Goal: Task Accomplishment & Management: Use online tool/utility

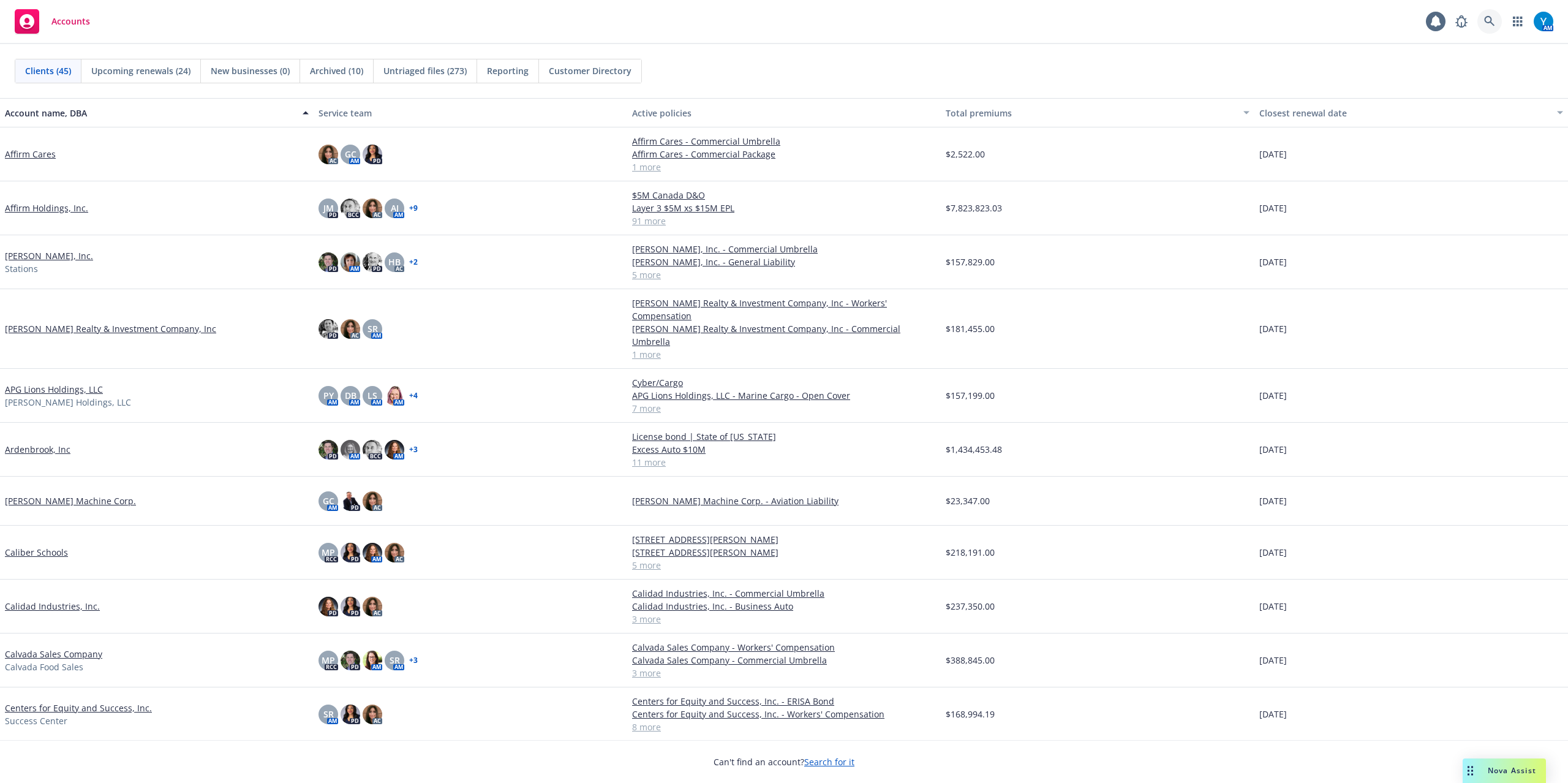
click at [1175, 20] on link at bounding box center [1490, 21] width 25 height 25
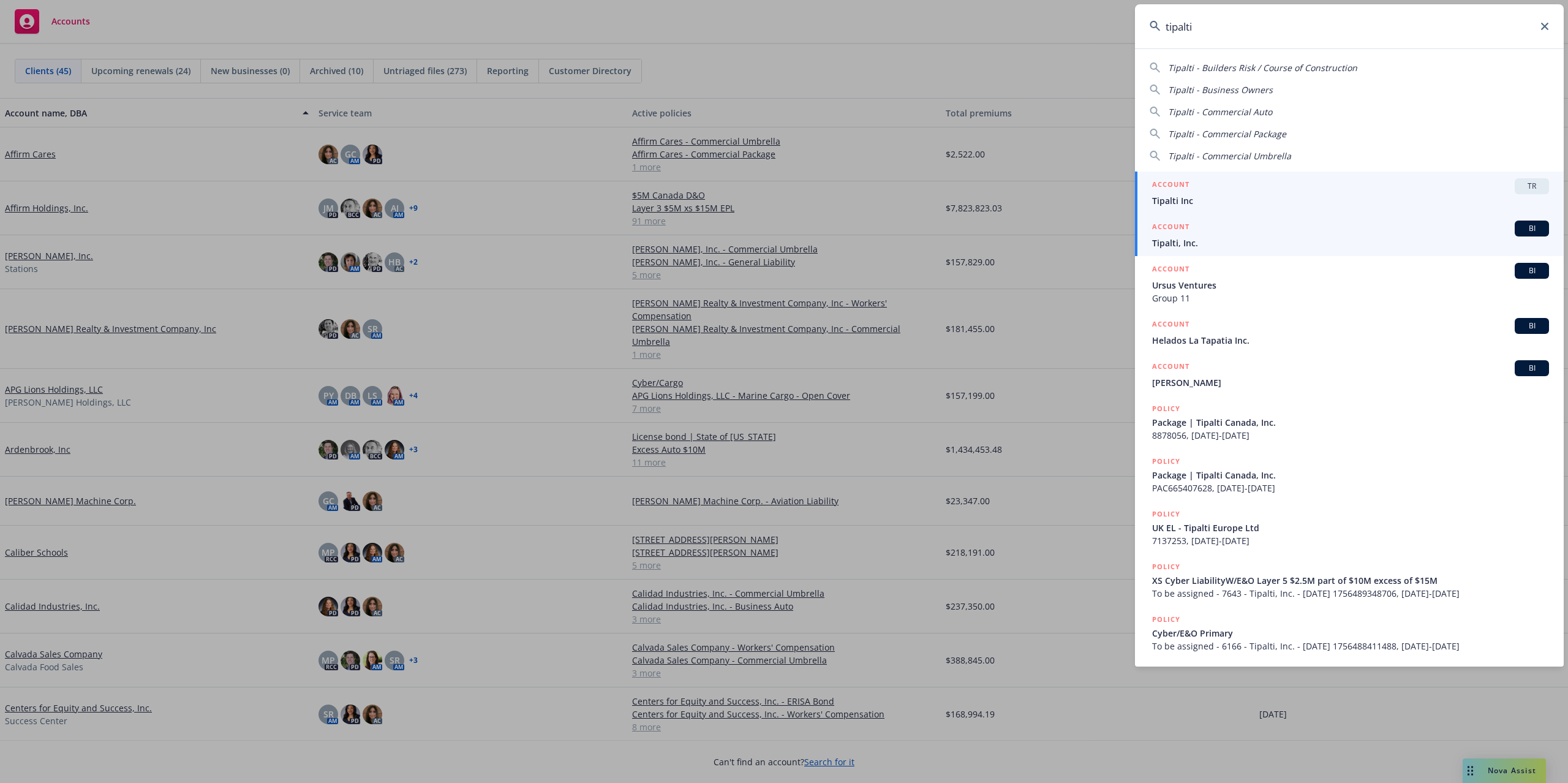
type input "tipalti"
click at [1175, 225] on div "ACCOUNT BI" at bounding box center [1350, 228] width 397 height 16
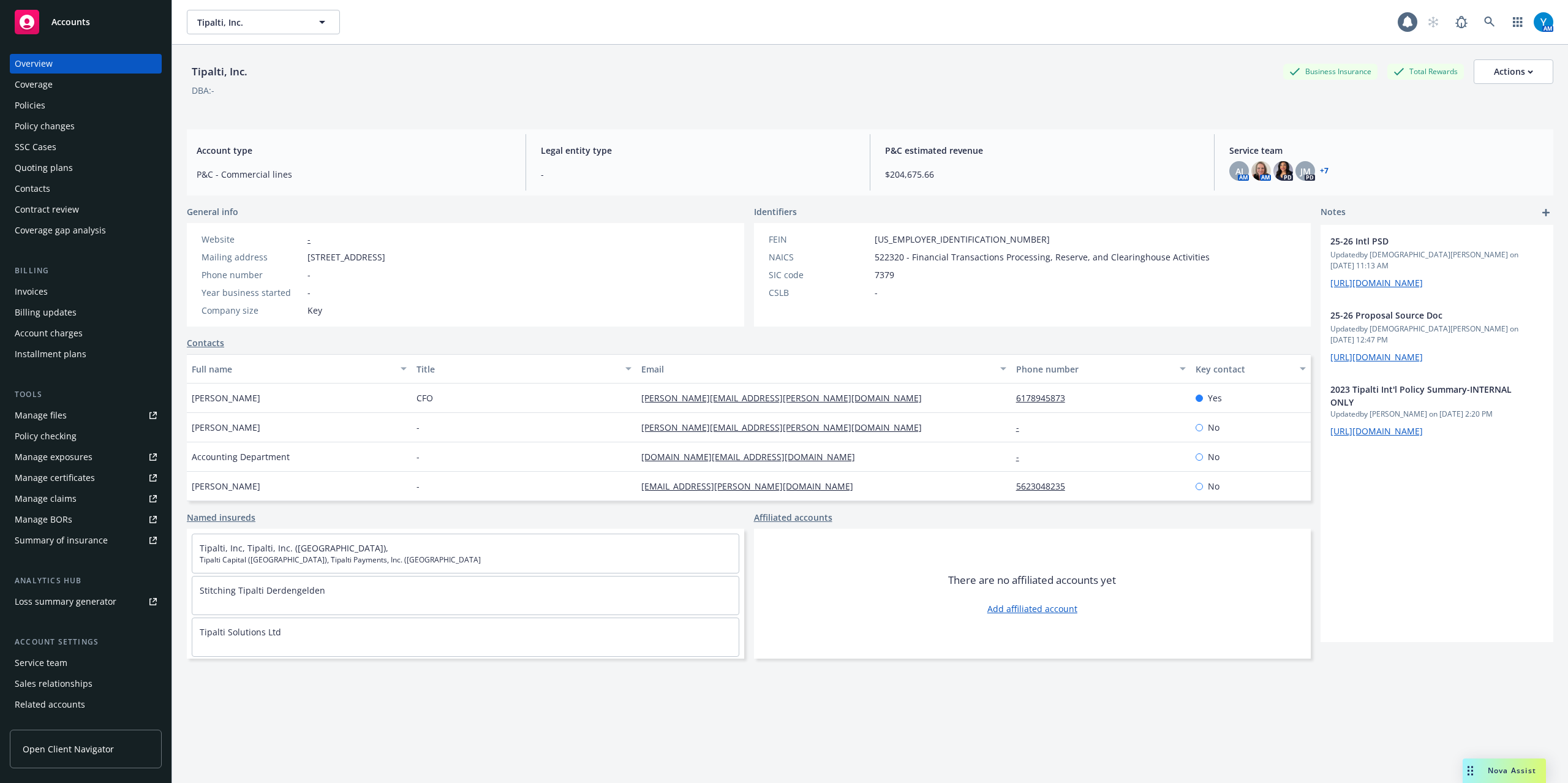
click at [51, 326] on div "Account charges" at bounding box center [49, 334] width 68 height 20
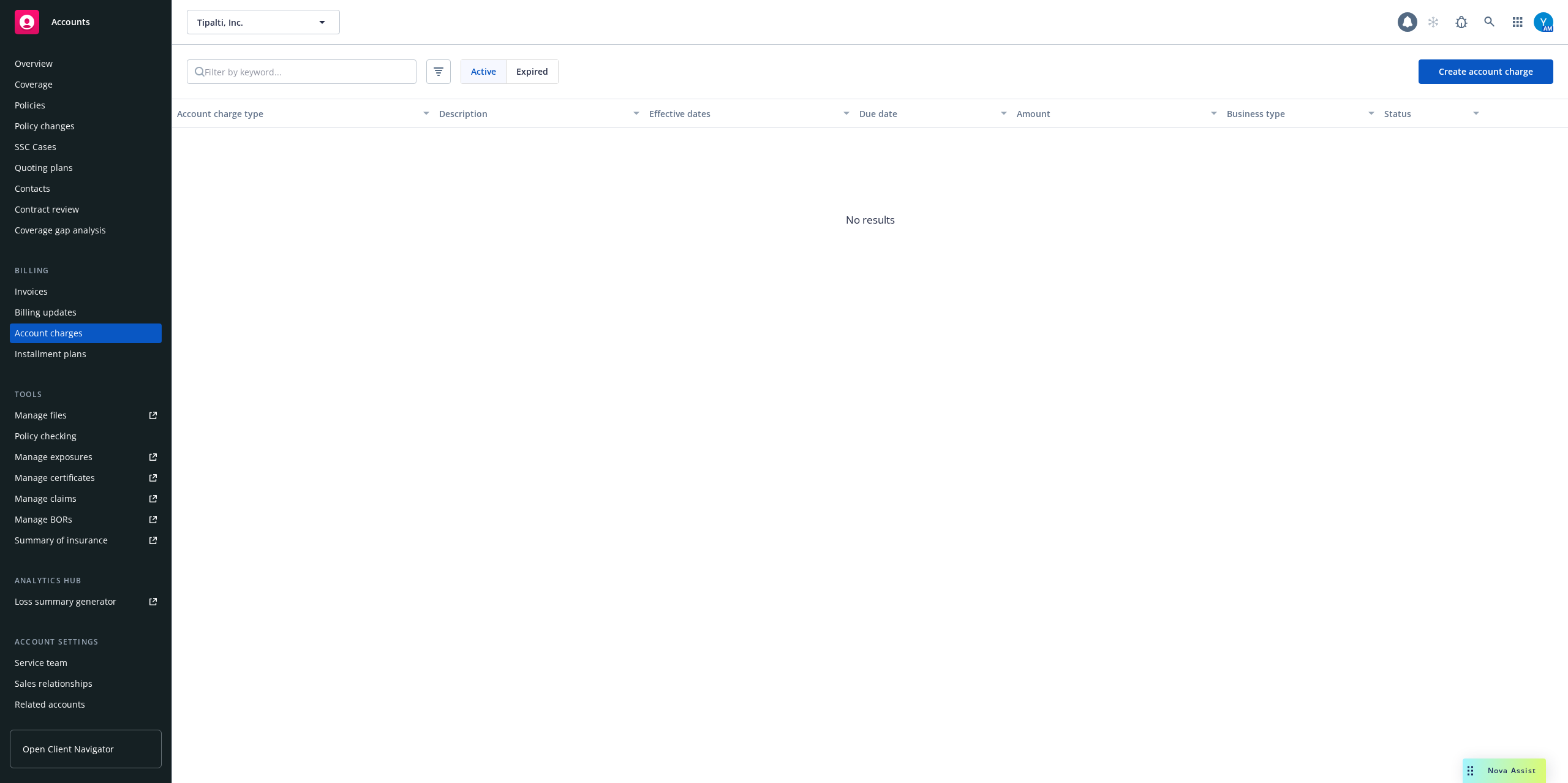
click at [523, 70] on span "Expired" at bounding box center [532, 72] width 32 height 13
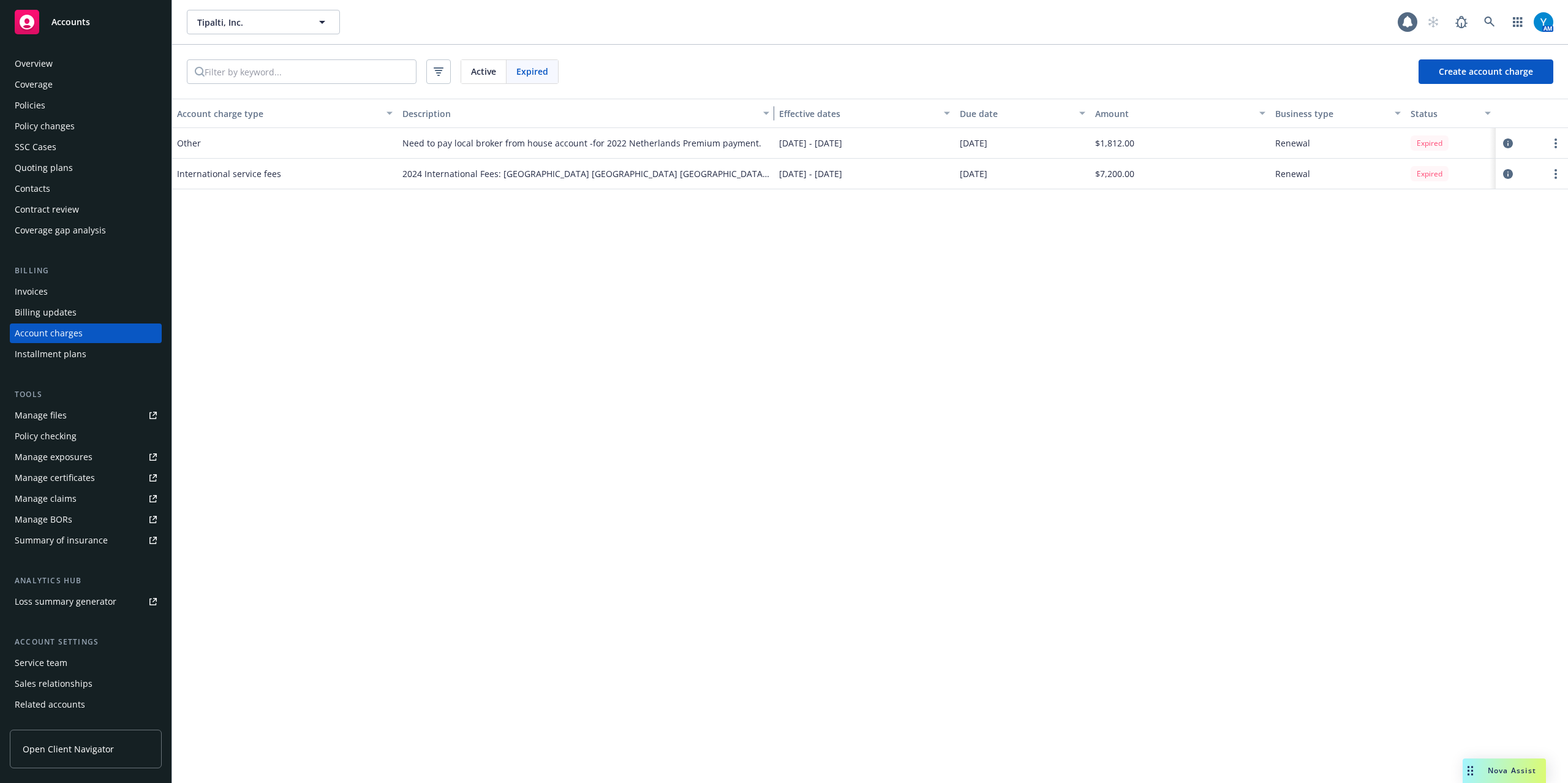
drag, startPoint x: 643, startPoint y: 111, endPoint x: 783, endPoint y: 125, distance: 140.7
click at [775, 126] on div "Account charge type Description Effective dates Due date Amount Business type S…" at bounding box center [869, 113] width 1395 height 30
click at [59, 413] on div "Manage files" at bounding box center [40, 415] width 52 height 20
drag, startPoint x: 178, startPoint y: 177, endPoint x: 314, endPoint y: 172, distance: 136.1
click at [314, 172] on div "International service fees" at bounding box center [284, 173] width 225 height 31
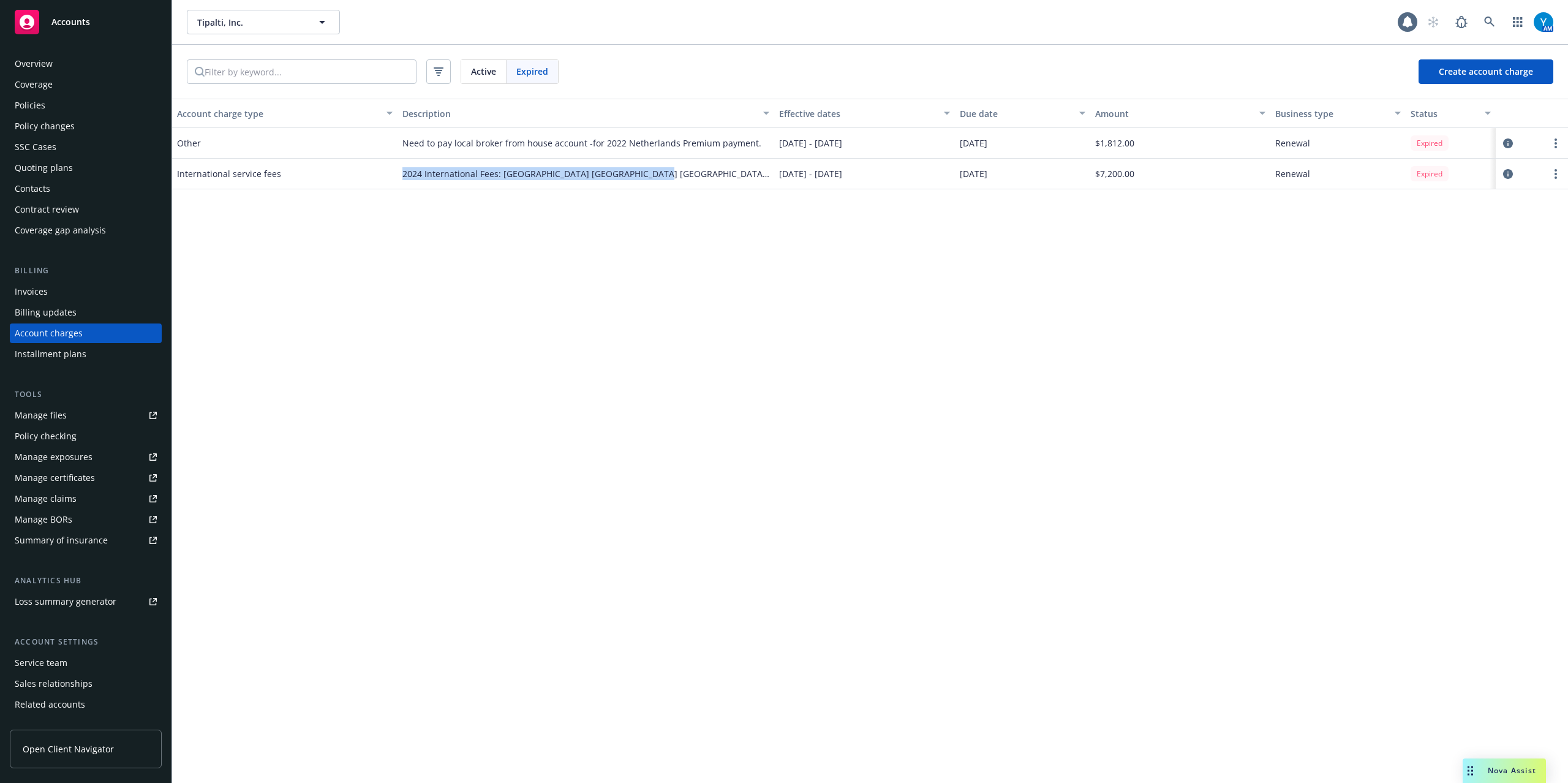
drag, startPoint x: 400, startPoint y: 174, endPoint x: 657, endPoint y: 174, distance: 257.0
click at [657, 174] on div "2024 International Fees: Canada Netherlands UK Israel - D&O" at bounding box center [585, 173] width 377 height 31
click at [485, 74] on span "Active" at bounding box center [483, 72] width 25 height 13
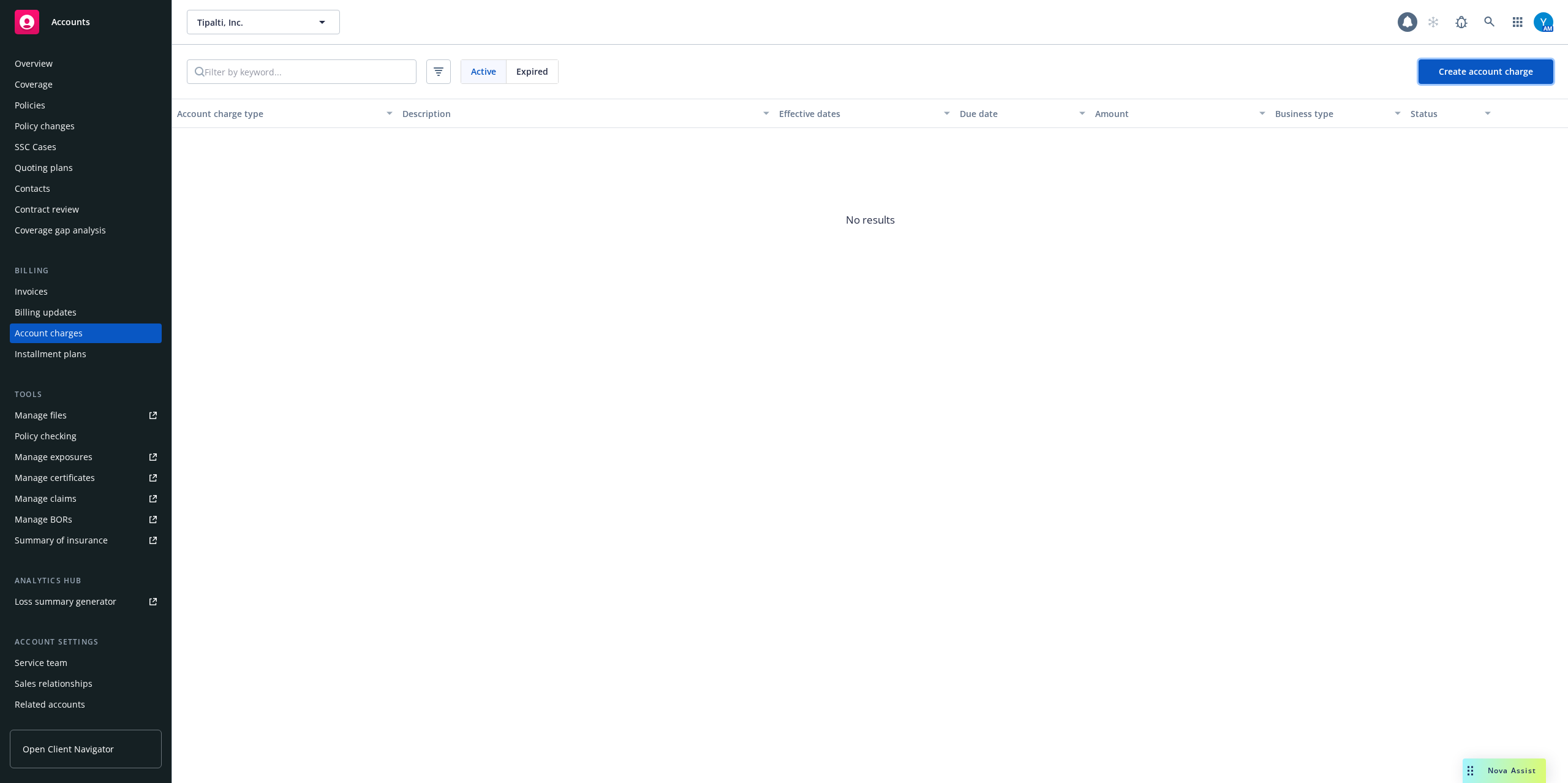
click at [1175, 74] on span "Create account charge" at bounding box center [1485, 71] width 94 height 12
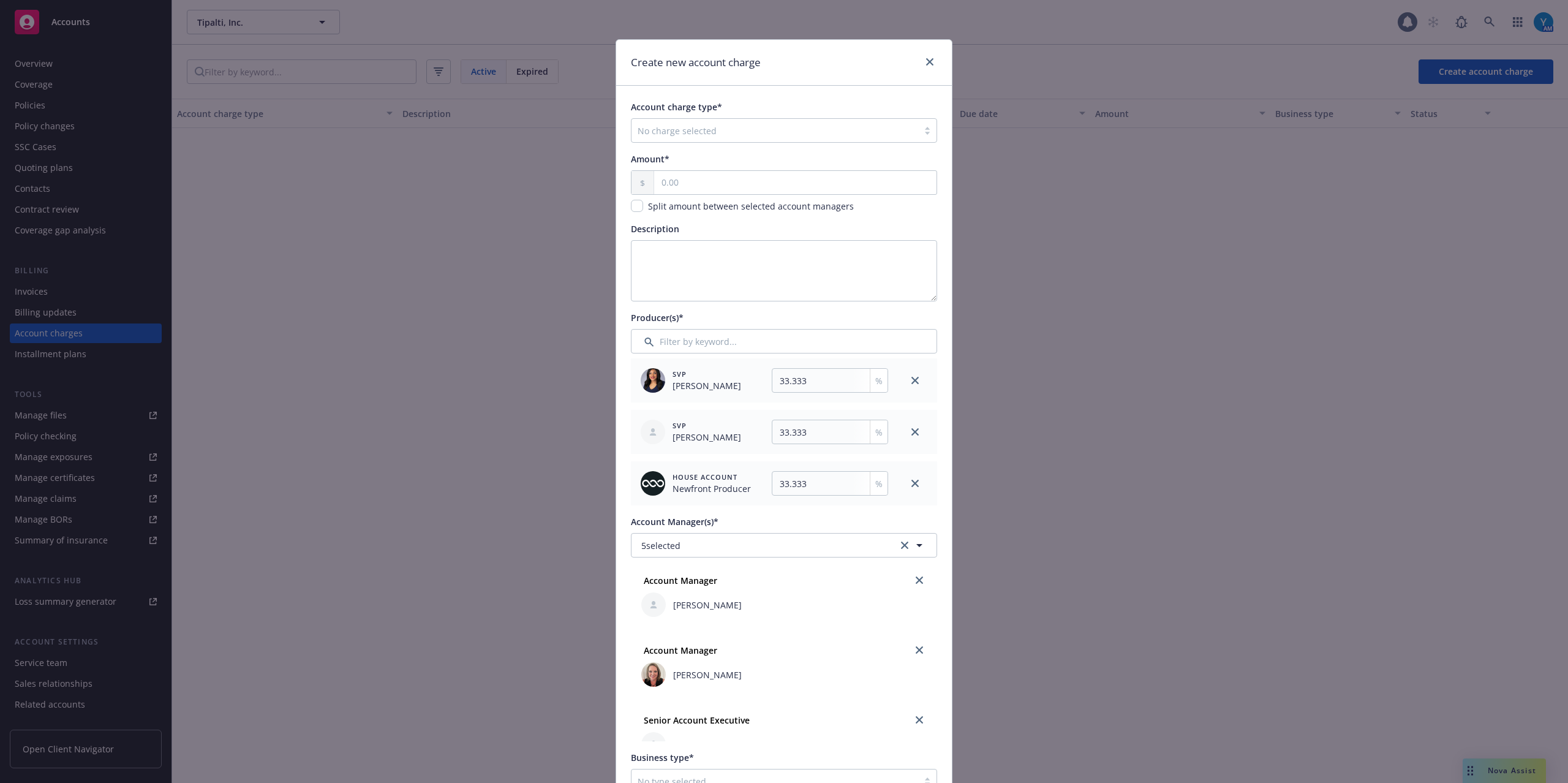
click at [674, 118] on div "No charge selected" at bounding box center [784, 130] width 306 height 25
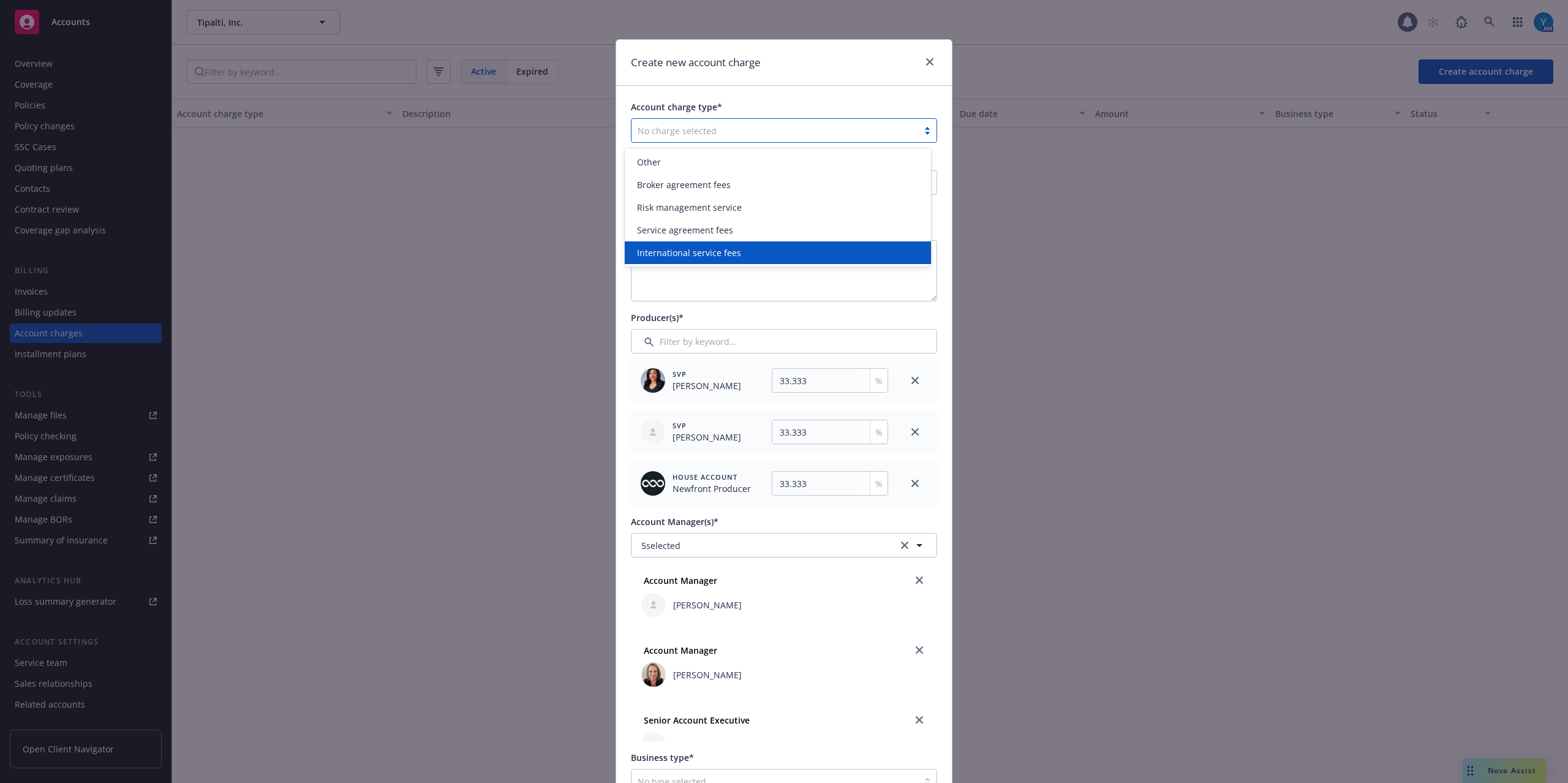
click at [691, 249] on span "International service fees" at bounding box center [689, 253] width 104 height 13
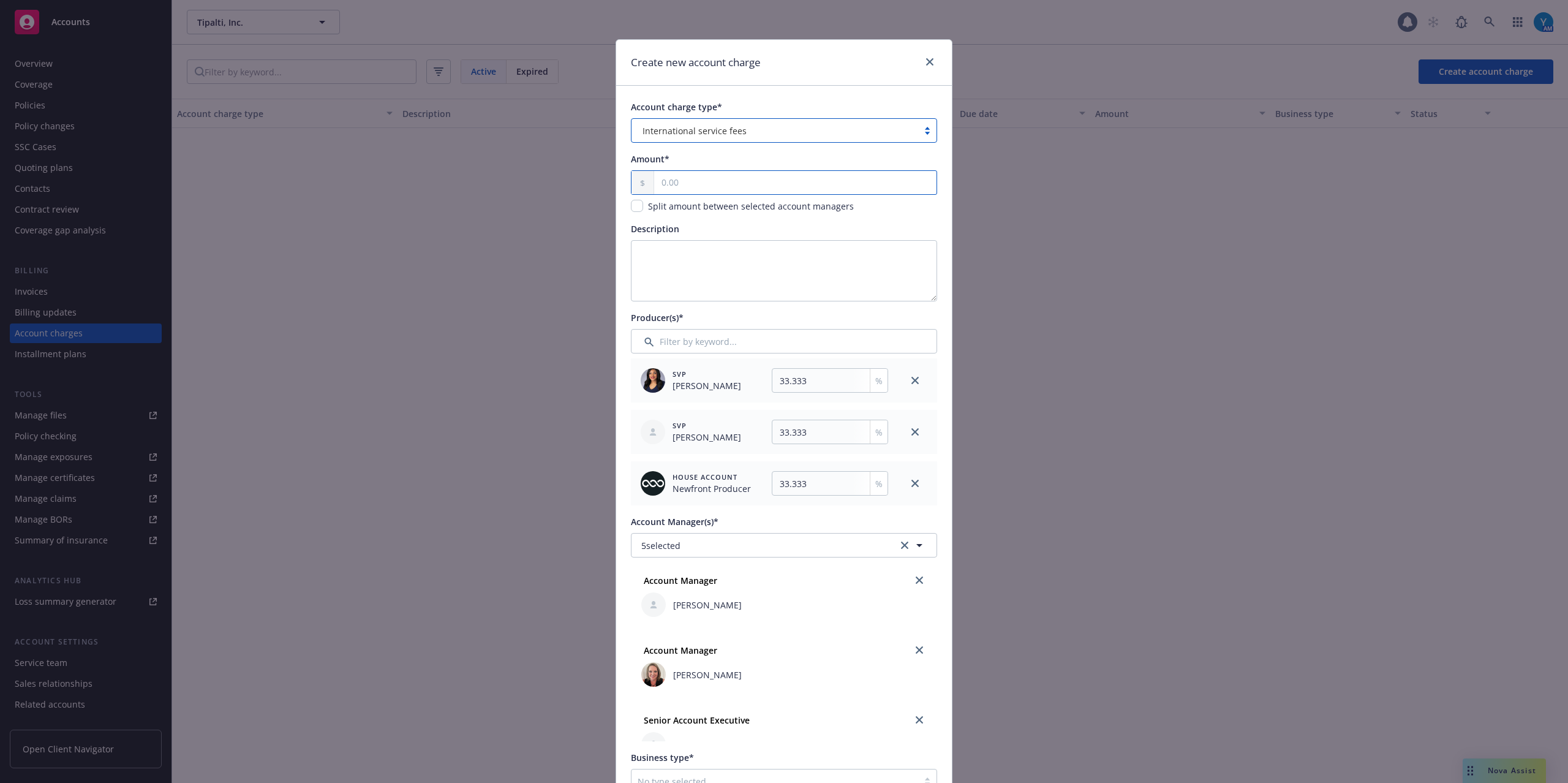
click at [670, 174] on input "text" at bounding box center [795, 183] width 282 height 23
type input "54.00"
type input "18"
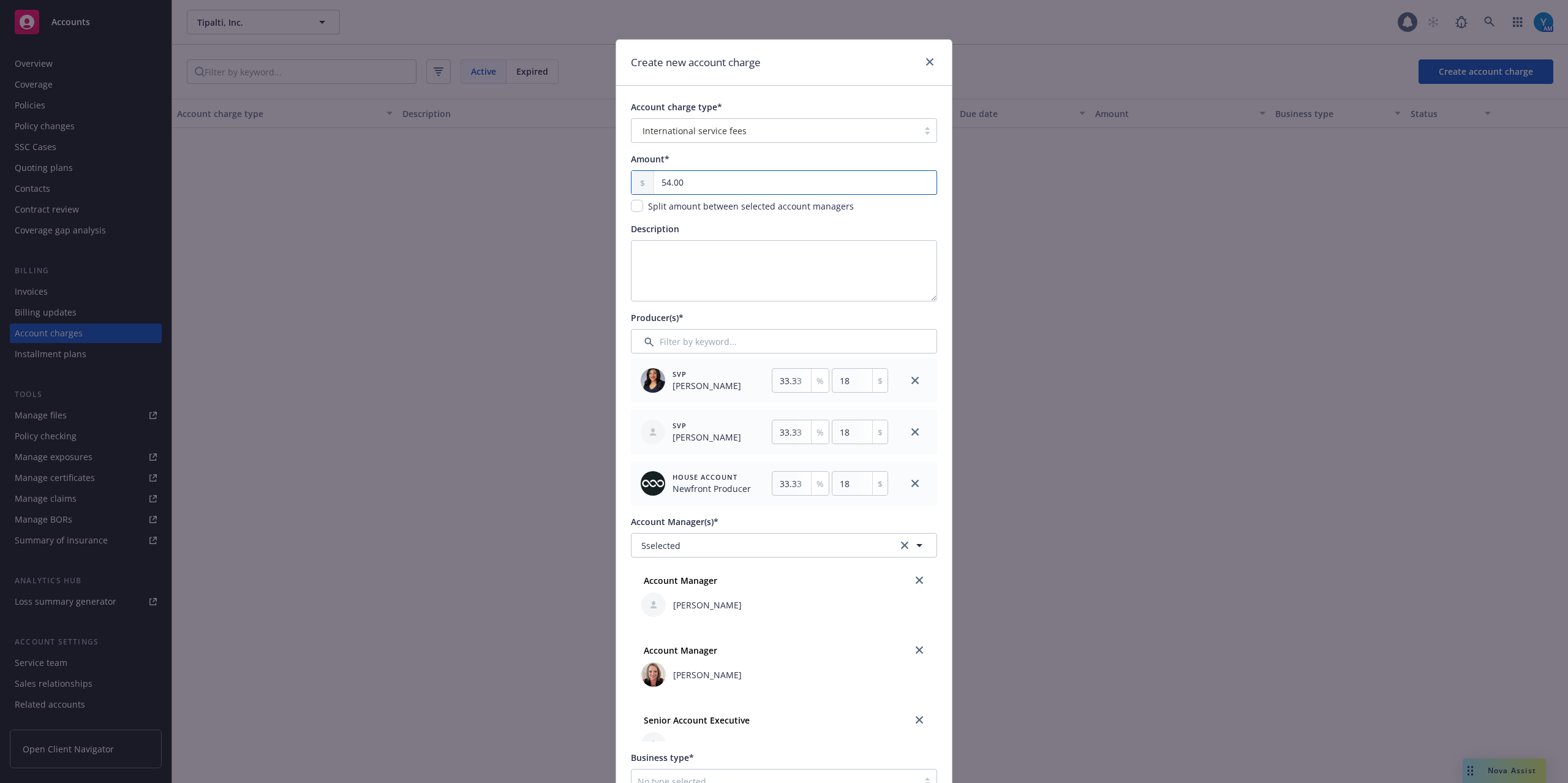
type input "540.00"
type input "180"
type input "5,400.00"
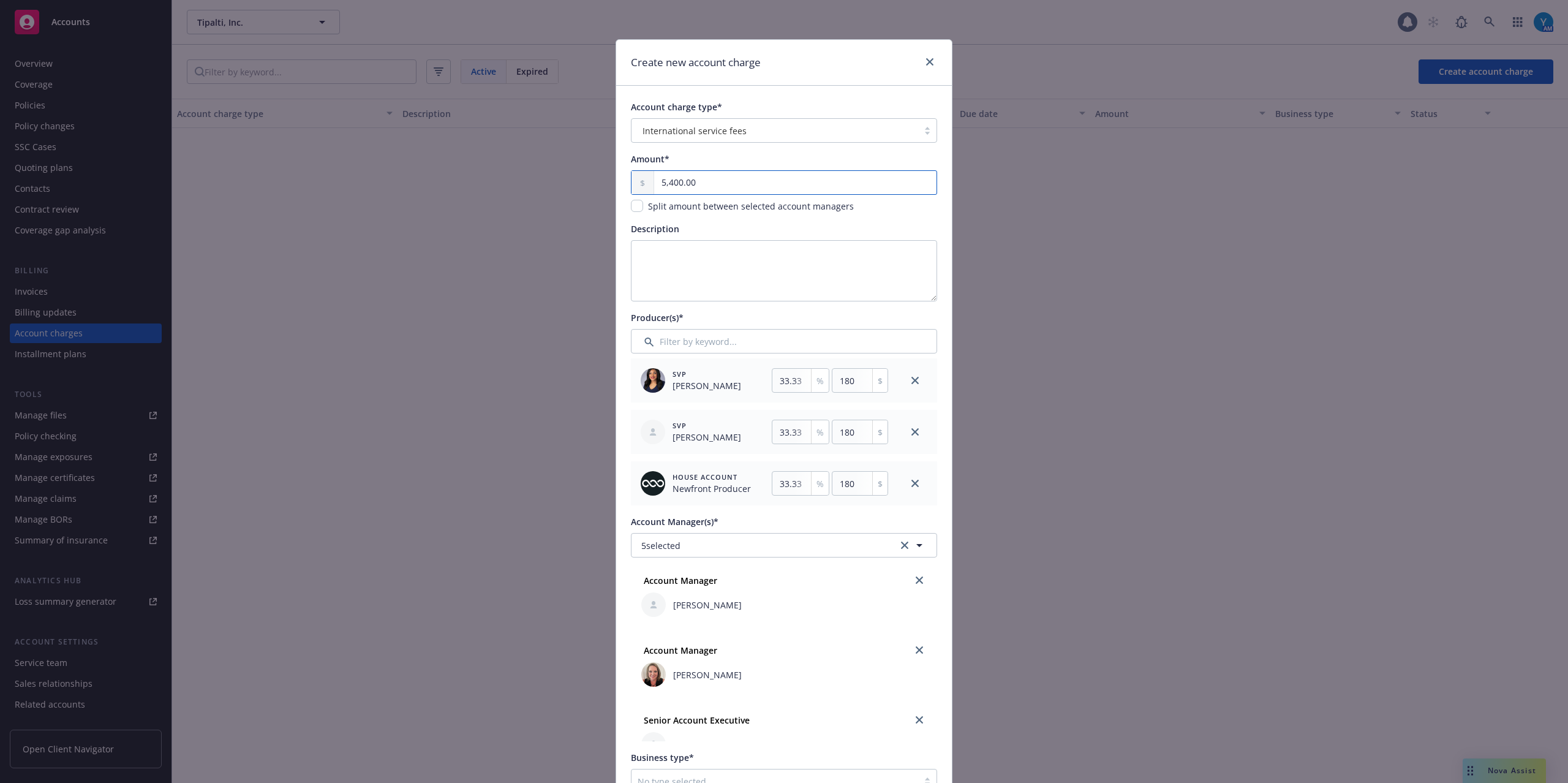
type input "1799.98"
type input "5,400.00"
drag, startPoint x: 862, startPoint y: 71, endPoint x: 823, endPoint y: 109, distance: 54.5
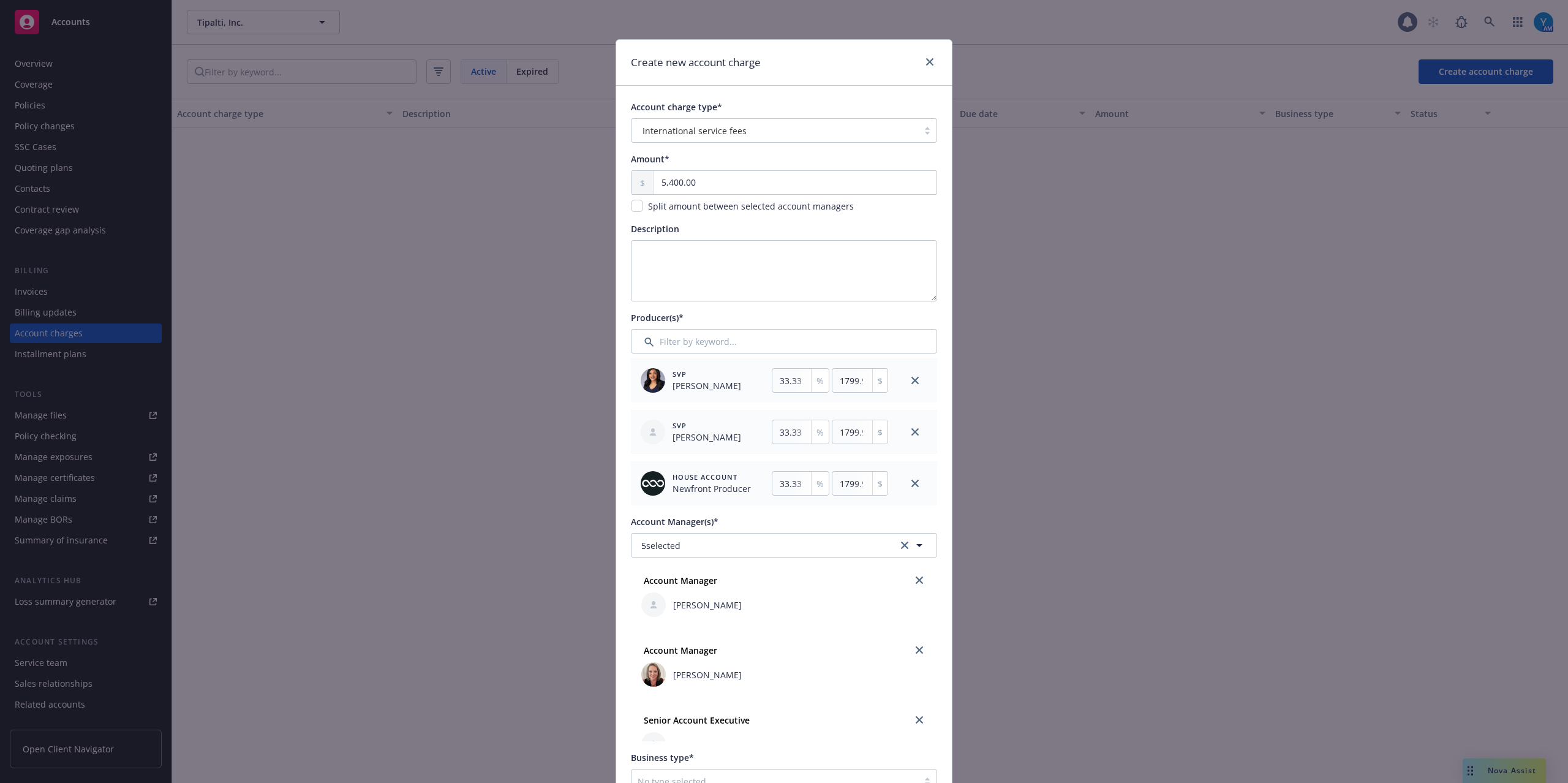
click at [861, 71] on div "Create new account charge" at bounding box center [784, 63] width 335 height 46
click at [907, 483] on link "close" at bounding box center [915, 483] width 15 height 15
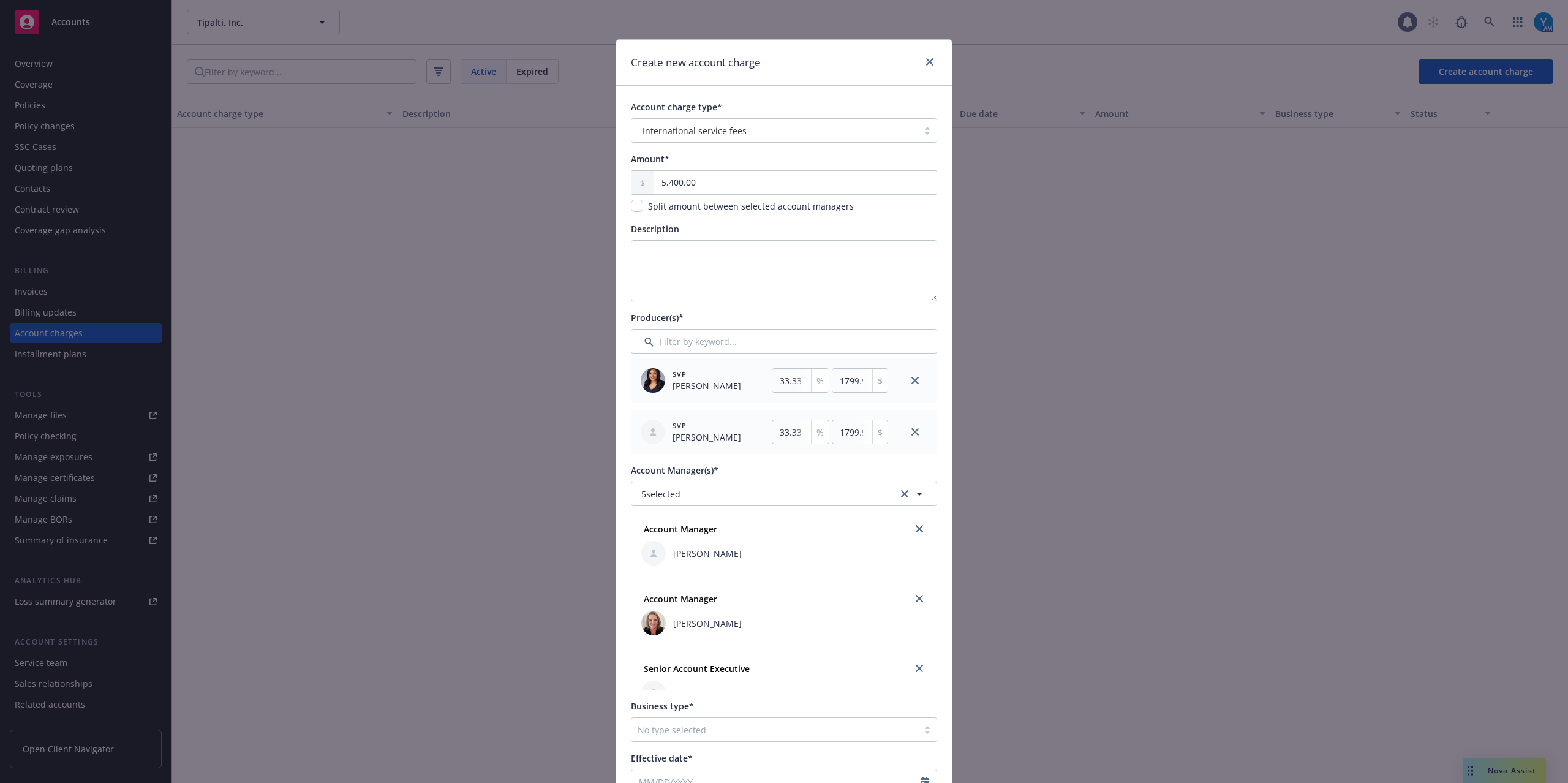
type input "50"
click at [926, 58] on icon "close" at bounding box center [929, 61] width 7 height 7
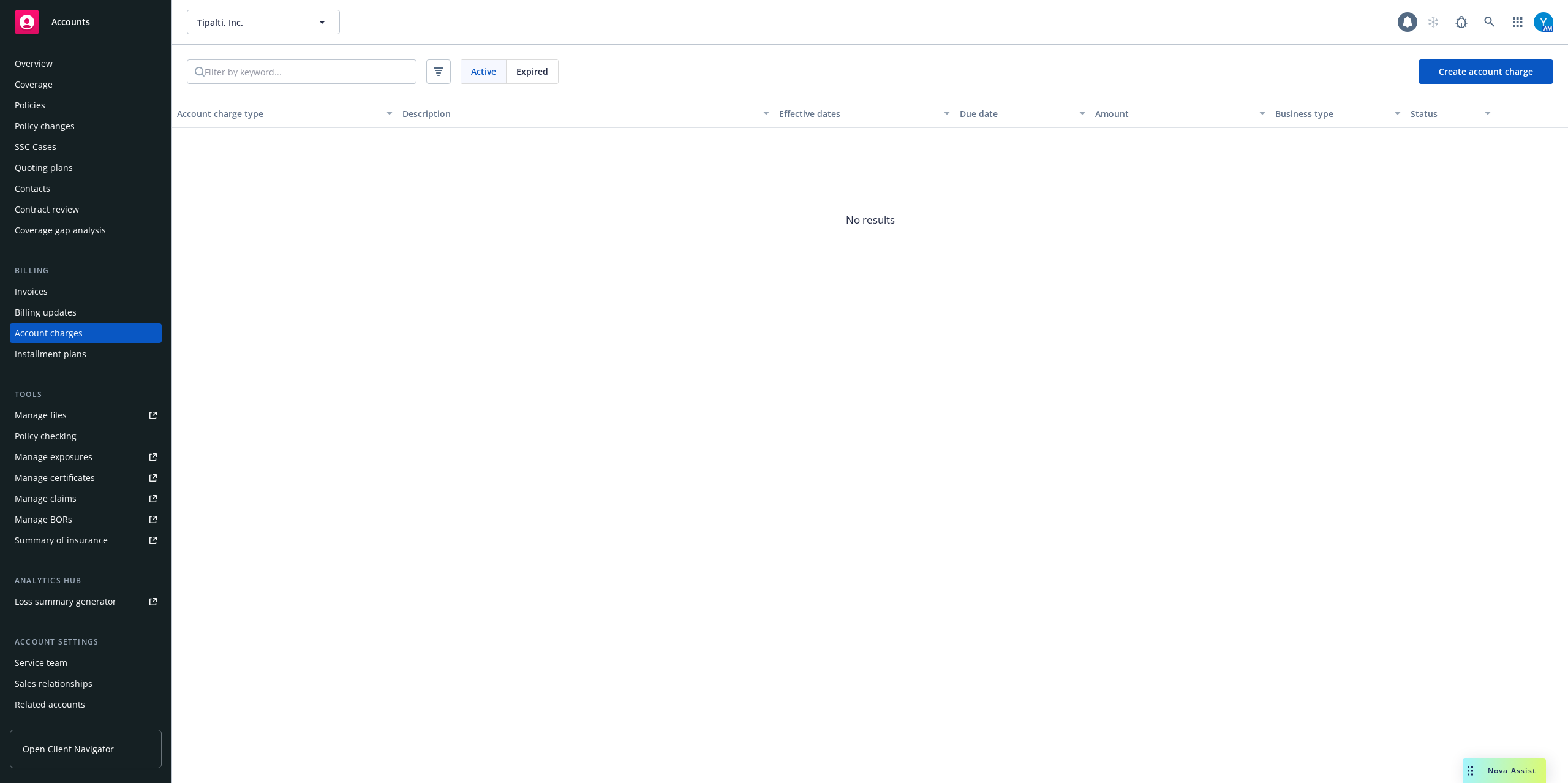
click at [542, 68] on span "Expired" at bounding box center [532, 72] width 32 height 13
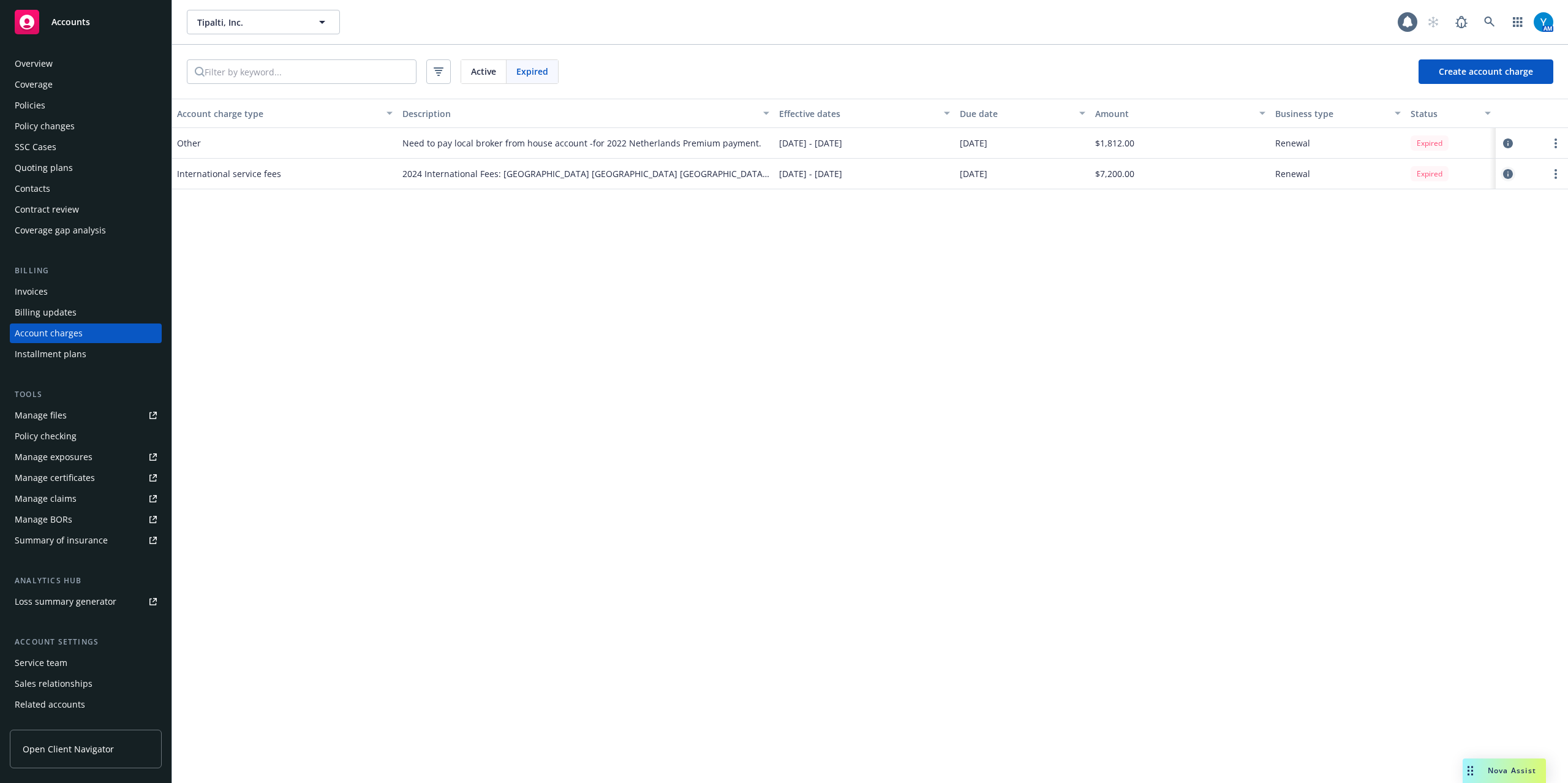
click at [1175, 172] on icon "circleInformation" at bounding box center [1508, 174] width 10 height 10
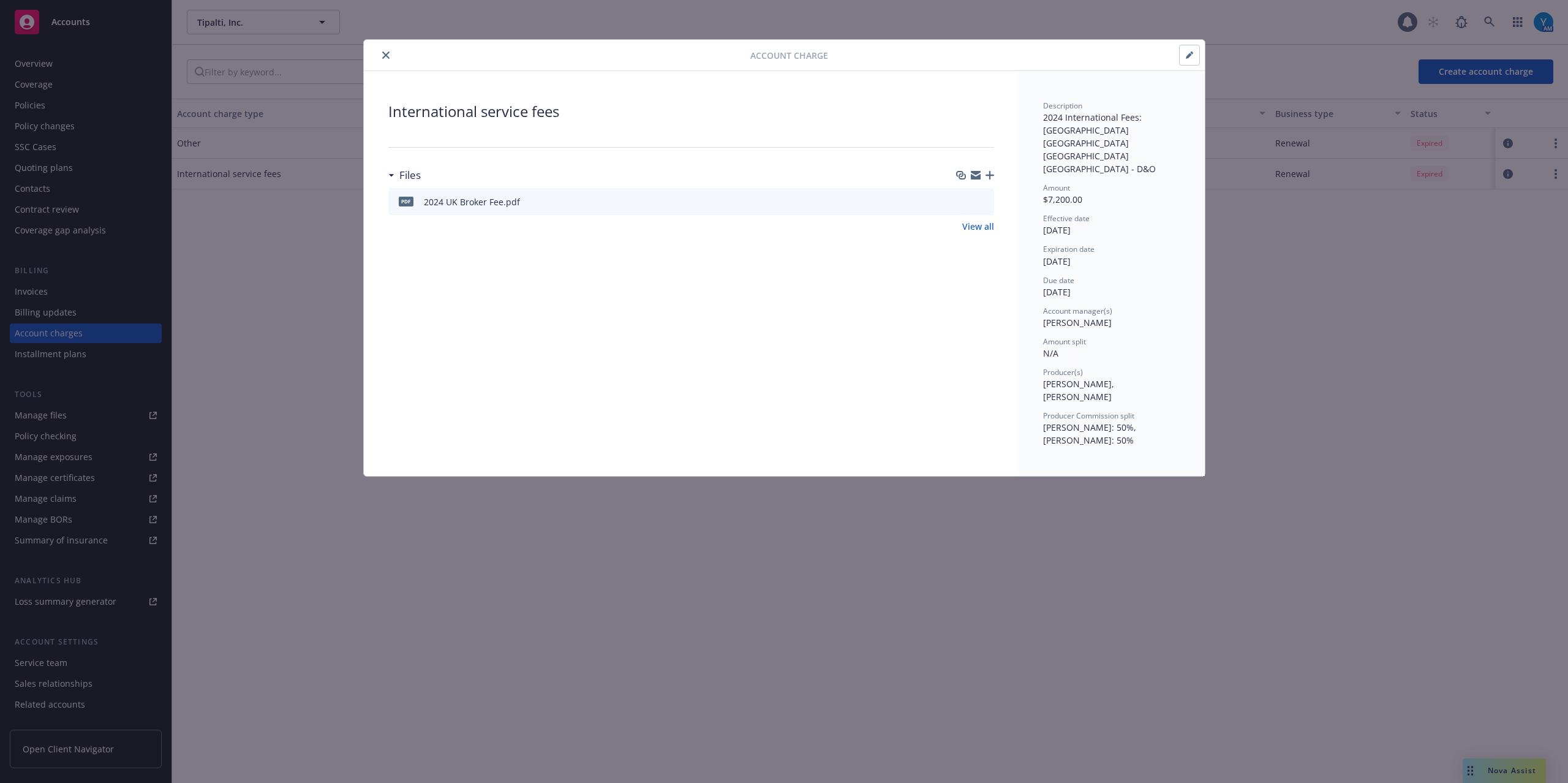
click at [392, 44] on div "Account Charge" at bounding box center [784, 55] width 841 height 31
click at [385, 54] on icon "close" at bounding box center [386, 55] width 7 height 7
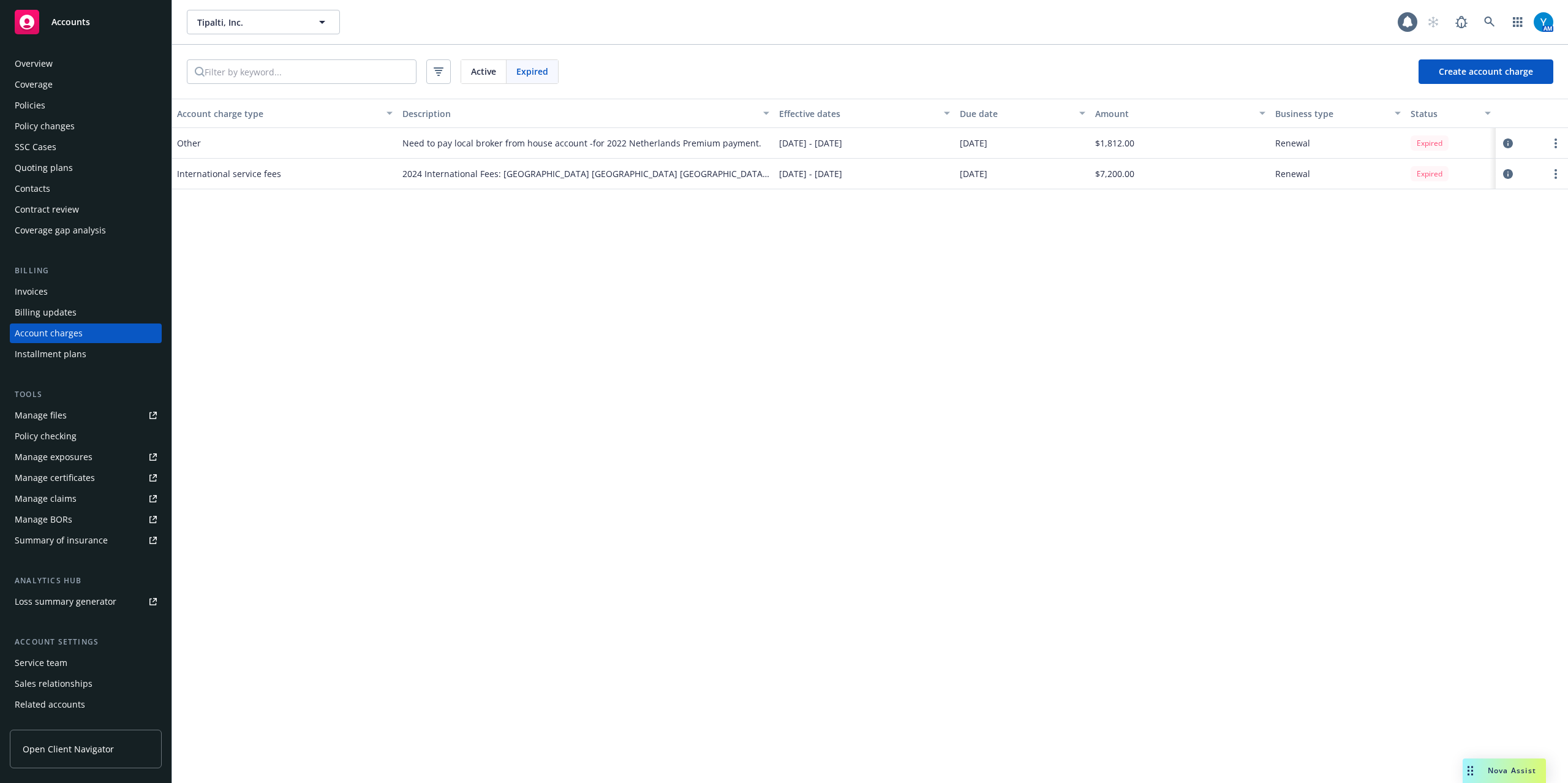
click at [484, 66] on span "Active" at bounding box center [483, 72] width 25 height 13
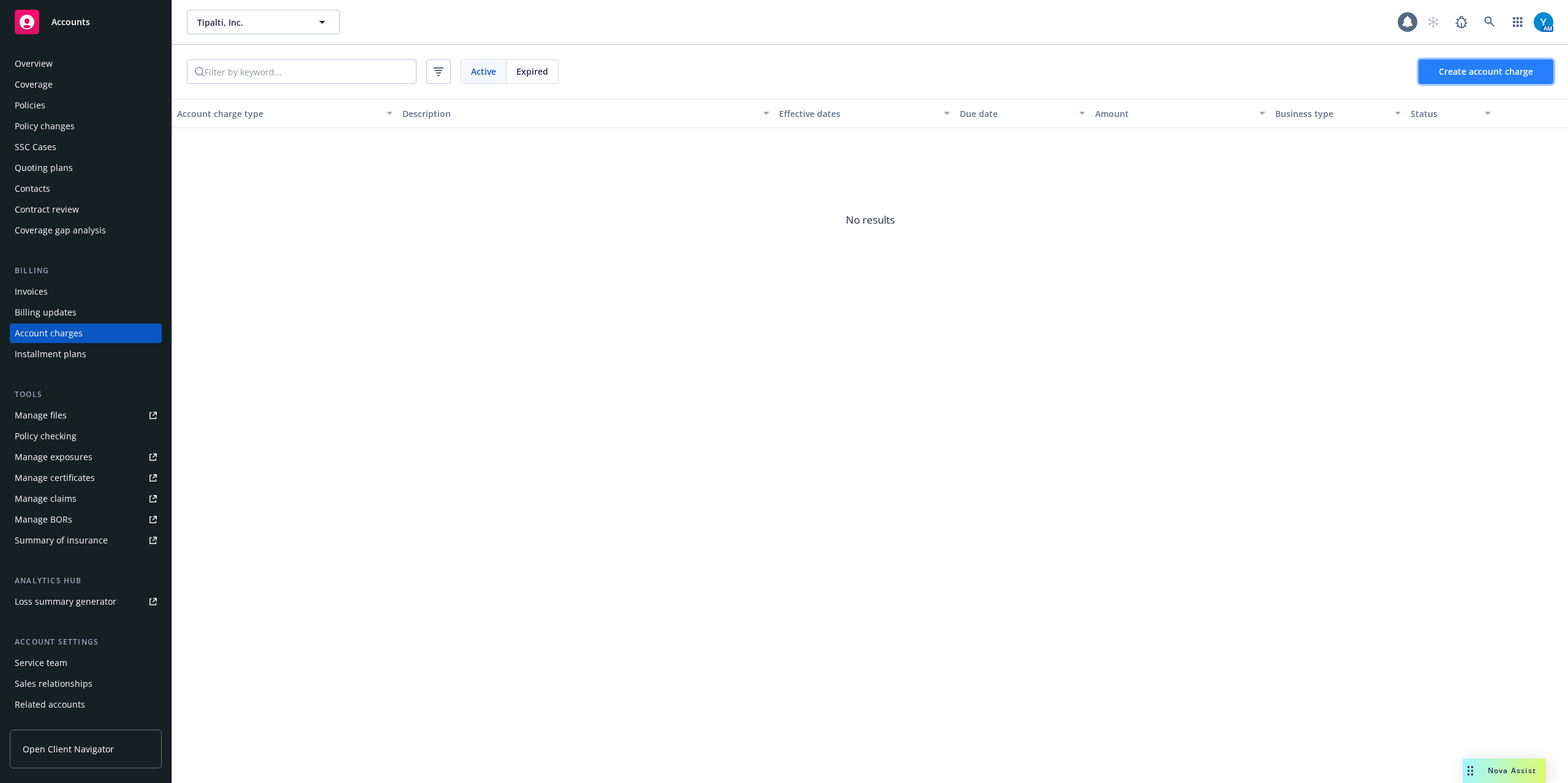
click at [1175, 69] on span "Create account charge" at bounding box center [1485, 71] width 94 height 12
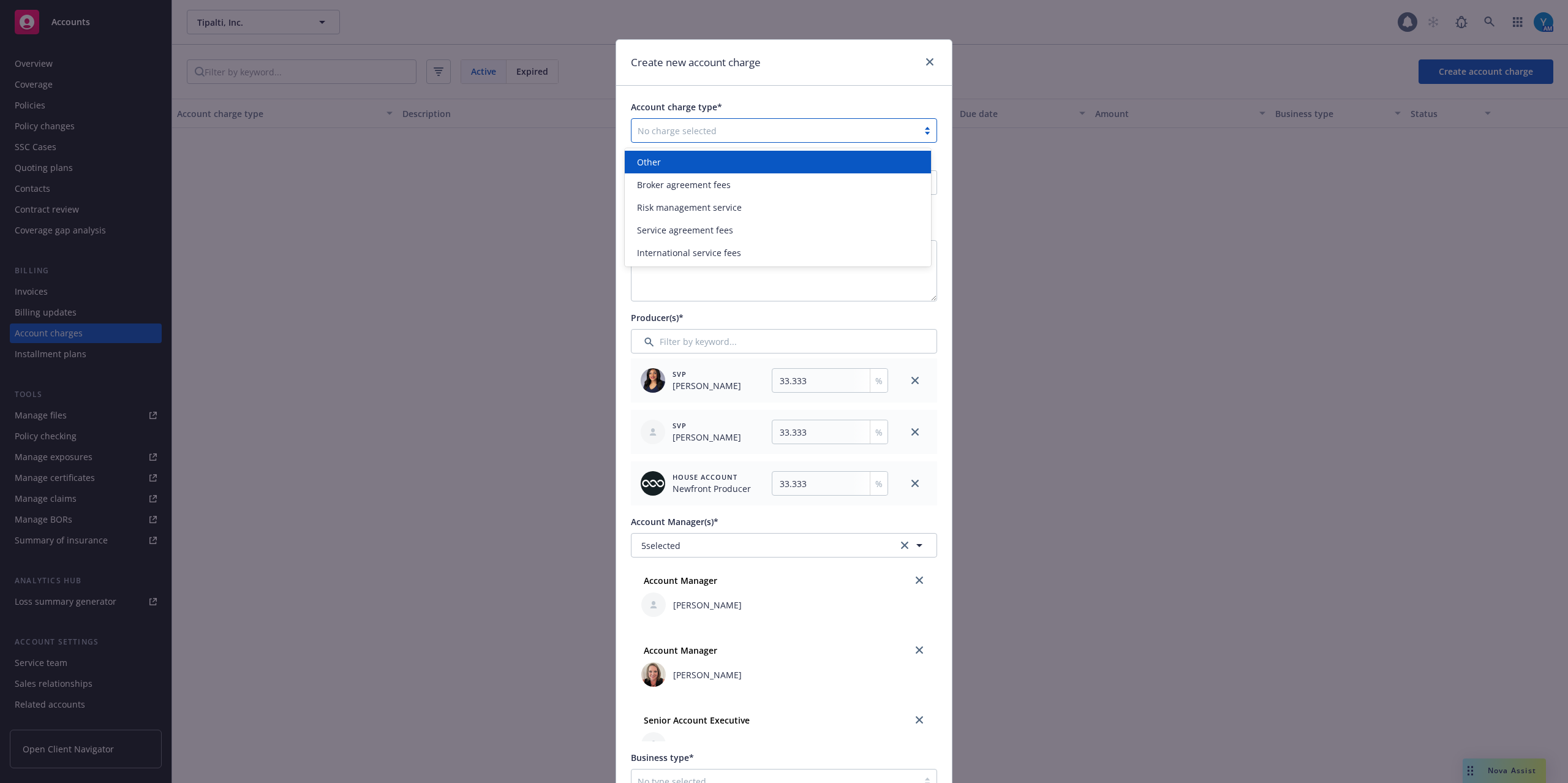
click at [710, 126] on div at bounding box center [775, 130] width 274 height 15
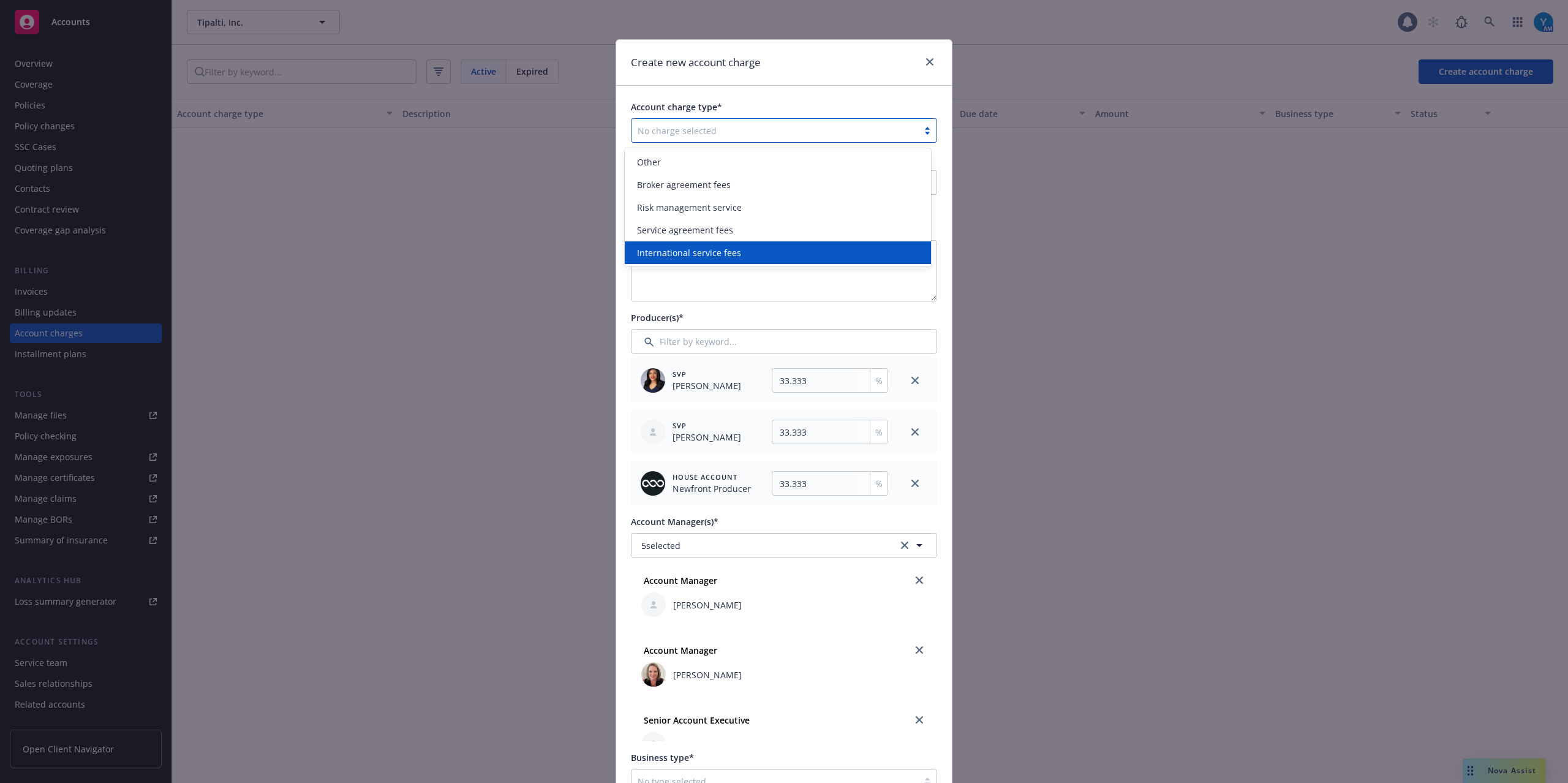
click at [718, 253] on span "International service fees" at bounding box center [689, 253] width 104 height 13
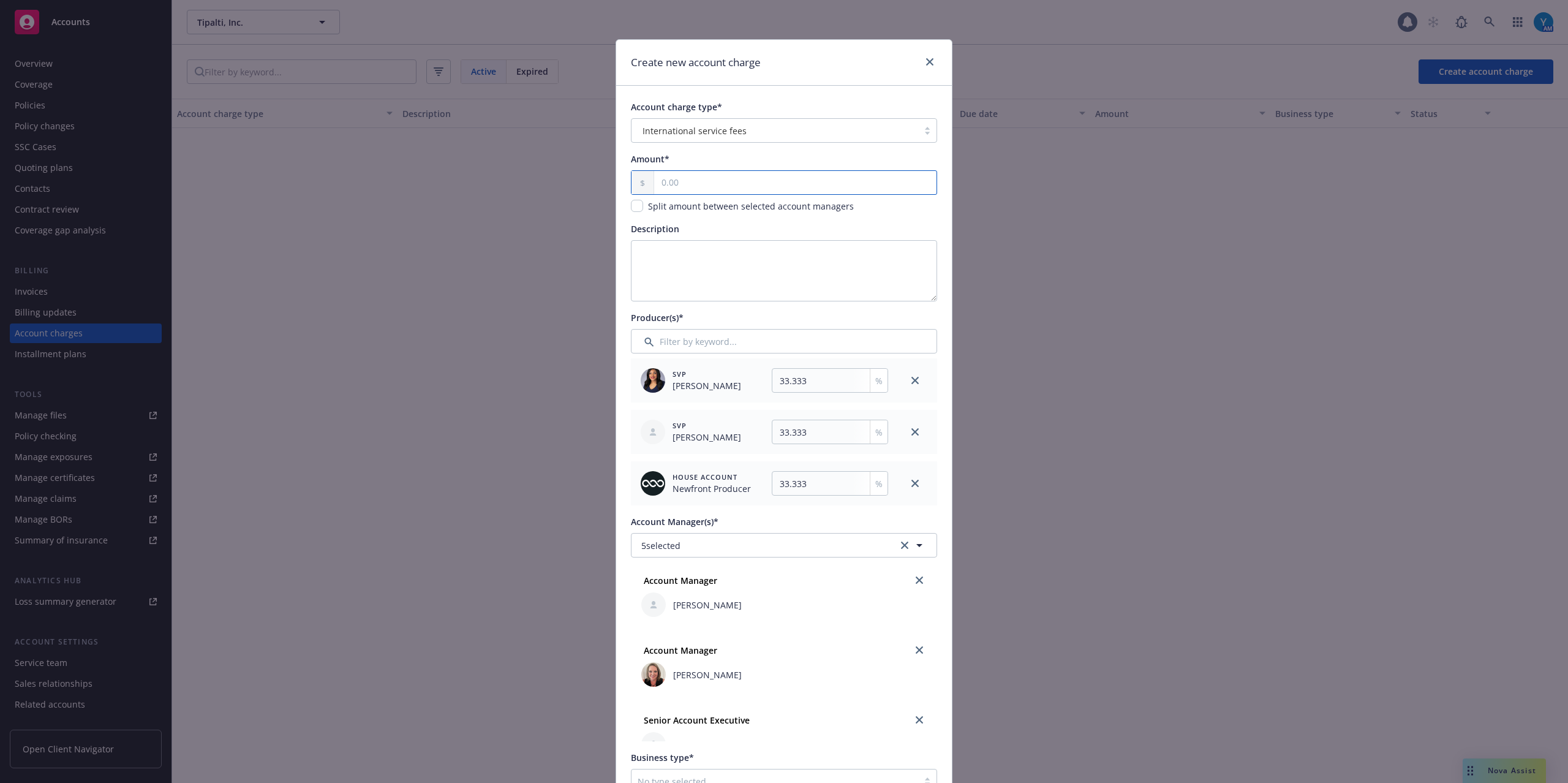
click at [681, 179] on input "text" at bounding box center [795, 183] width 282 height 23
type input "54.00"
type input "18"
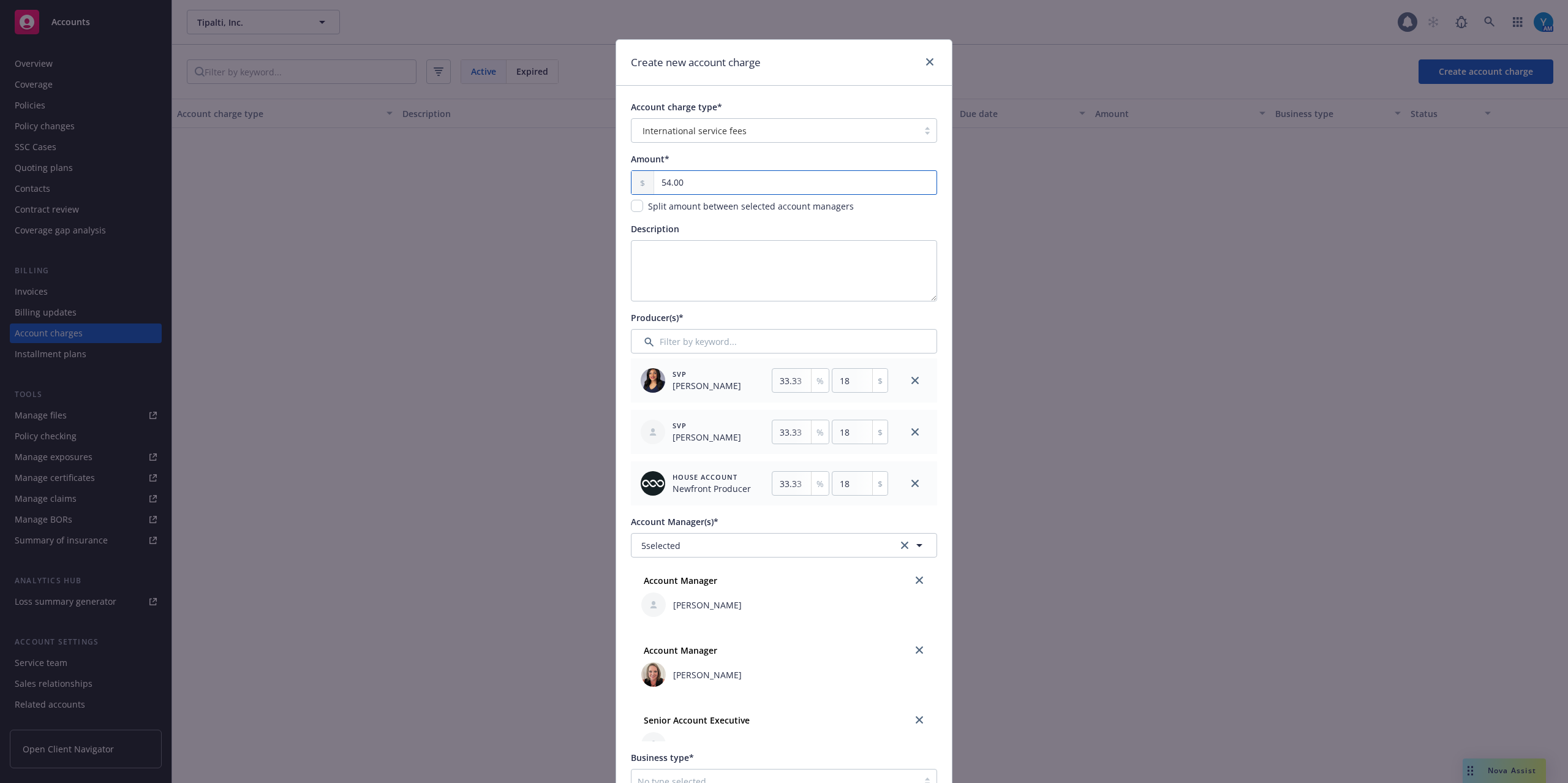
type input "540.00"
type input "180"
type input "5,400.00"
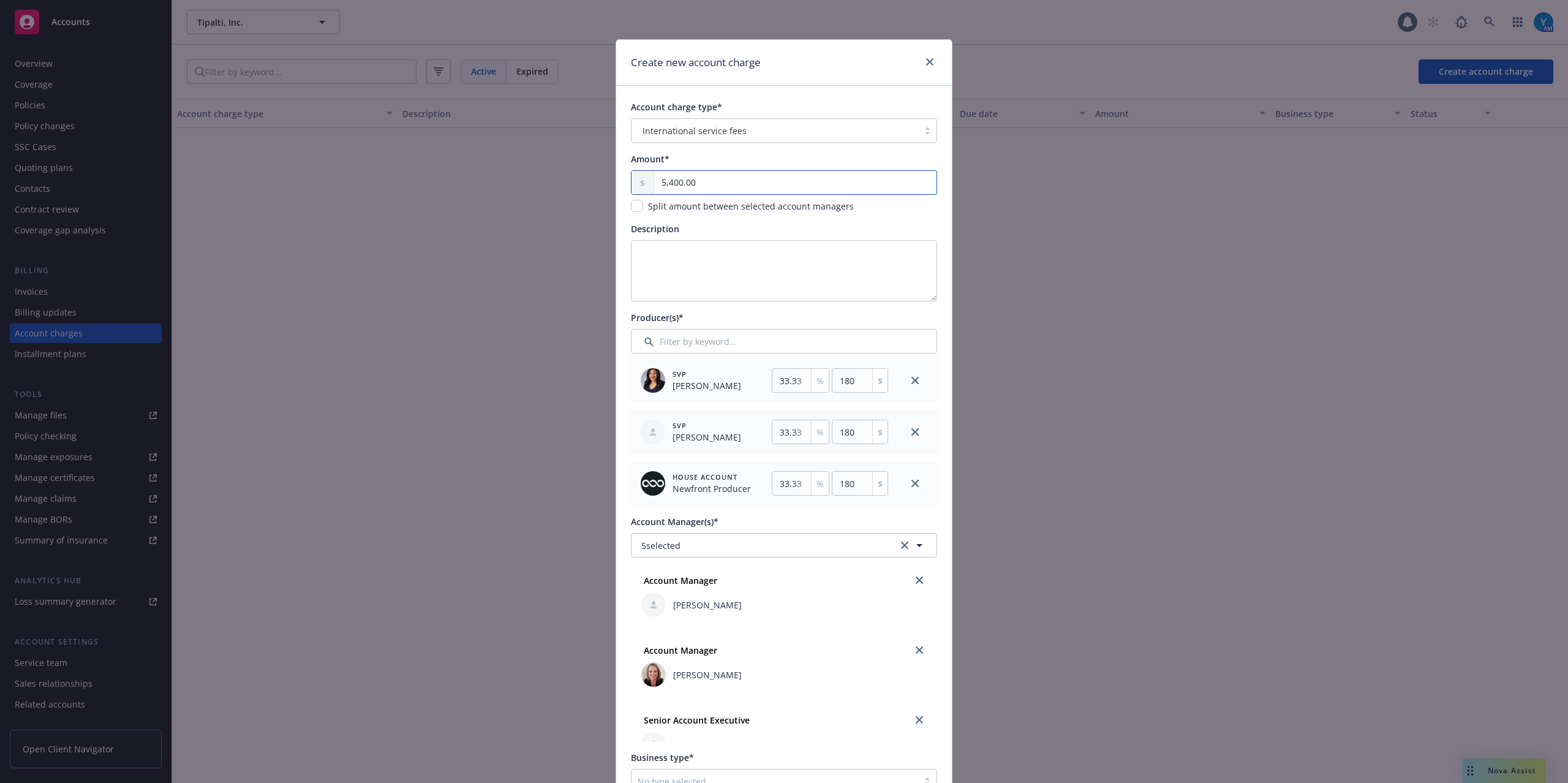
type input "1799.98"
type input "5,400.00"
click at [912, 481] on icon "close" at bounding box center [915, 483] width 7 height 7
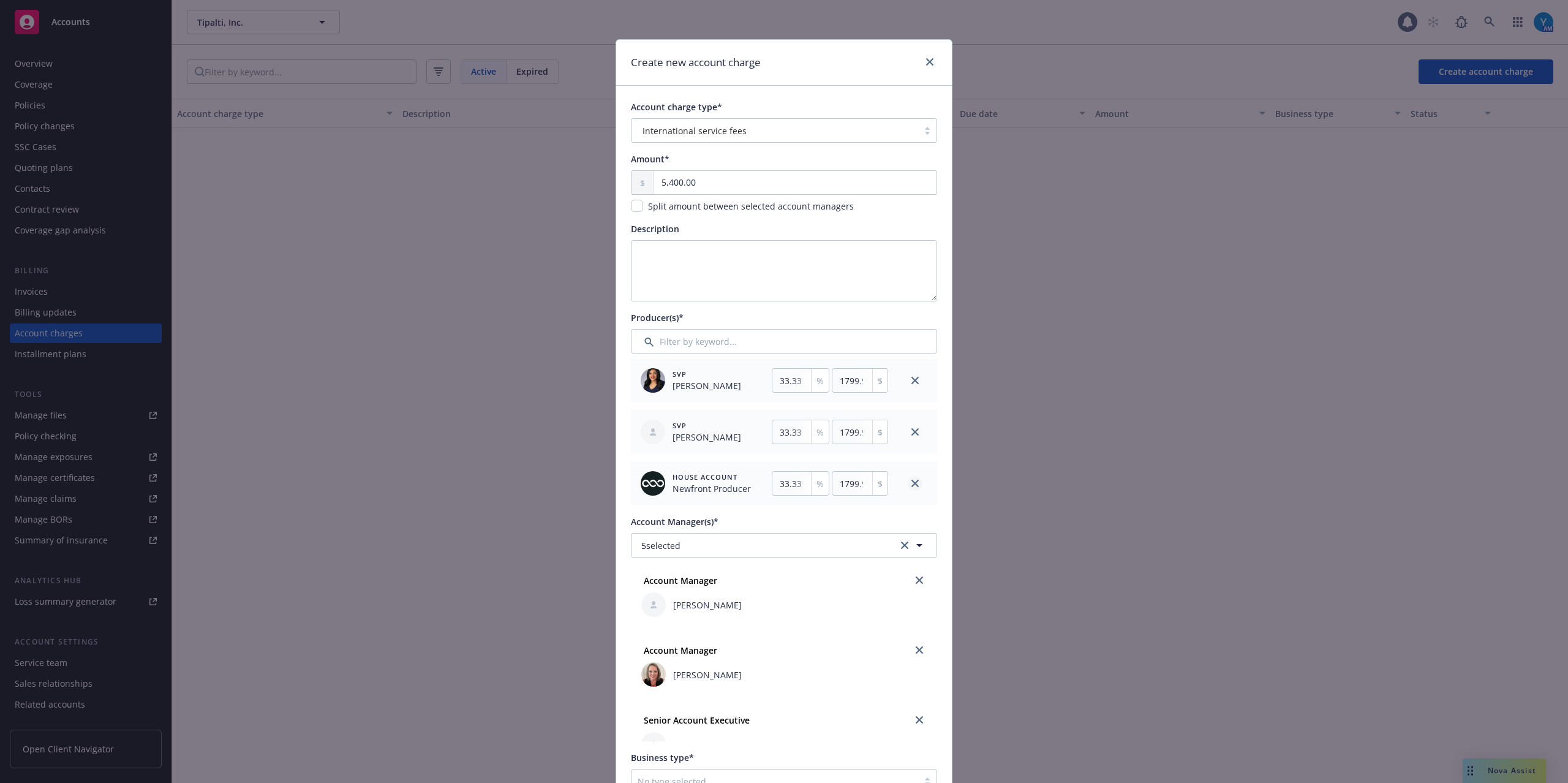
type input "50"
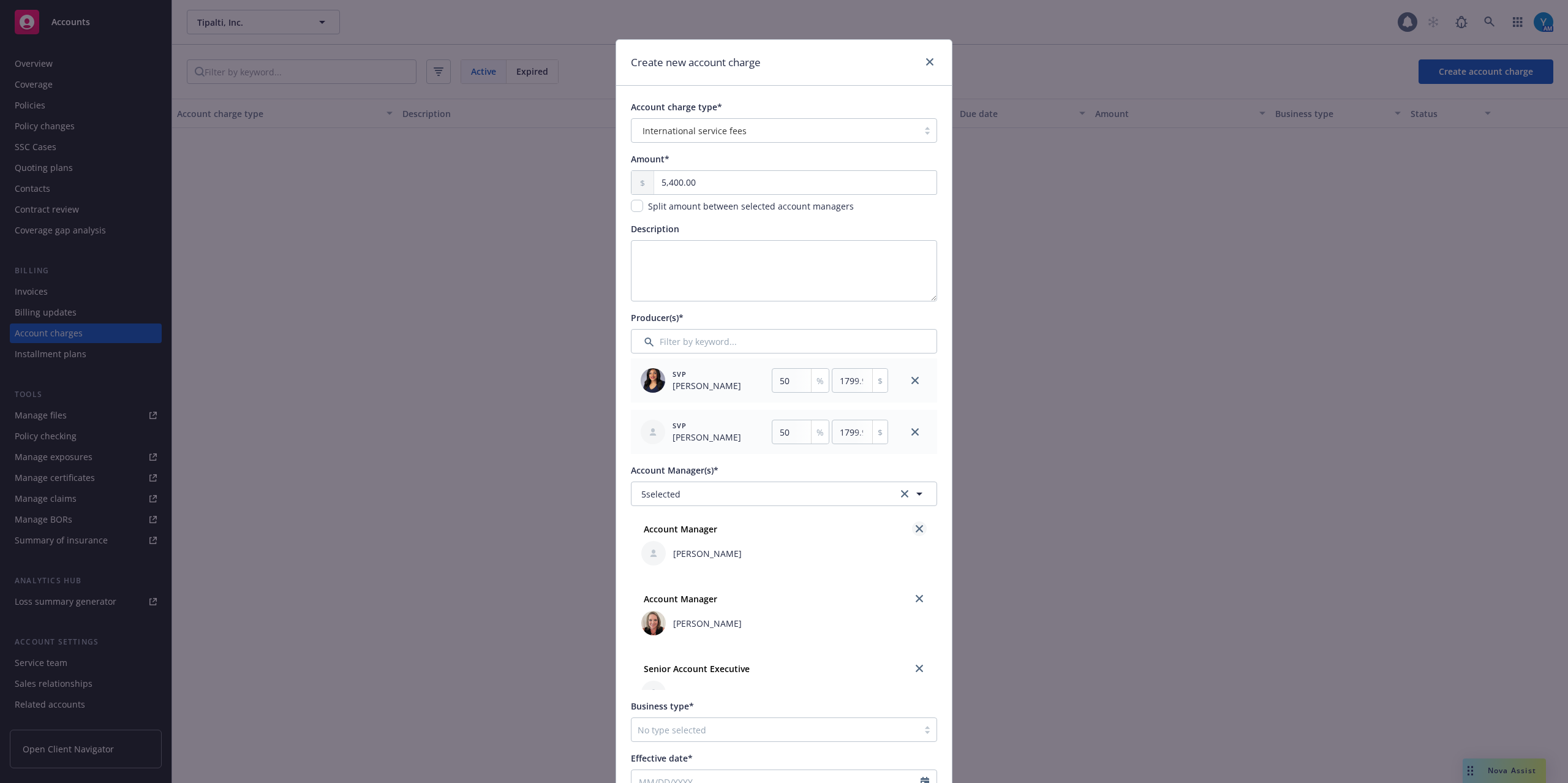
click at [916, 532] on icon "close" at bounding box center [919, 529] width 7 height 7
click at [670, 498] on span "4 selected" at bounding box center [660, 494] width 39 height 13
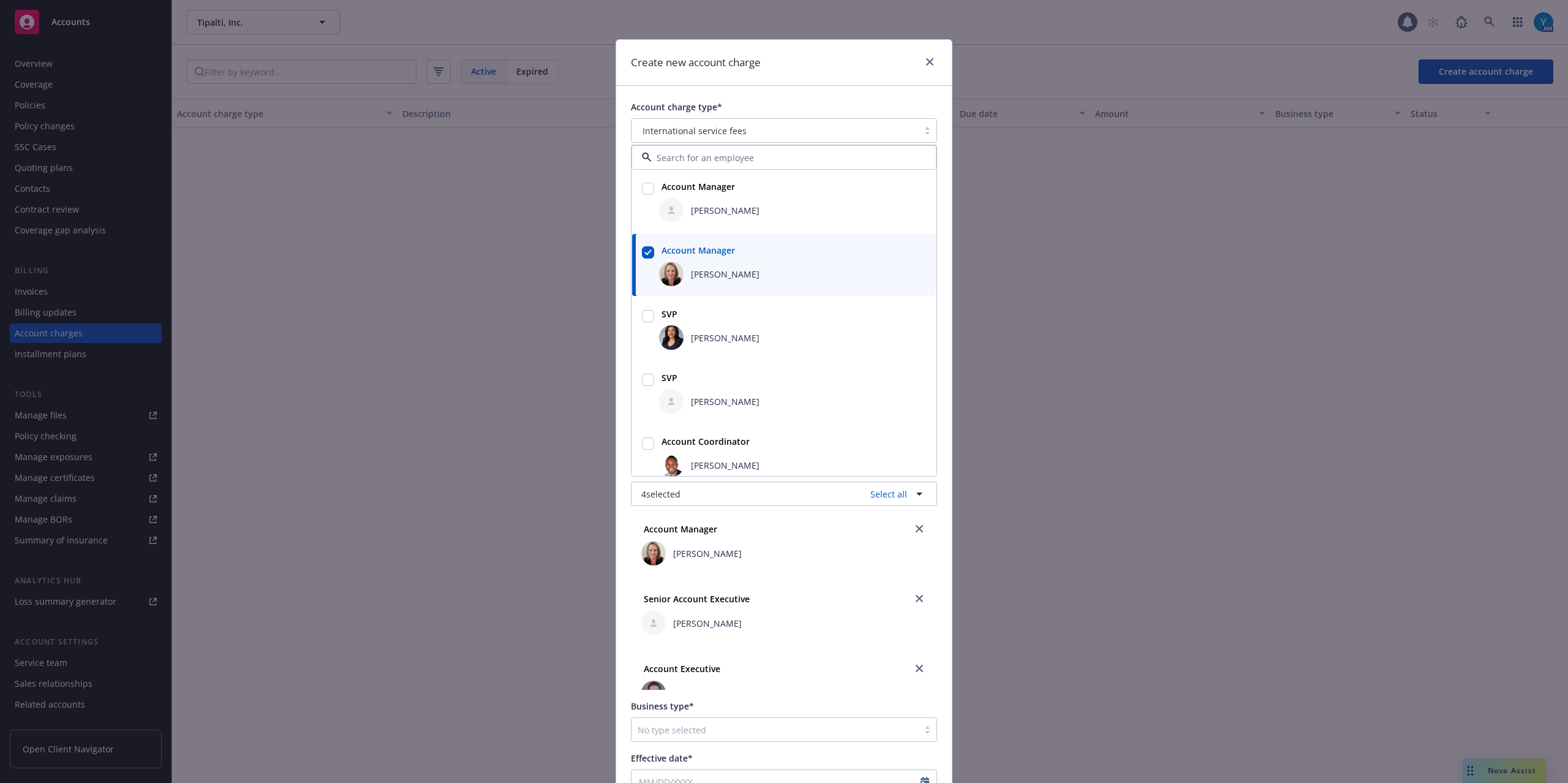
click at [811, 67] on div "Create new account charge" at bounding box center [784, 63] width 335 height 46
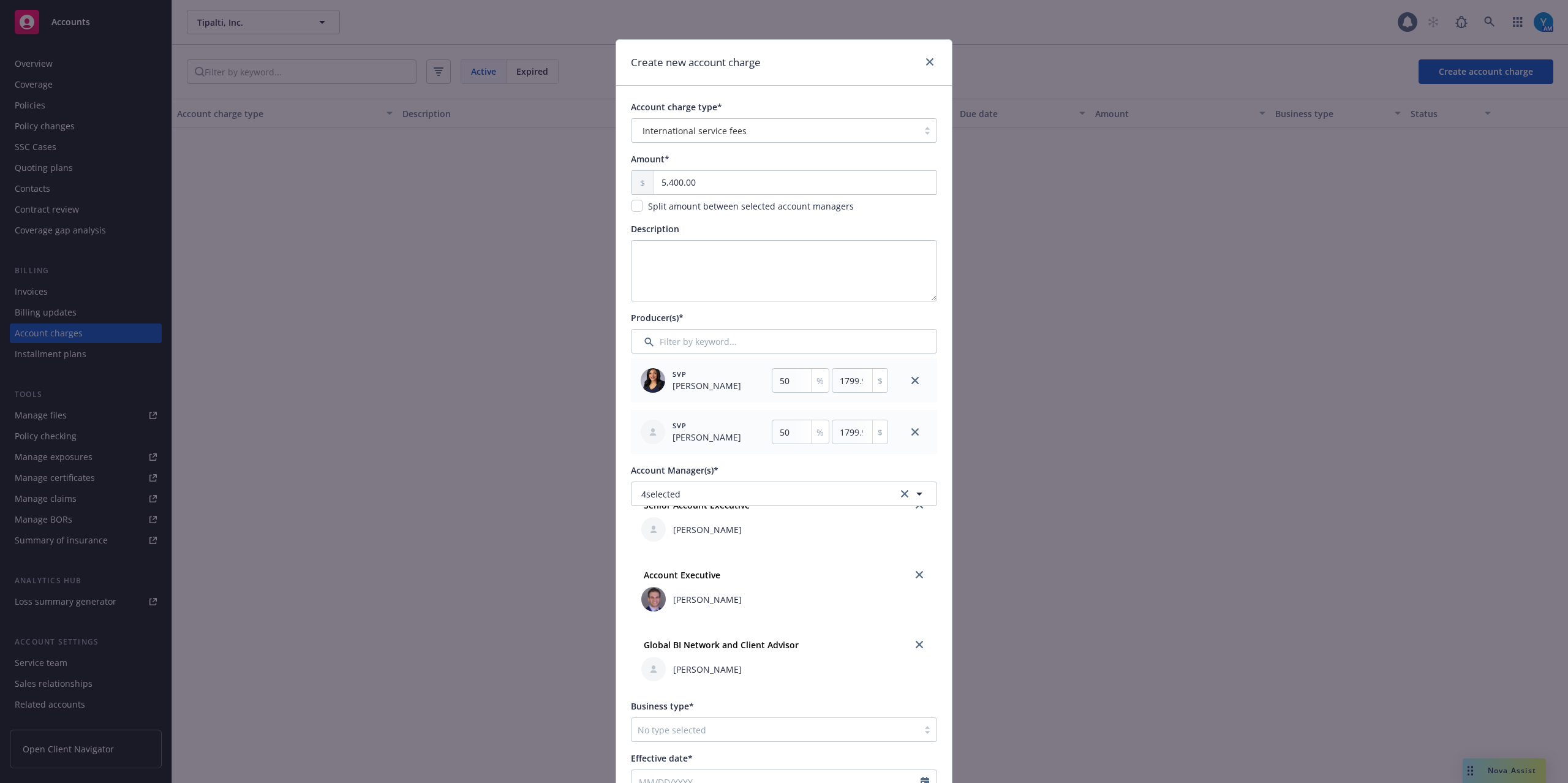
scroll to position [97, 0]
click at [912, 586] on link "close" at bounding box center [919, 643] width 15 height 15
click at [916, 586] on icon "close" at bounding box center [919, 598] width 7 height 7
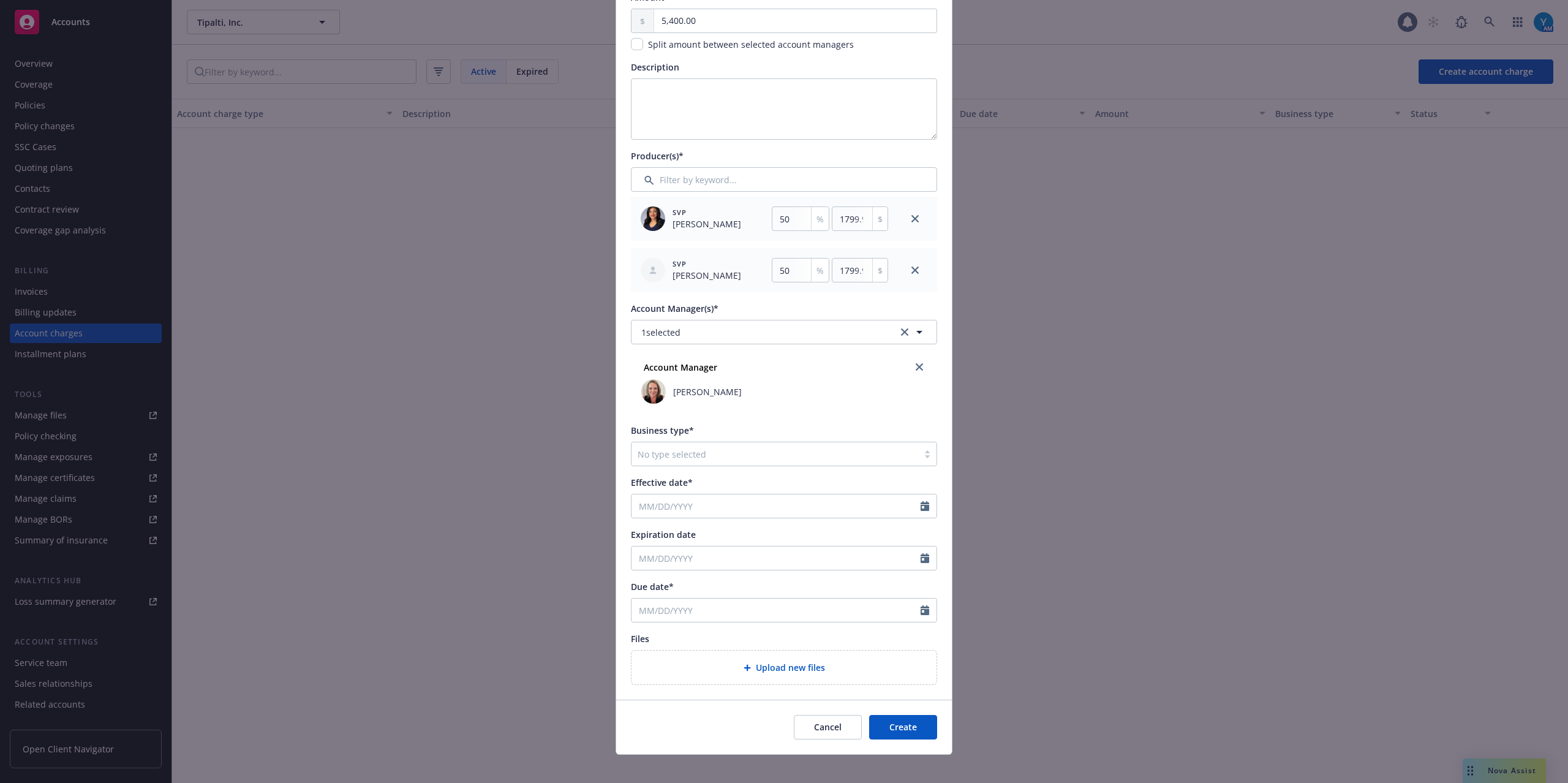
scroll to position [163, 0]
click at [696, 452] on div at bounding box center [775, 453] width 274 height 15
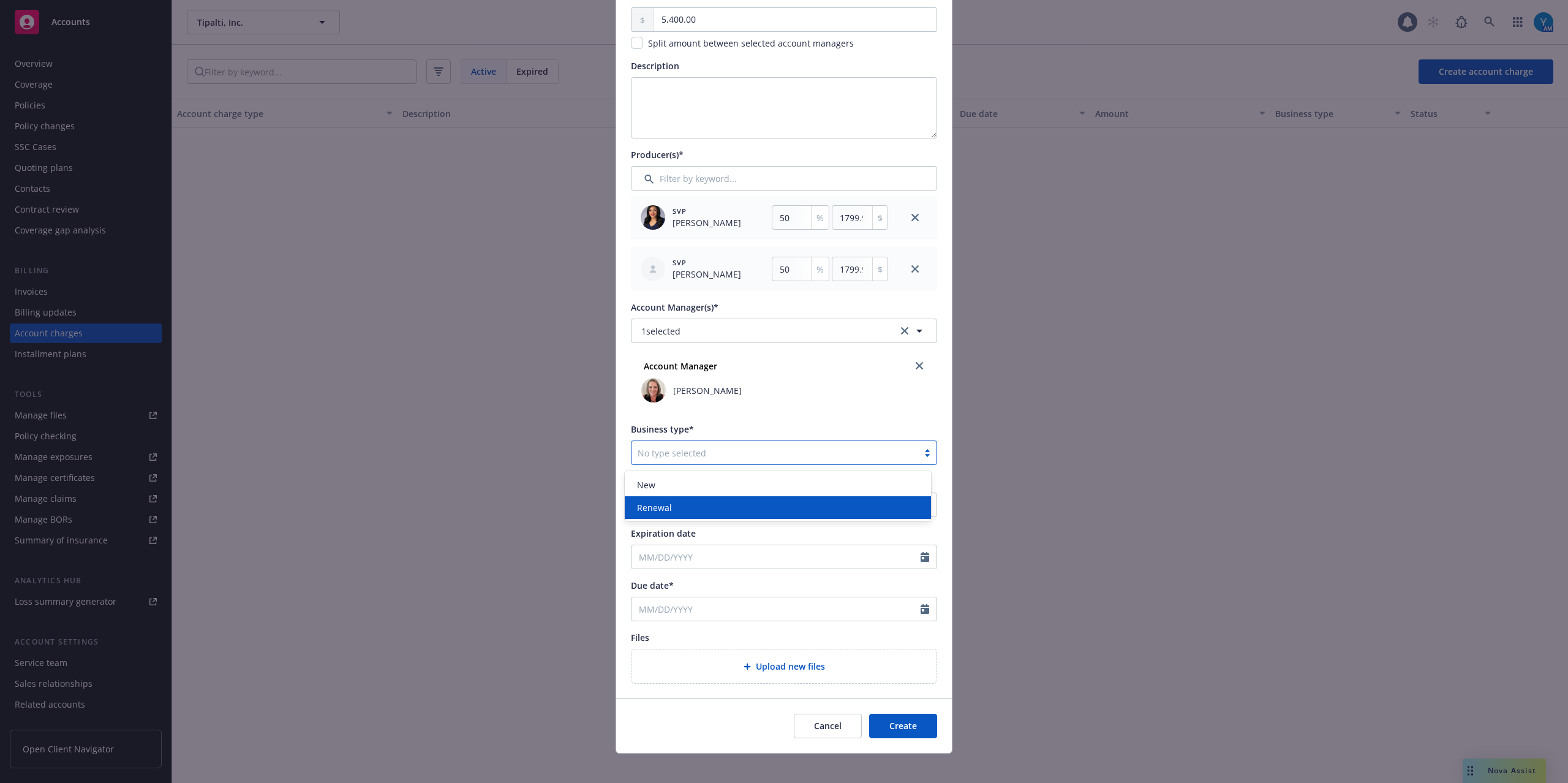
click at [675, 505] on div "Renewal" at bounding box center [777, 508] width 291 height 13
click at [662, 509] on input "Effective date*" at bounding box center [776, 505] width 289 height 23
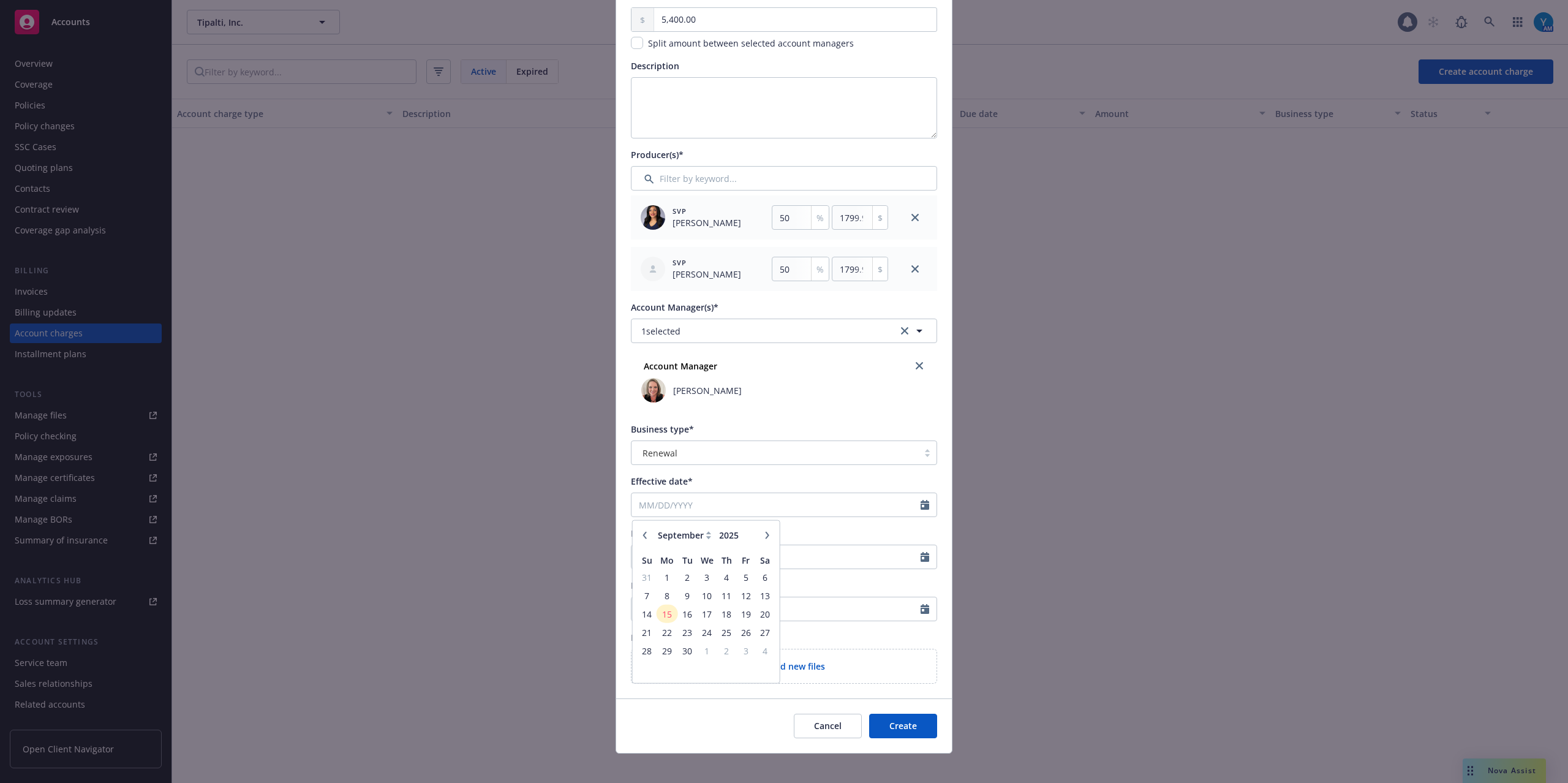
click at [641, 532] on icon "button" at bounding box center [644, 534] width 7 height 7
select select "8"
click at [641, 586] on span "31" at bounding box center [647, 668] width 17 height 16
type input "08/31/2025"
type input "08/31/2026"
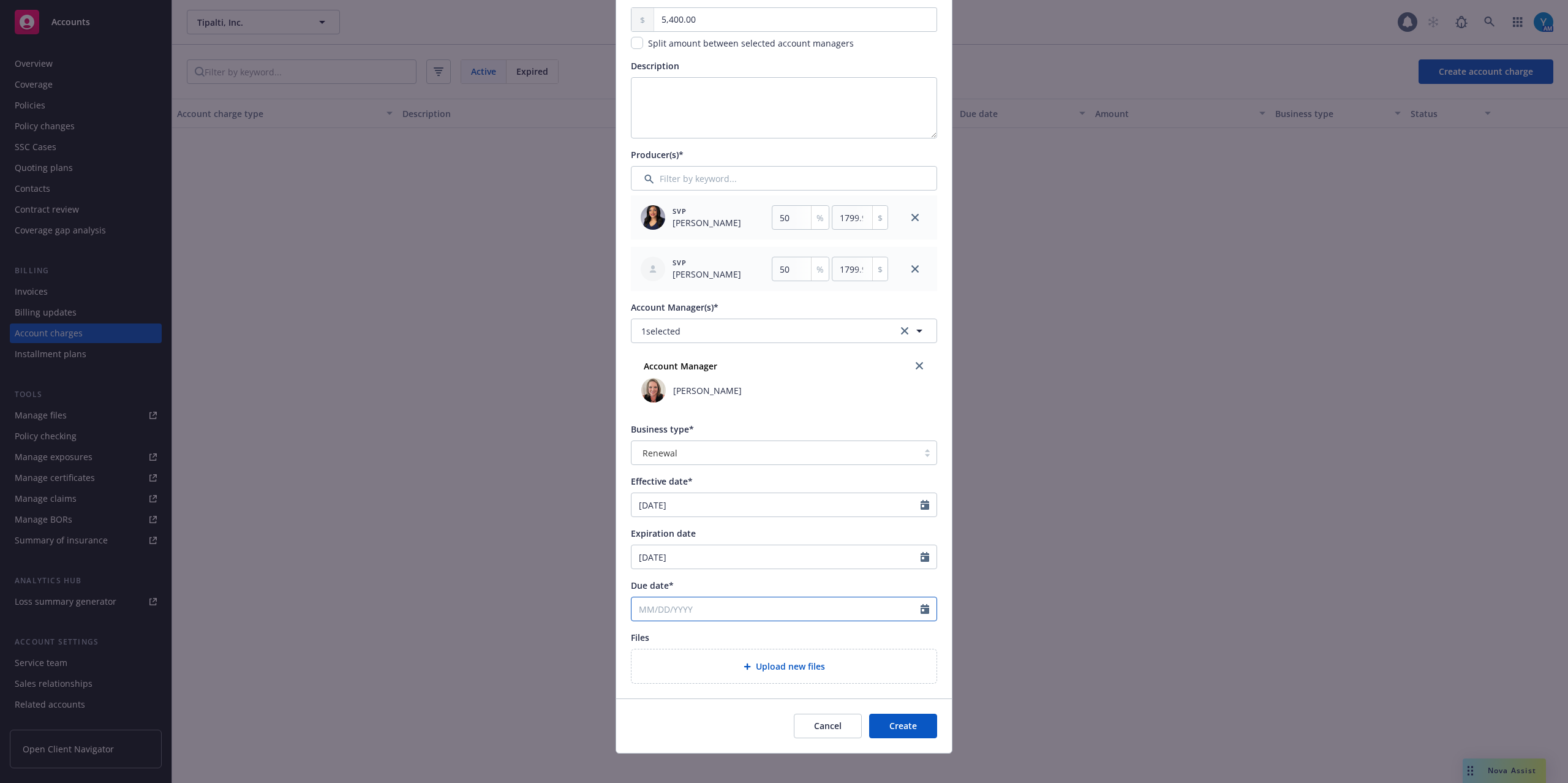
click at [700, 586] on input "Due date*" at bounding box center [776, 609] width 289 height 23
click at [765, 447] on icon "button" at bounding box center [767, 445] width 7 height 7
select select "10"
click at [699, 486] on span "1" at bounding box center [707, 487] width 18 height 16
type input "10/01/2025"
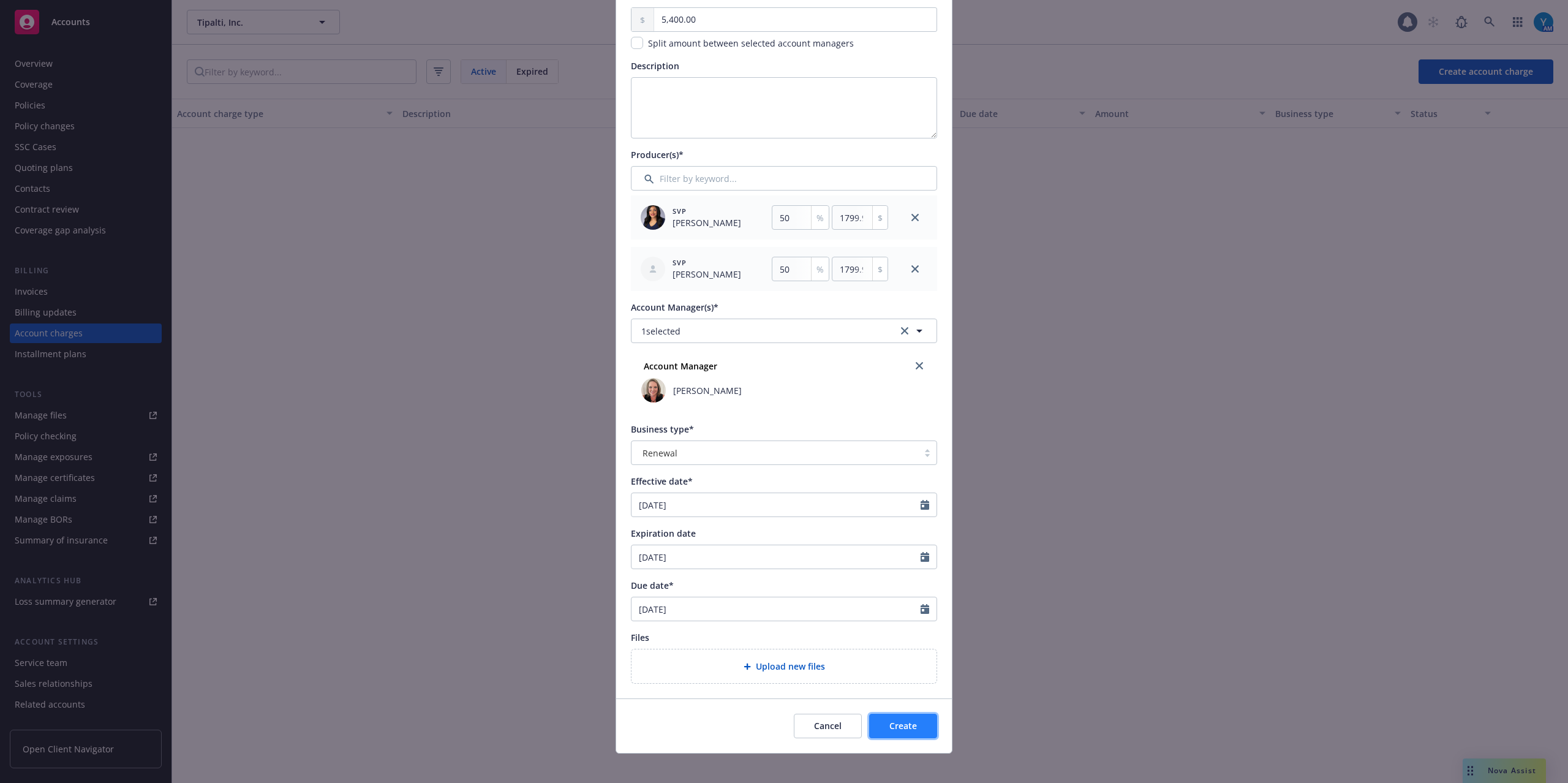
click at [919, 586] on button "Create" at bounding box center [902, 726] width 68 height 25
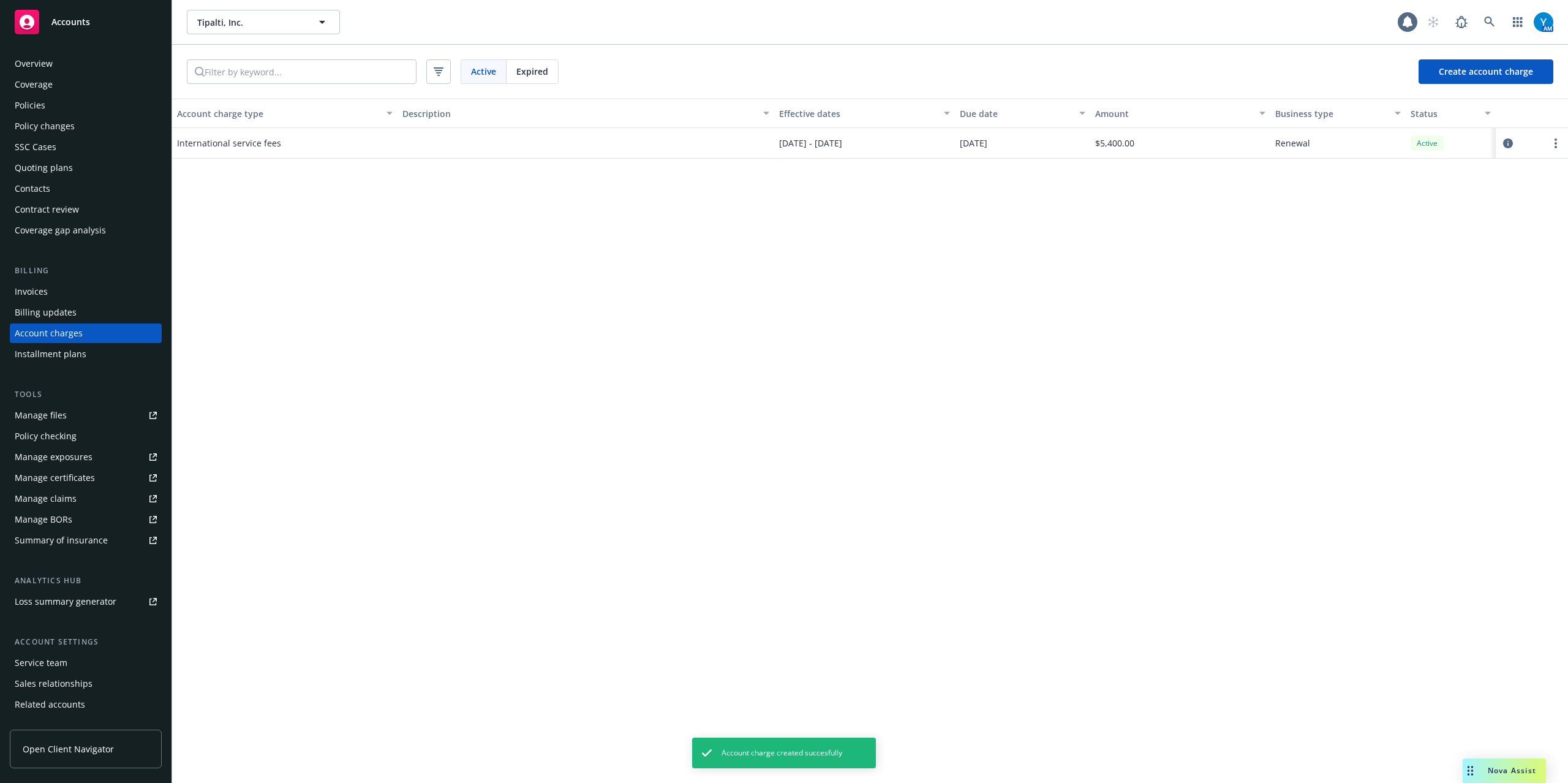
click at [538, 64] on div "Expired" at bounding box center [532, 72] width 51 height 23
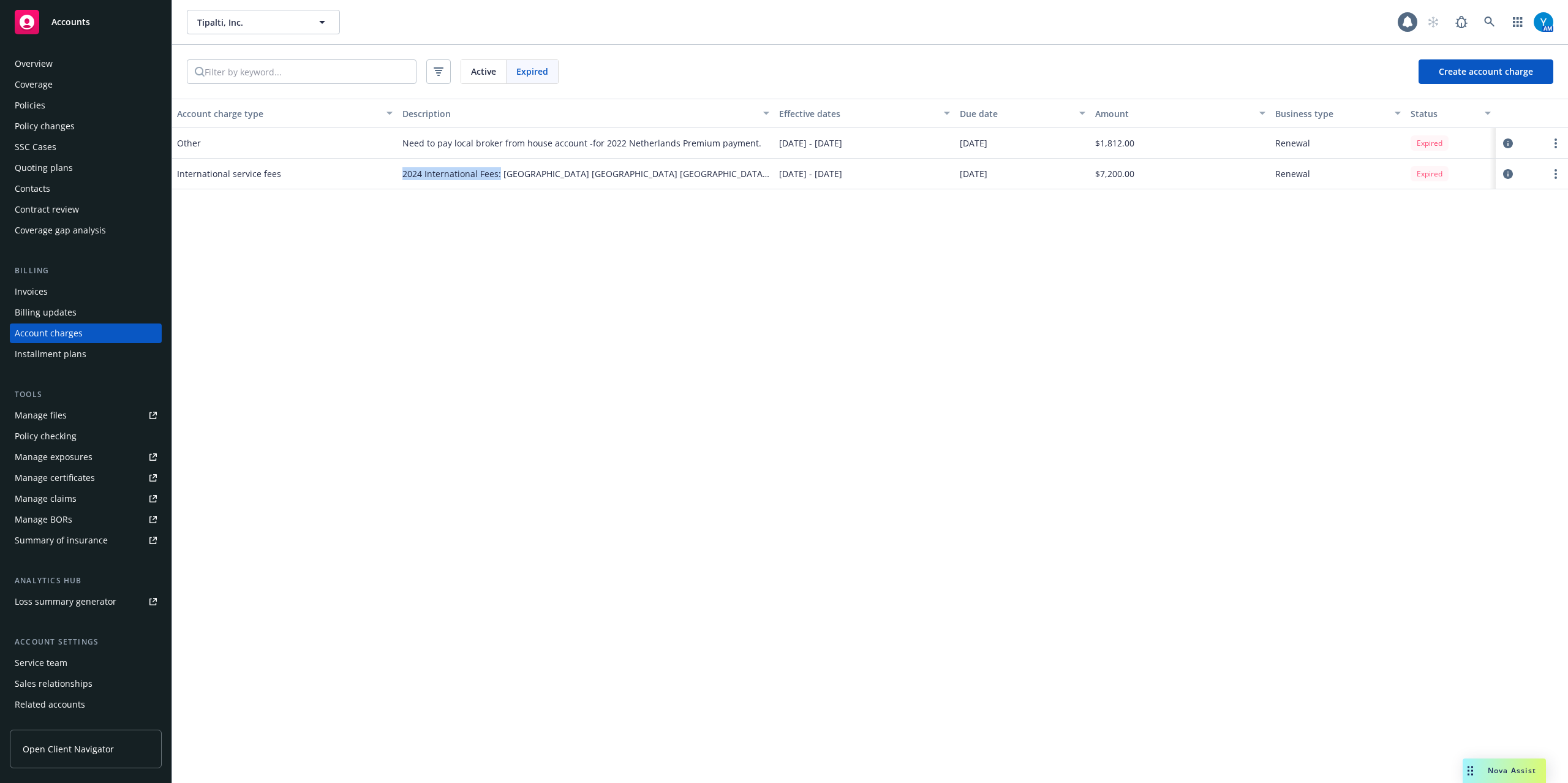
drag, startPoint x: 400, startPoint y: 174, endPoint x: 498, endPoint y: 182, distance: 98.3
click at [498, 182] on div "2024 International Fees: Canada Netherlands UK Israel - D&O" at bounding box center [585, 173] width 377 height 31
click at [493, 77] on span "Active" at bounding box center [483, 72] width 25 height 13
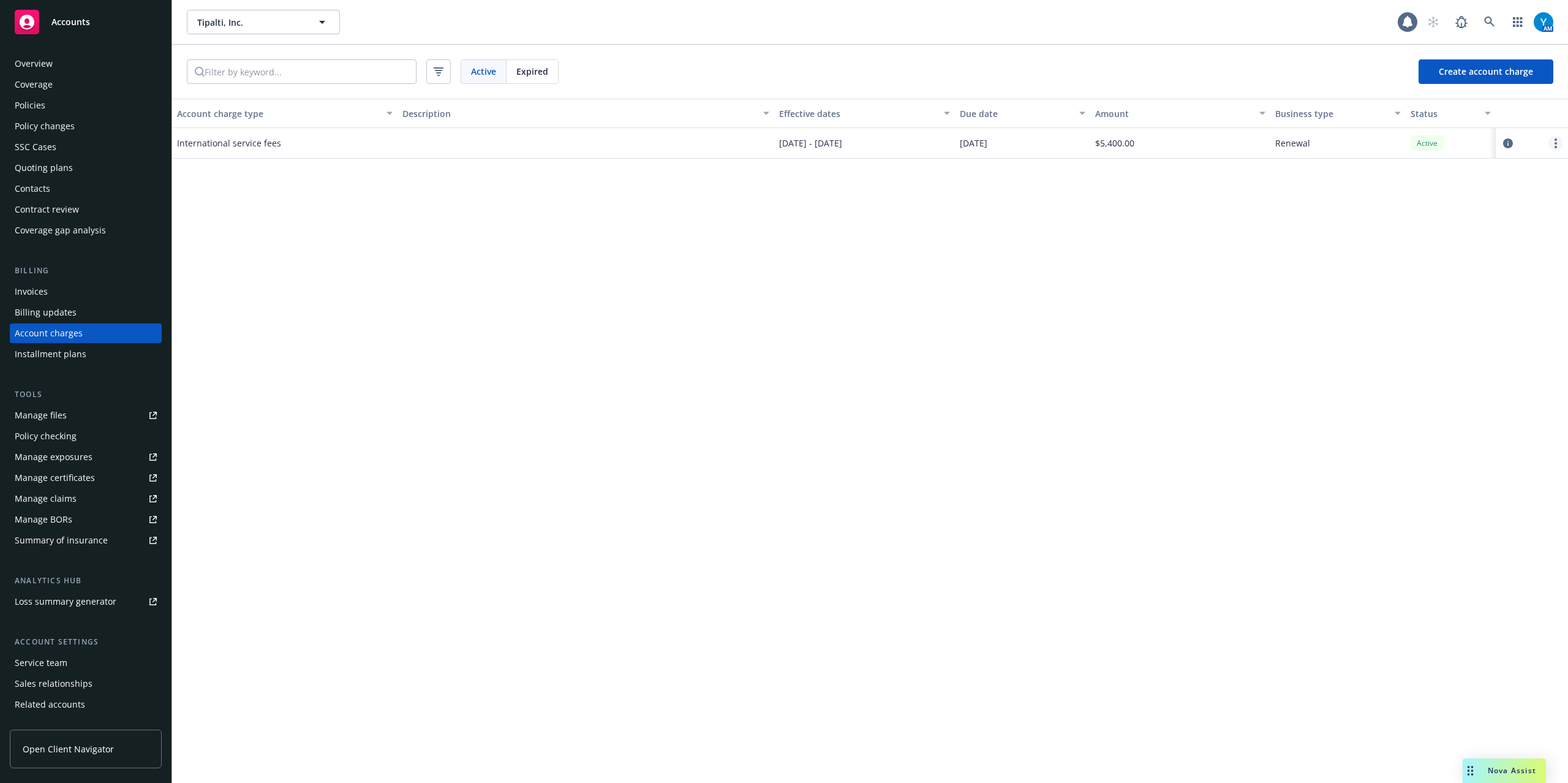
click at [1175, 142] on link "more" at bounding box center [1556, 144] width 15 height 15
click at [1175, 140] on icon "circleInformation" at bounding box center [1508, 144] width 10 height 10
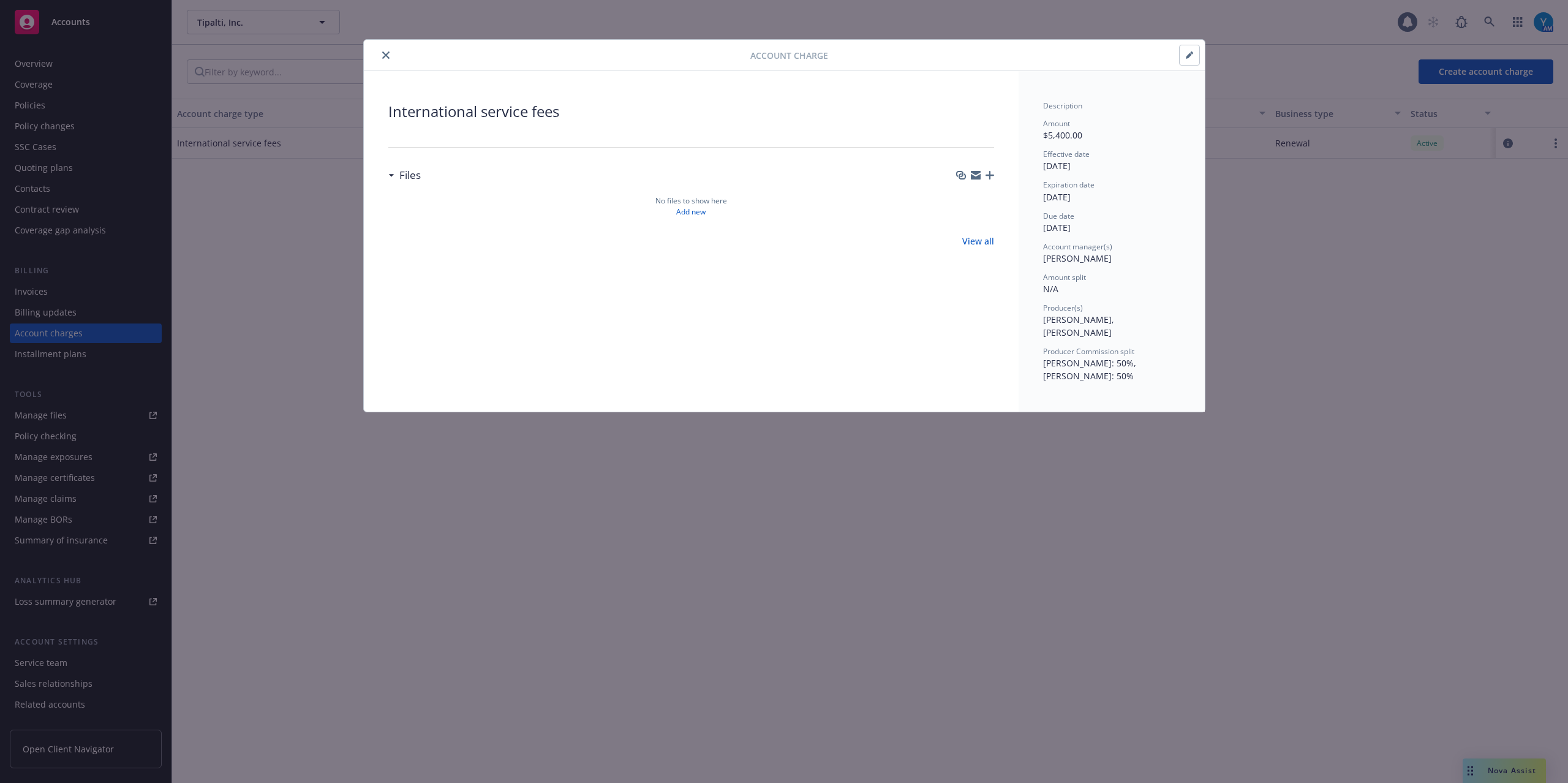
click at [1175, 59] on icon "button" at bounding box center [1189, 55] width 7 height 7
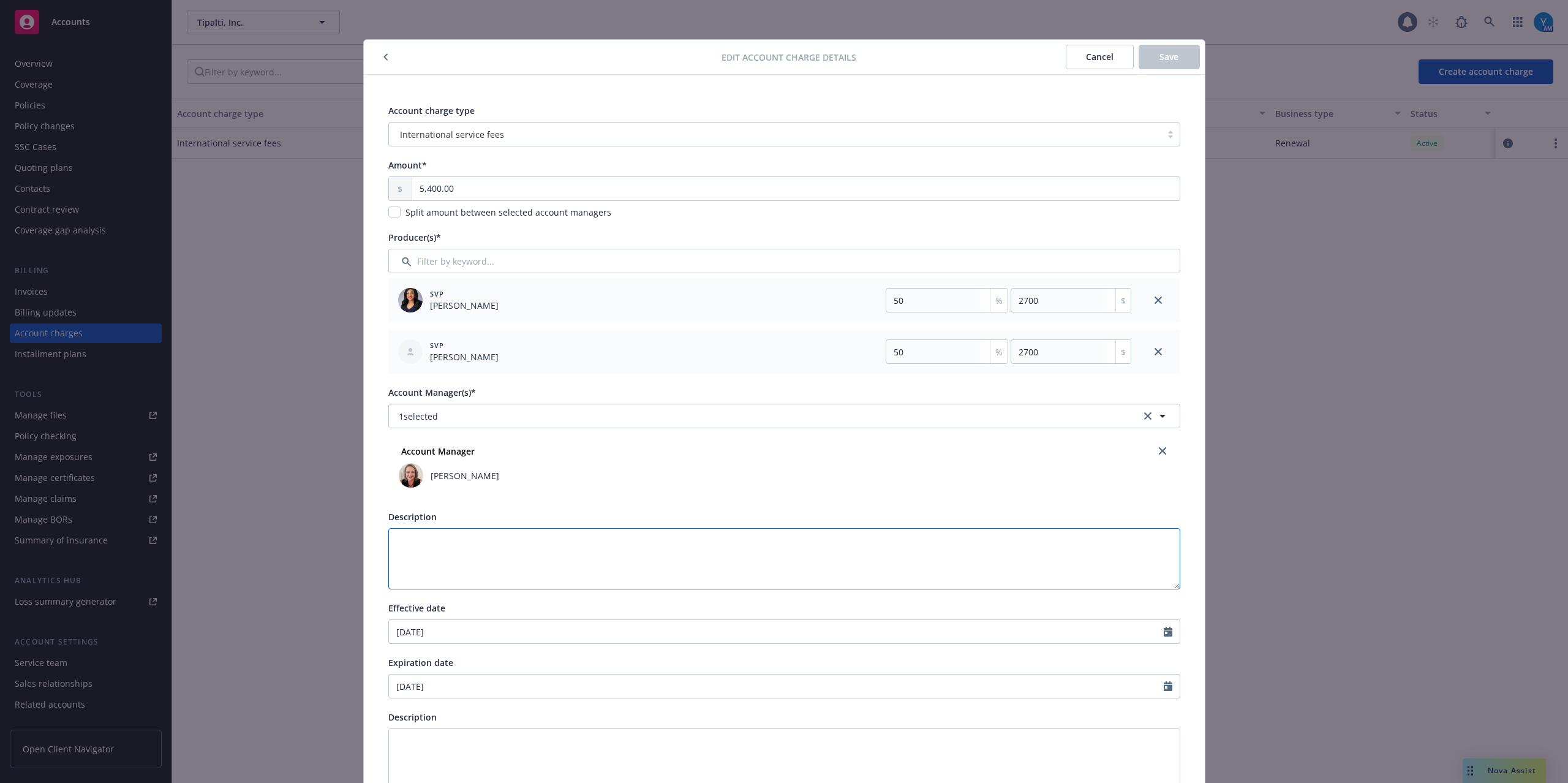
click at [430, 549] on textarea "Description" at bounding box center [784, 558] width 792 height 61
paste textarea "2024 International Fees:"
type textarea "2024 International Fees:"
click at [405, 539] on textarea "2024 International Fees:" at bounding box center [784, 558] width 792 height 61
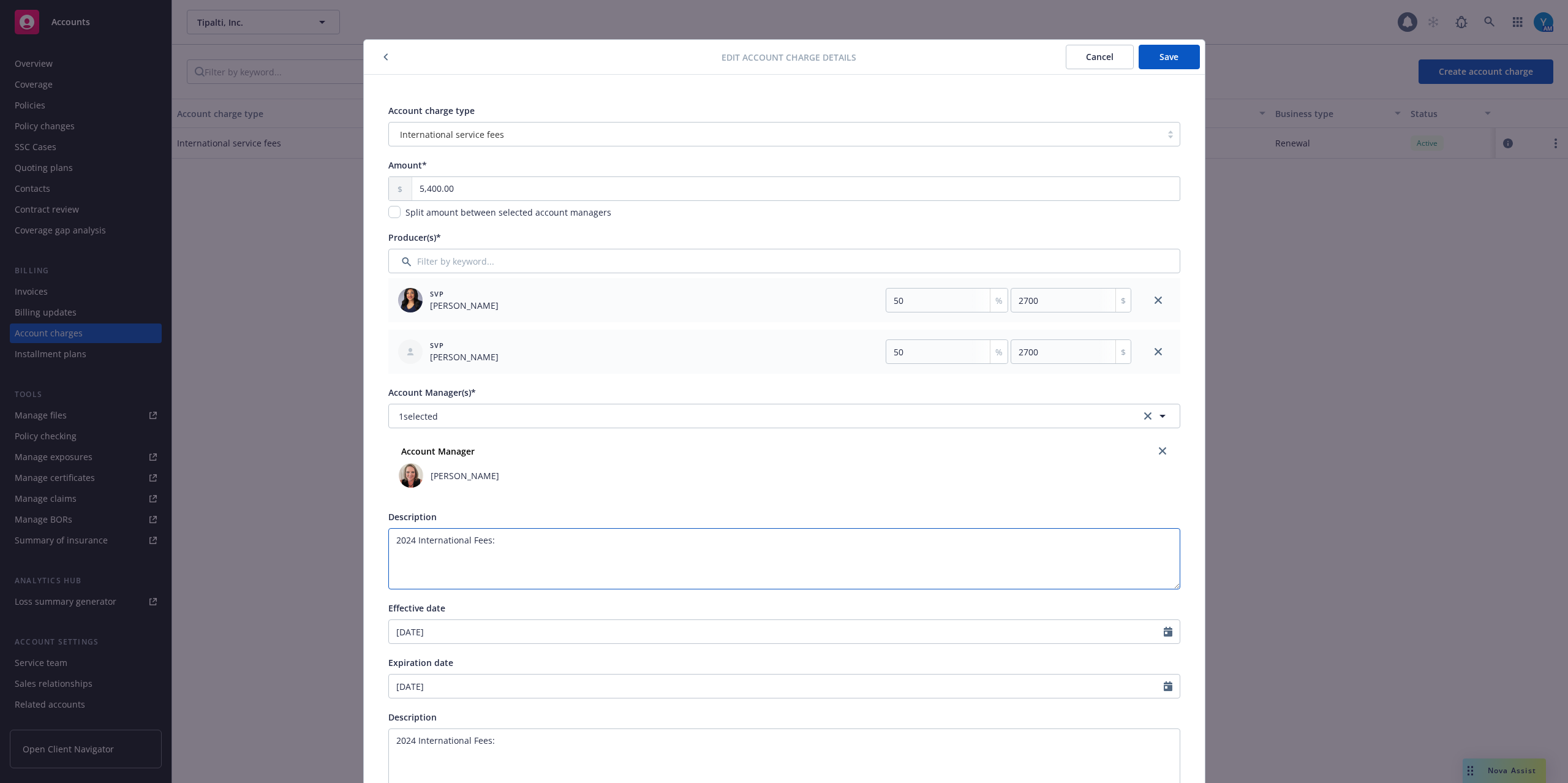
type textarea "2025 International Fees:"
drag, startPoint x: 493, startPoint y: 537, endPoint x: 623, endPoint y: 553, distance: 131.0
click at [492, 537] on textarea "2025 International Fees:" at bounding box center [784, 558] width 792 height 61
type textarea "2025 International Fees"
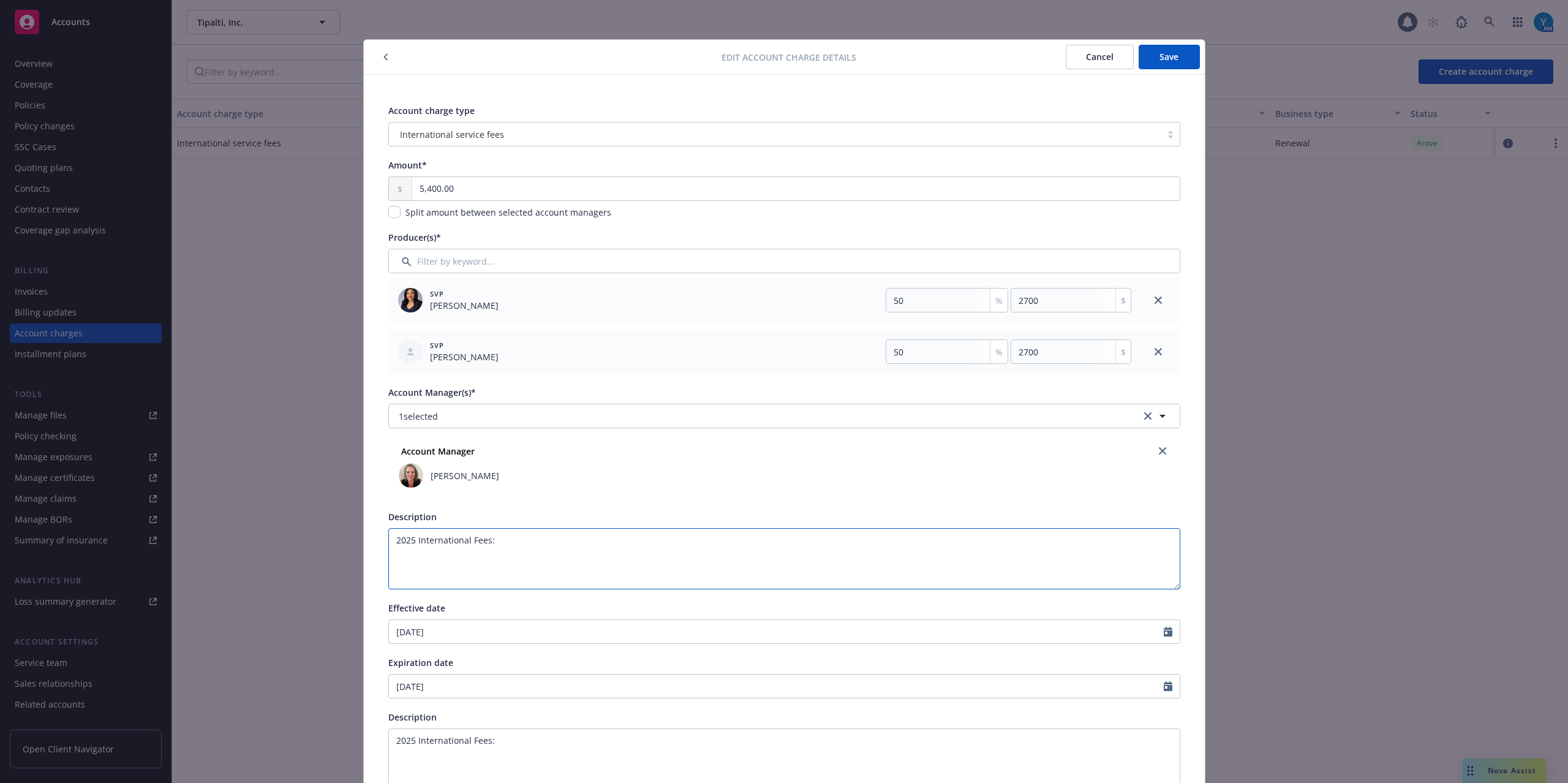
type textarea "2025 International Fees"
click at [1163, 57] on span "Save" at bounding box center [1168, 57] width 19 height 12
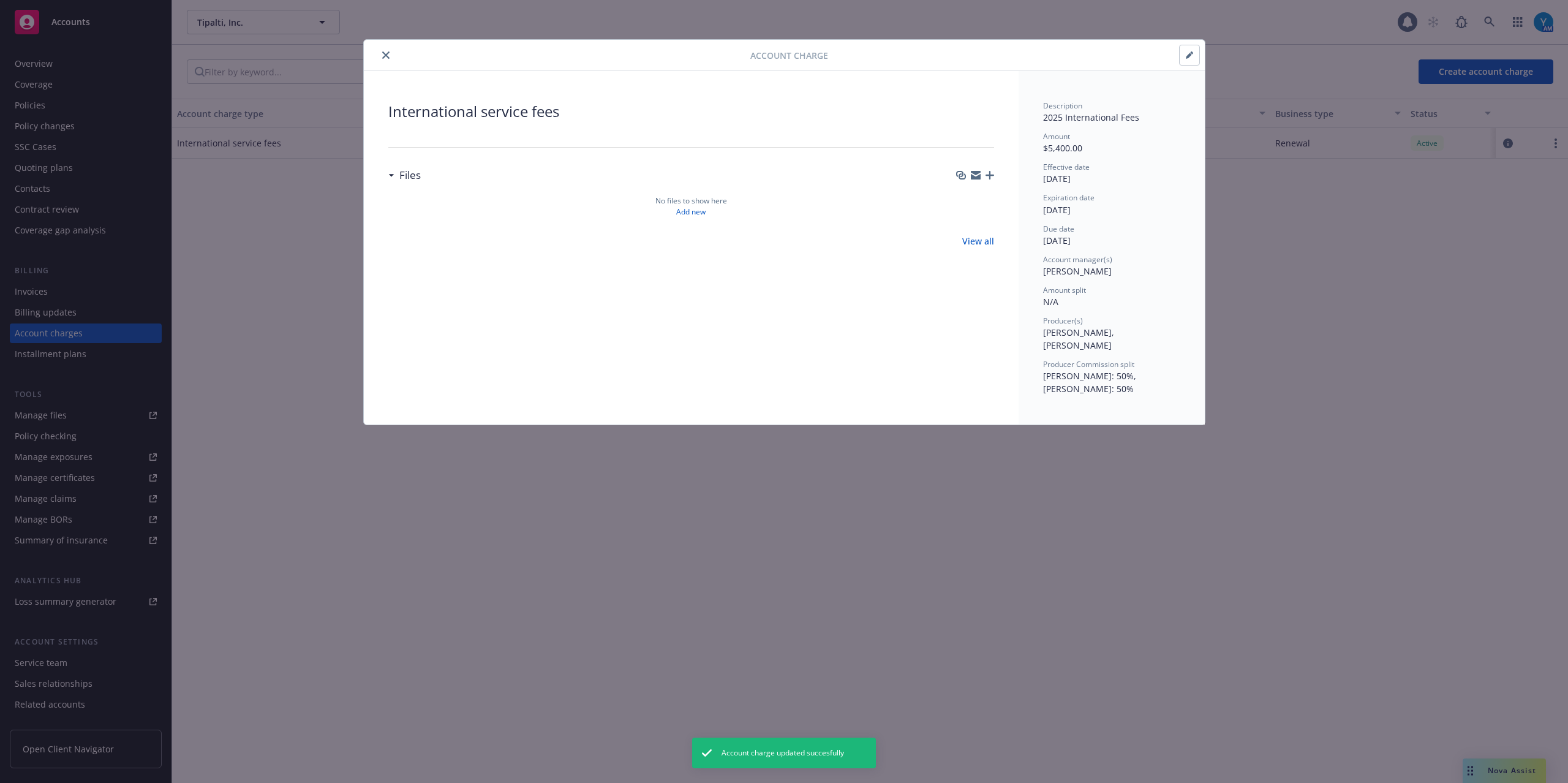
click at [383, 58] on icon "close" at bounding box center [386, 55] width 7 height 7
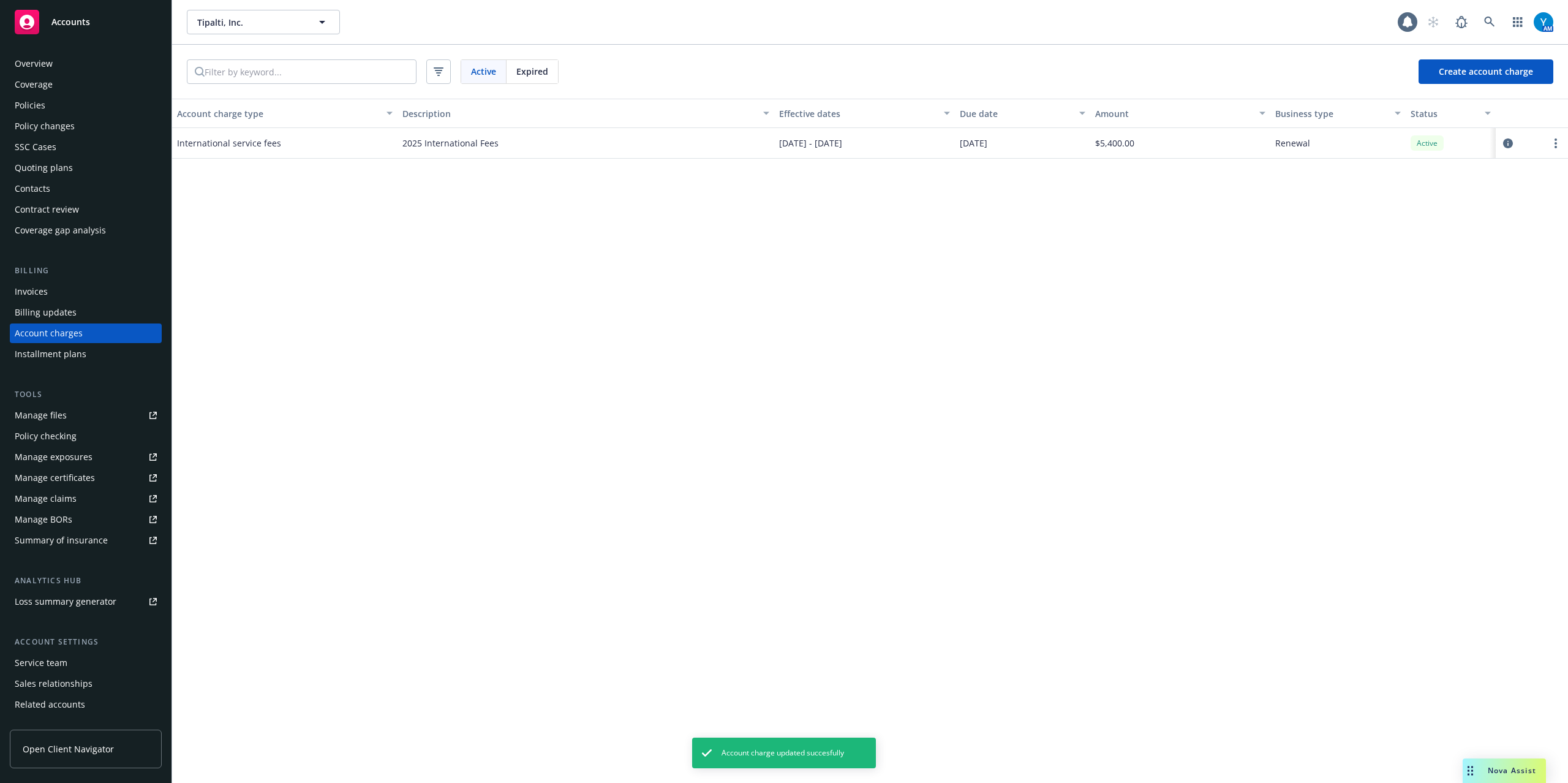
click at [32, 295] on div "Invoices" at bounding box center [31, 292] width 33 height 20
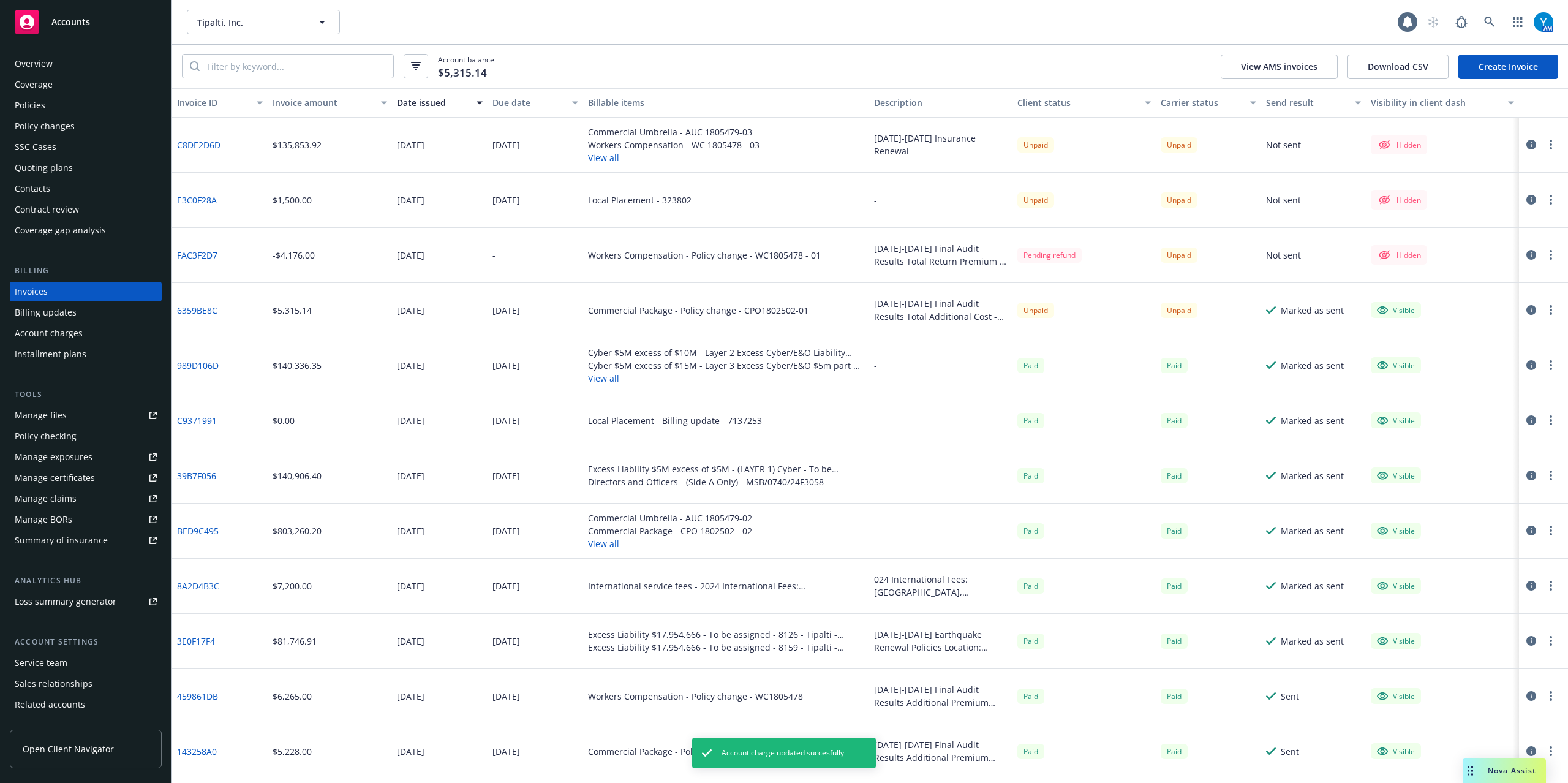
click at [605, 155] on button "View all" at bounding box center [674, 158] width 172 height 13
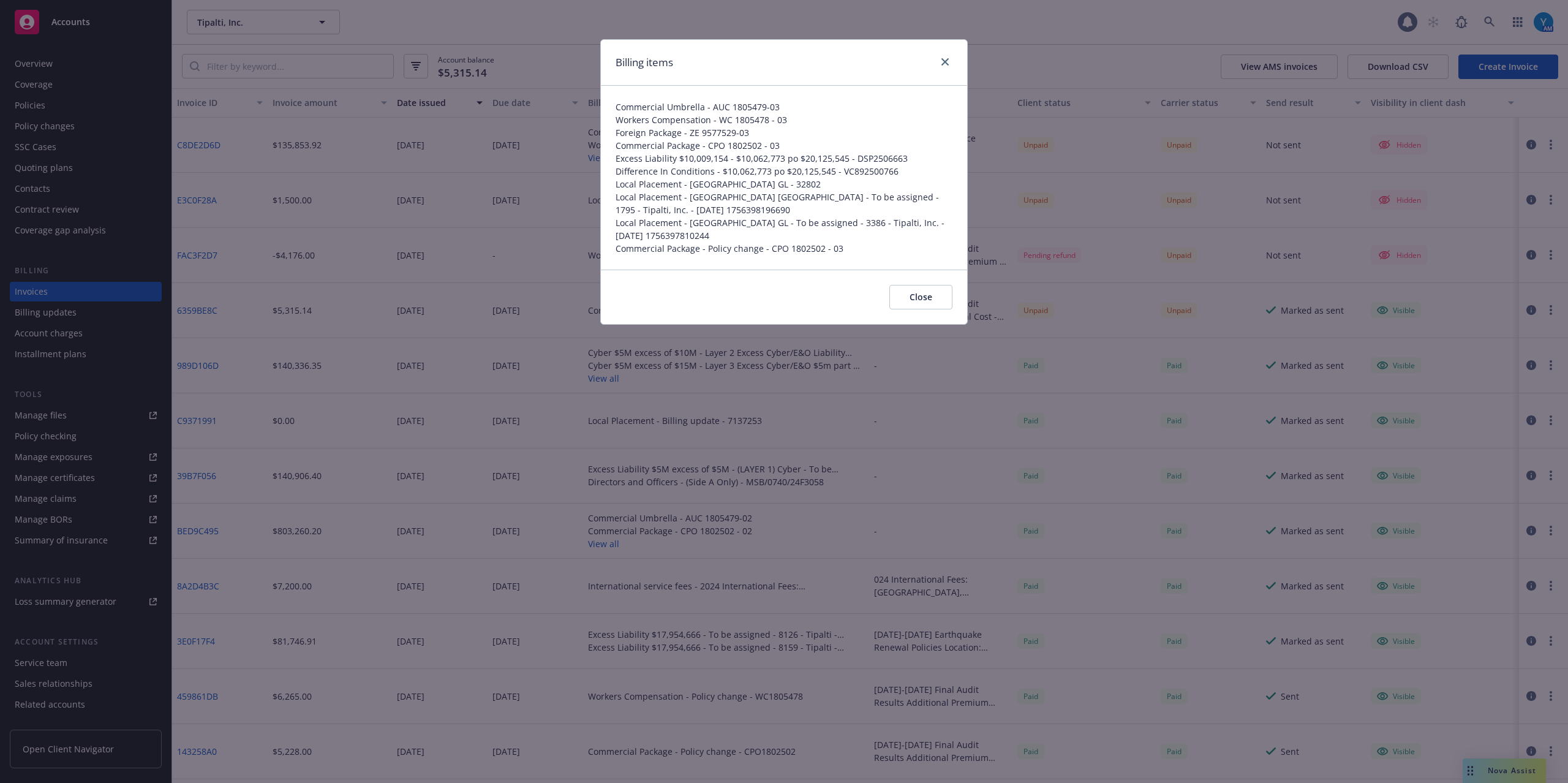
click at [821, 13] on div "Billing items Commercial Umbrella - AUC 1805479-03 Workers Compensation - WC 18…" at bounding box center [784, 392] width 1568 height 783
click at [946, 59] on icon "close" at bounding box center [945, 61] width 7 height 7
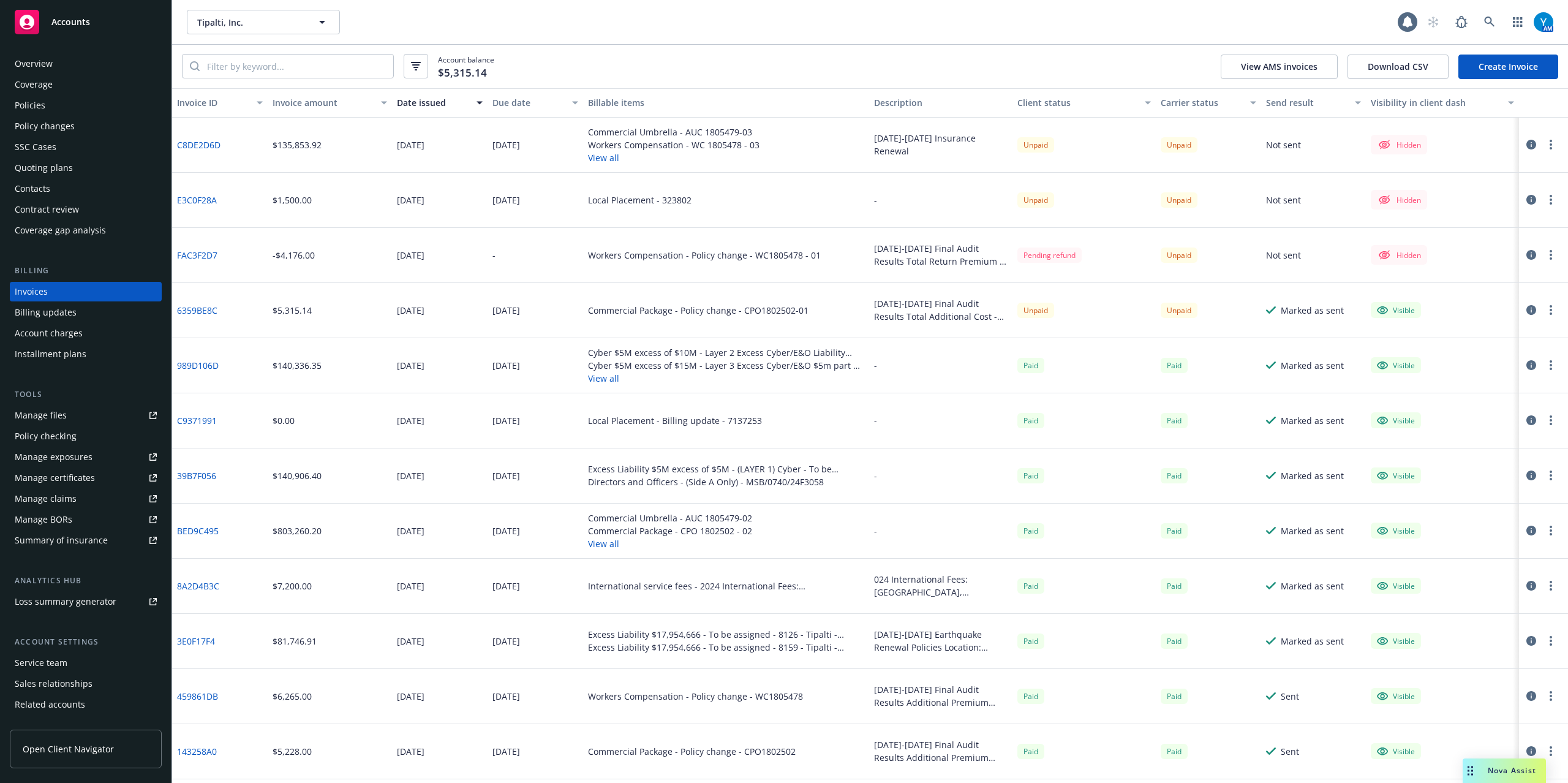
click at [1175, 145] on button "button" at bounding box center [1551, 145] width 15 height 15
click at [1175, 172] on link "Edit invoice" at bounding box center [1479, 170] width 156 height 25
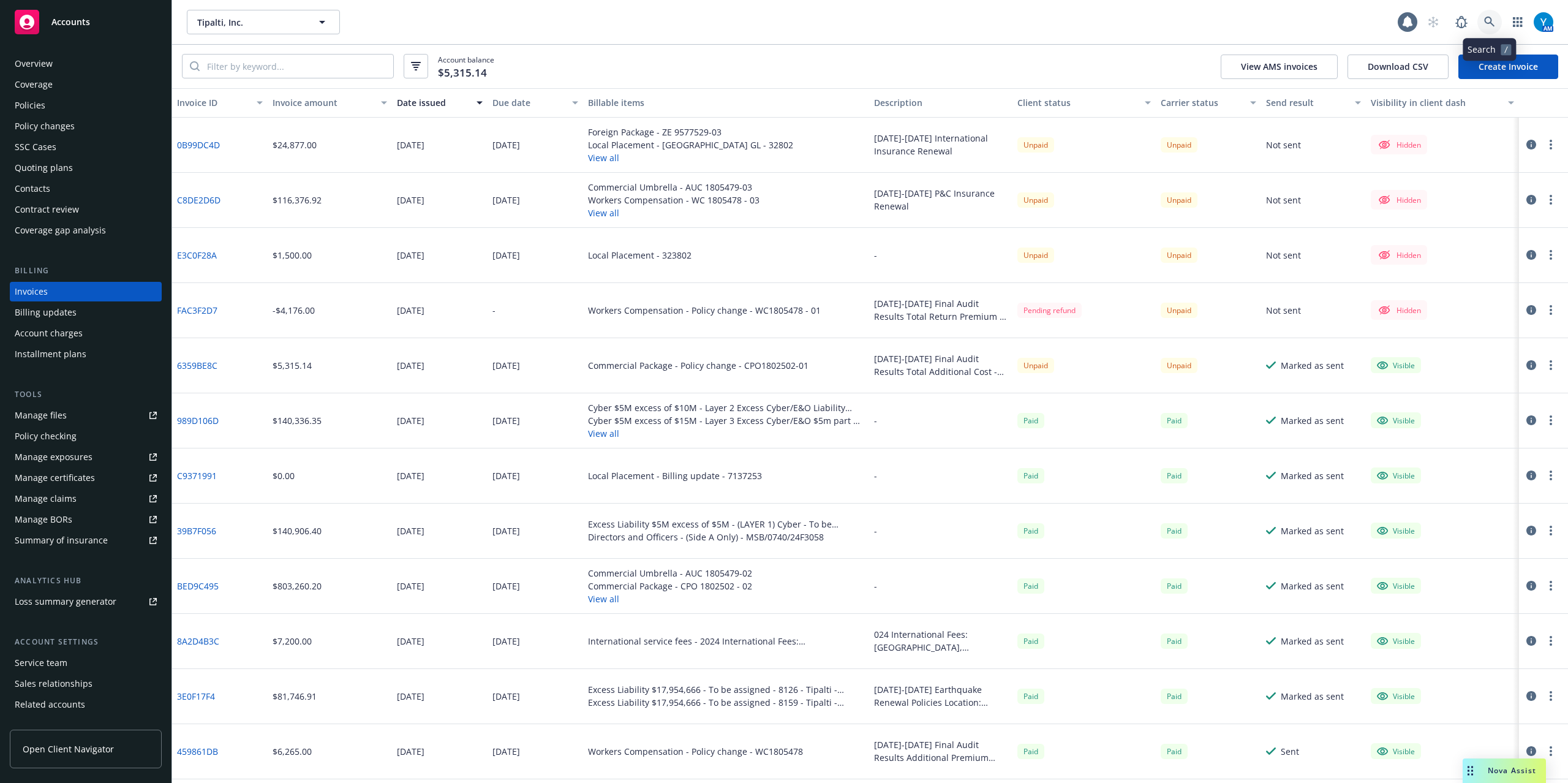
click at [1175, 23] on icon at bounding box center [1489, 21] width 11 height 11
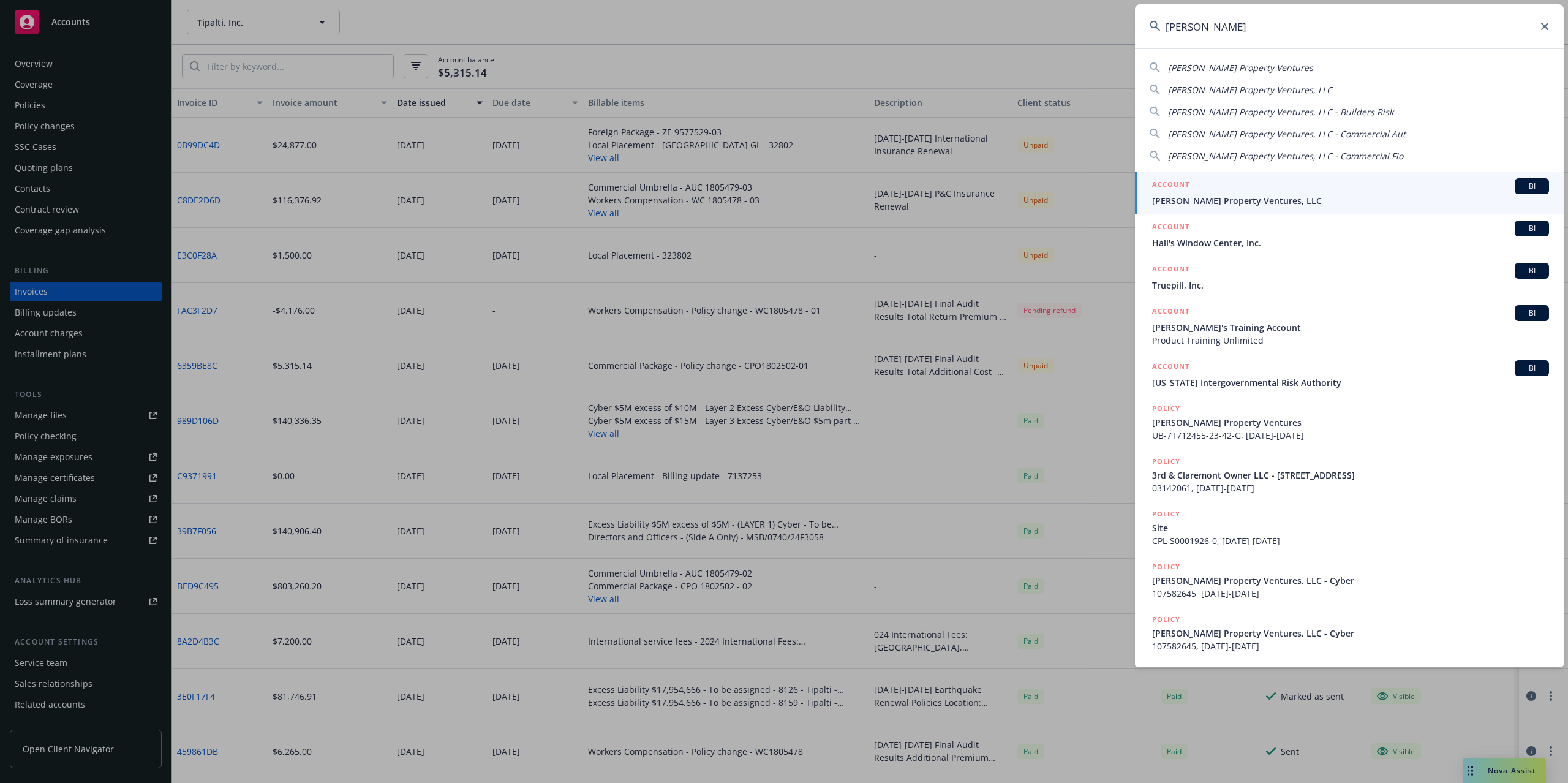
type input "windy hill"
drag, startPoint x: 1234, startPoint y: 186, endPoint x: 1223, endPoint y: 182, distance: 11.7
click at [1175, 186] on div "ACCOUNT BI" at bounding box center [1350, 186] width 397 height 16
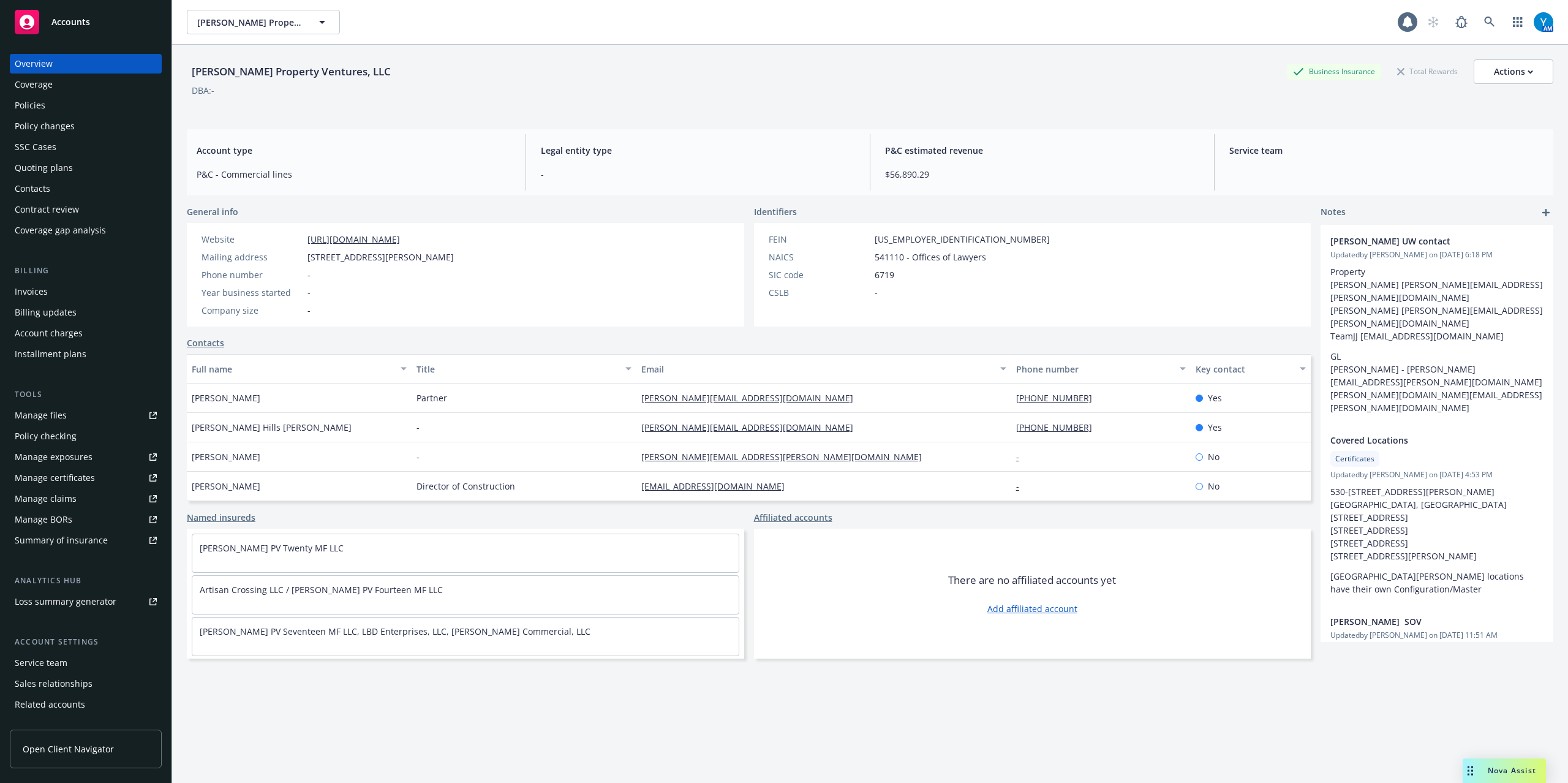
click at [35, 107] on div "Policies" at bounding box center [30, 106] width 31 height 20
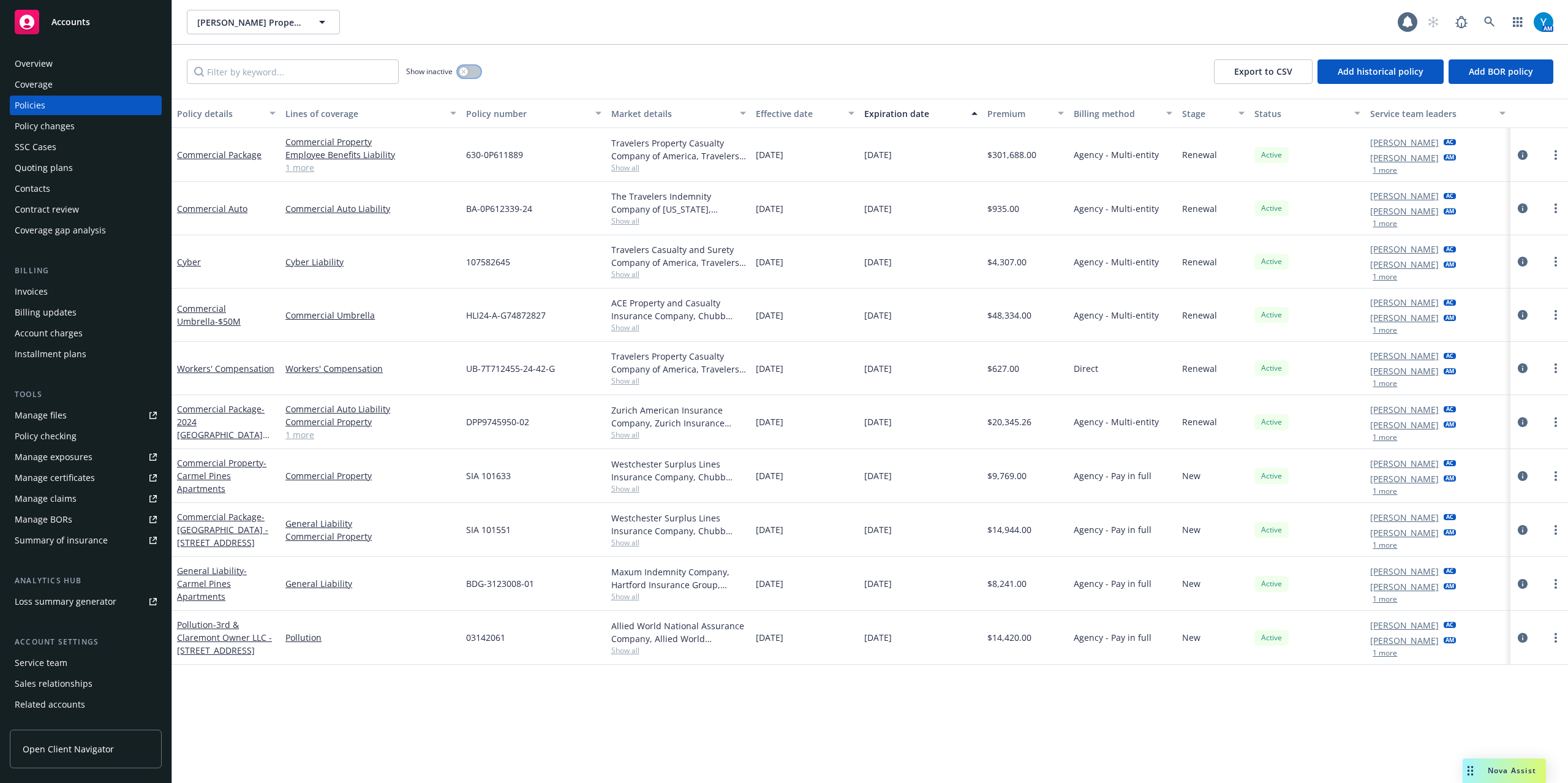
click at [468, 74] on button "button" at bounding box center [469, 71] width 23 height 12
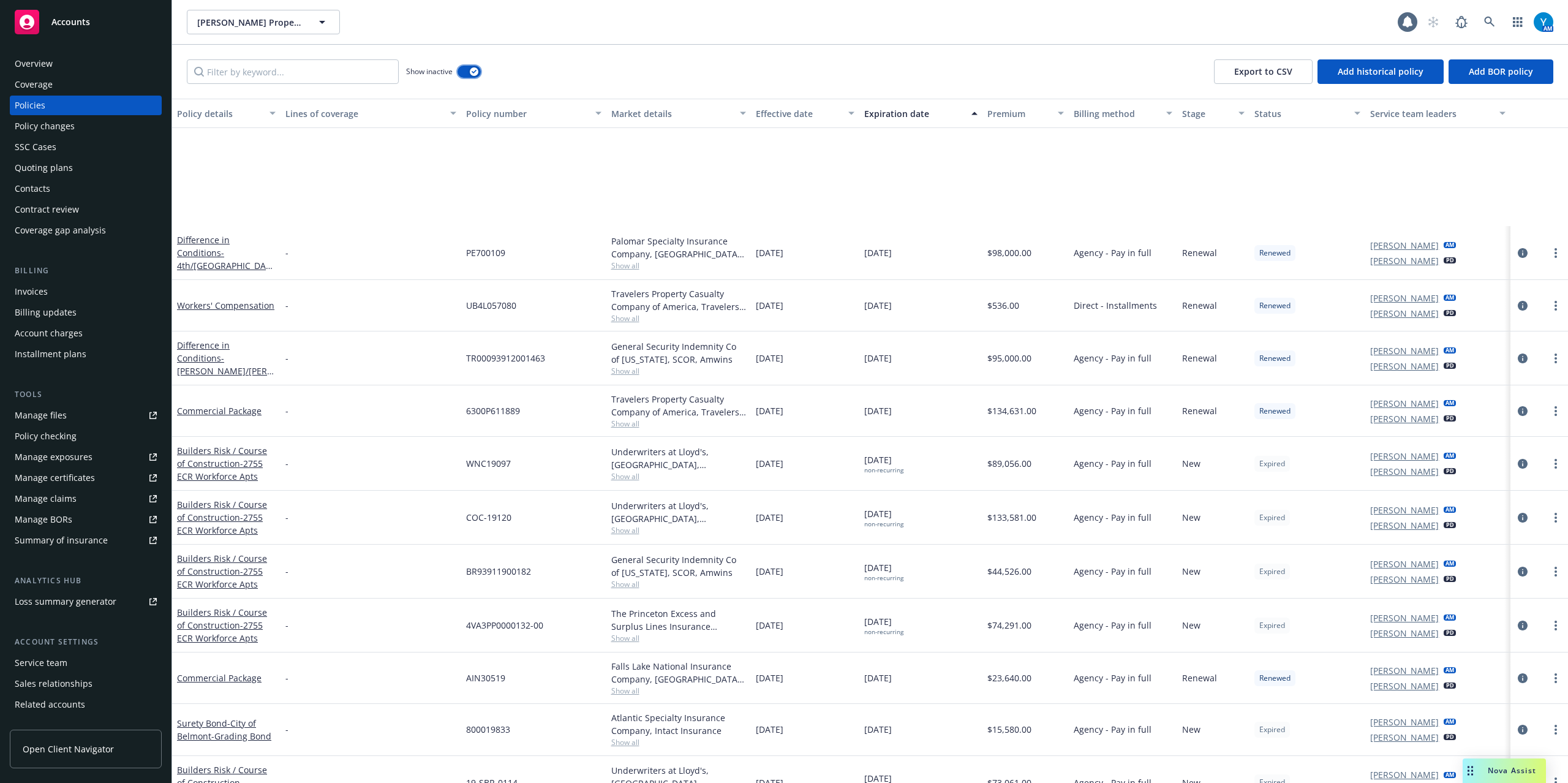
scroll to position [1470, 0]
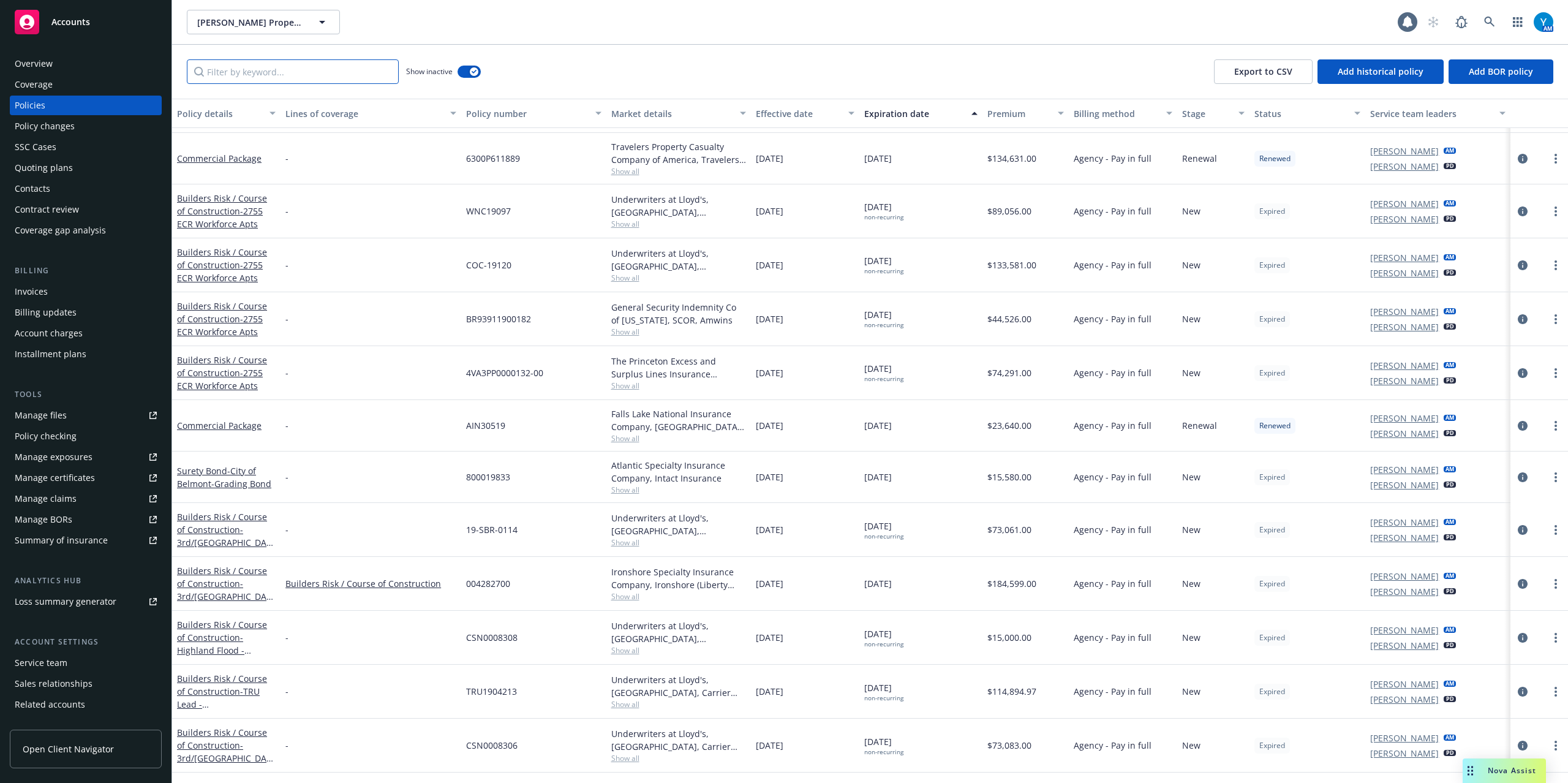
click at [272, 76] on input "Filter by keyword..." at bounding box center [292, 72] width 212 height 25
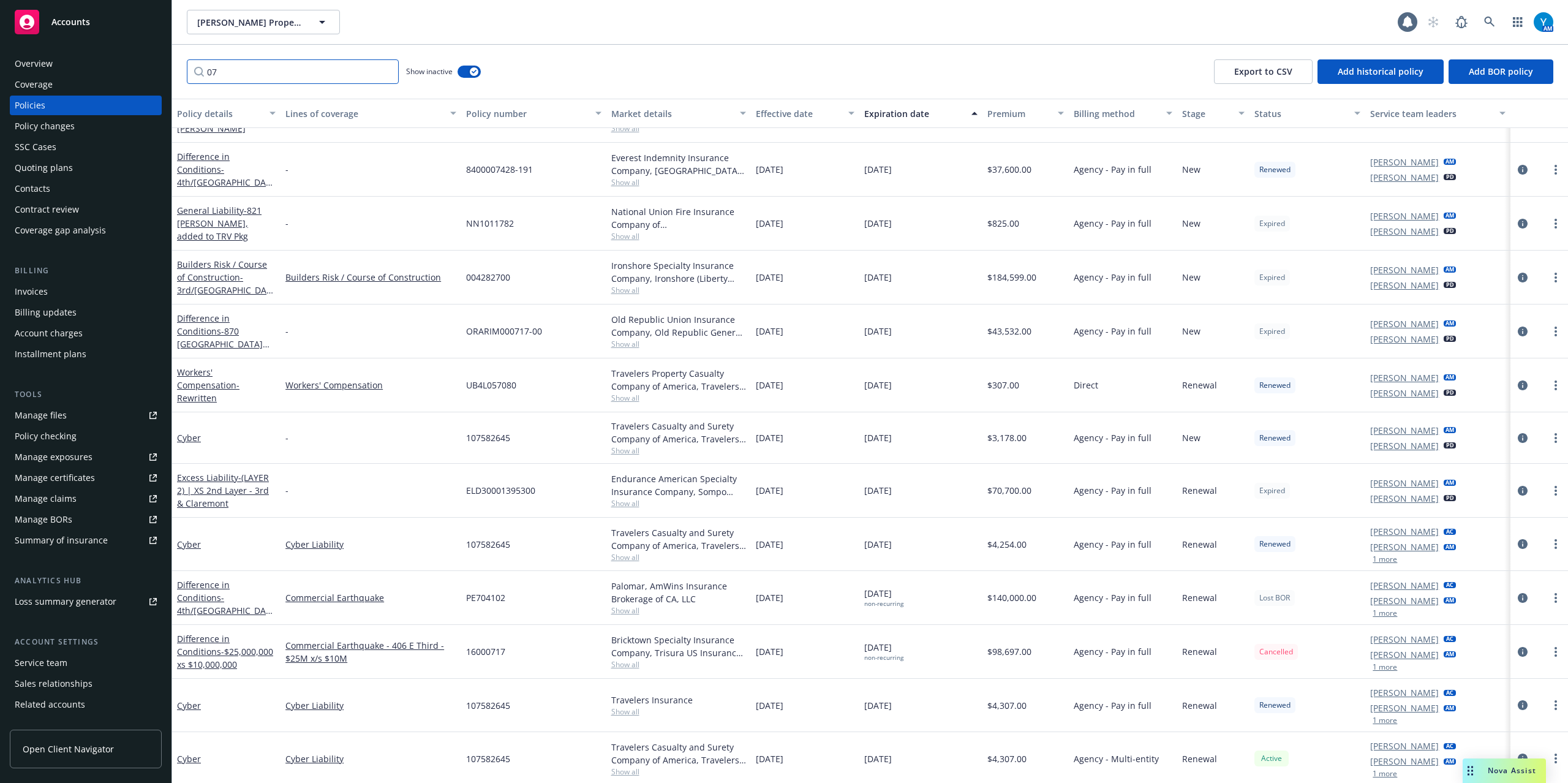
scroll to position [0, 0]
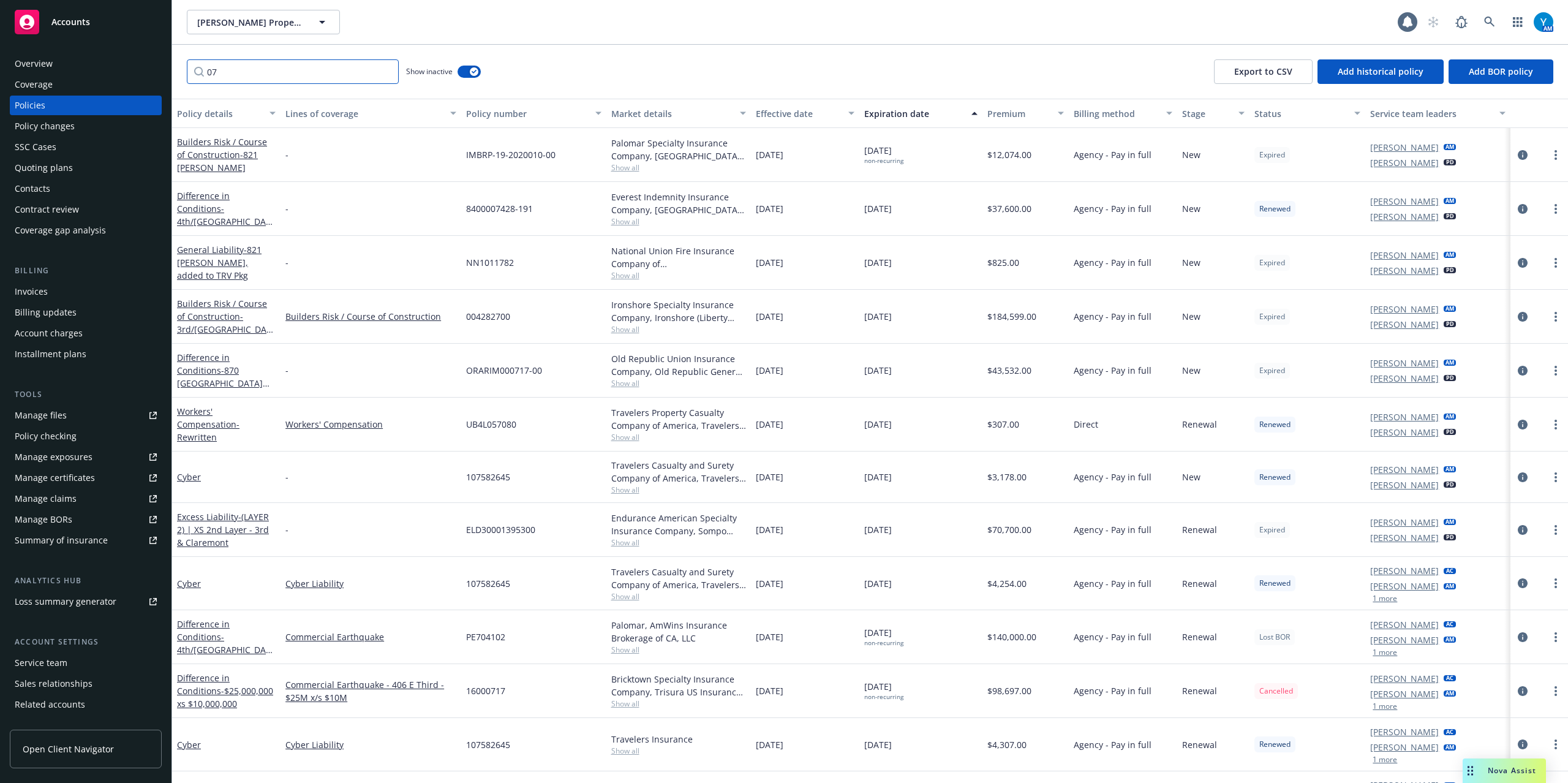
drag, startPoint x: 234, startPoint y: 72, endPoint x: 131, endPoint y: 72, distance: 103.0
click at [135, 72] on div "Accounts Overview Coverage Policies Policy changes SSC Cases Quoting plans Cont…" at bounding box center [784, 392] width 1568 height 783
paste input "Hacienda Hamilton"
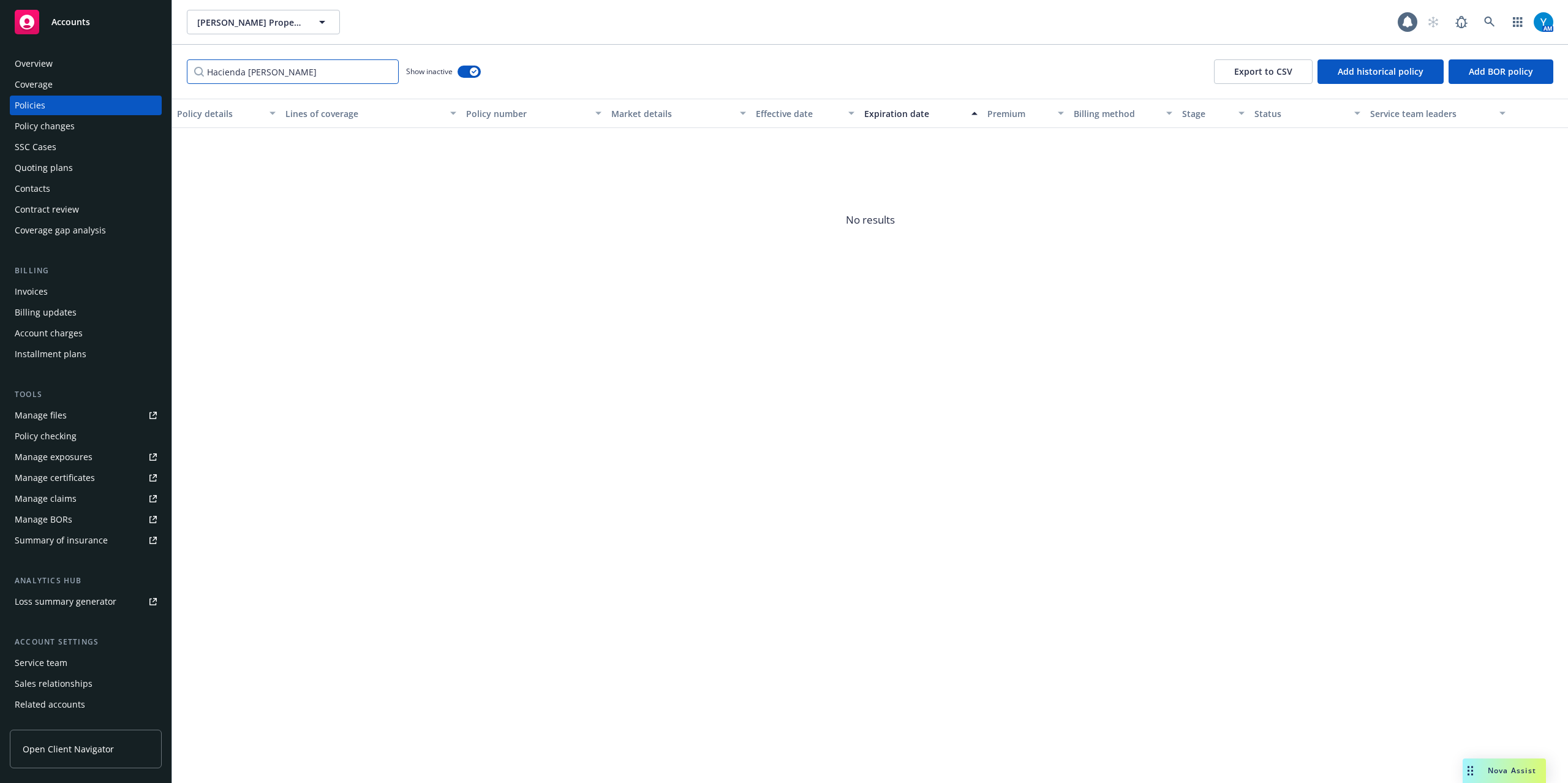
type input "Hacienda Hamilton"
drag, startPoint x: 40, startPoint y: 292, endPoint x: 120, endPoint y: 292, distance: 80.0
click at [40, 292] on div "Invoices" at bounding box center [31, 292] width 33 height 20
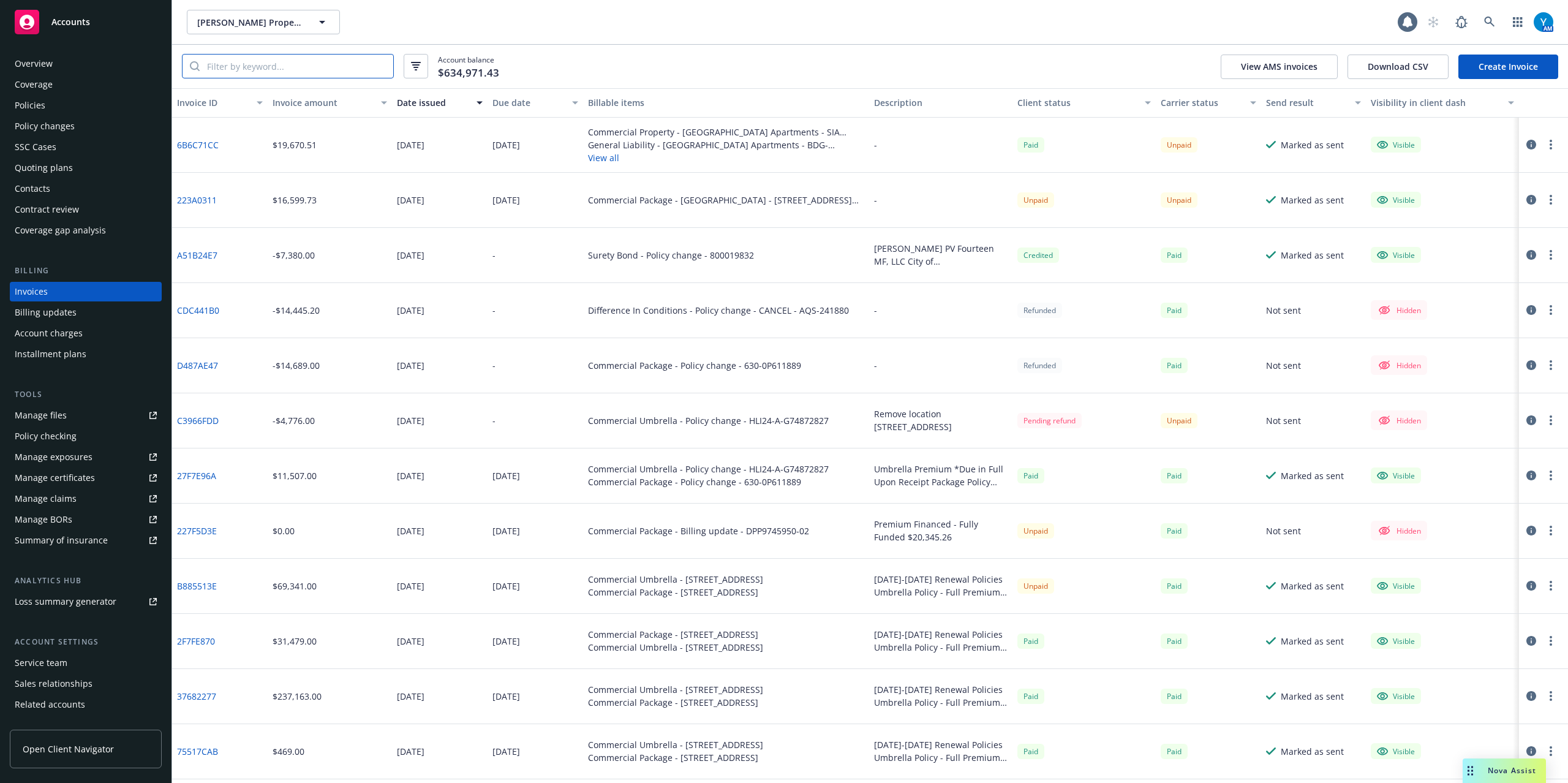
click at [282, 64] on input "search" at bounding box center [296, 66] width 193 height 23
type input "hacienda"
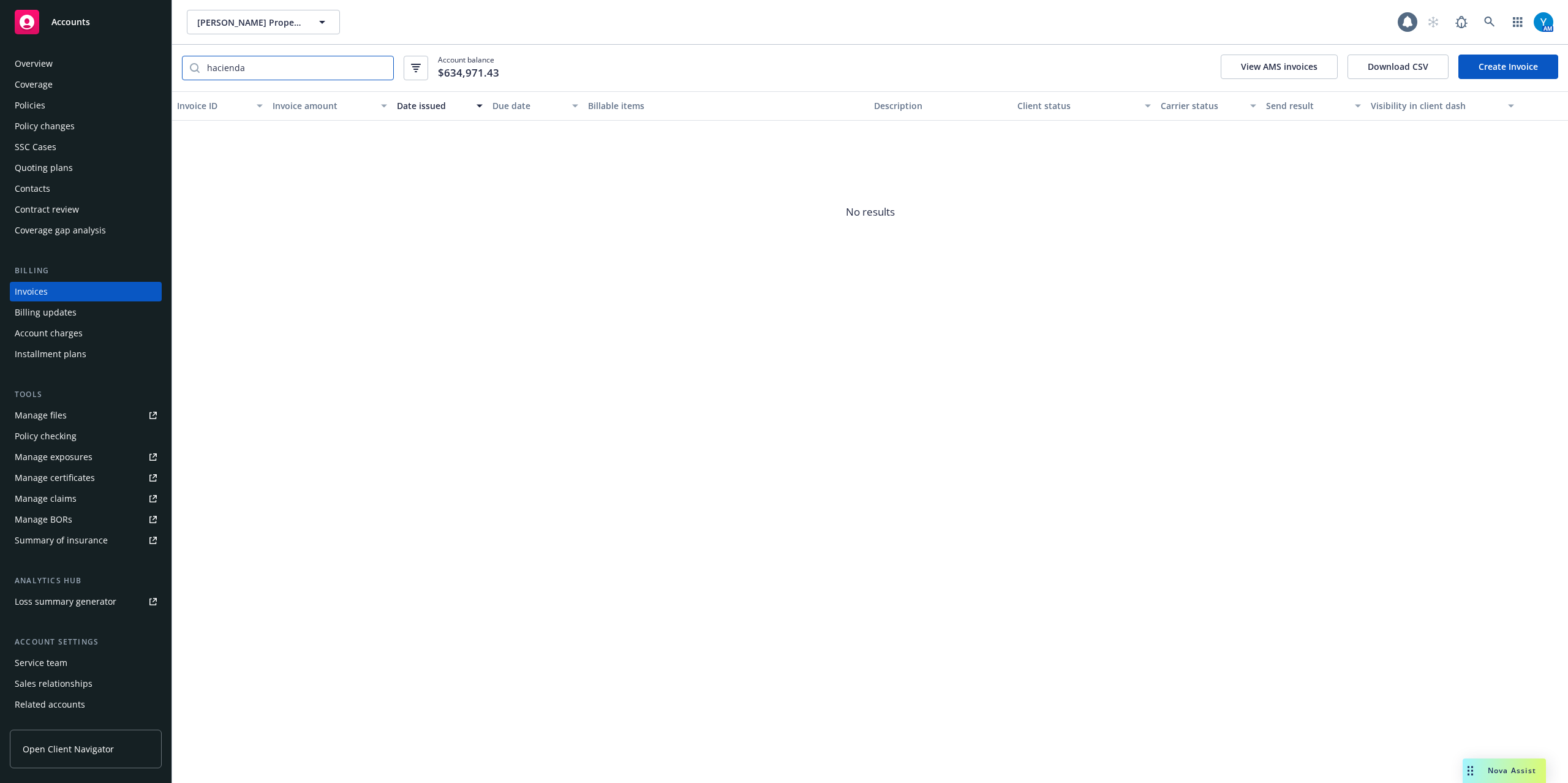
drag, startPoint x: 253, startPoint y: 67, endPoint x: 164, endPoint y: 71, distance: 89.1
click at [168, 70] on div "Accounts Overview Coverage Policies Policy changes SSC Cases Quoting plans Cont…" at bounding box center [784, 392] width 1568 height 783
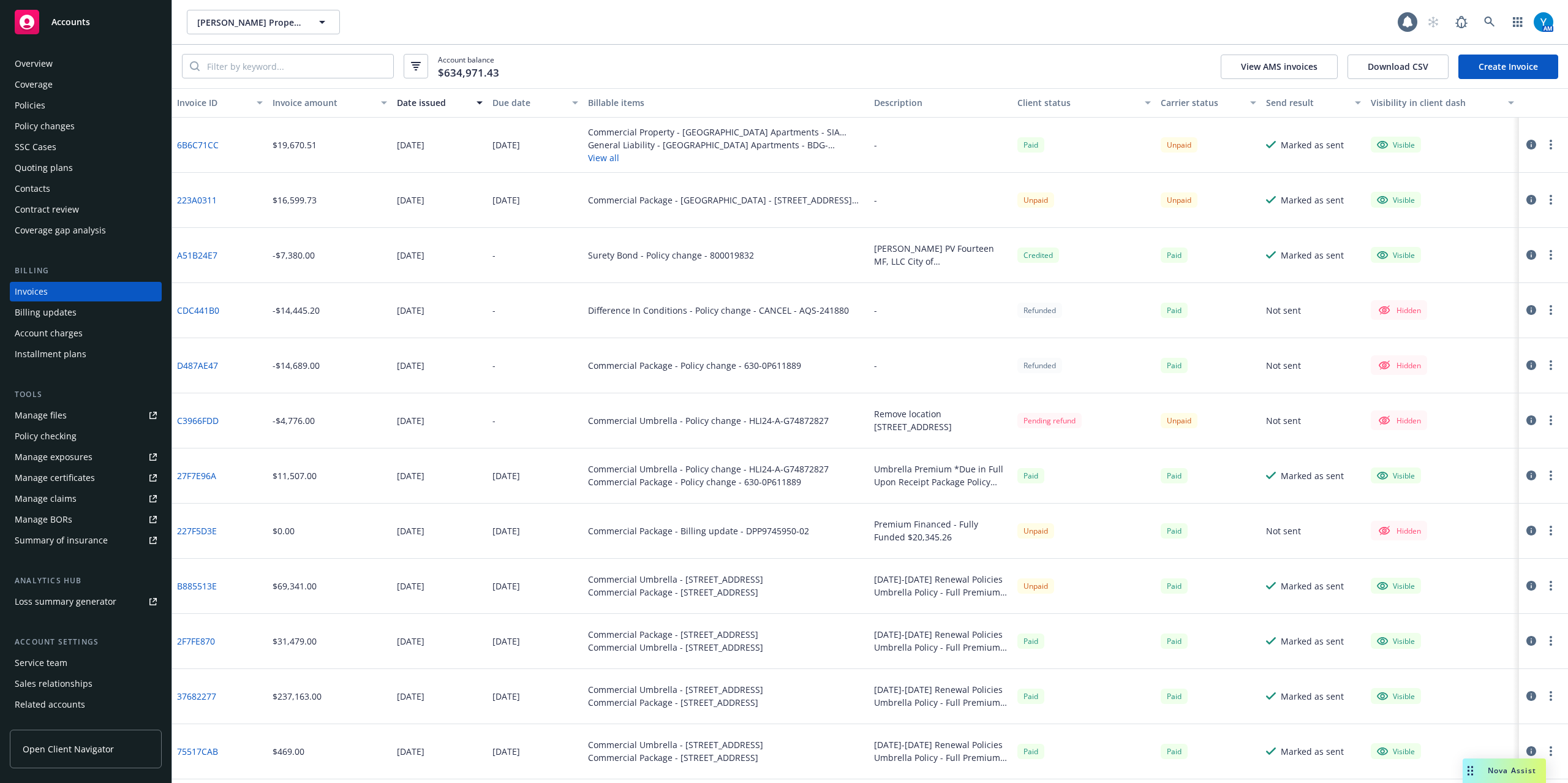
click at [50, 124] on div "Policy changes" at bounding box center [45, 126] width 60 height 20
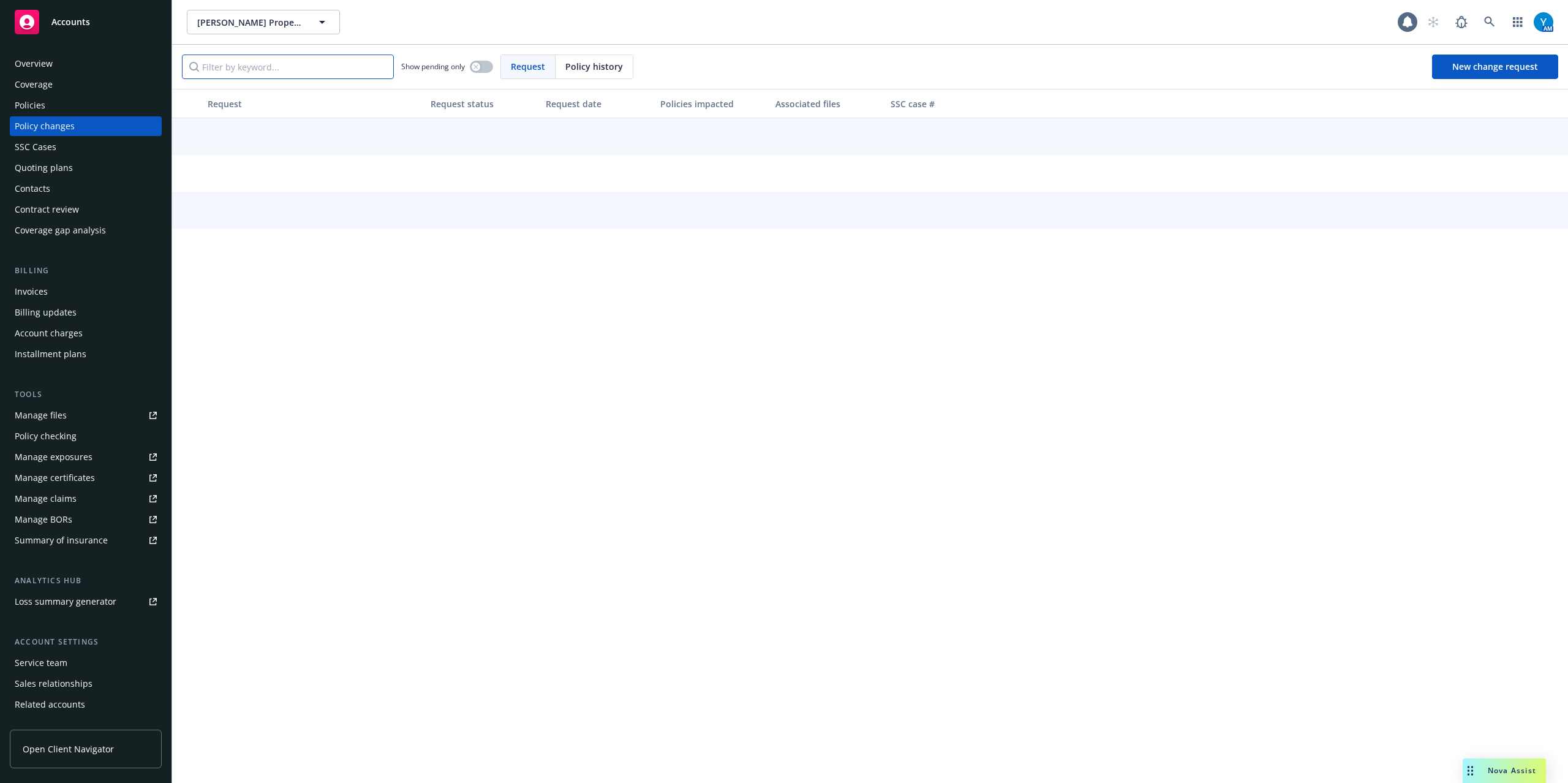
click at [255, 66] on input "Filter by keyword..." at bounding box center [287, 67] width 212 height 25
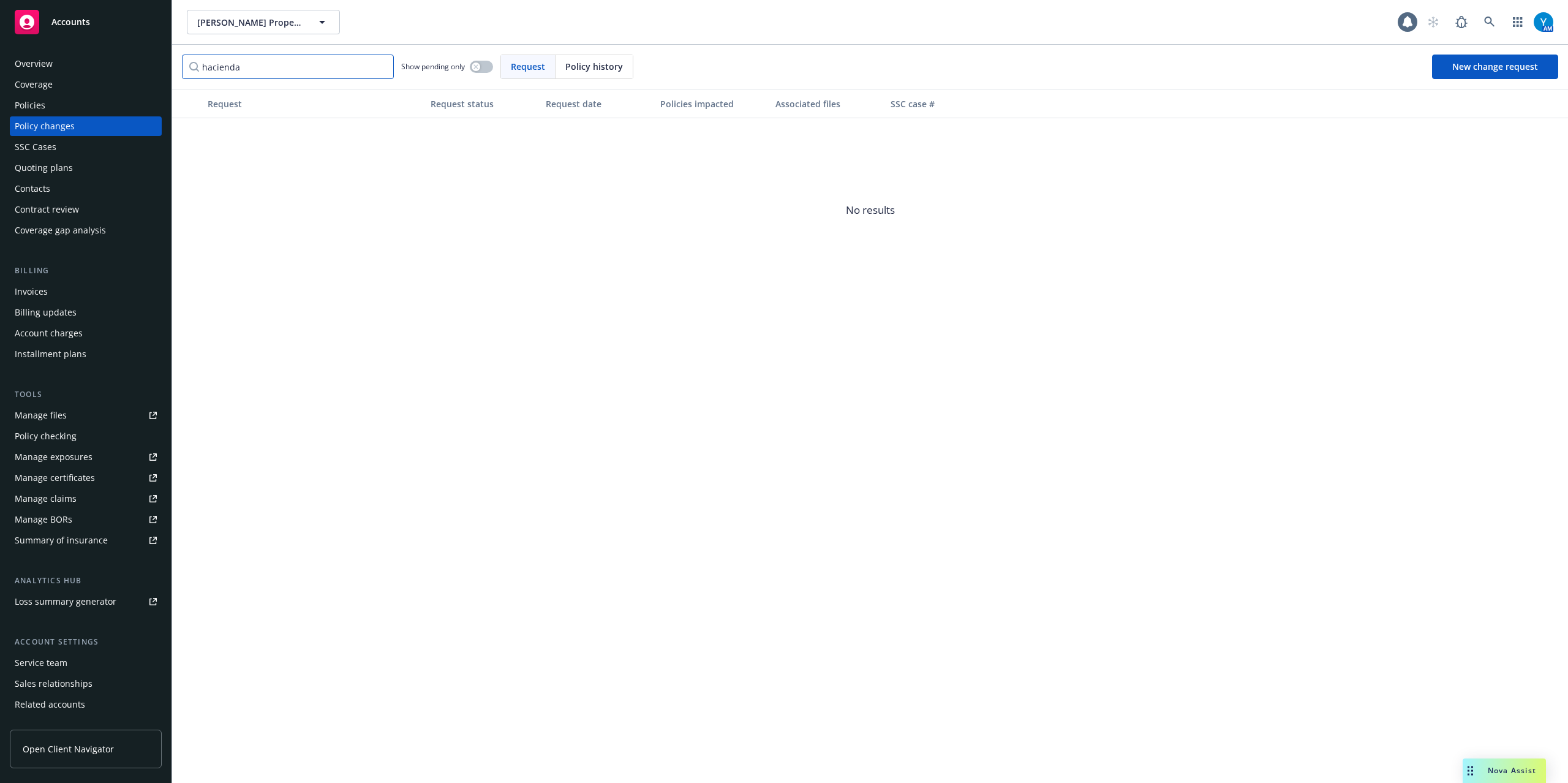
drag, startPoint x: 284, startPoint y: 69, endPoint x: 263, endPoint y: 93, distance: 31.9
click at [191, 64] on input "hacienda" at bounding box center [287, 67] width 212 height 25
type input "hamilton"
click at [192, 143] on div at bounding box center [187, 145] width 31 height 55
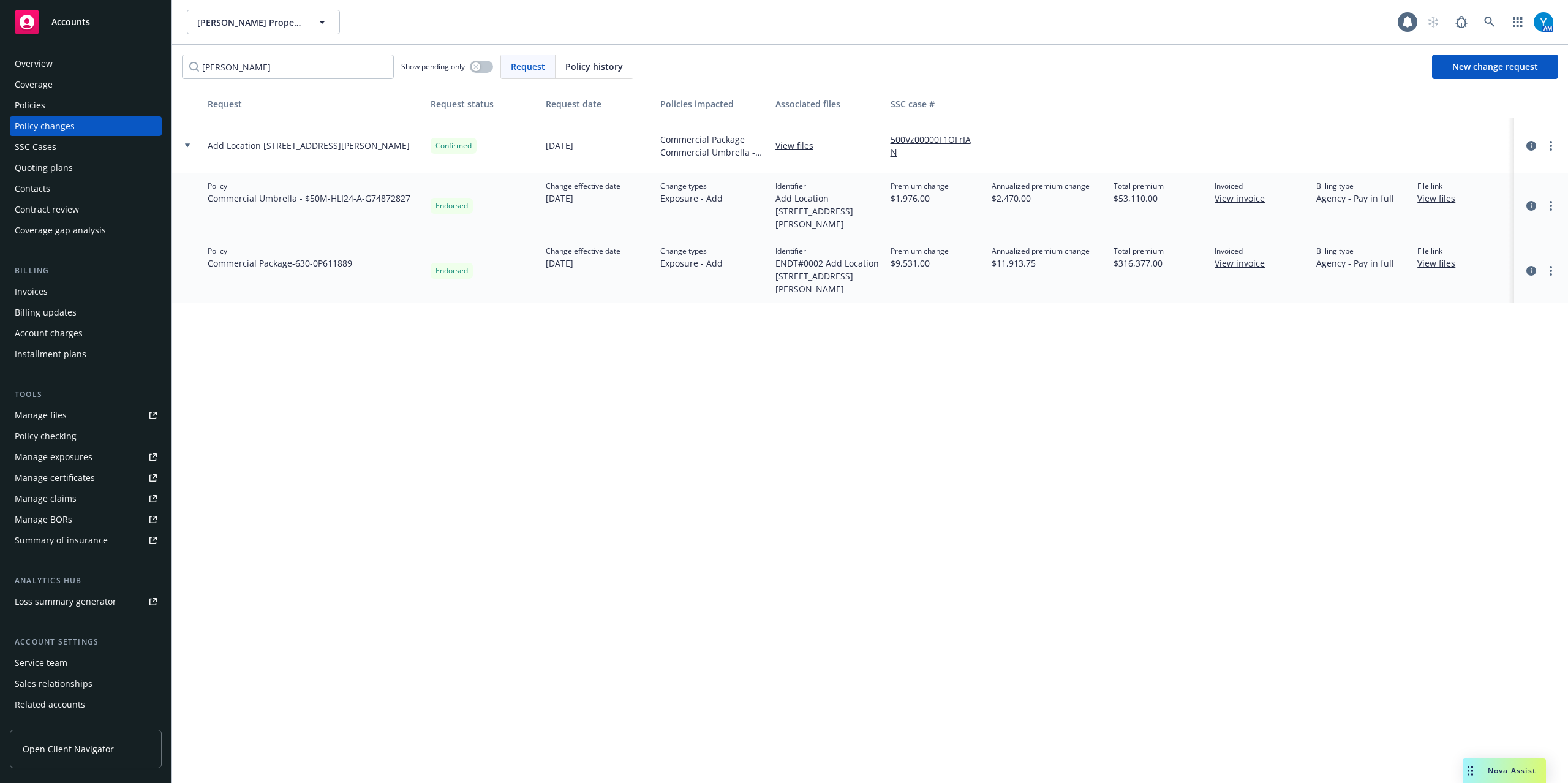
click at [1175, 197] on link "View invoice" at bounding box center [1244, 198] width 60 height 13
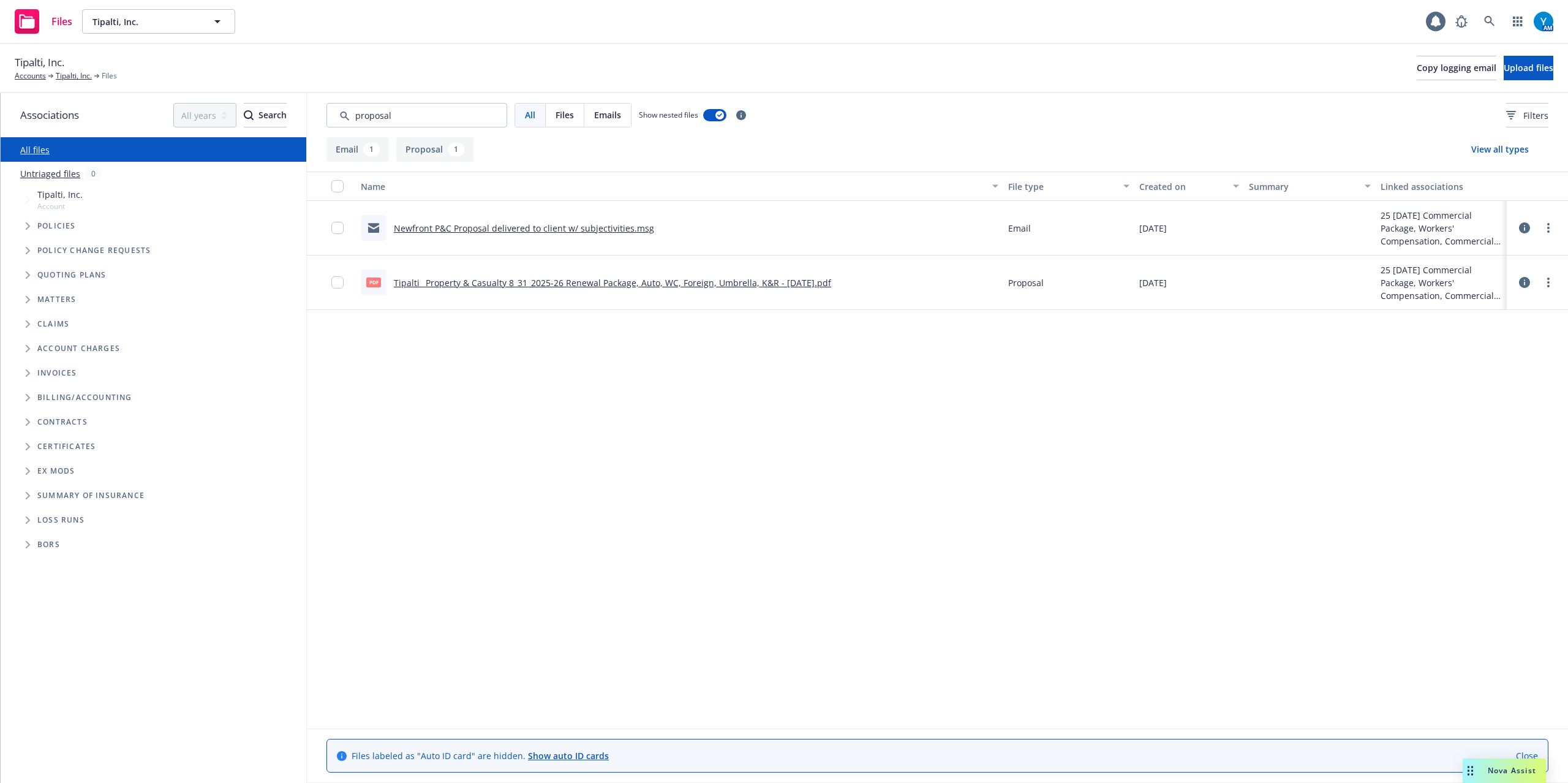
type input "proposal"
click at [442, 228] on link "Newfront P&C Proposal delivered to client w/ subjectivities.msg" at bounding box center [523, 228] width 260 height 12
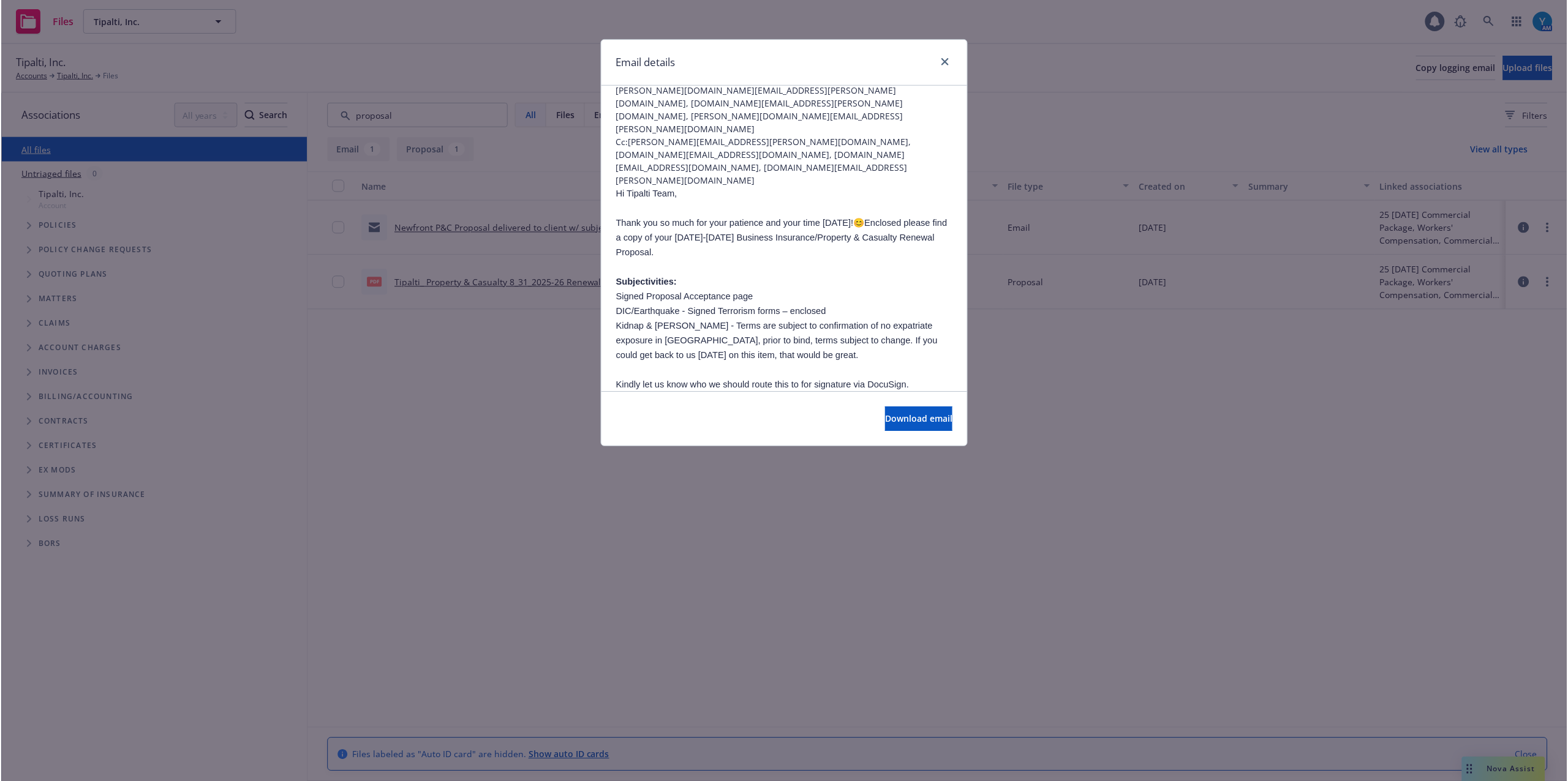
scroll to position [163, 0]
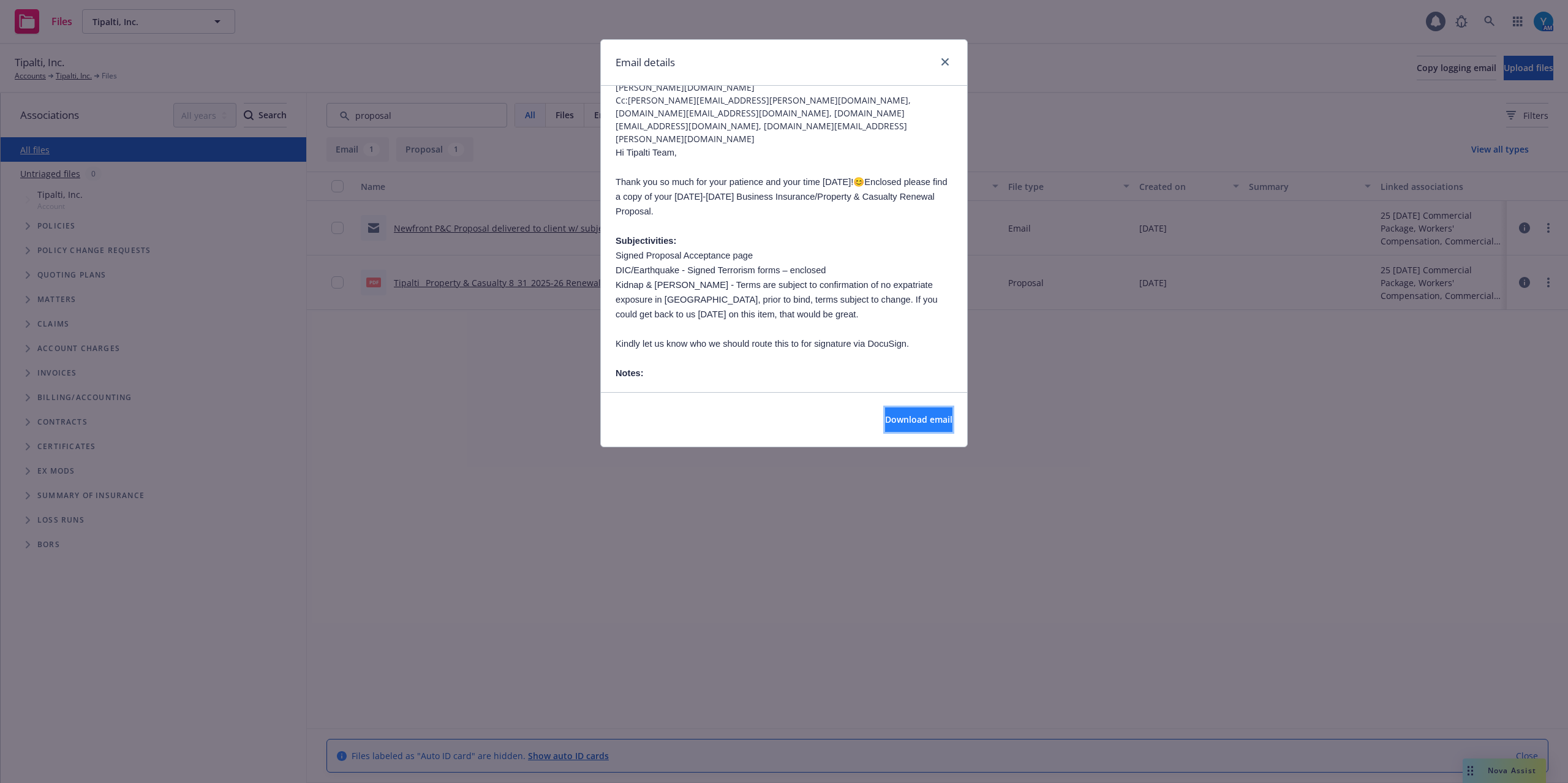
click at [889, 420] on span "Download email" at bounding box center [919, 420] width 68 height 12
click at [946, 55] on div "Email details" at bounding box center [784, 63] width 366 height 46
click at [945, 59] on icon "close" at bounding box center [945, 61] width 7 height 7
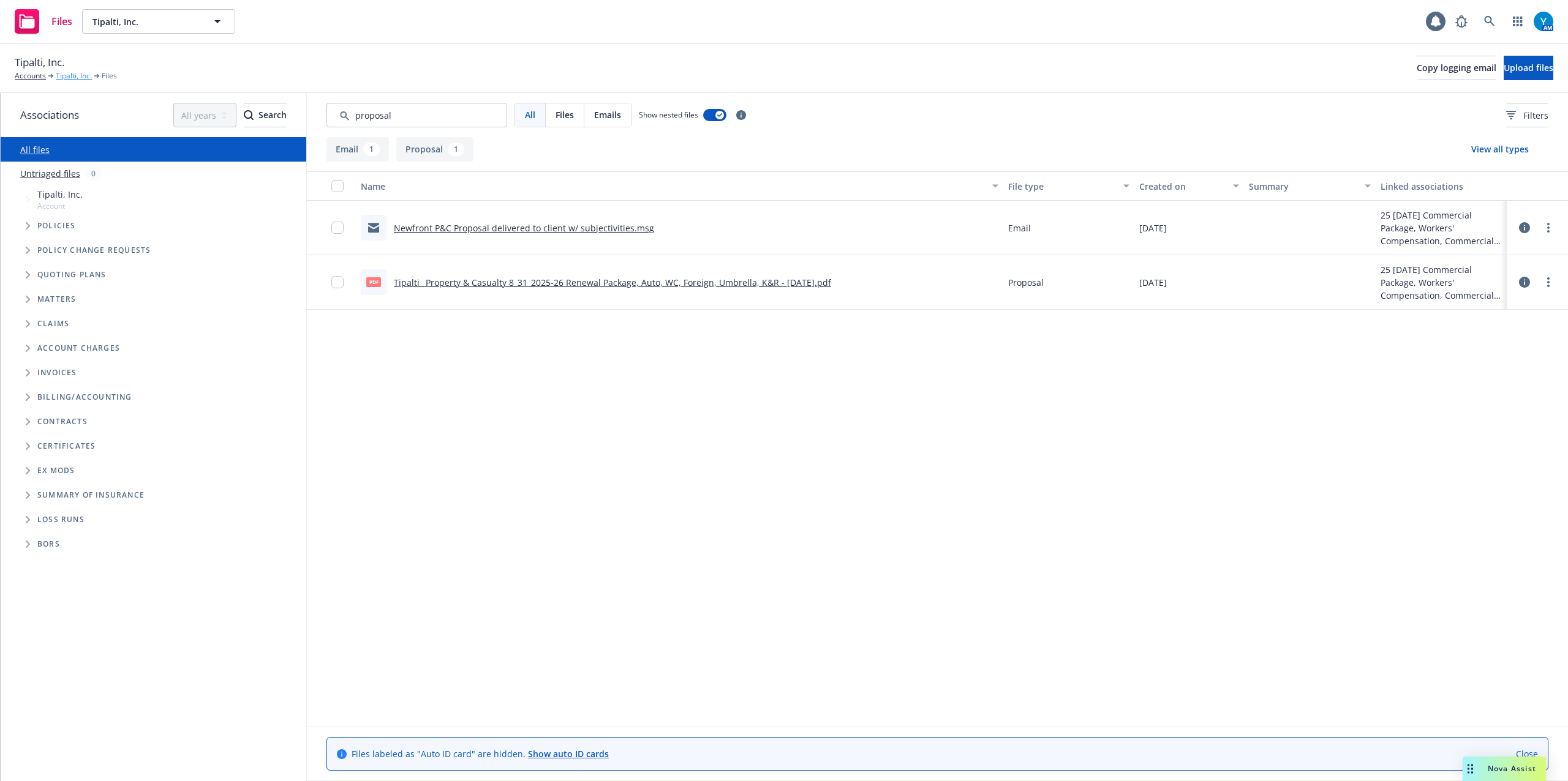
click at [79, 73] on link "Tipalti, Inc." at bounding box center [73, 75] width 36 height 11
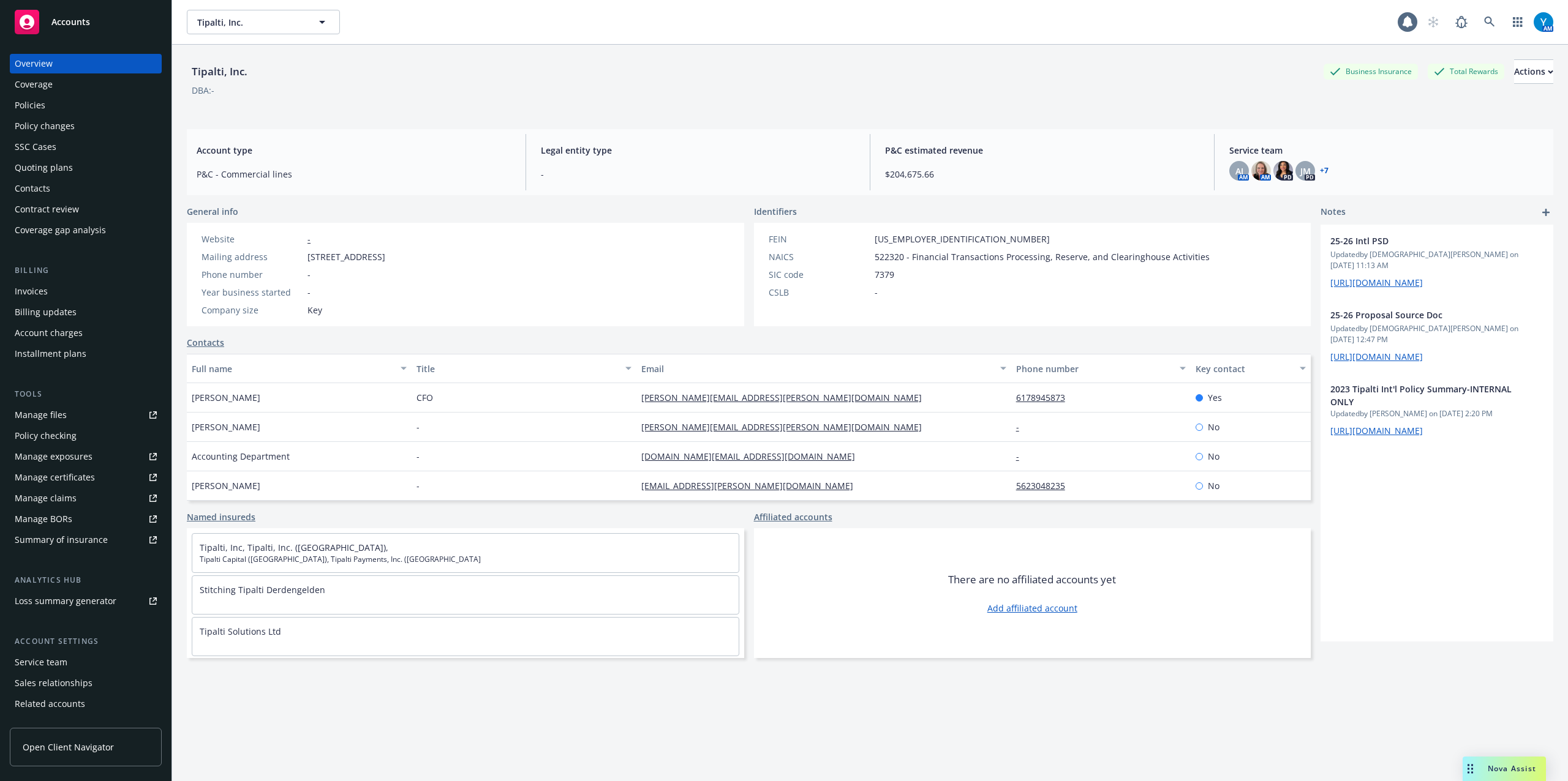
click at [43, 106] on div "Policies" at bounding box center [30, 106] width 31 height 20
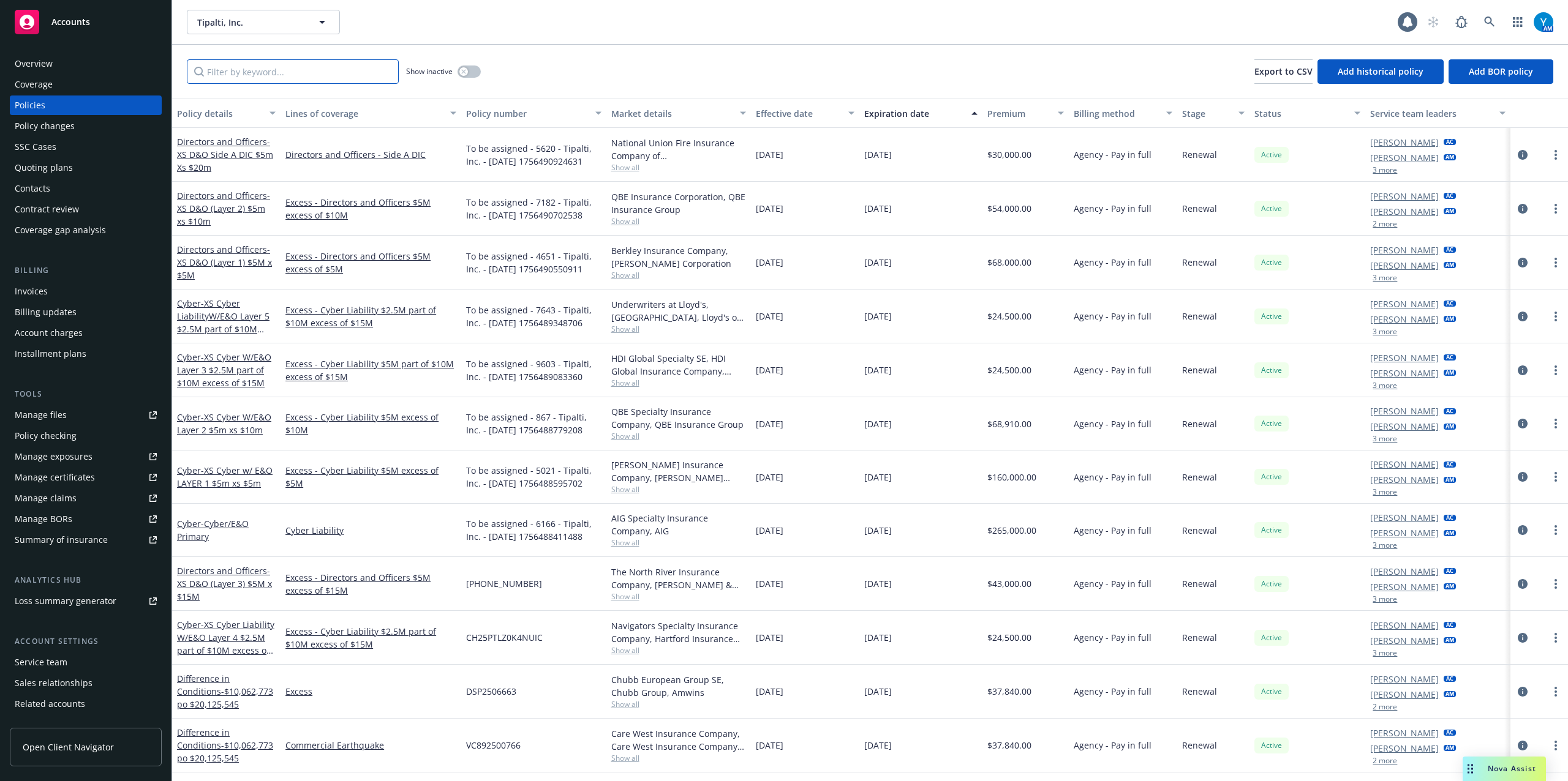
click at [305, 76] on input "Filter by keyword..." at bounding box center [292, 72] width 212 height 25
type input "i"
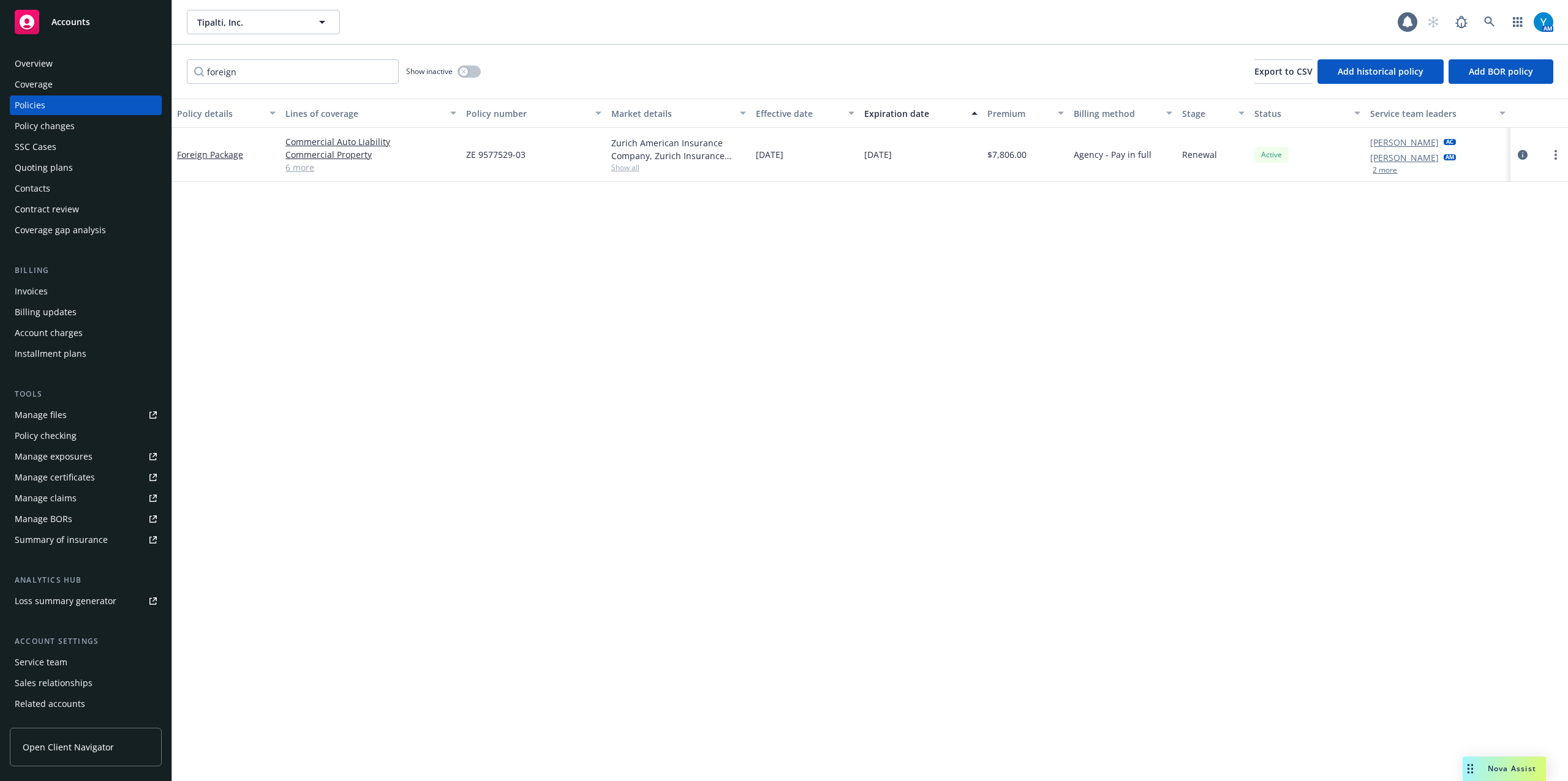
click at [1382, 167] on button "2 more" at bounding box center [1385, 170] width 25 height 7
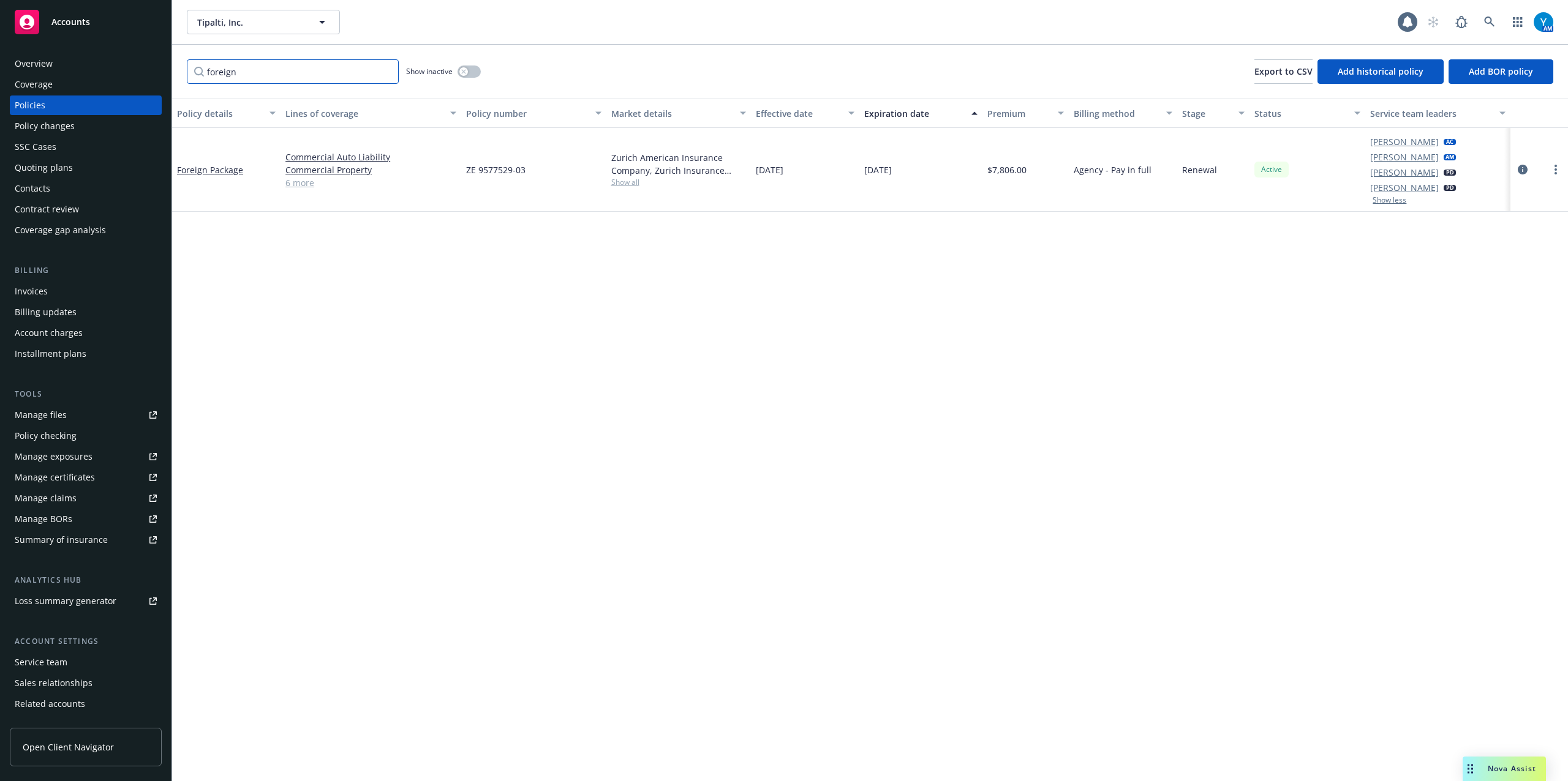
drag, startPoint x: 272, startPoint y: 74, endPoint x: 116, endPoint y: 79, distance: 156.1
click at [112, 79] on div "Accounts Overview Coverage Policies Policy changes SSC Cases Quoting plans Cont…" at bounding box center [784, 390] width 1568 height 781
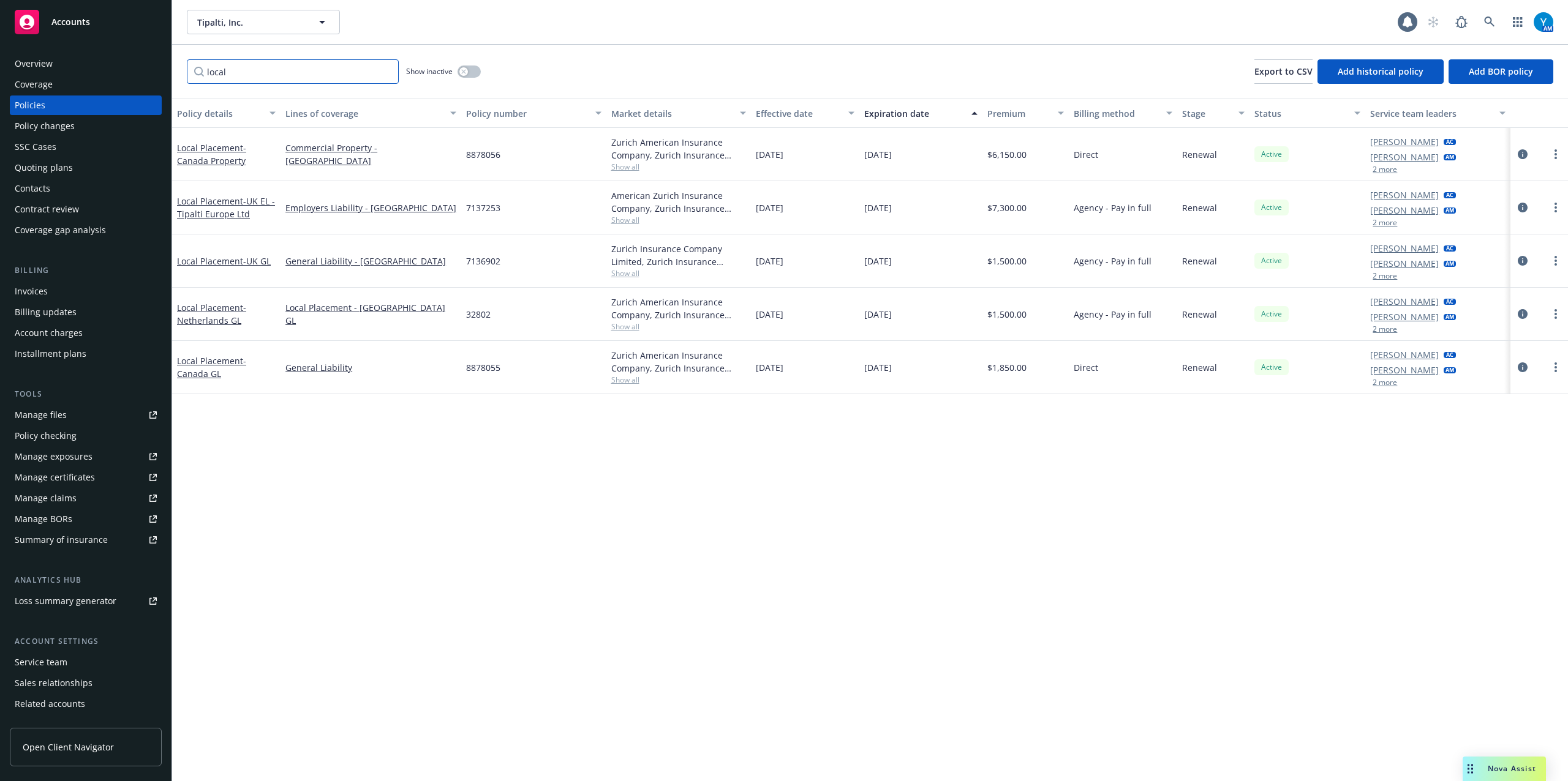
type input "local"
click at [1381, 225] on button "2 more" at bounding box center [1385, 222] width 25 height 7
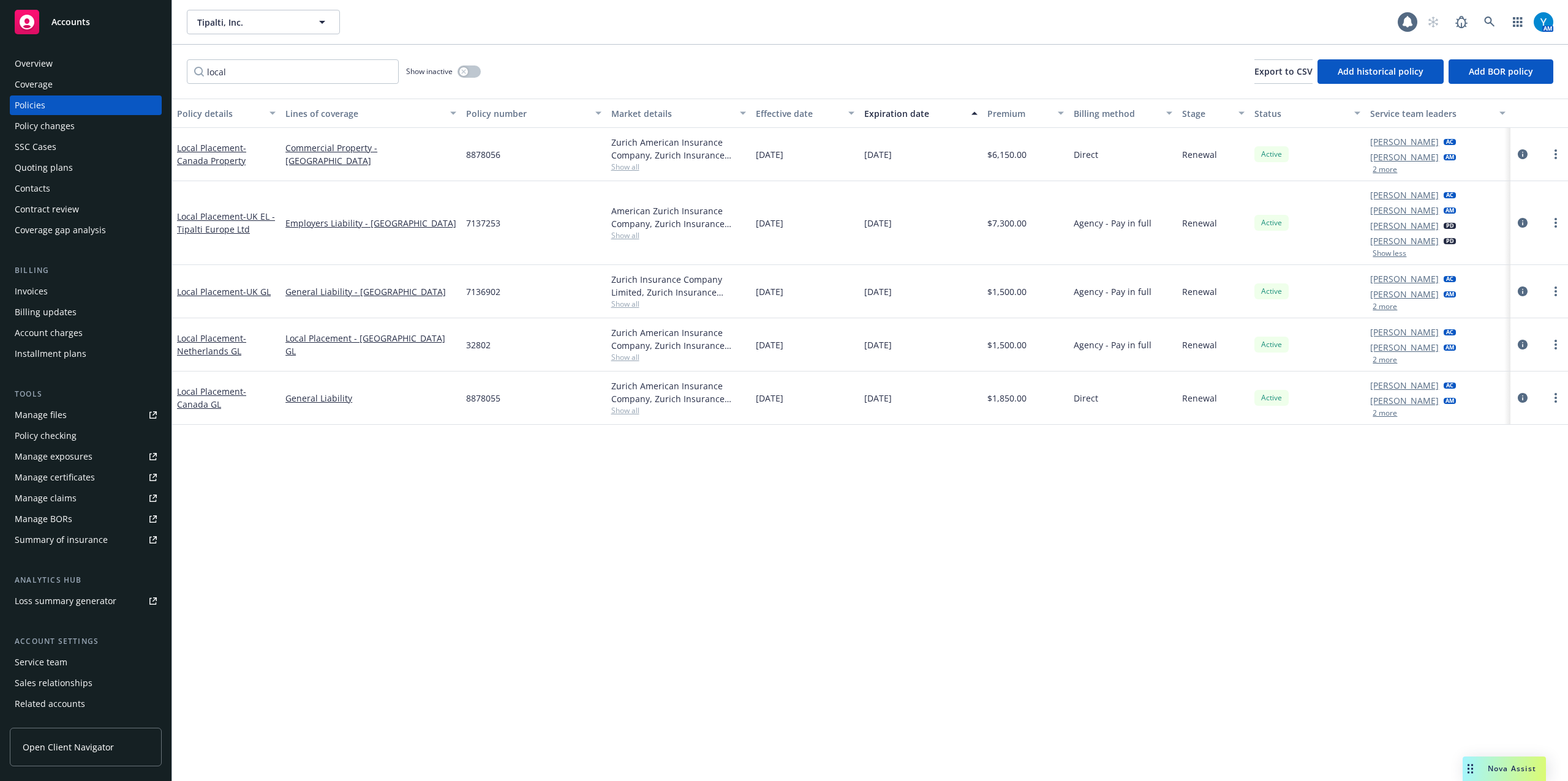
click at [41, 103] on div "Policies" at bounding box center [30, 106] width 31 height 20
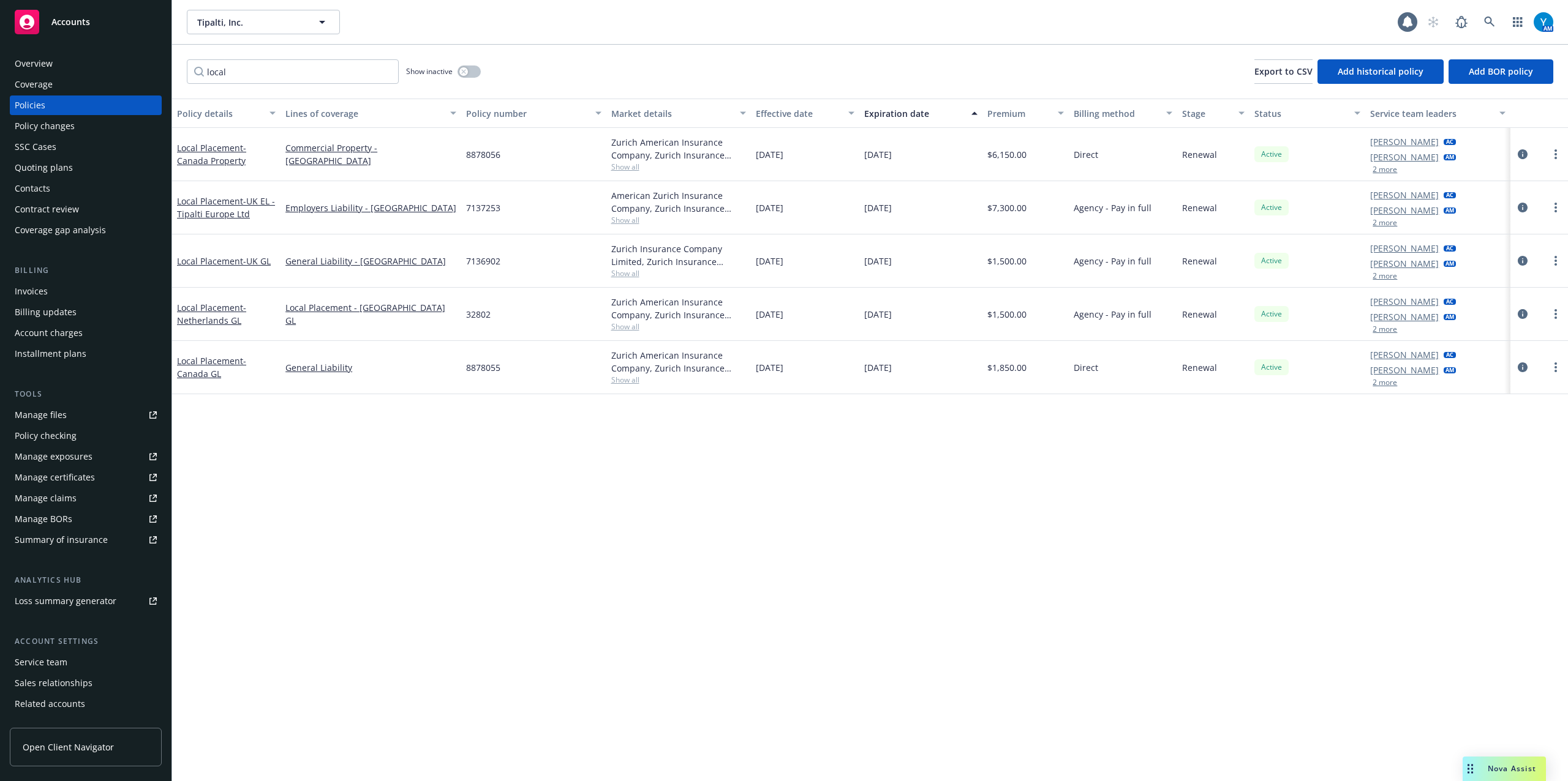
click at [70, 295] on div "Invoices" at bounding box center [86, 291] width 142 height 20
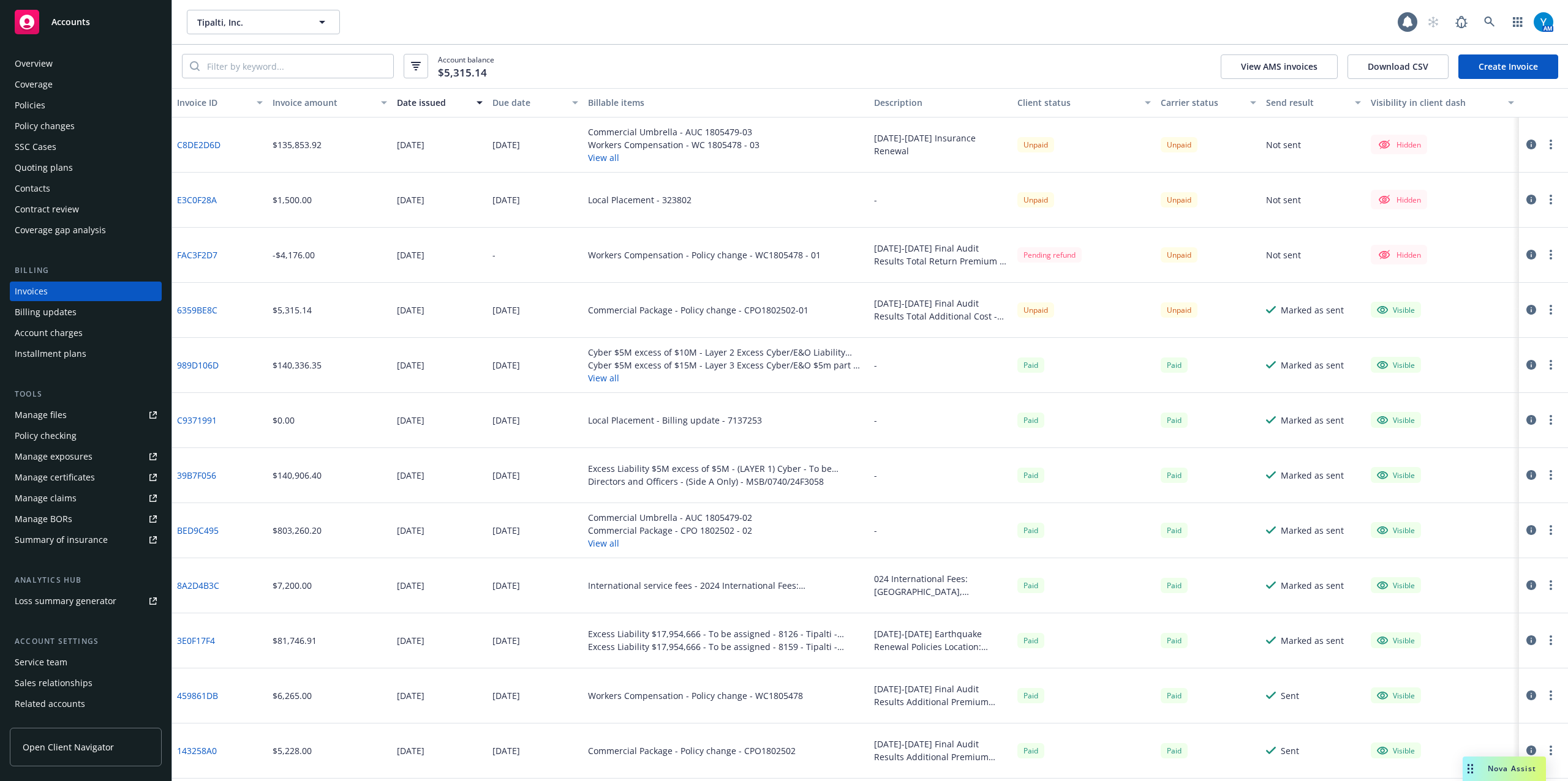
click at [62, 330] on div "Account charges" at bounding box center [49, 334] width 68 height 20
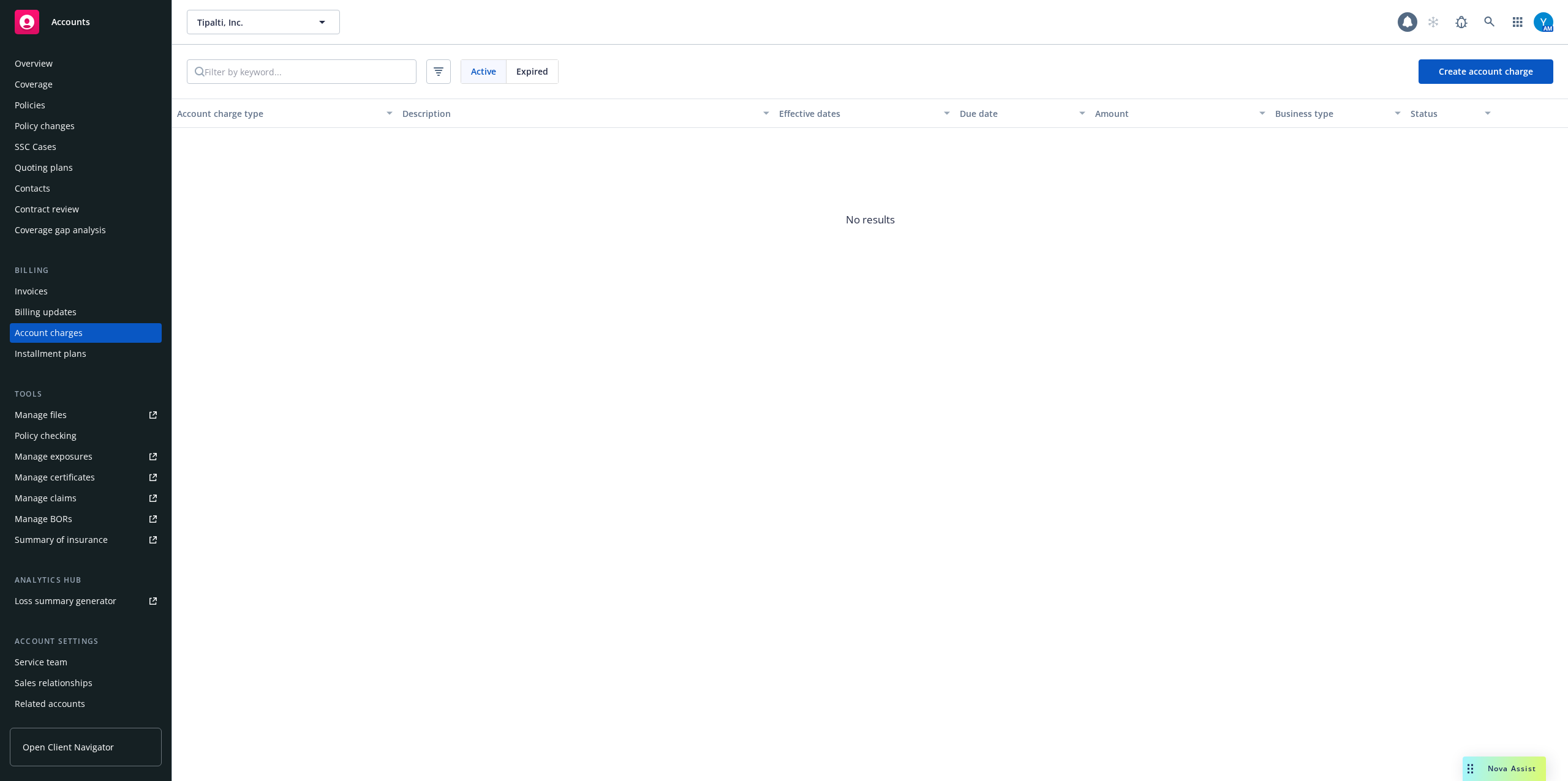
click at [542, 73] on span "Expired" at bounding box center [532, 72] width 32 height 13
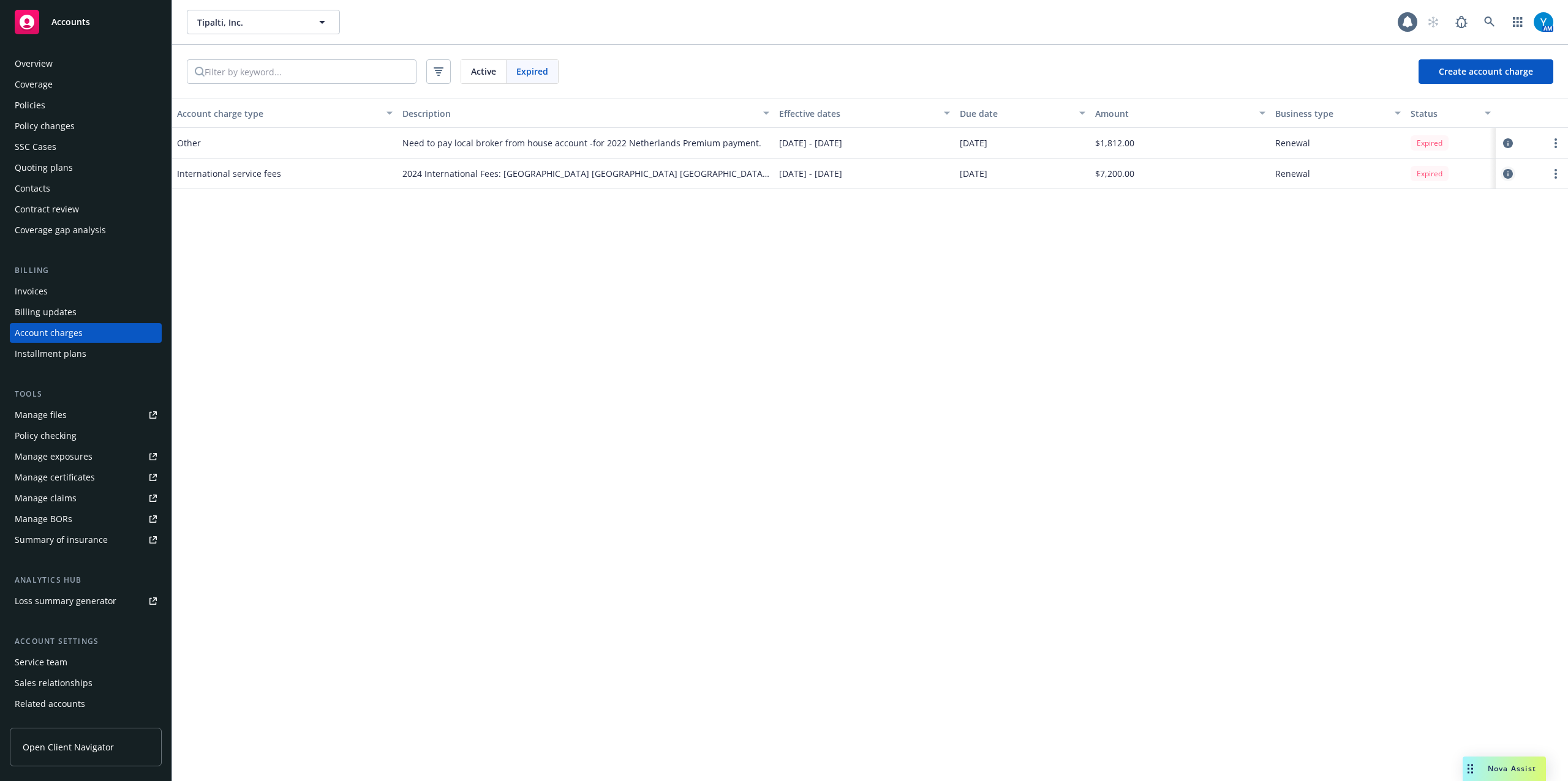
click at [1511, 173] on icon "circleInformation" at bounding box center [1508, 174] width 10 height 10
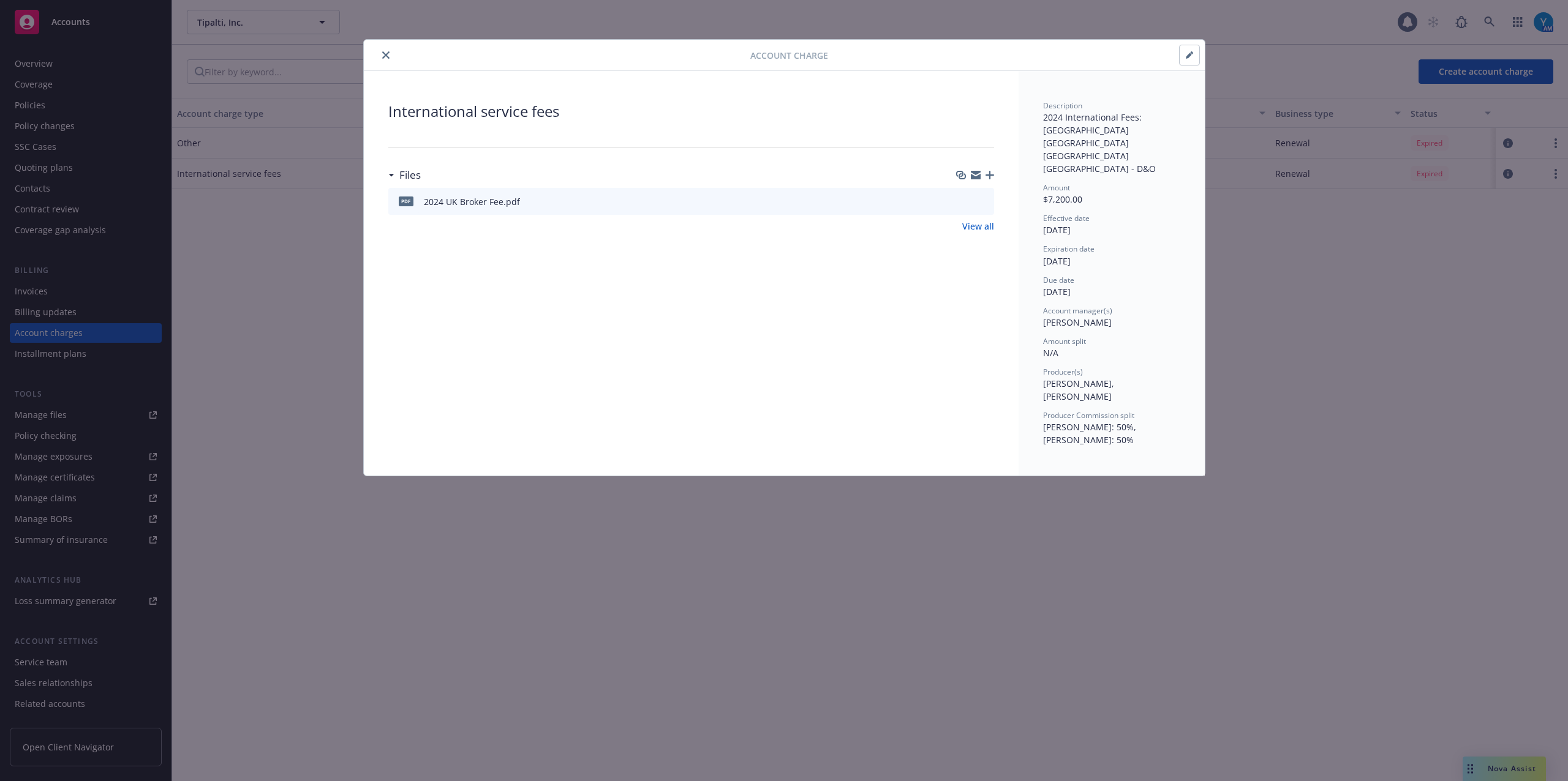
click at [383, 50] on button "close" at bounding box center [386, 55] width 15 height 15
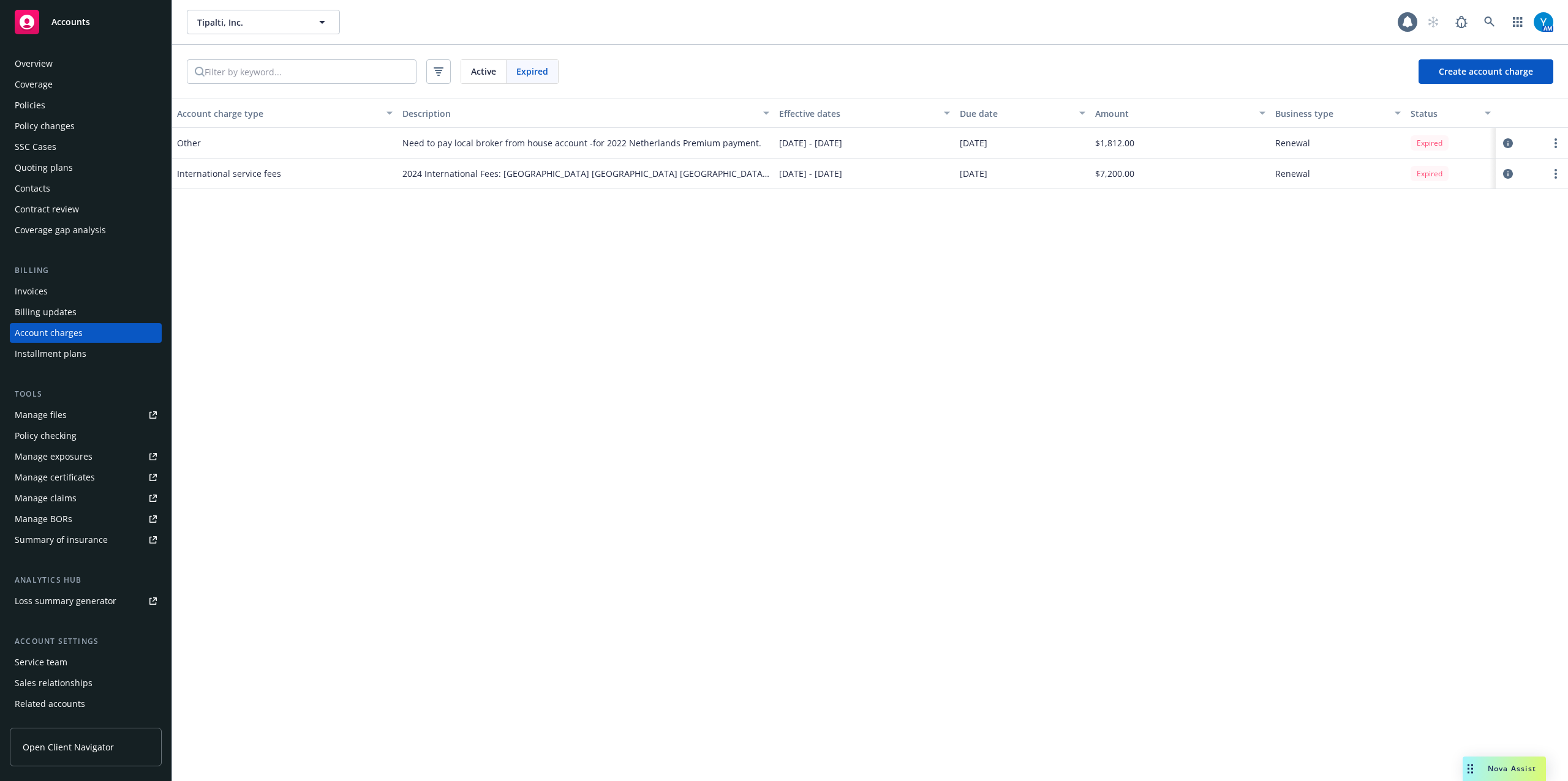
click at [1037, 443] on div "Account charge type Description Effective dates Due date Amount Business type S…" at bounding box center [869, 439] width 1395 height 683
drag, startPoint x: 45, startPoint y: 108, endPoint x: 63, endPoint y: 104, distance: 18.4
click at [45, 106] on div "Policies" at bounding box center [86, 106] width 142 height 20
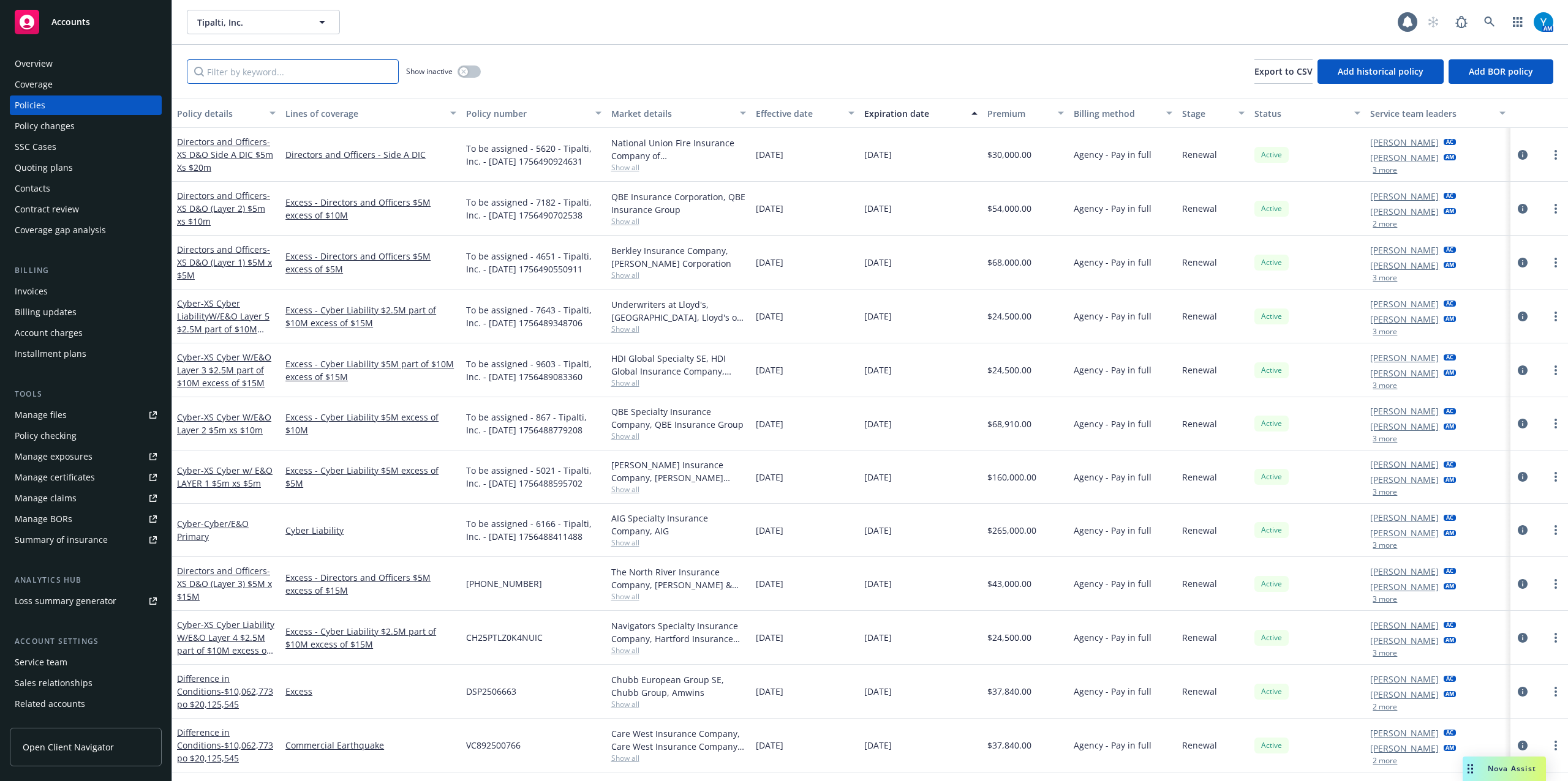
click at [253, 71] on input "Filter by keyword..." at bounding box center [292, 72] width 212 height 25
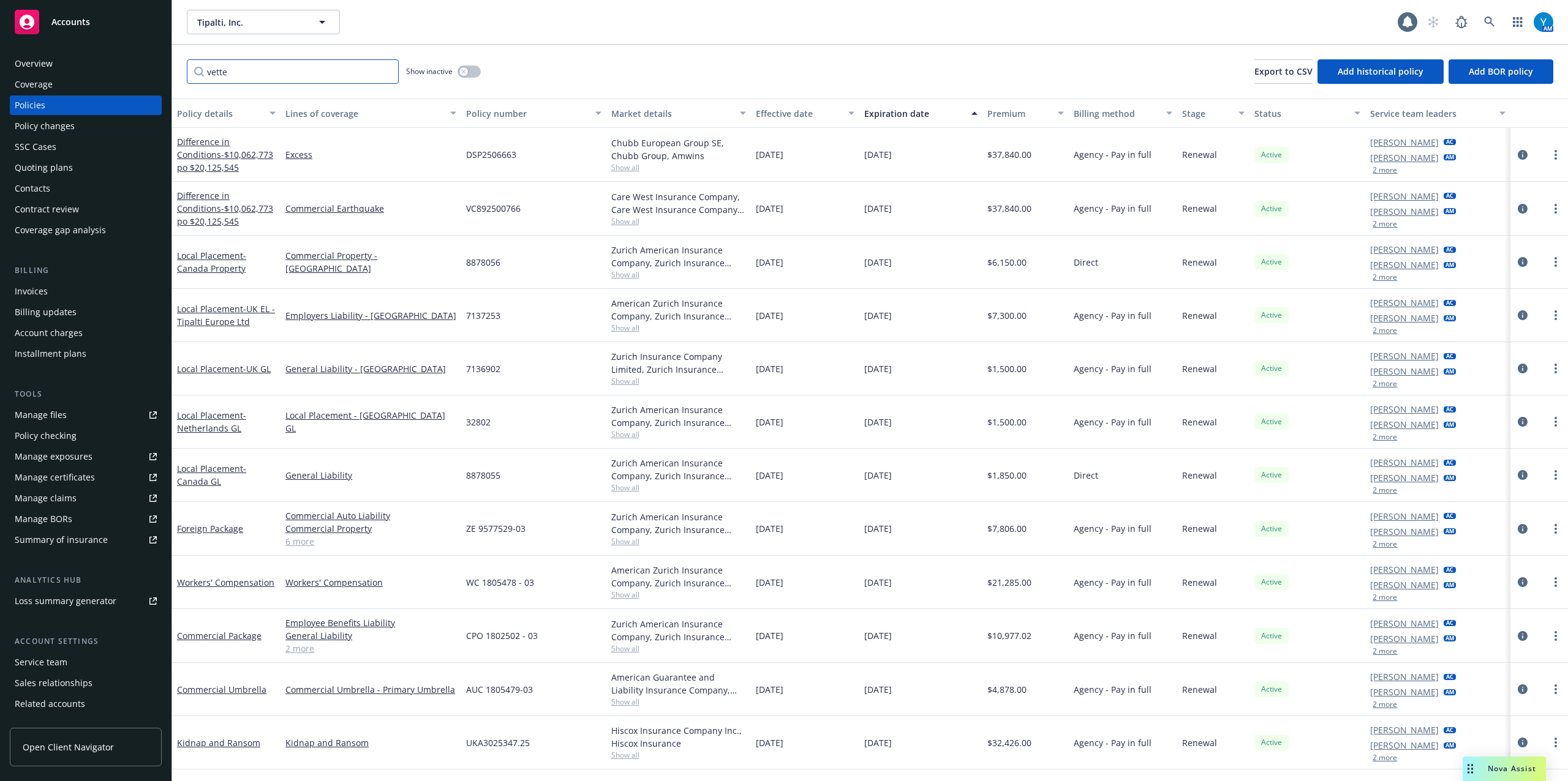
click at [206, 76] on input "vette" at bounding box center [292, 72] width 212 height 25
drag, startPoint x: 285, startPoint y: 72, endPoint x: 103, endPoint y: 74, distance: 182.0
click at [99, 74] on div "Accounts Overview Coverage Policies Policy changes SSC Cases Quoting plans Cont…" at bounding box center [784, 390] width 1568 height 781
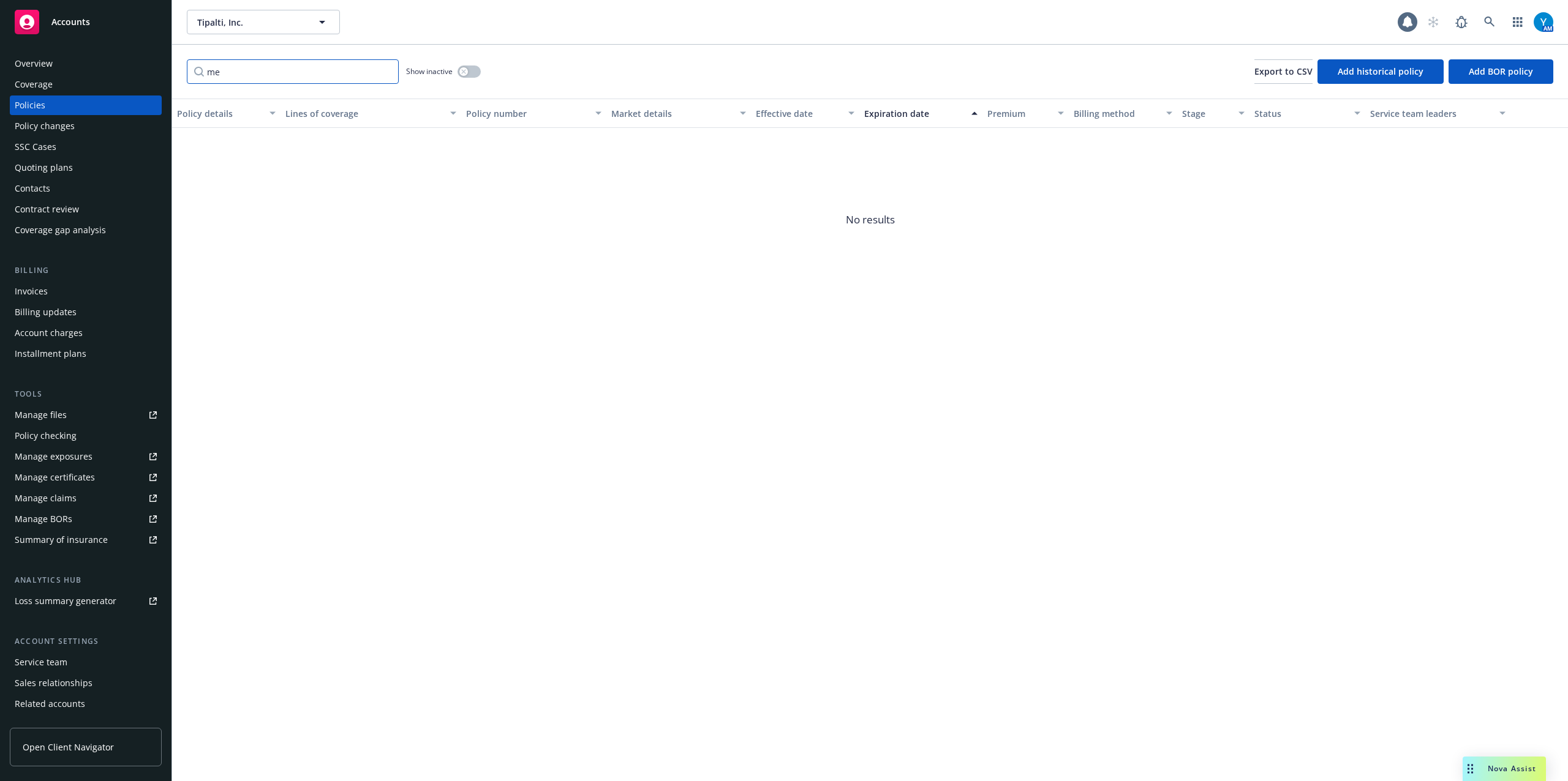
type input "m"
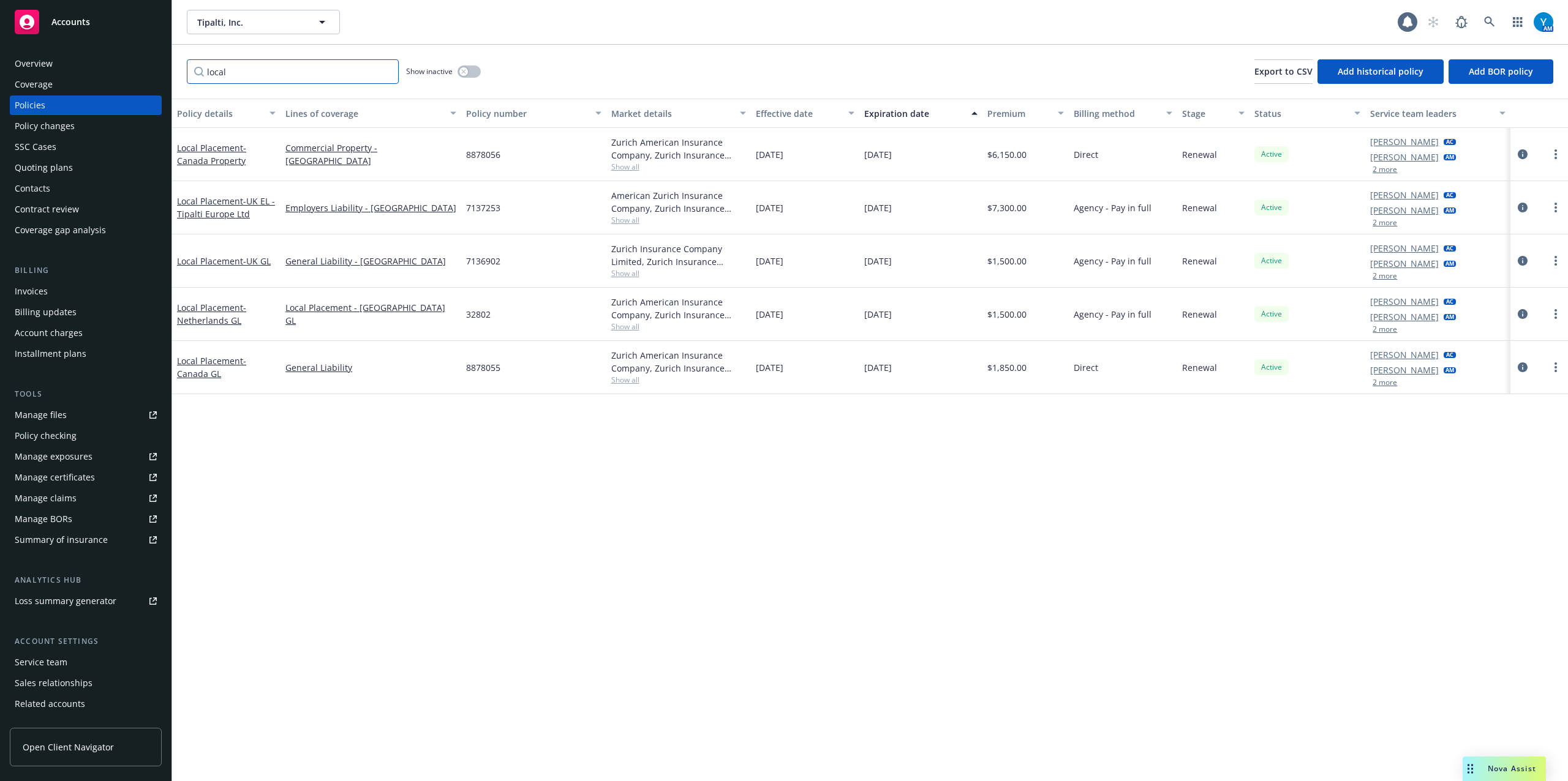
type input "local"
click at [1113, 106] on button "Billing method" at bounding box center [1122, 113] width 108 height 30
click at [1116, 112] on div "Billing method" at bounding box center [1116, 114] width 85 height 13
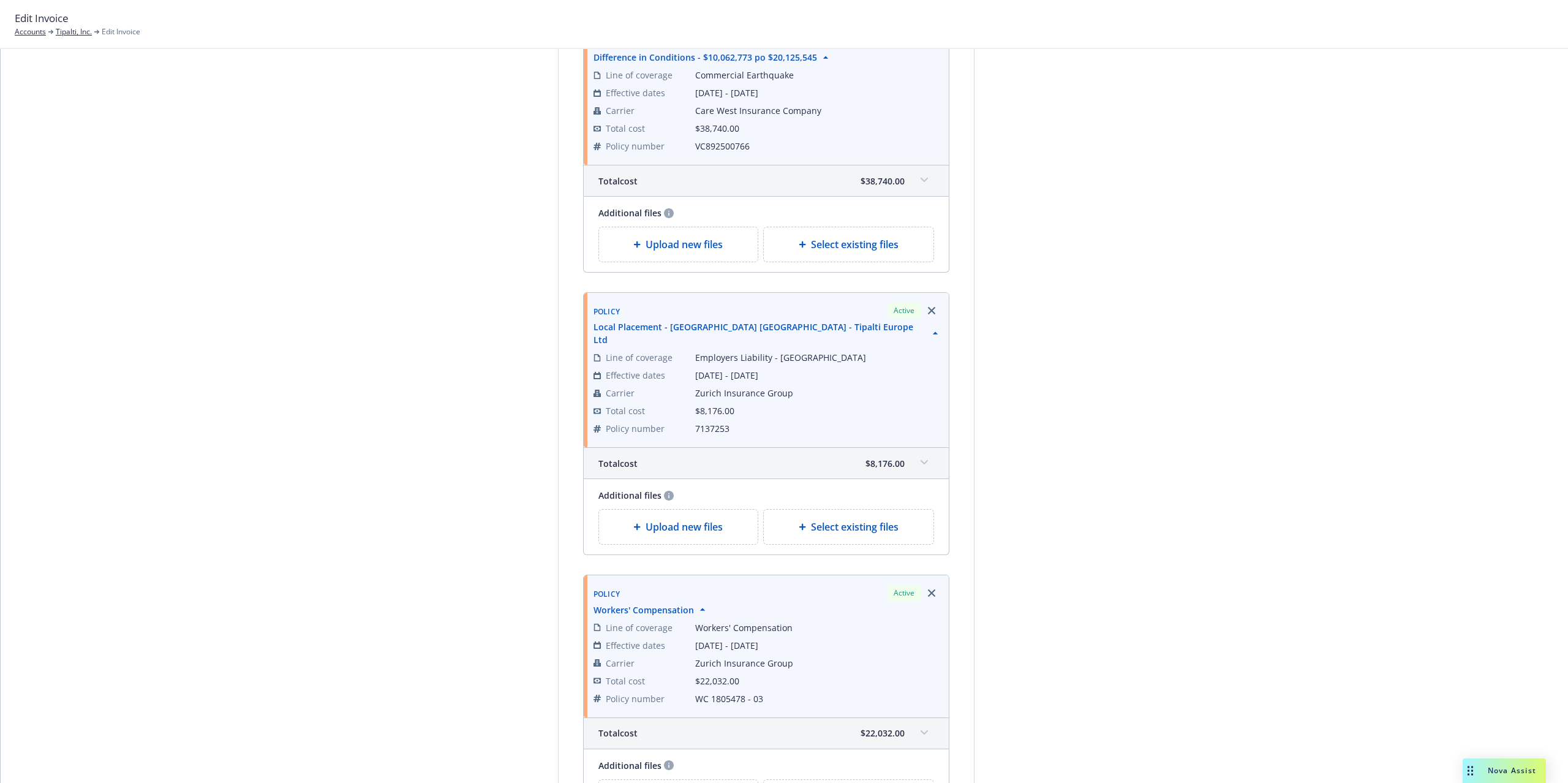
scroll to position [490, 0]
click at [928, 313] on icon "Remove browser" at bounding box center [931, 309] width 7 height 7
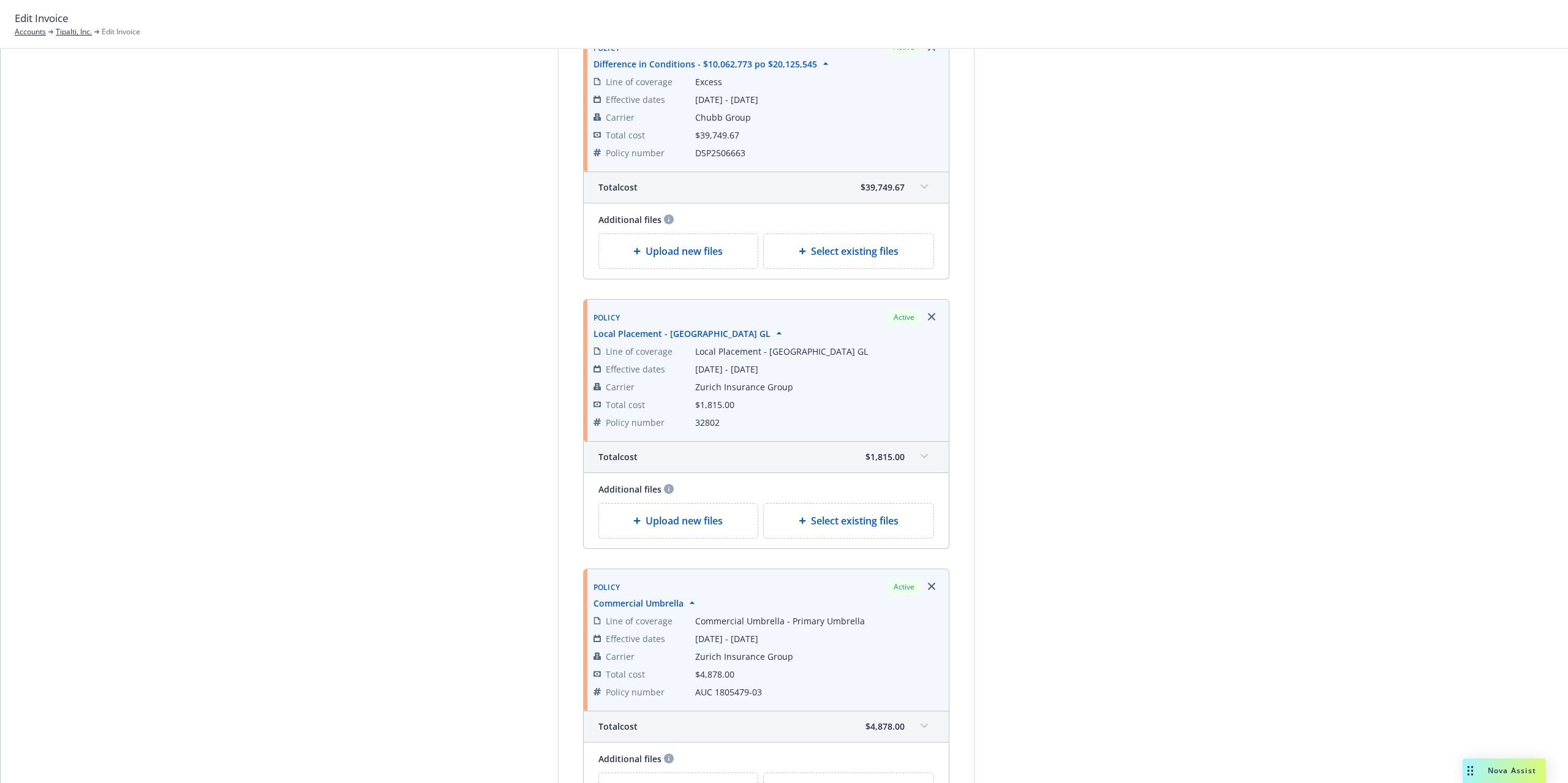
scroll to position [1061, 0]
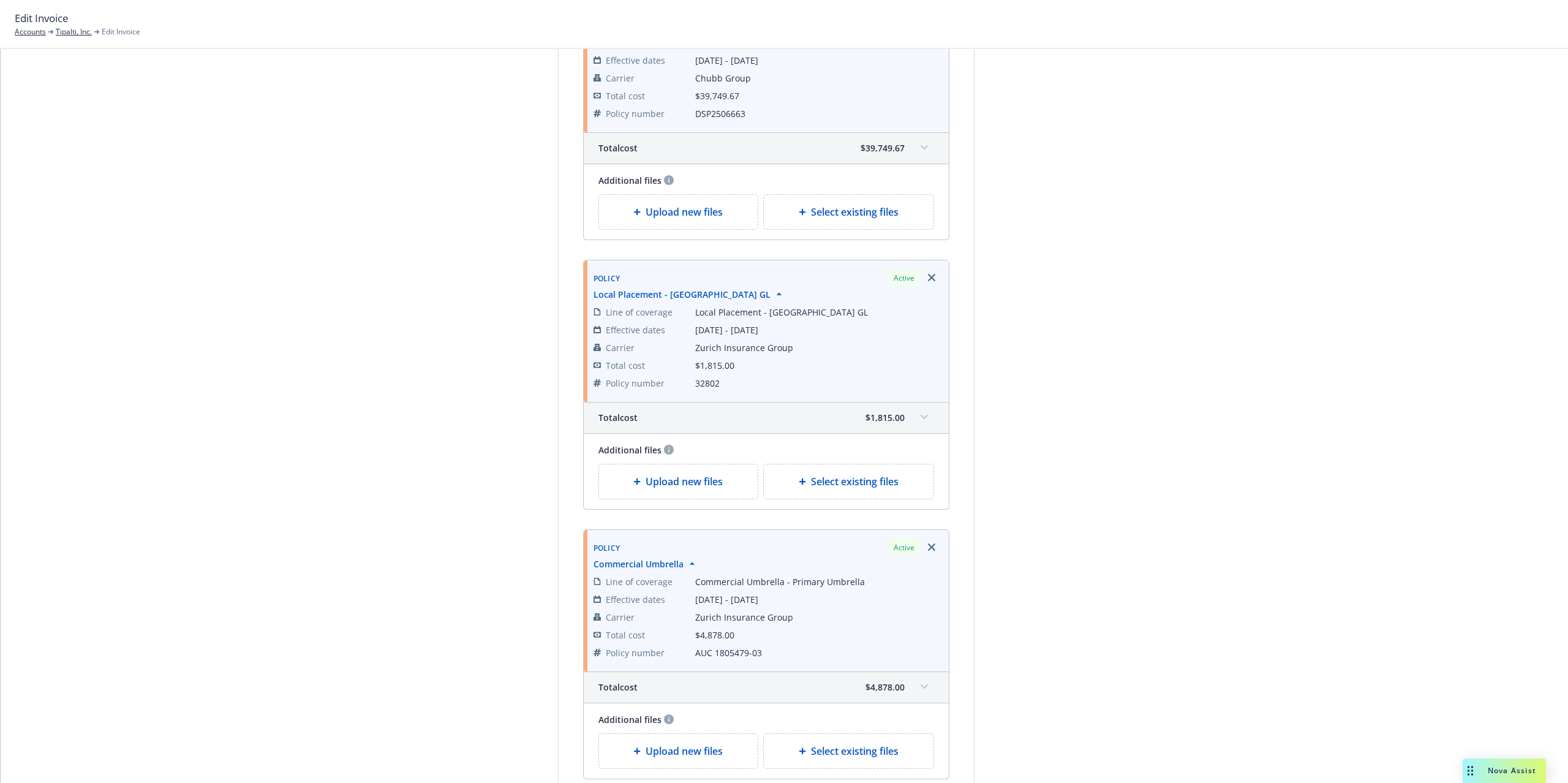
click at [924, 357] on td "Zurich Insurance Group" at bounding box center [817, 348] width 244 height 18
click at [924, 278] on link "Remove browser" at bounding box center [931, 277] width 15 height 15
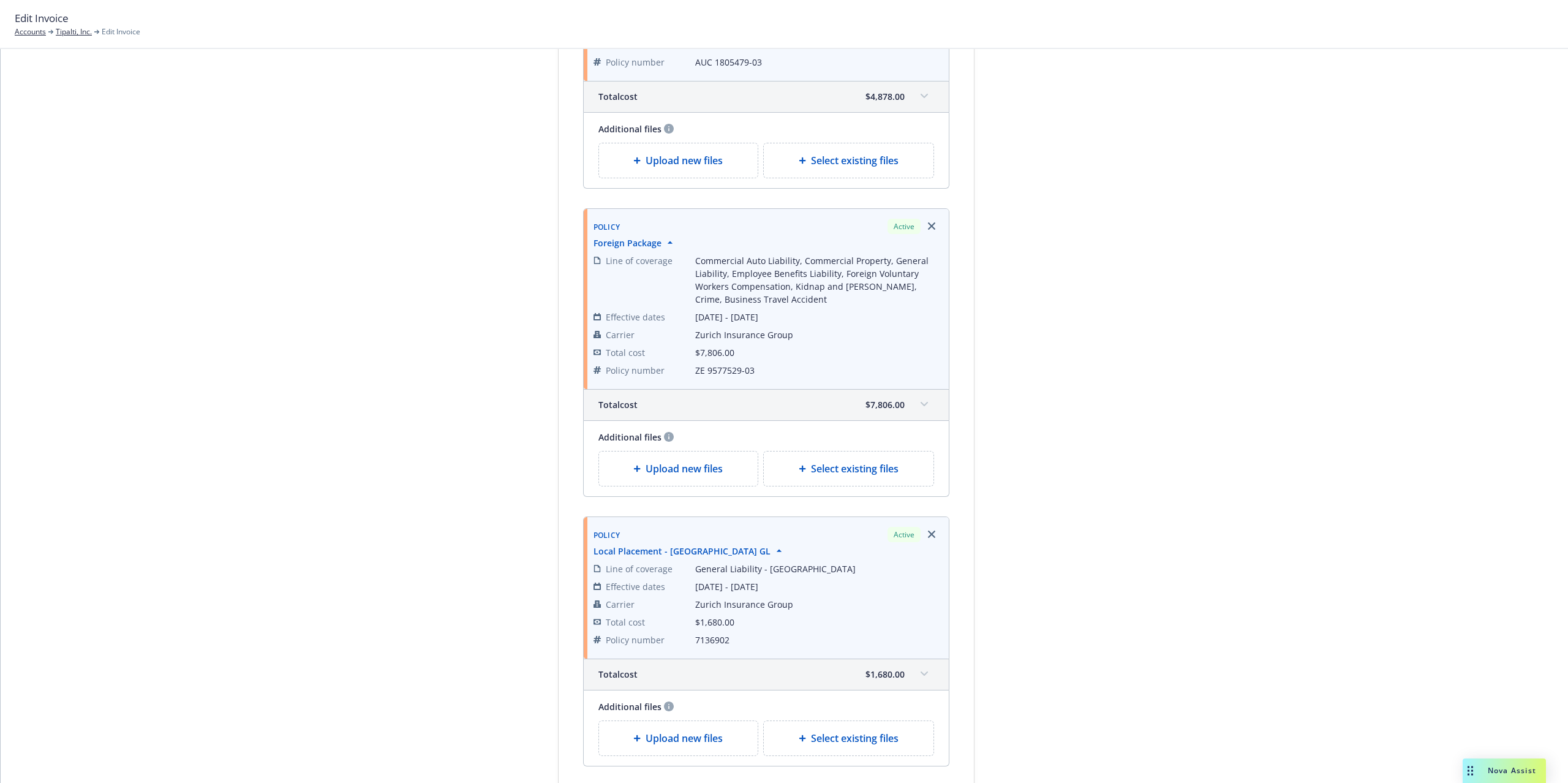
scroll to position [1388, 0]
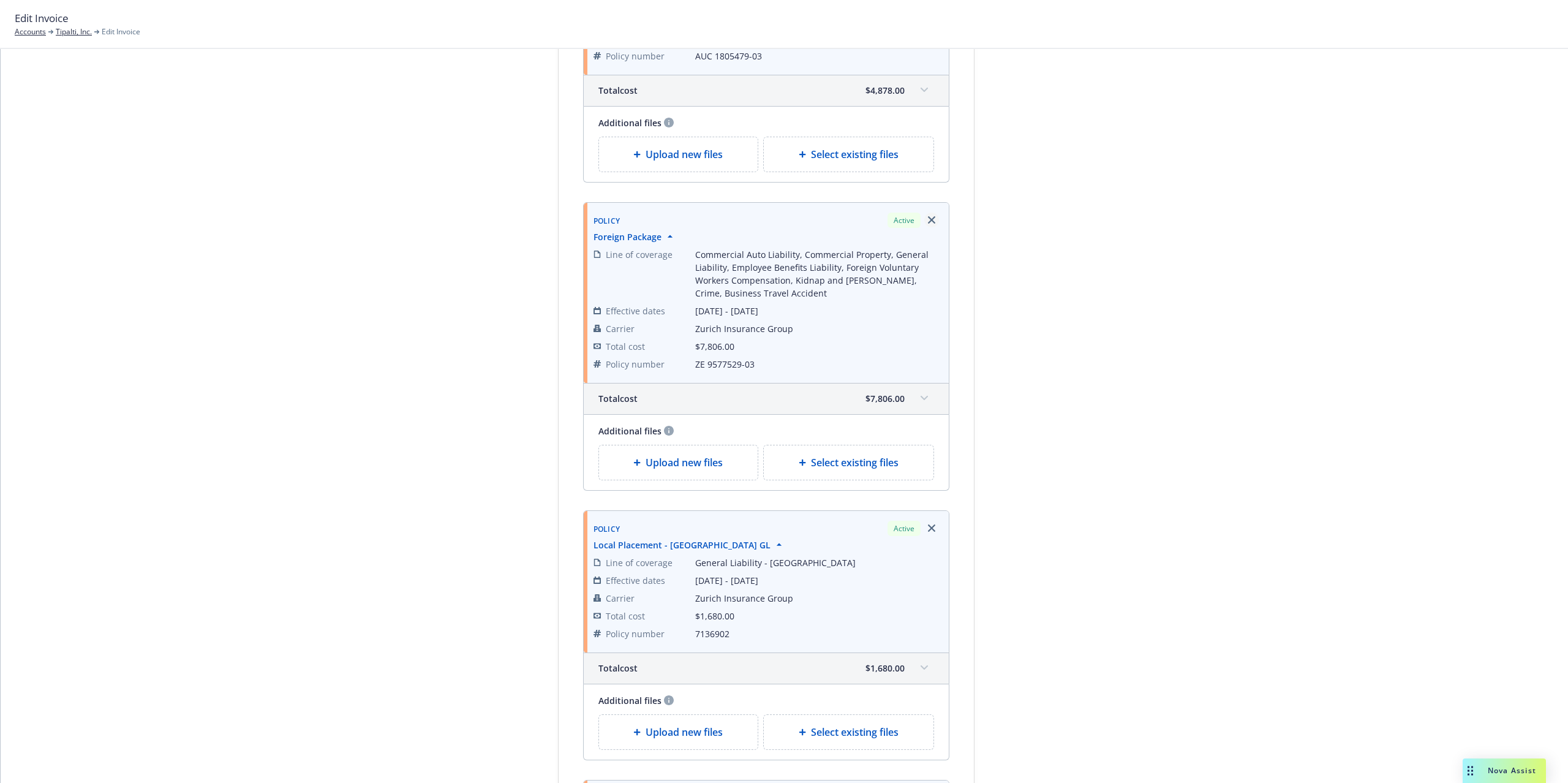
click at [928, 224] on icon "Remove browser" at bounding box center [931, 220] width 7 height 7
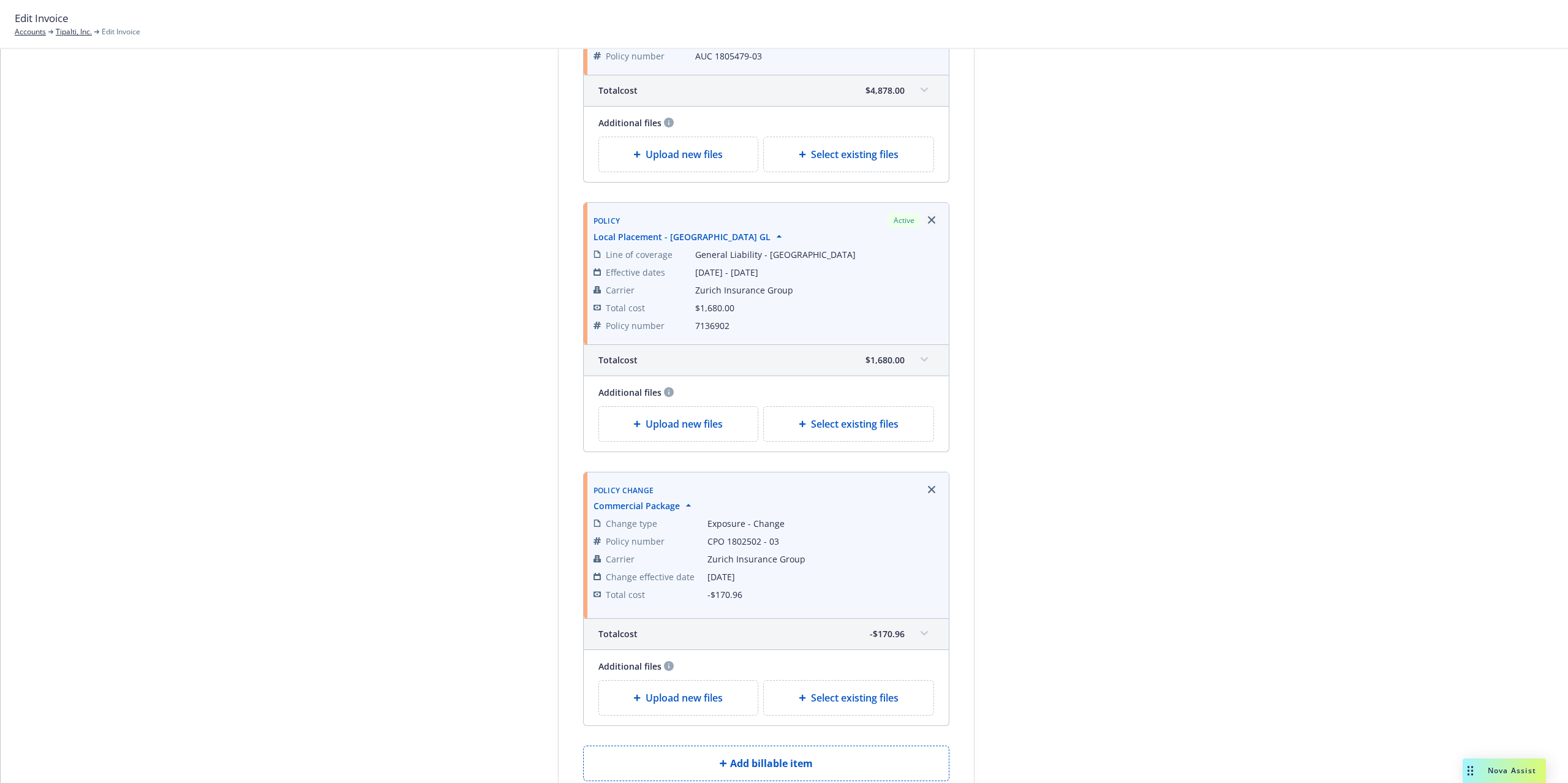
click at [929, 226] on link "Remove browser" at bounding box center [931, 220] width 15 height 15
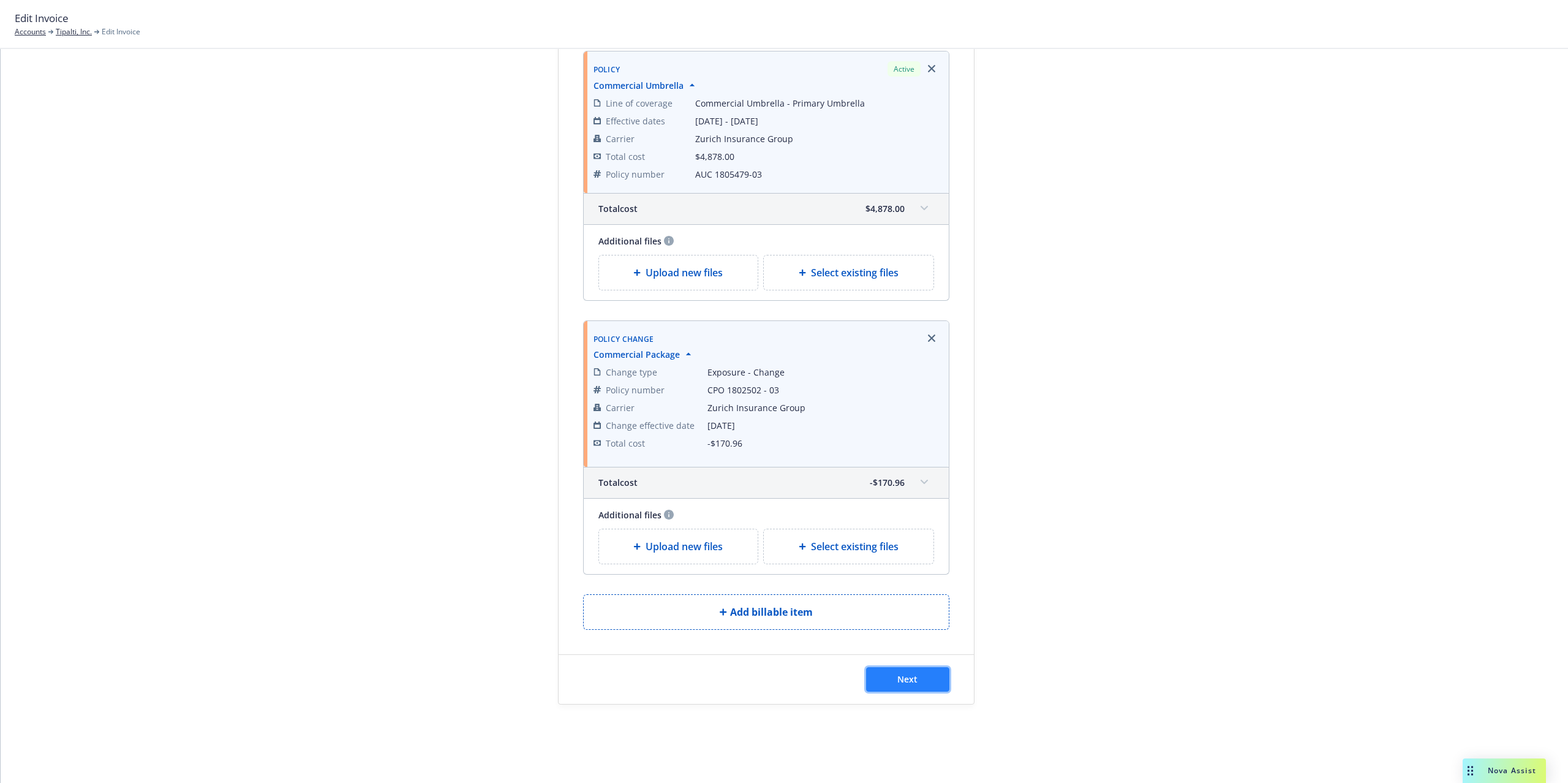
click at [907, 681] on span "Next" at bounding box center [907, 679] width 20 height 12
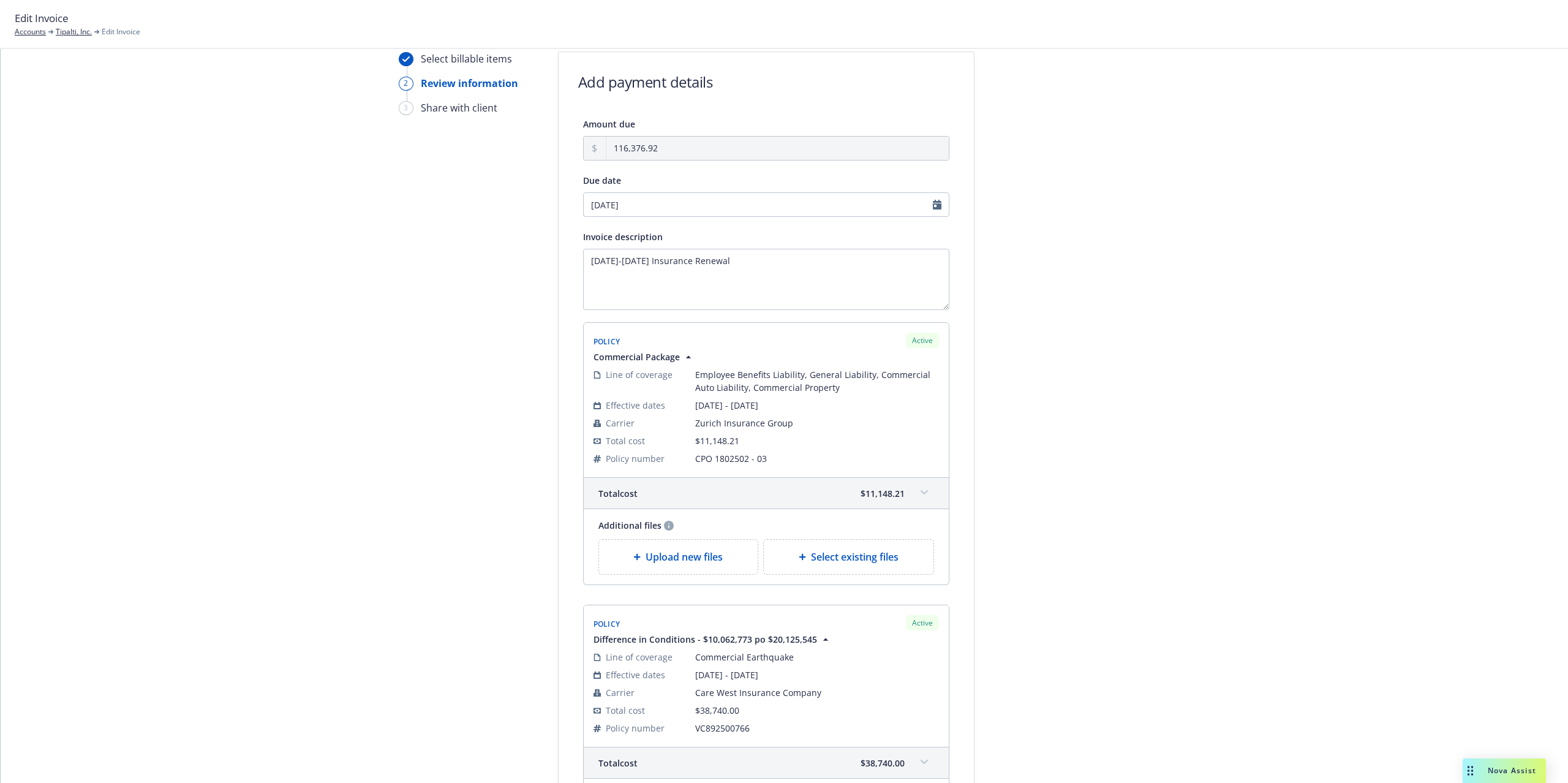
scroll to position [0, 0]
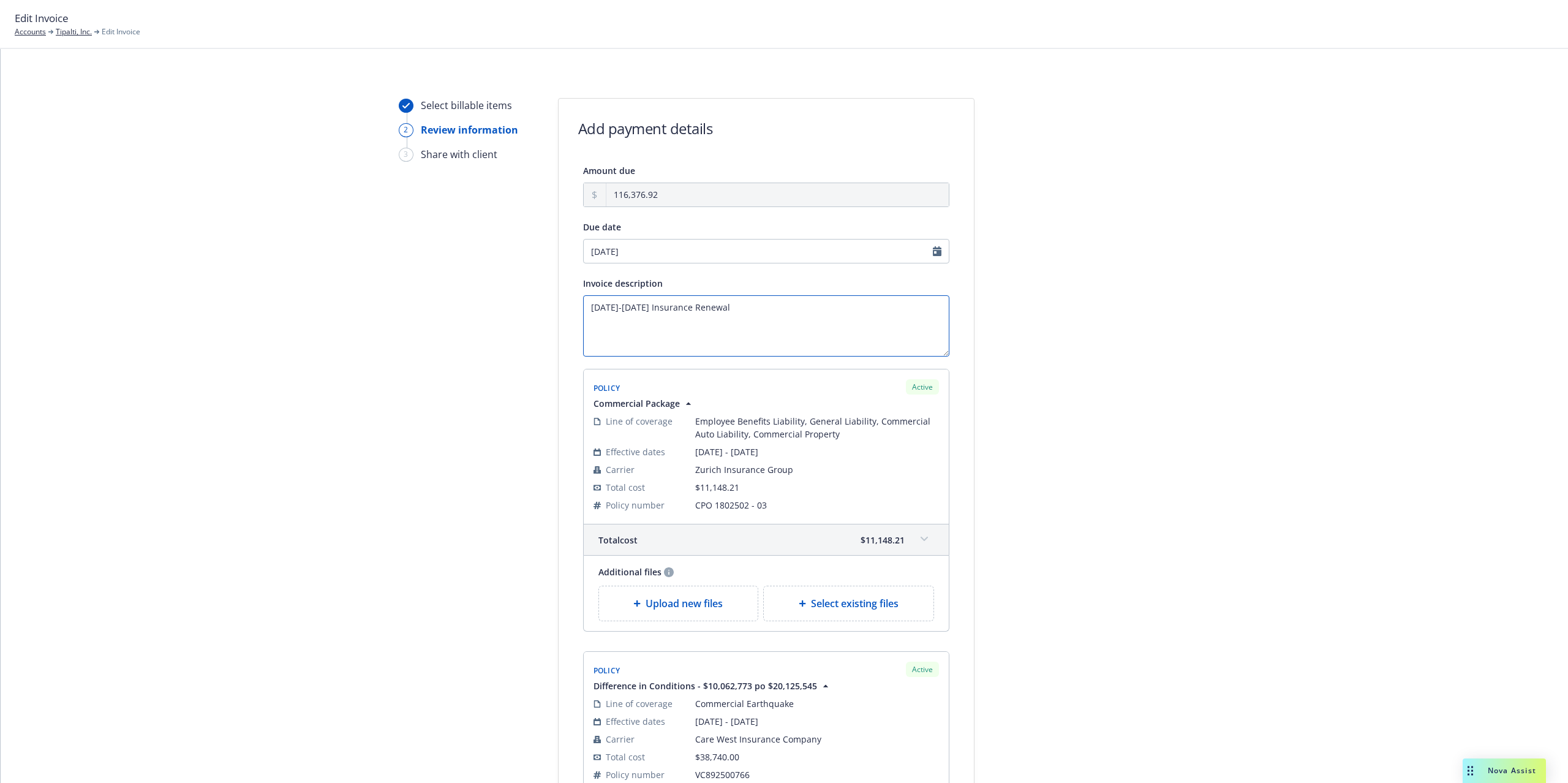
drag, startPoint x: 628, startPoint y: 310, endPoint x: 662, endPoint y: 329, distance: 38.9
click at [629, 309] on textarea "2025-2026 Insurance Renewal" at bounding box center [765, 325] width 366 height 61
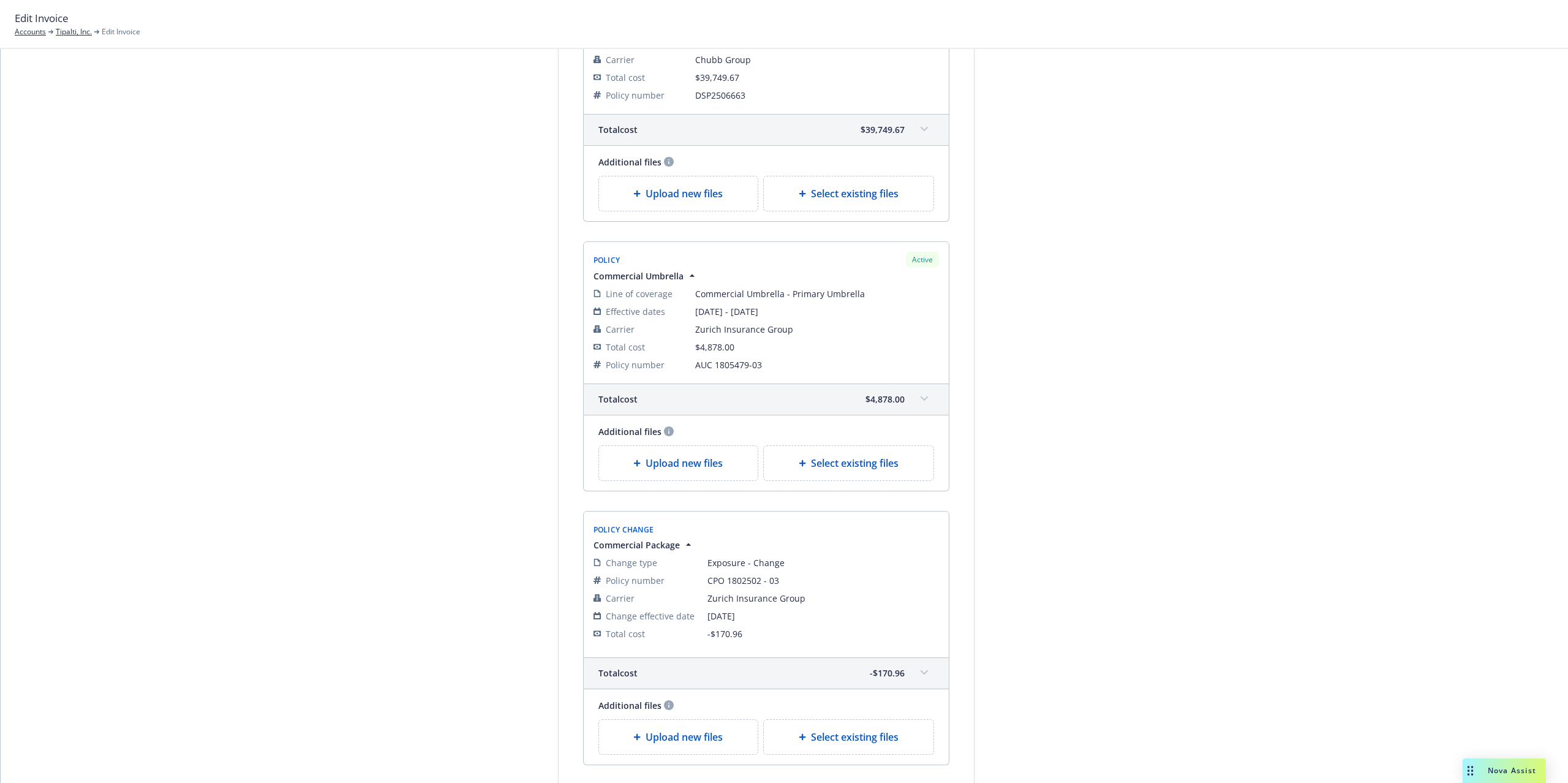
scroll to position [1362, 0]
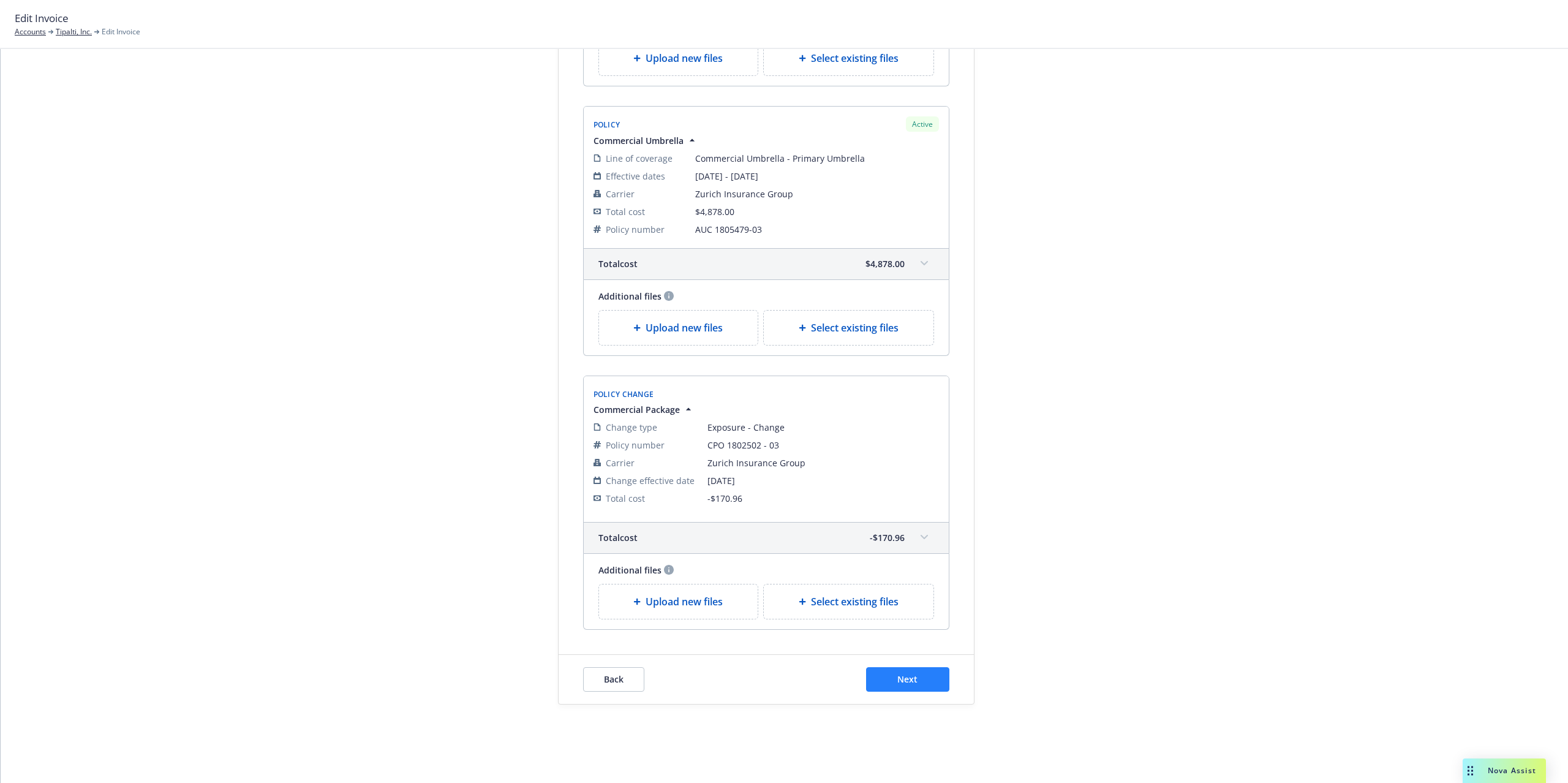
type textarea "[DATE]-[DATE] P&C Insurance Renewal"
drag, startPoint x: 913, startPoint y: 681, endPoint x: 899, endPoint y: 665, distance: 21.3
click at [913, 680] on button "Next" at bounding box center [907, 680] width 83 height 25
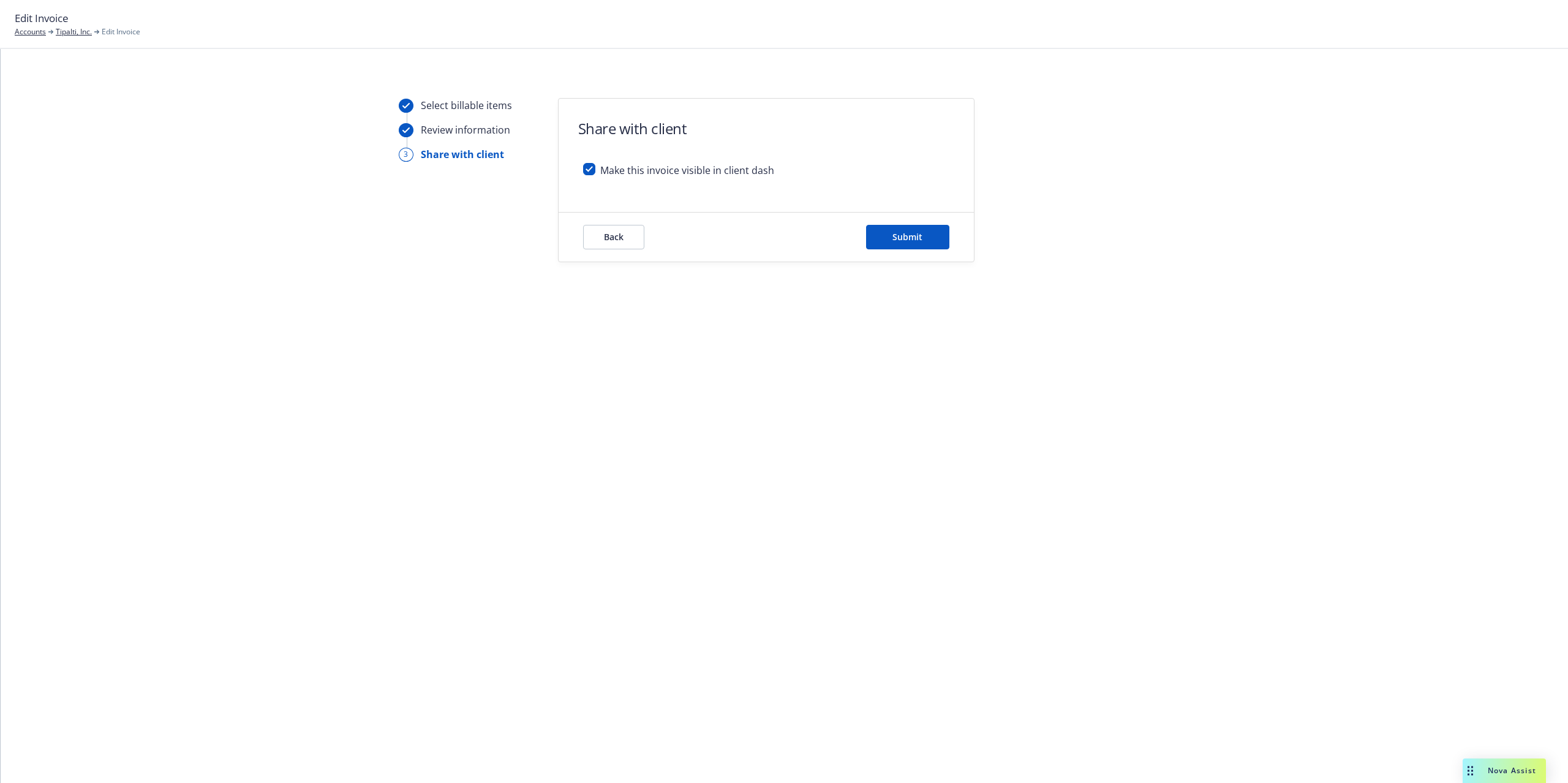
scroll to position [0, 0]
click at [591, 169] on input "checkbox" at bounding box center [589, 168] width 12 height 12
checkbox input "false"
click at [914, 228] on button "Submit" at bounding box center [907, 237] width 83 height 25
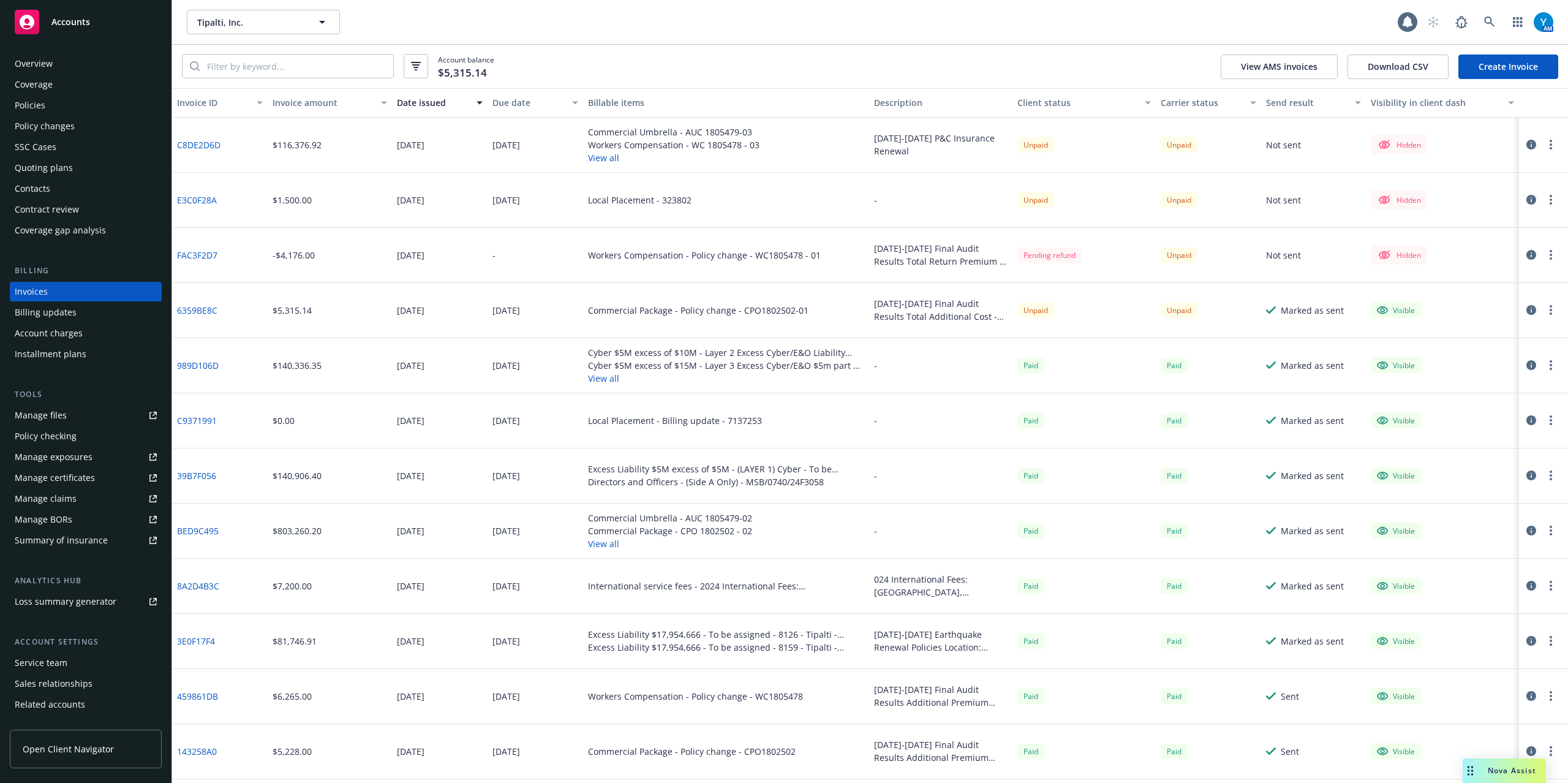
click at [605, 153] on button "View all" at bounding box center [674, 158] width 172 height 13
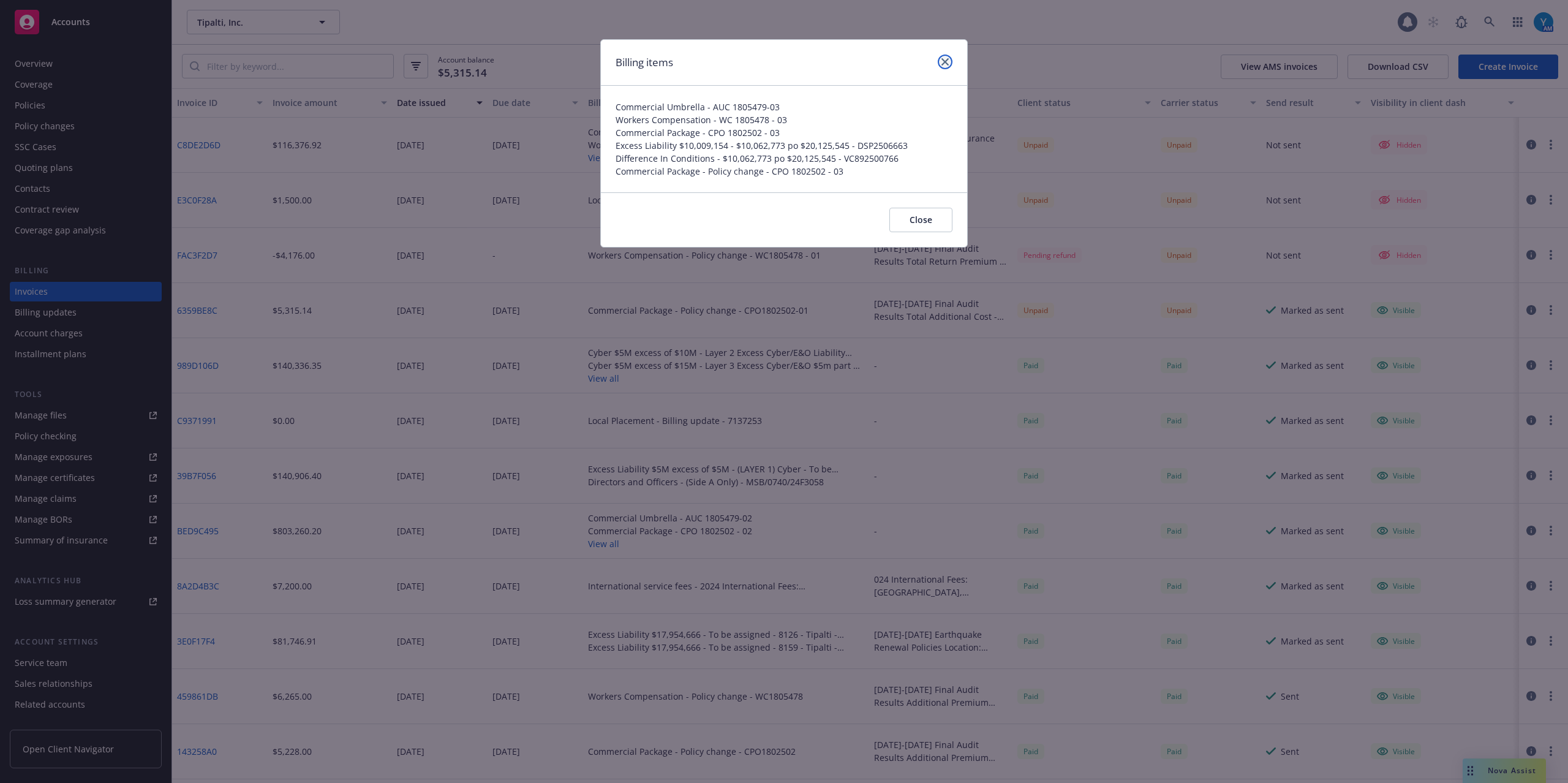
click at [948, 55] on link "close" at bounding box center [945, 62] width 15 height 15
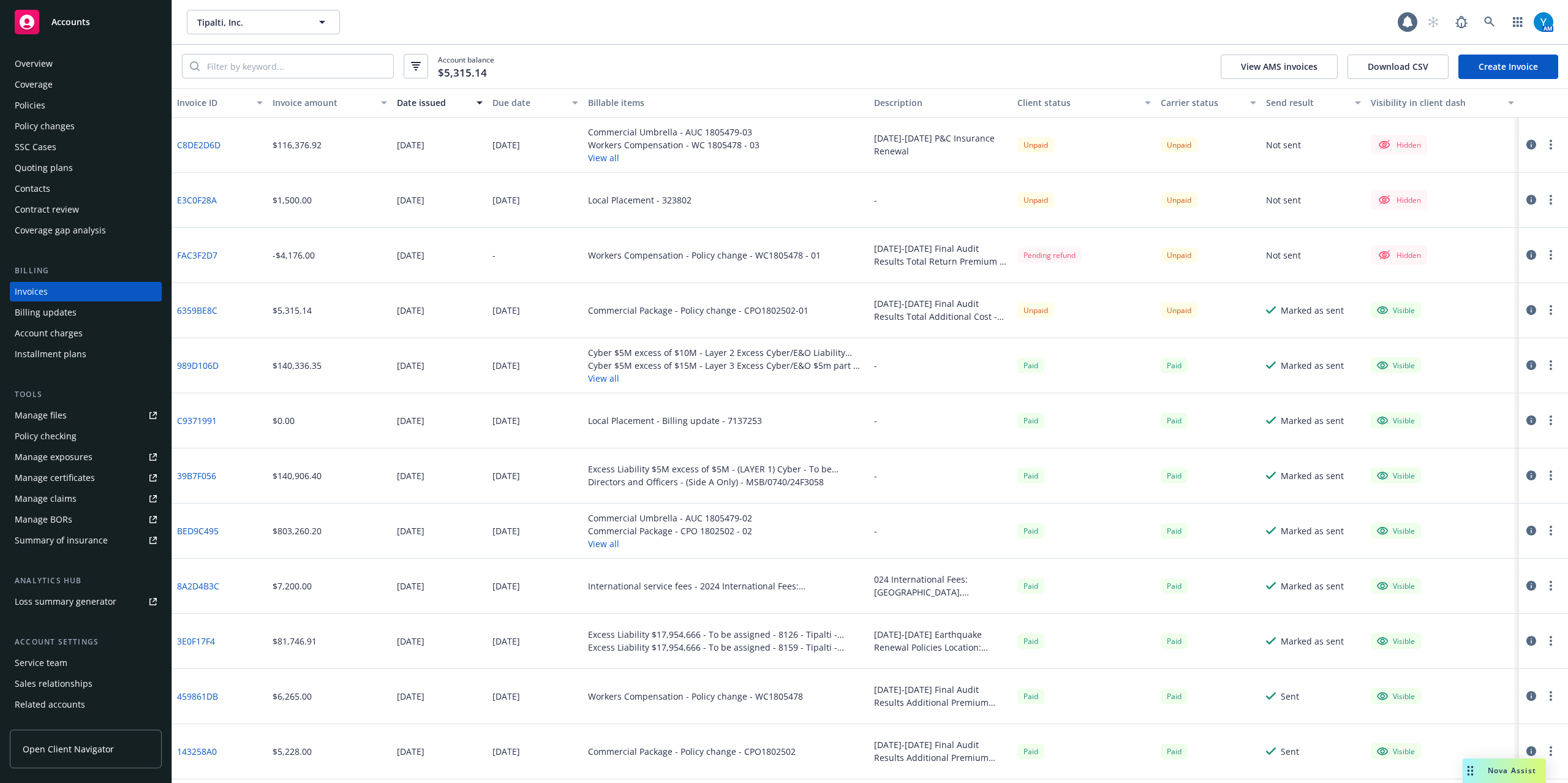
click at [1518, 67] on link "Create Invoice" at bounding box center [1508, 67] width 100 height 25
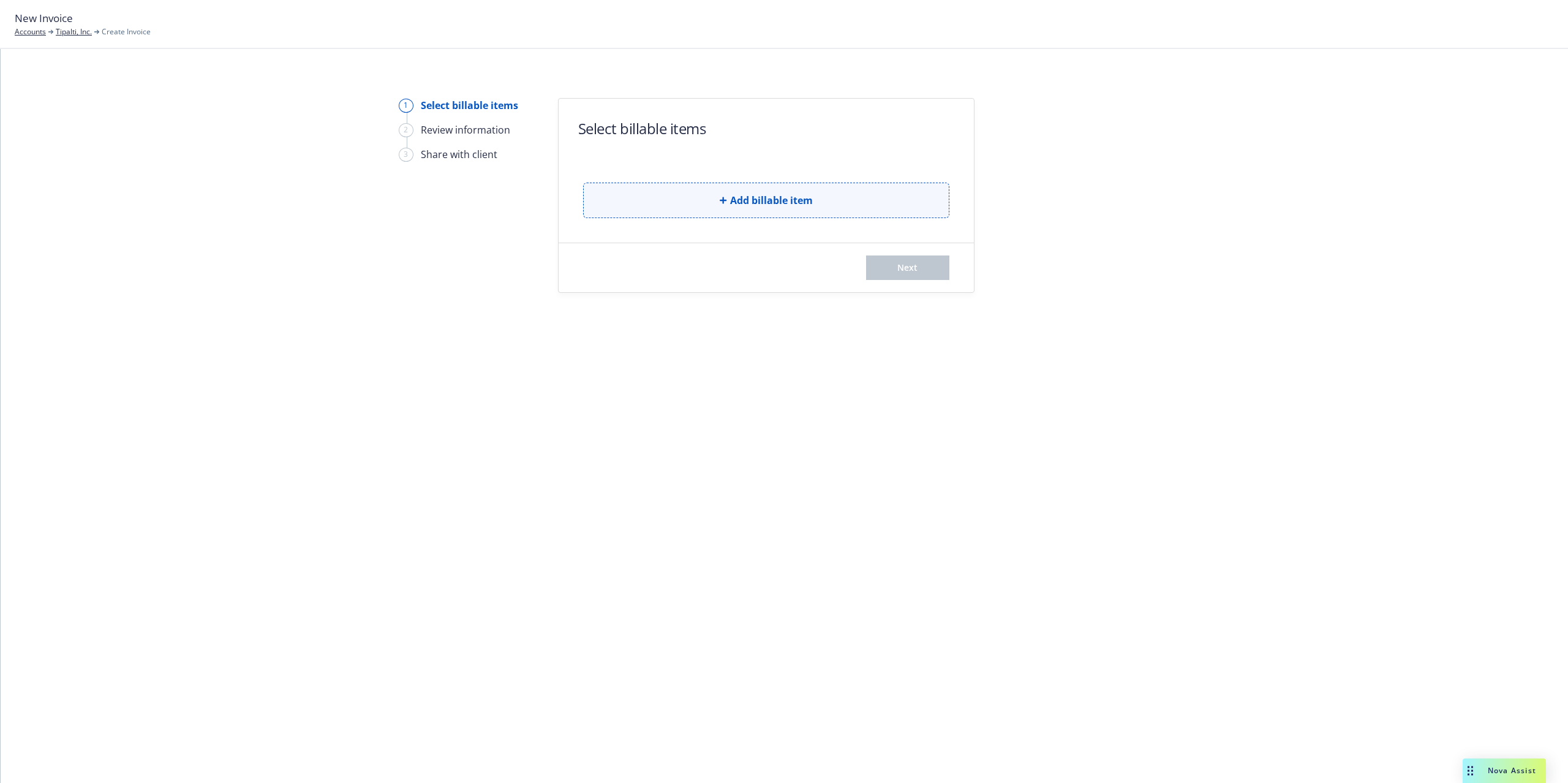
click at [819, 202] on button "Add billable item" at bounding box center [765, 200] width 366 height 36
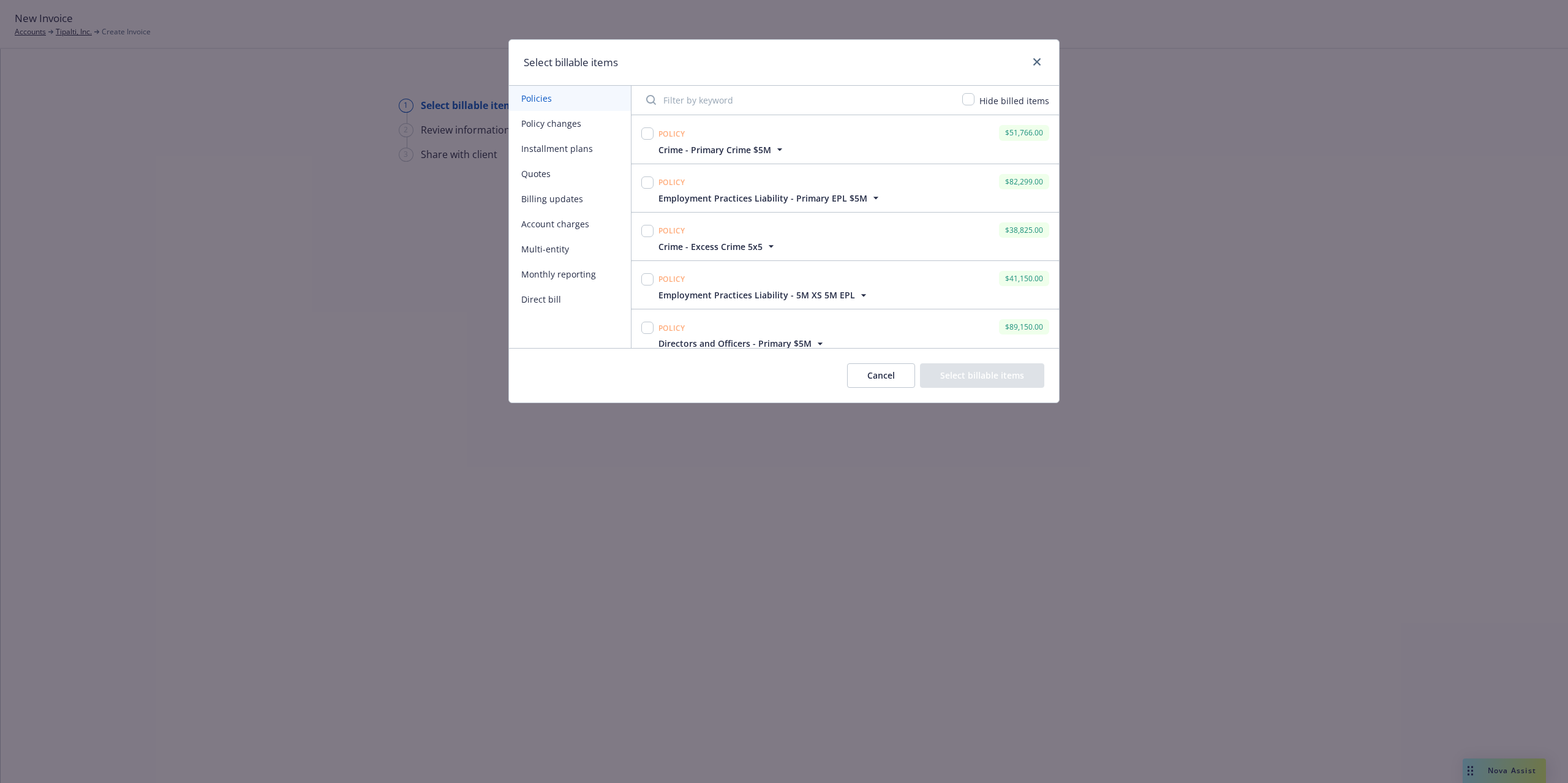
click at [727, 92] on input "Filter by keyword" at bounding box center [797, 100] width 316 height 25
type input "uk"
click at [645, 182] on input "checkbox" at bounding box center [647, 183] width 12 height 12
checkbox input "true"
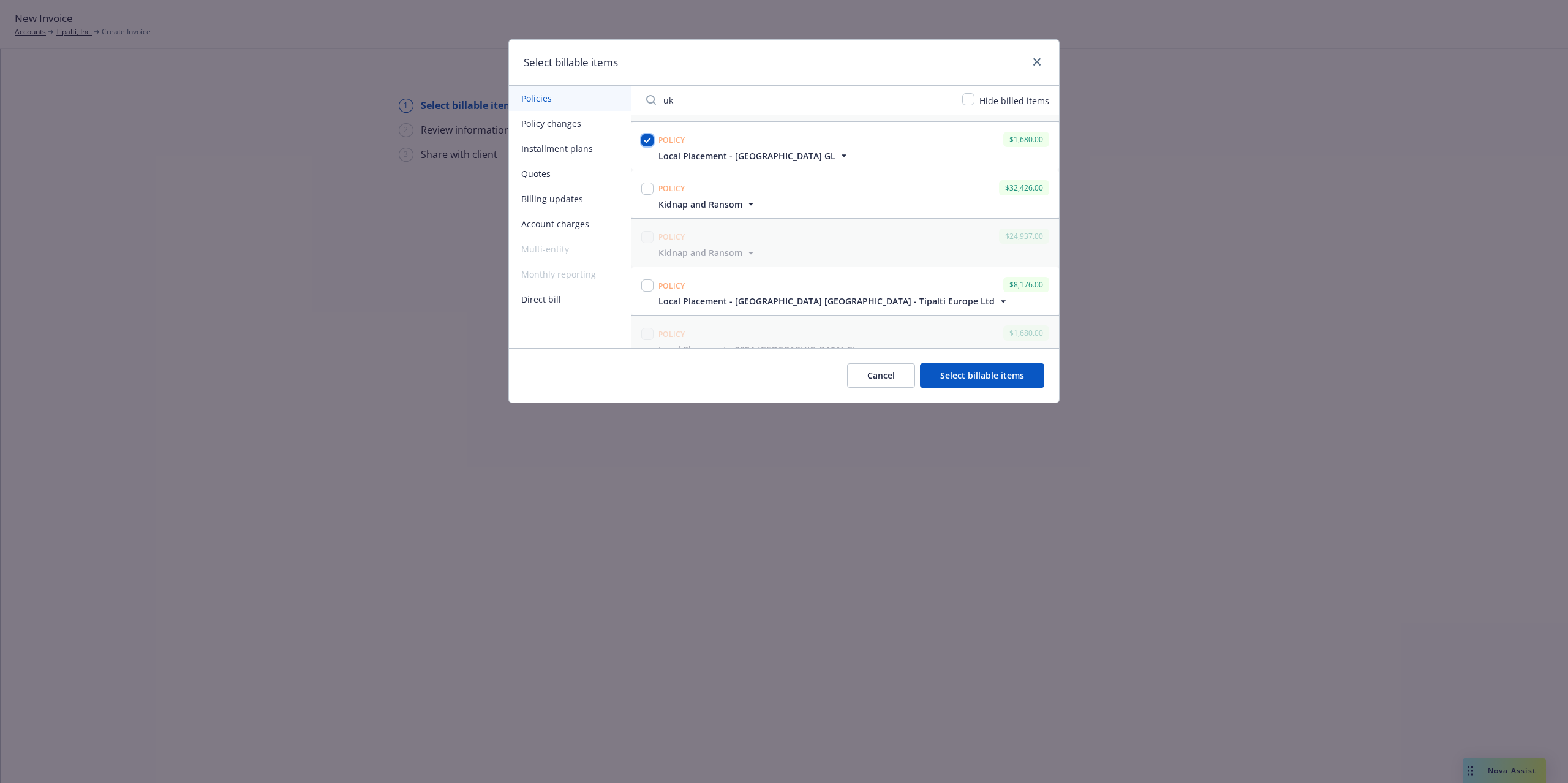
scroll to position [82, 0]
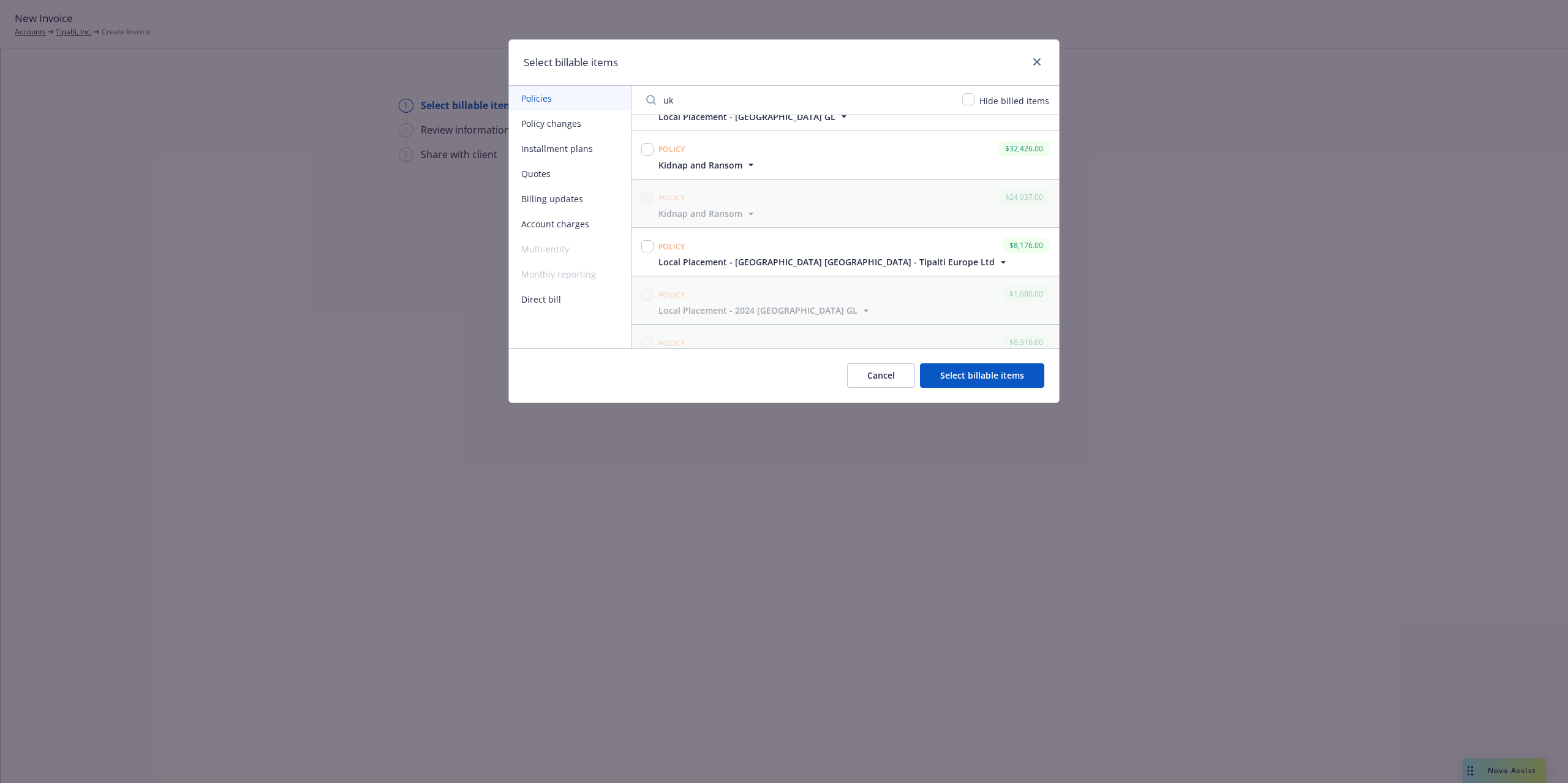
click at [1001, 262] on icon "button" at bounding box center [1003, 262] width 5 height 2
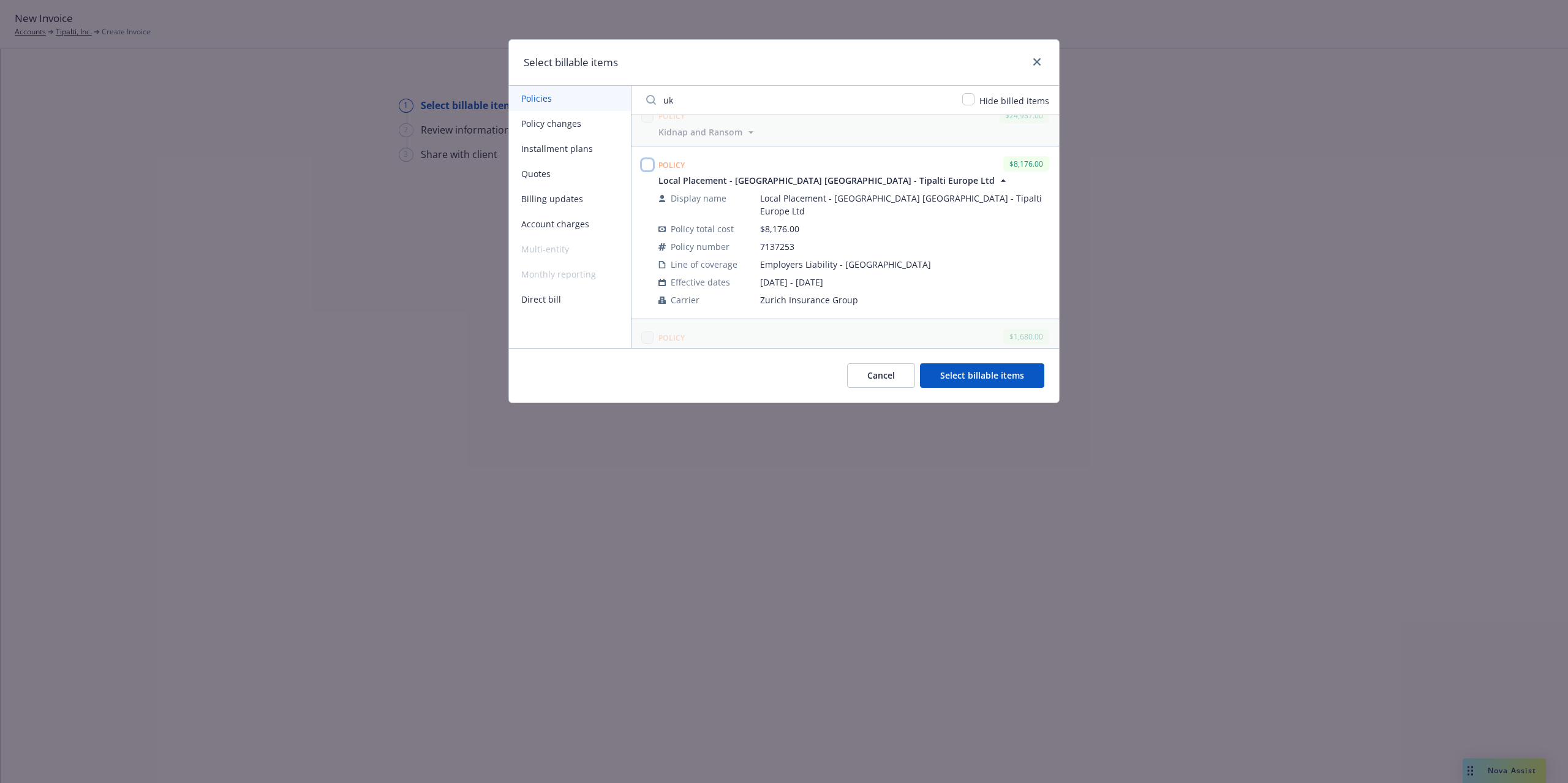
click at [645, 164] on input "checkbox" at bounding box center [647, 164] width 12 height 12
checkbox input "true"
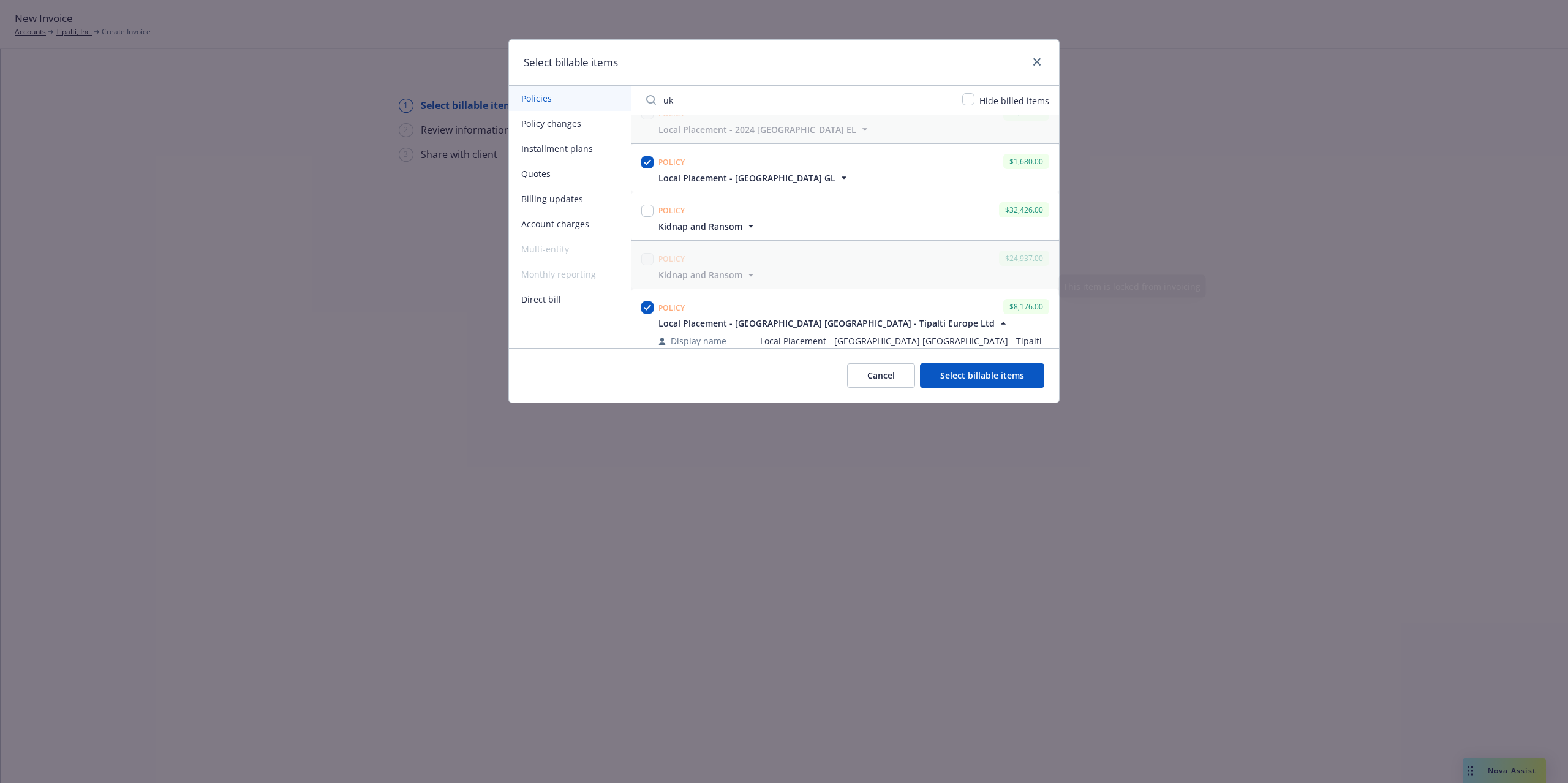
scroll to position [0, 0]
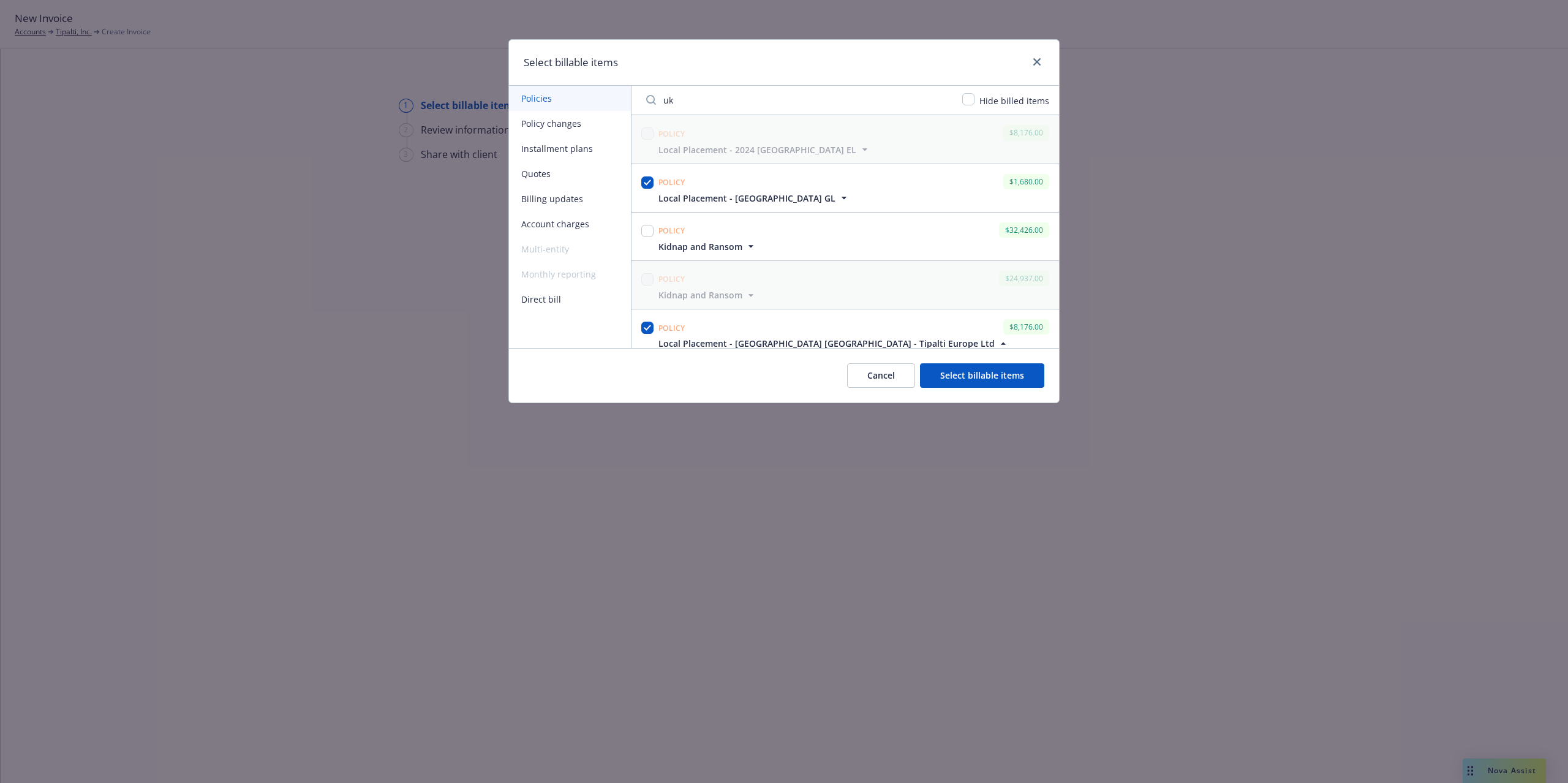
click at [718, 109] on input "uk" at bounding box center [797, 100] width 316 height 25
type input "u"
type input "m"
type input "neth"
click at [647, 140] on input "checkbox" at bounding box center [647, 133] width 12 height 12
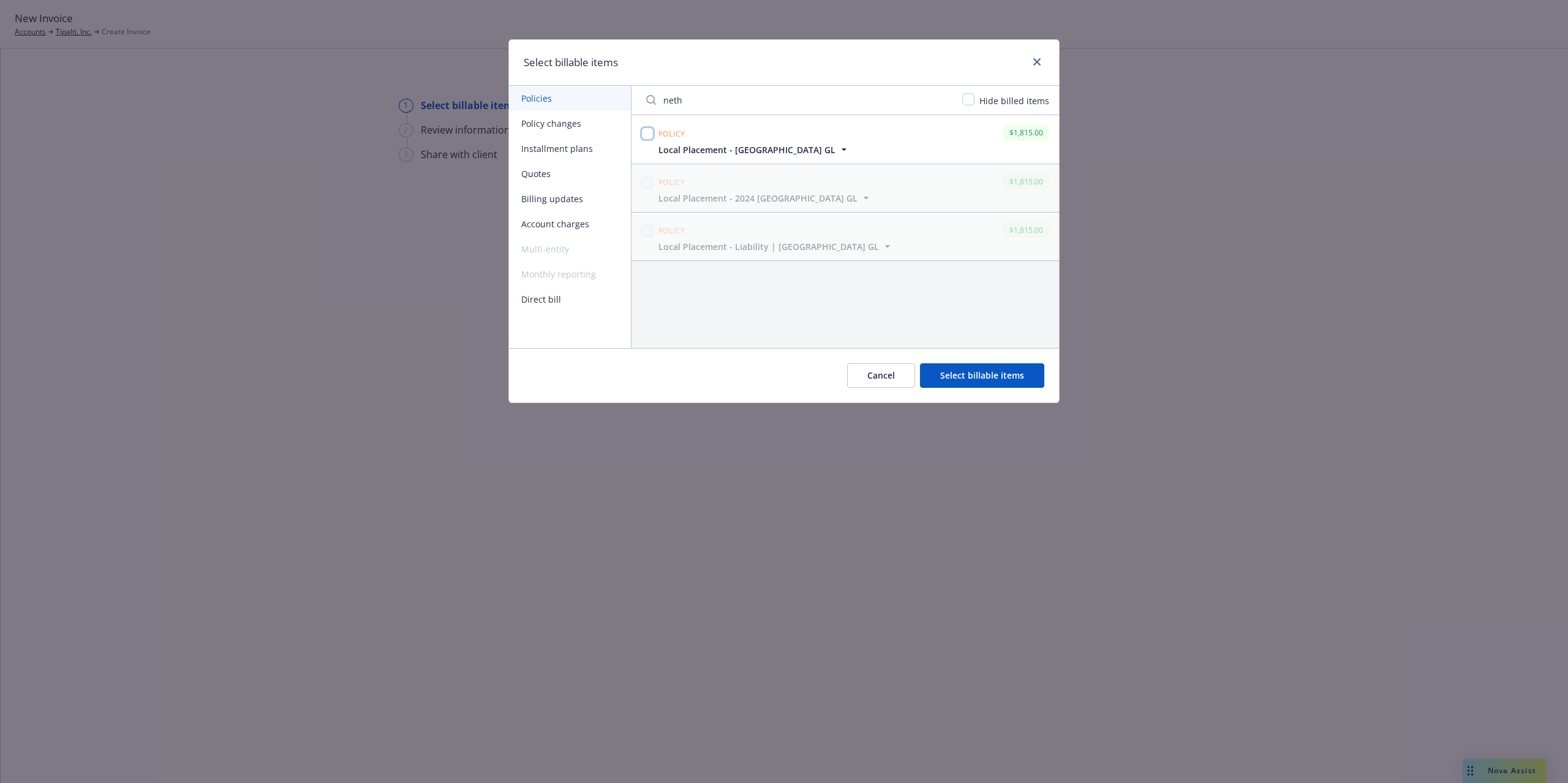
checkbox input "true"
drag, startPoint x: 721, startPoint y: 108, endPoint x: 662, endPoint y: 111, distance: 59.1
click at [647, 109] on input "neth" at bounding box center [797, 100] width 316 height 25
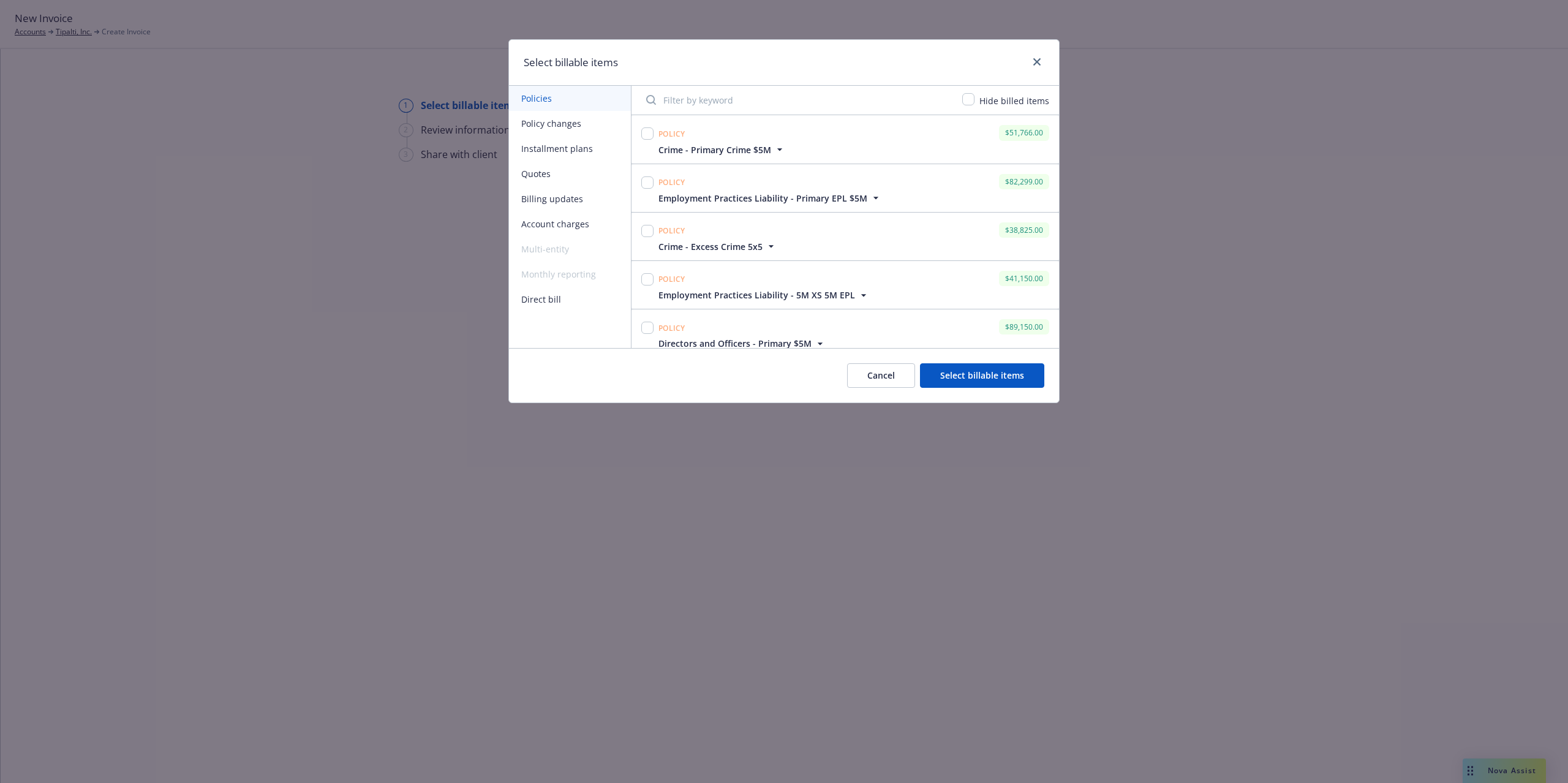
click at [719, 103] on input "Filter by keyword" at bounding box center [797, 100] width 316 height 25
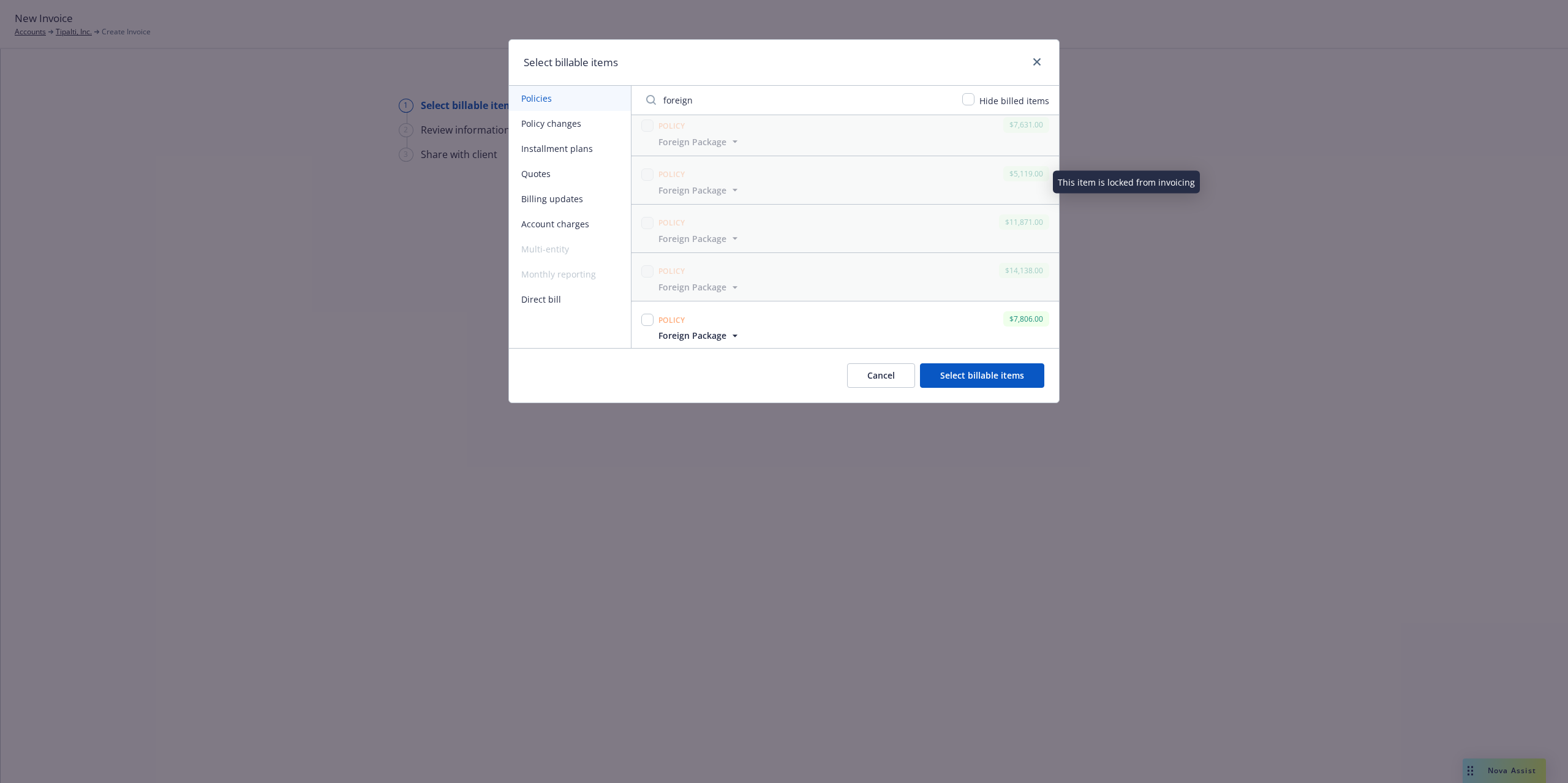
scroll to position [11, 0]
type input "foreign"
click at [646, 316] on input "checkbox" at bounding box center [647, 317] width 12 height 12
checkbox input "true"
drag, startPoint x: 1008, startPoint y: 377, endPoint x: 966, endPoint y: 382, distance: 42.3
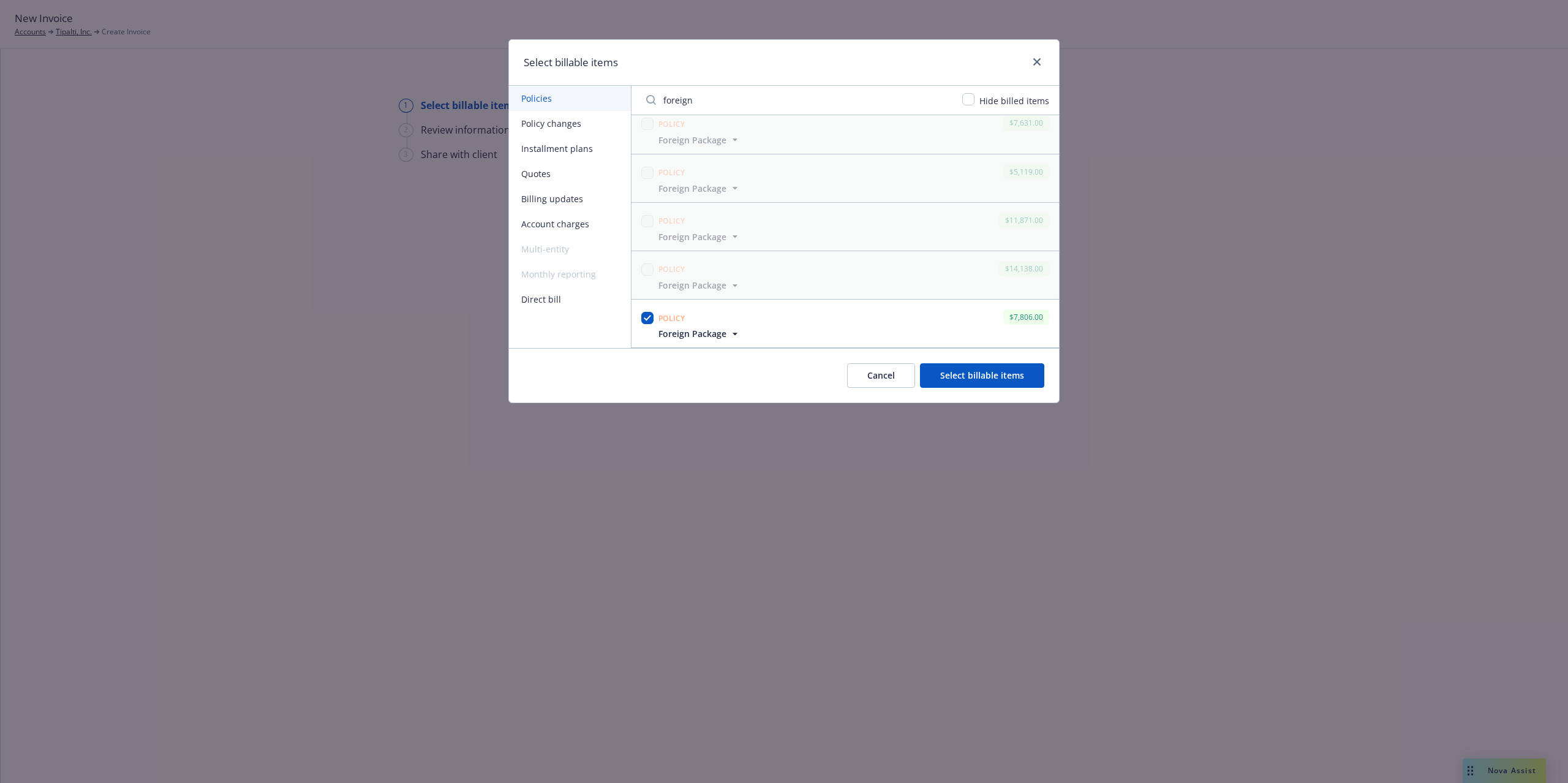
click at [1007, 377] on button "Select billable items" at bounding box center [982, 376] width 125 height 25
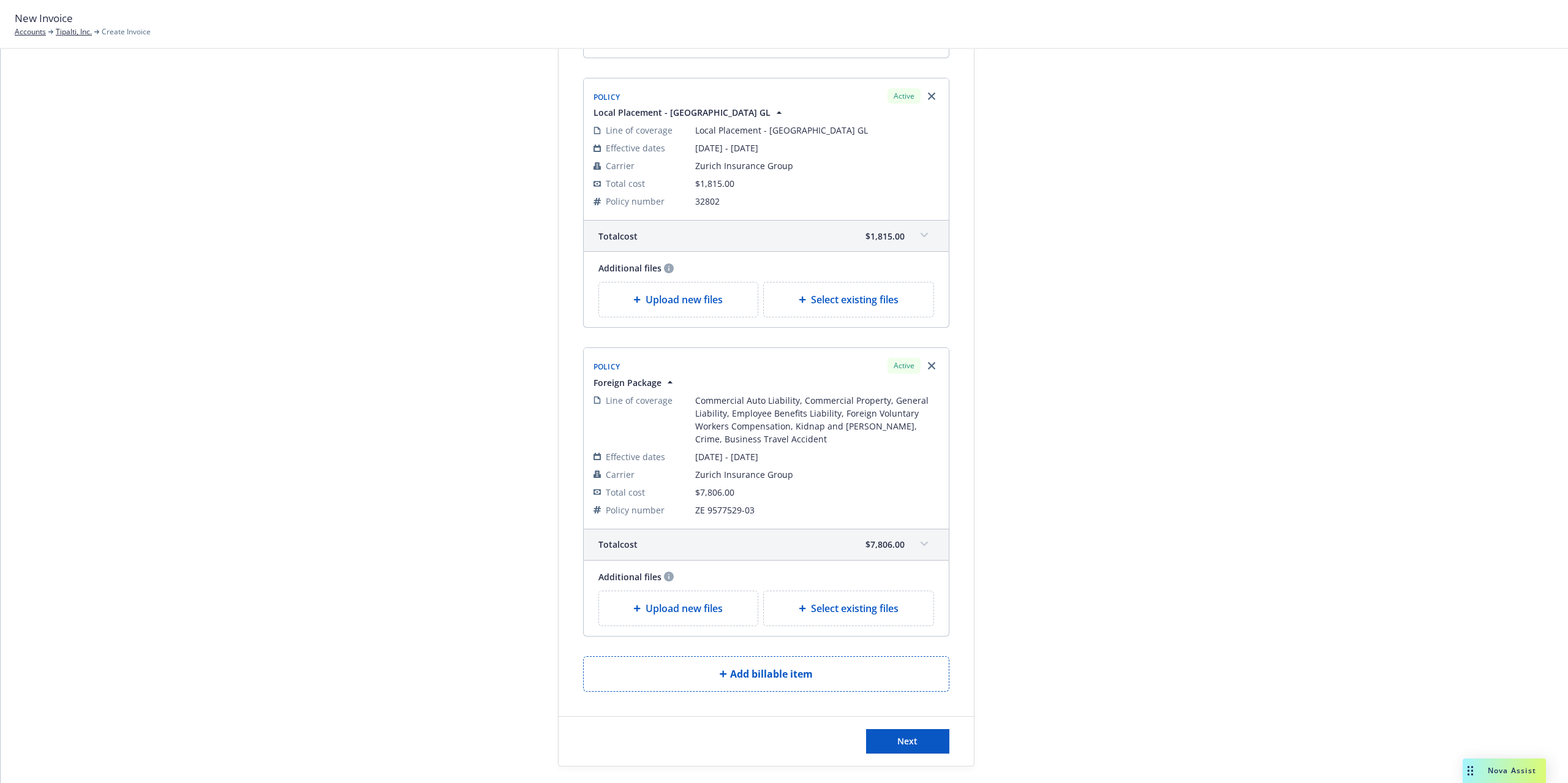
scroll to position [691, 0]
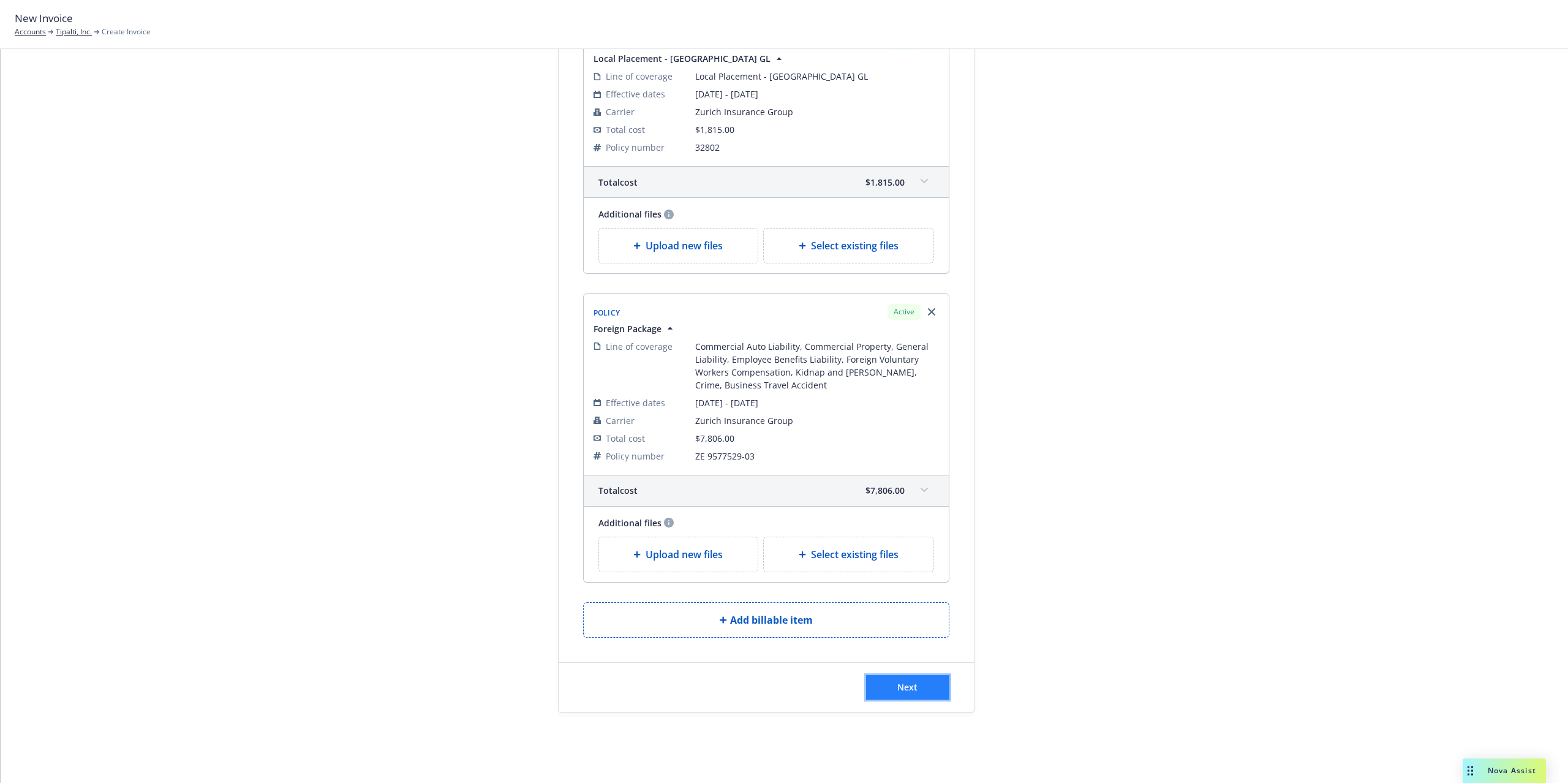
click at [909, 681] on span "Next" at bounding box center [907, 687] width 20 height 12
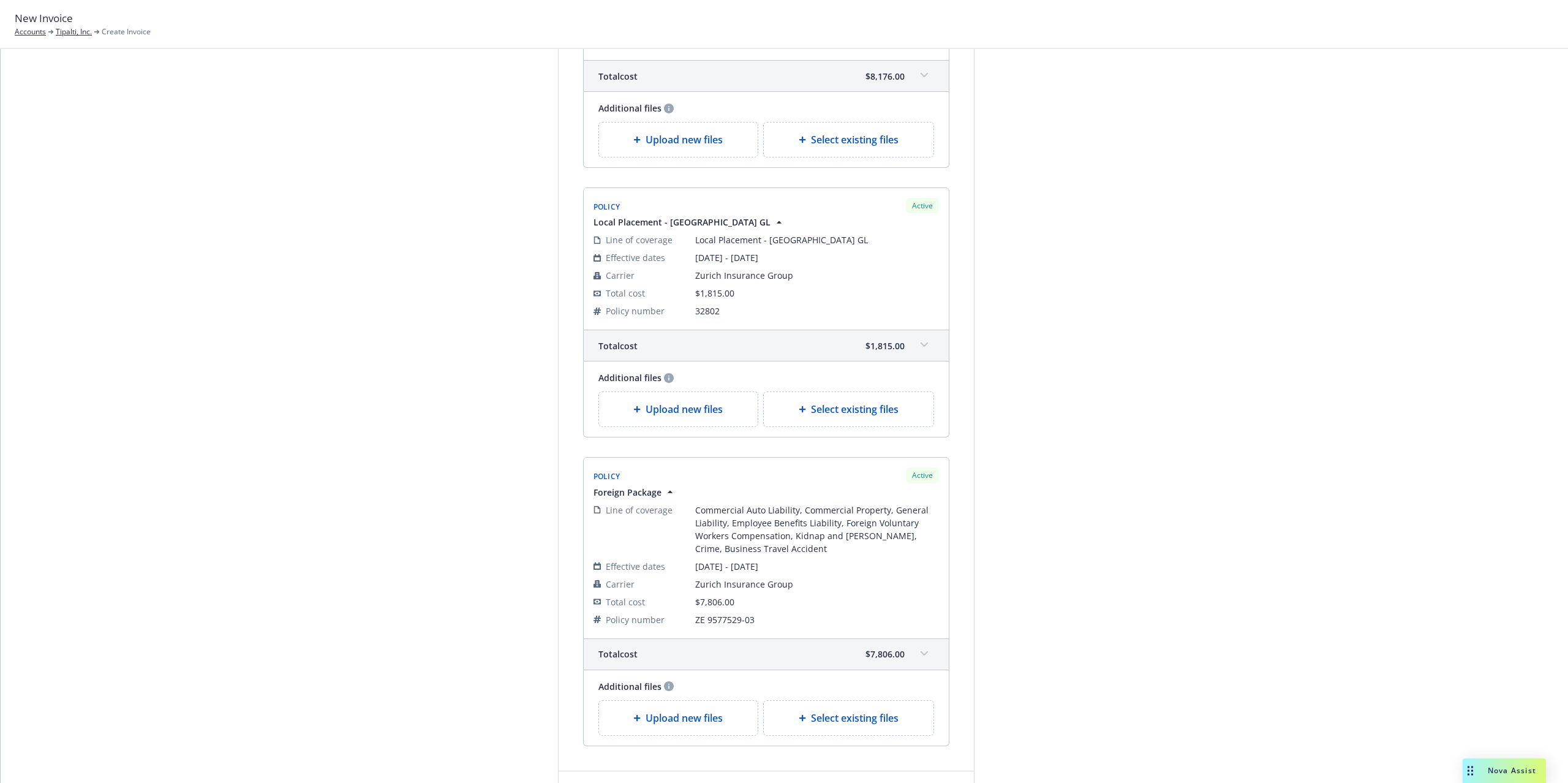
scroll to position [842, 0]
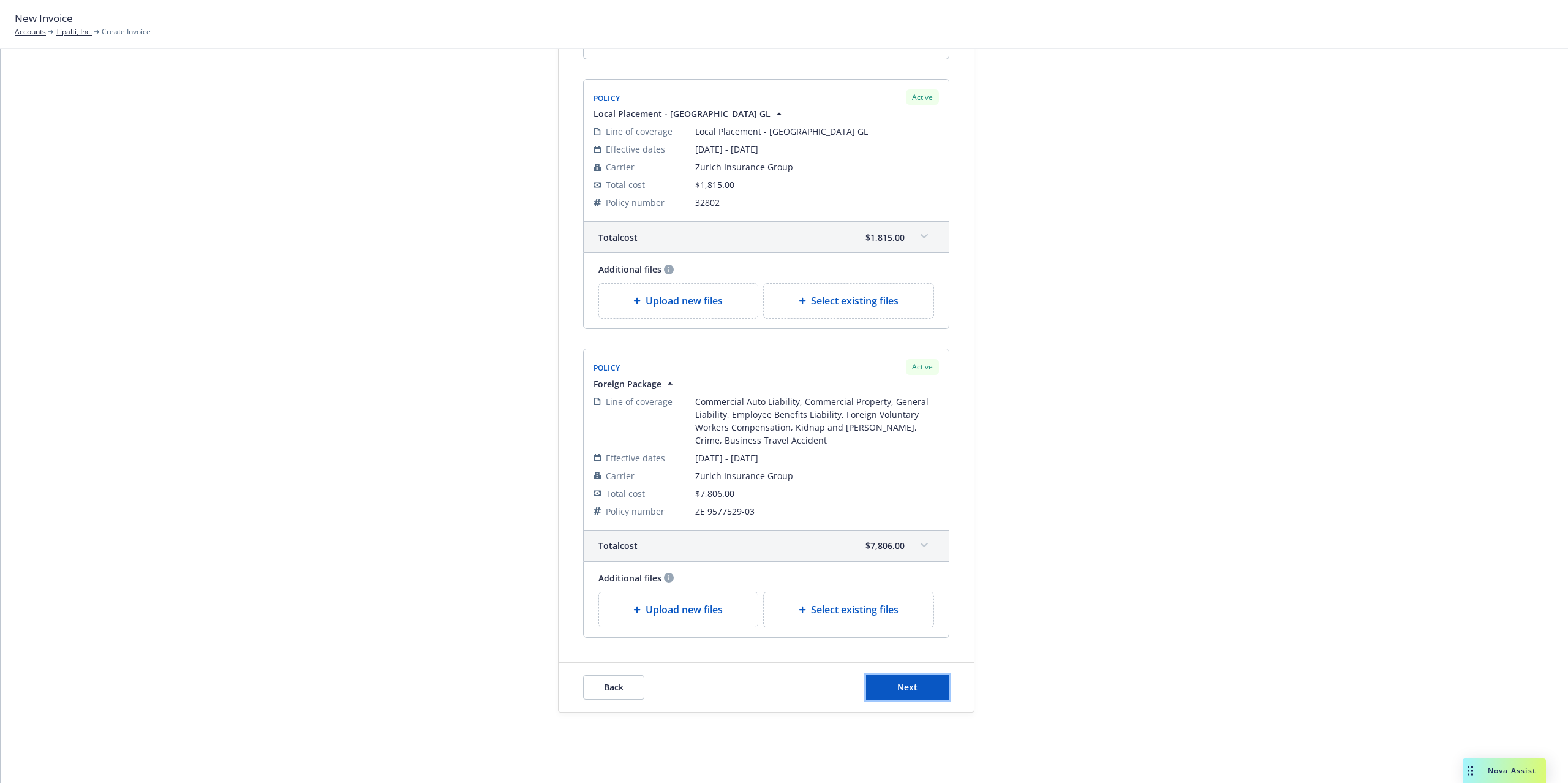
click at [909, 681] on span "Next" at bounding box center [907, 687] width 20 height 12
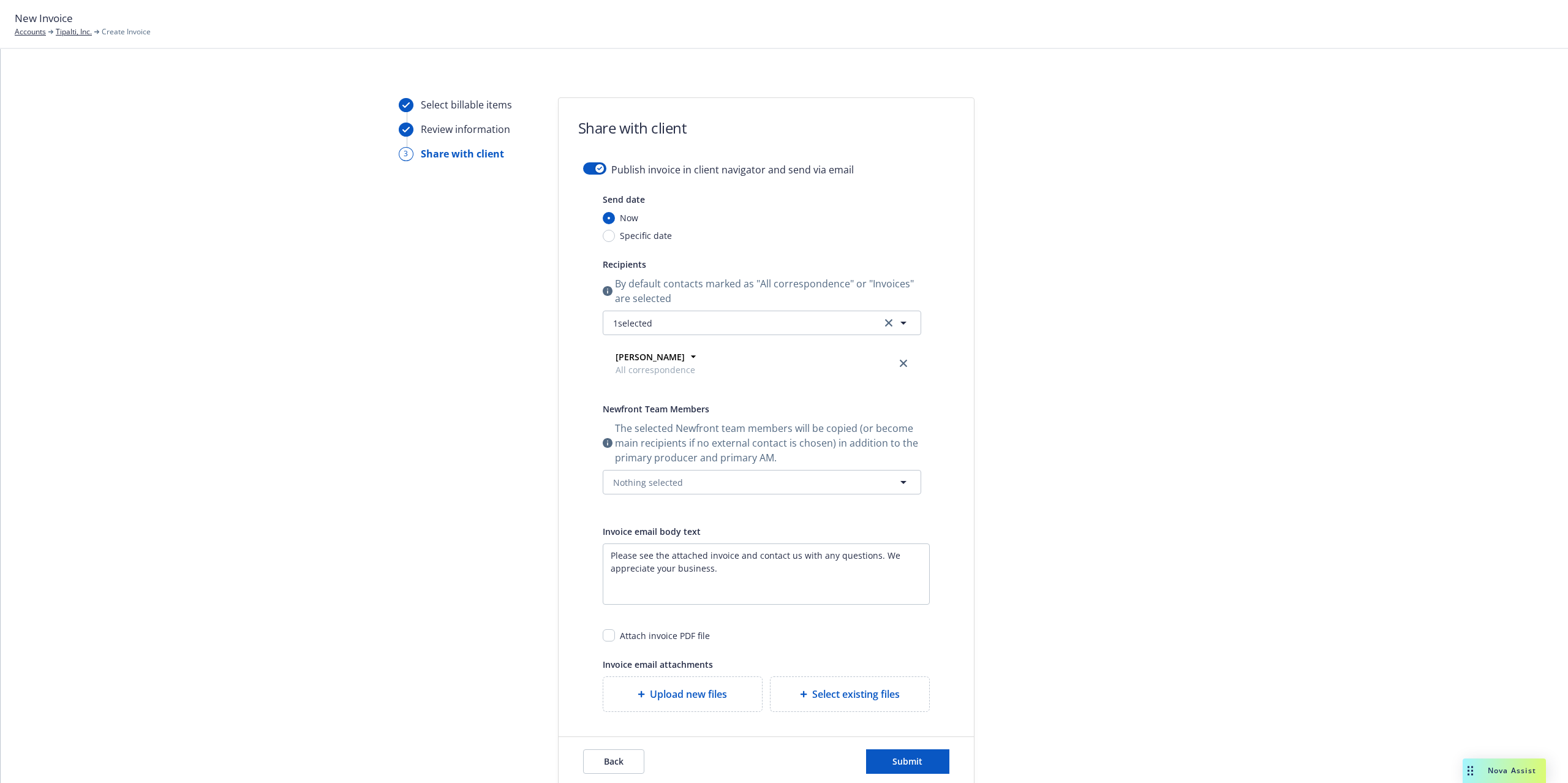
scroll to position [0, 0]
click at [586, 170] on button "button" at bounding box center [595, 168] width 23 height 12
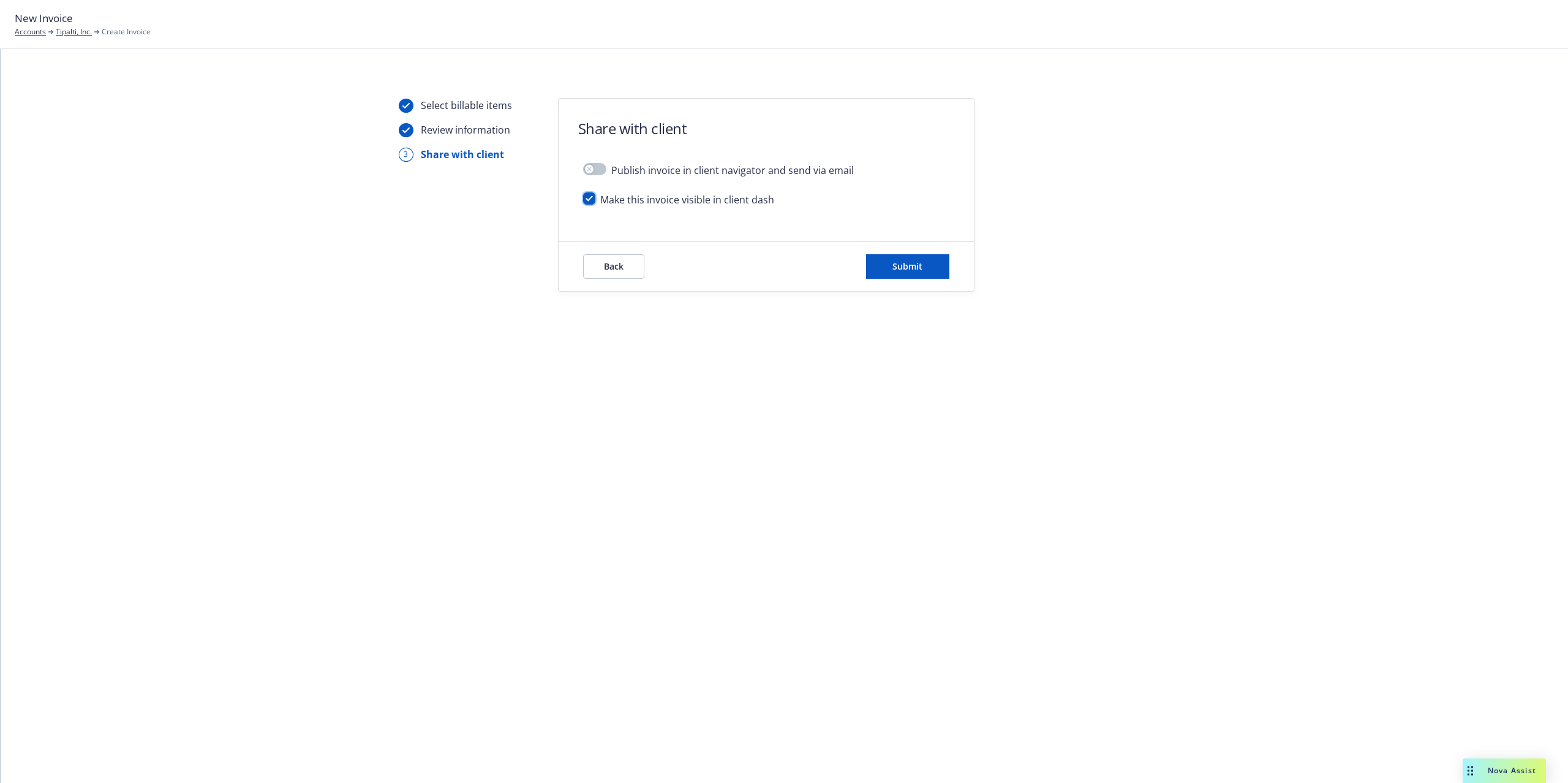
click at [586, 199] on input "checkbox" at bounding box center [589, 198] width 12 height 12
checkbox input "false"
click at [926, 268] on button "Submit" at bounding box center [907, 267] width 83 height 25
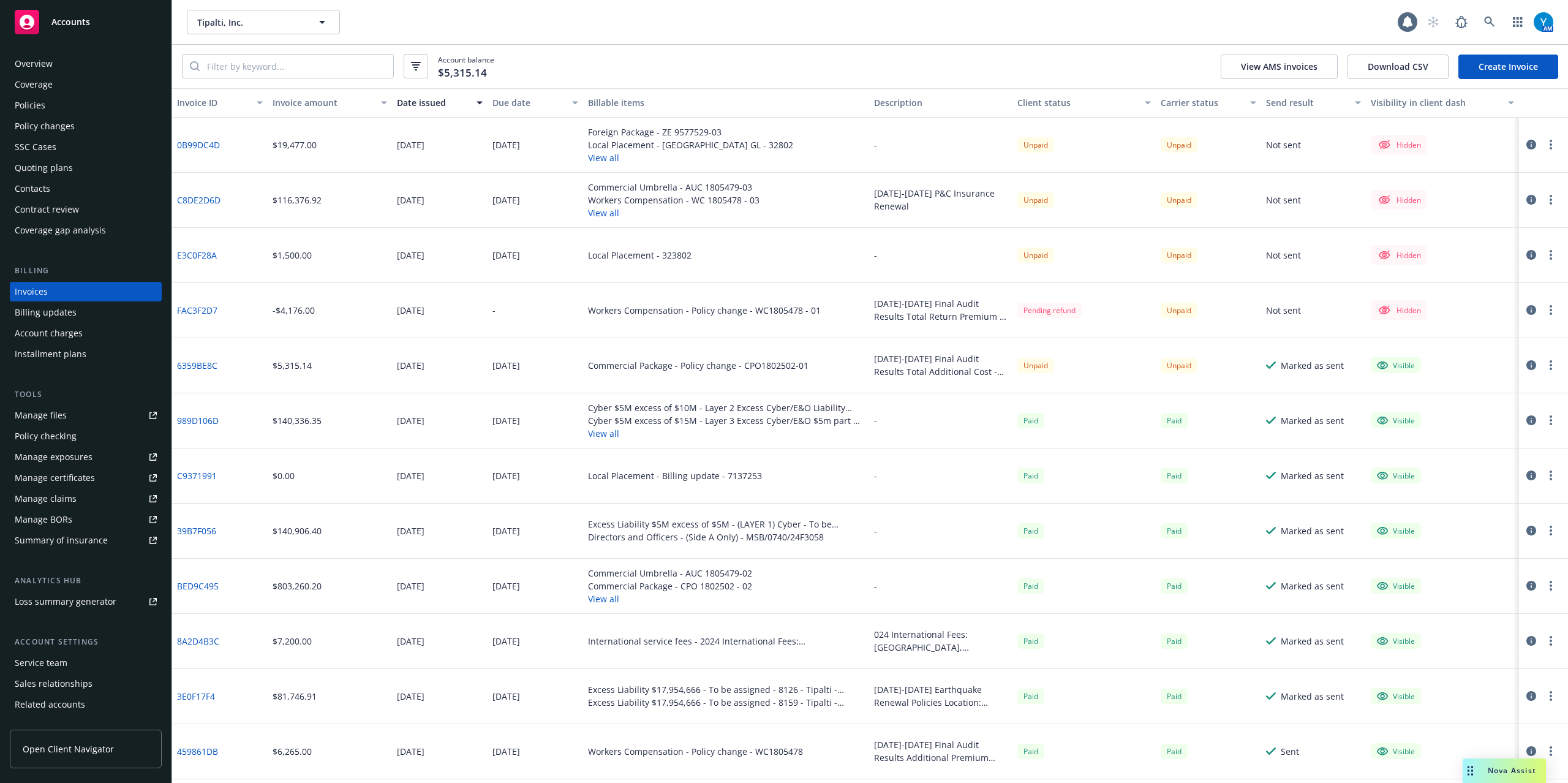
click at [1549, 146] on icon "button" at bounding box center [1550, 145] width 2 height 10
click at [1440, 165] on link "Edit invoice" at bounding box center [1466, 170] width 156 height 25
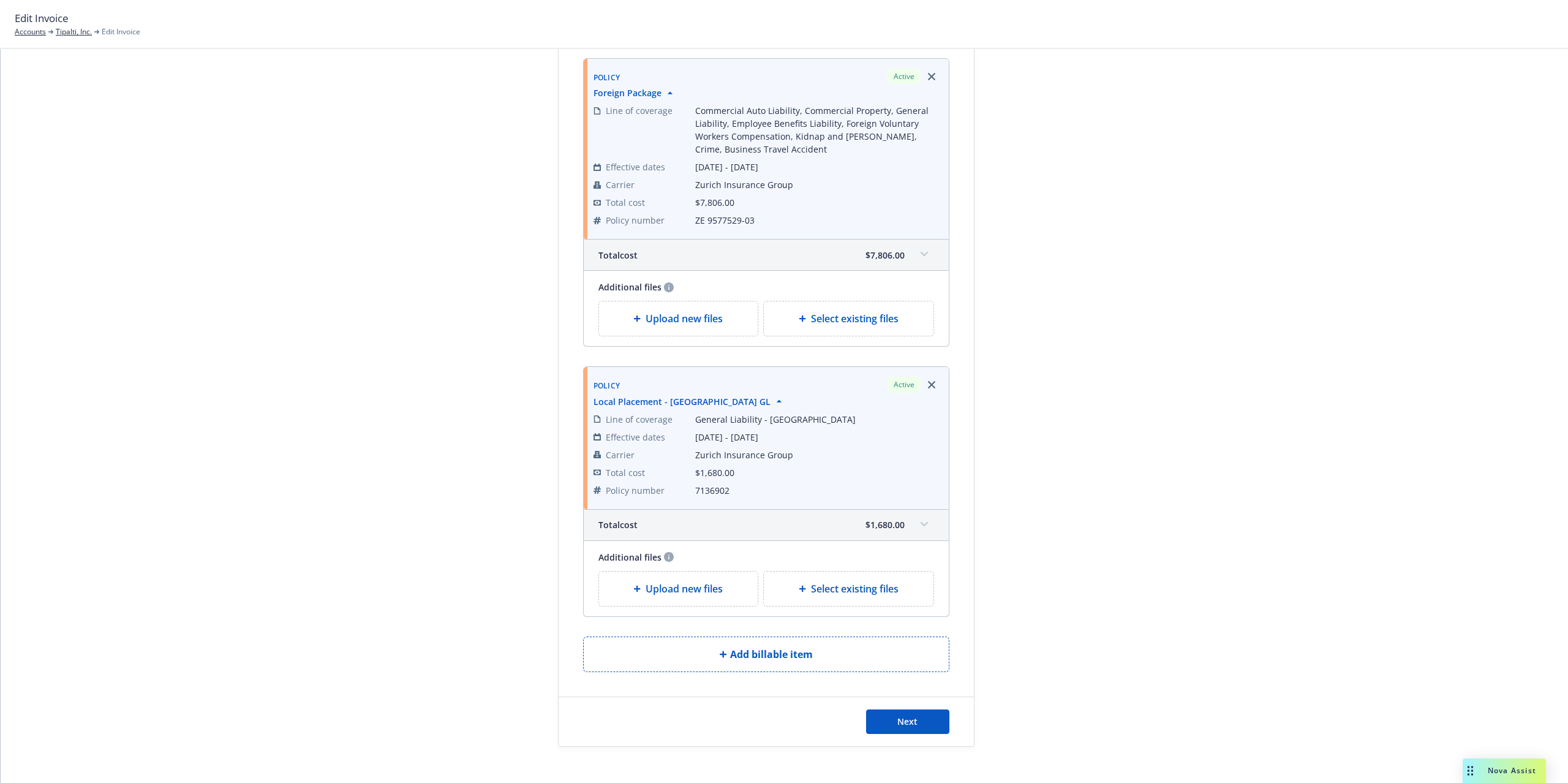
scroll to position [757, 0]
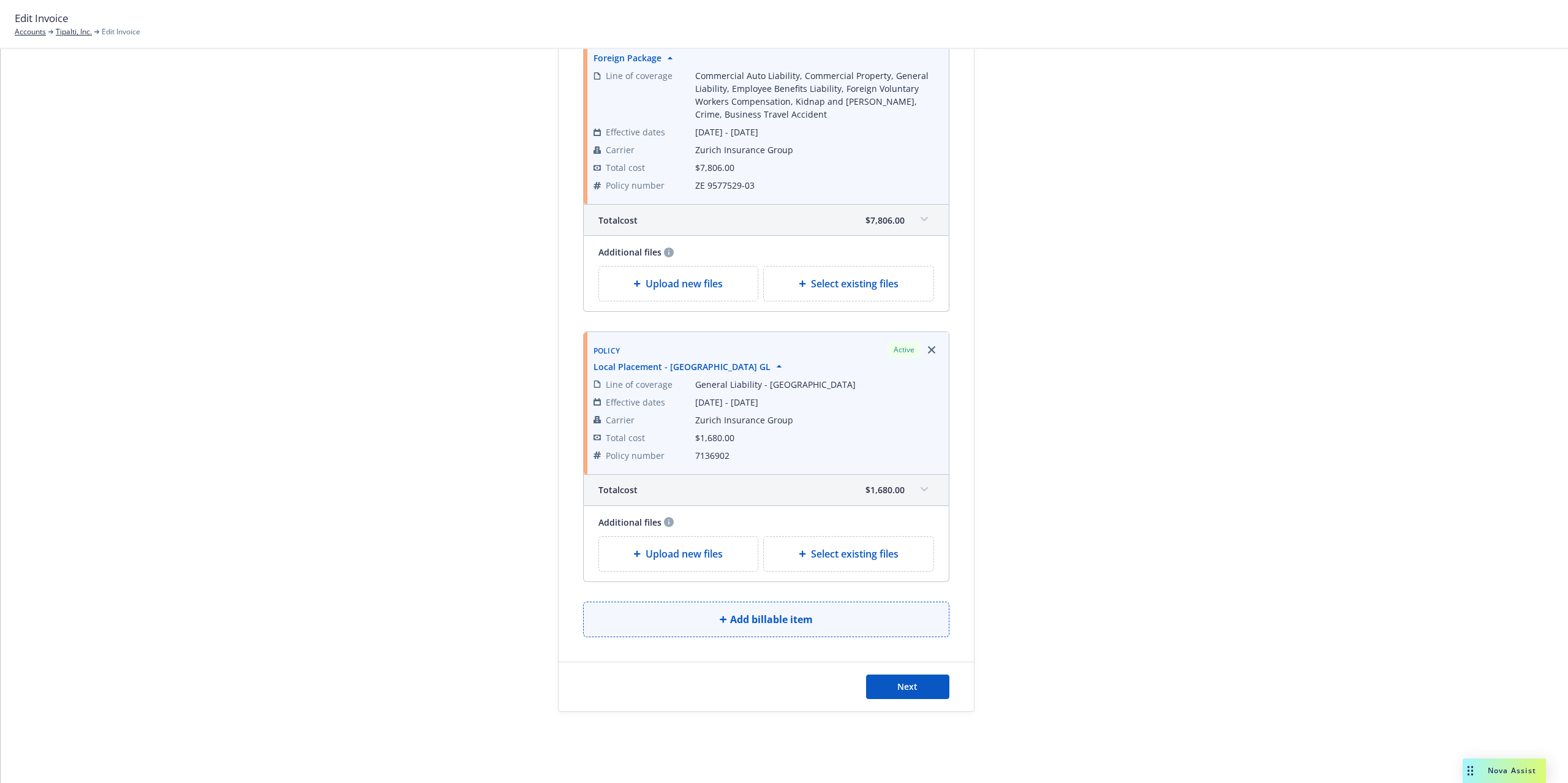
click at [757, 612] on span "Add billable item" at bounding box center [771, 619] width 83 height 15
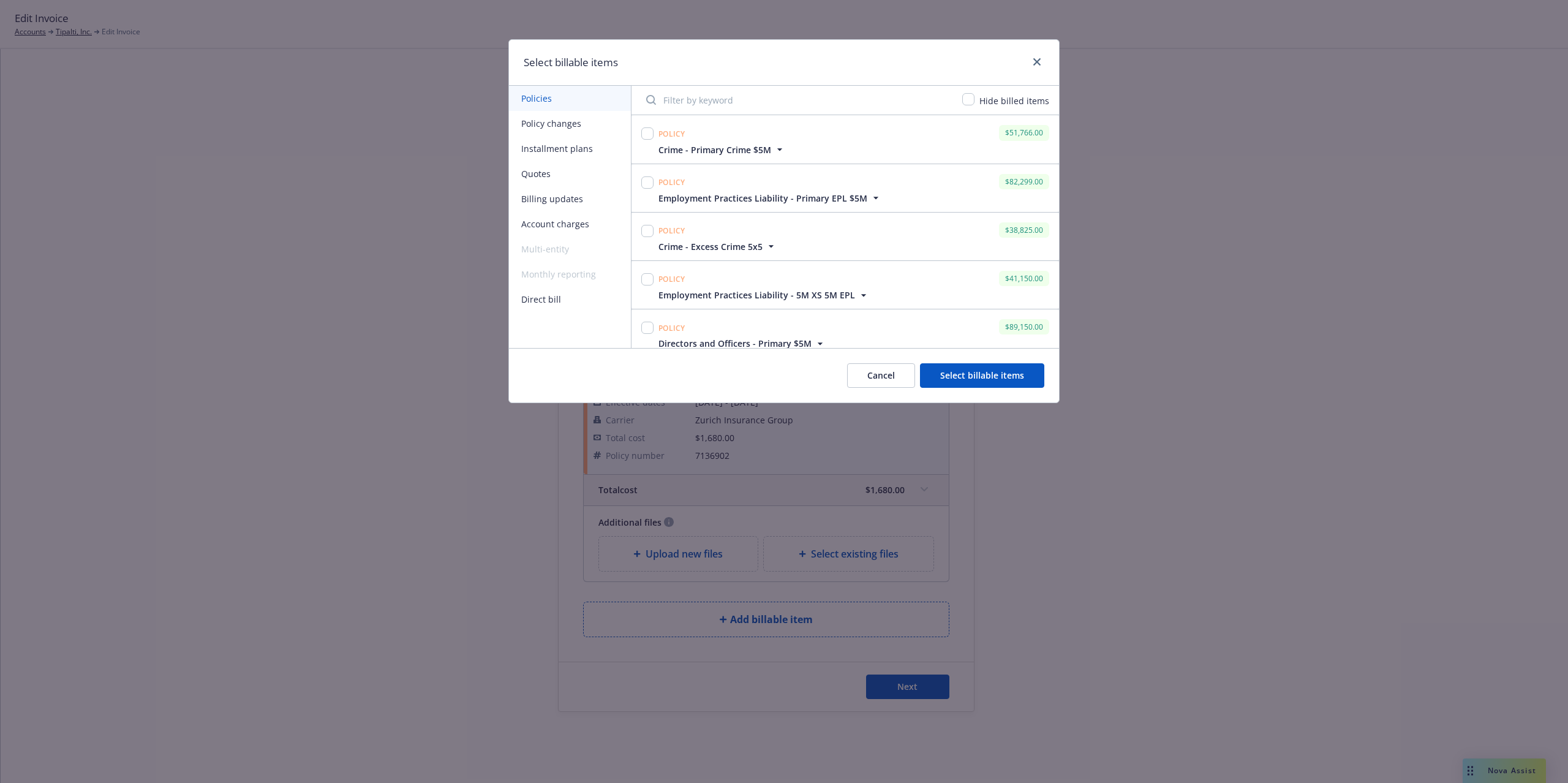
click at [540, 219] on button "Account charges" at bounding box center [570, 224] width 122 height 25
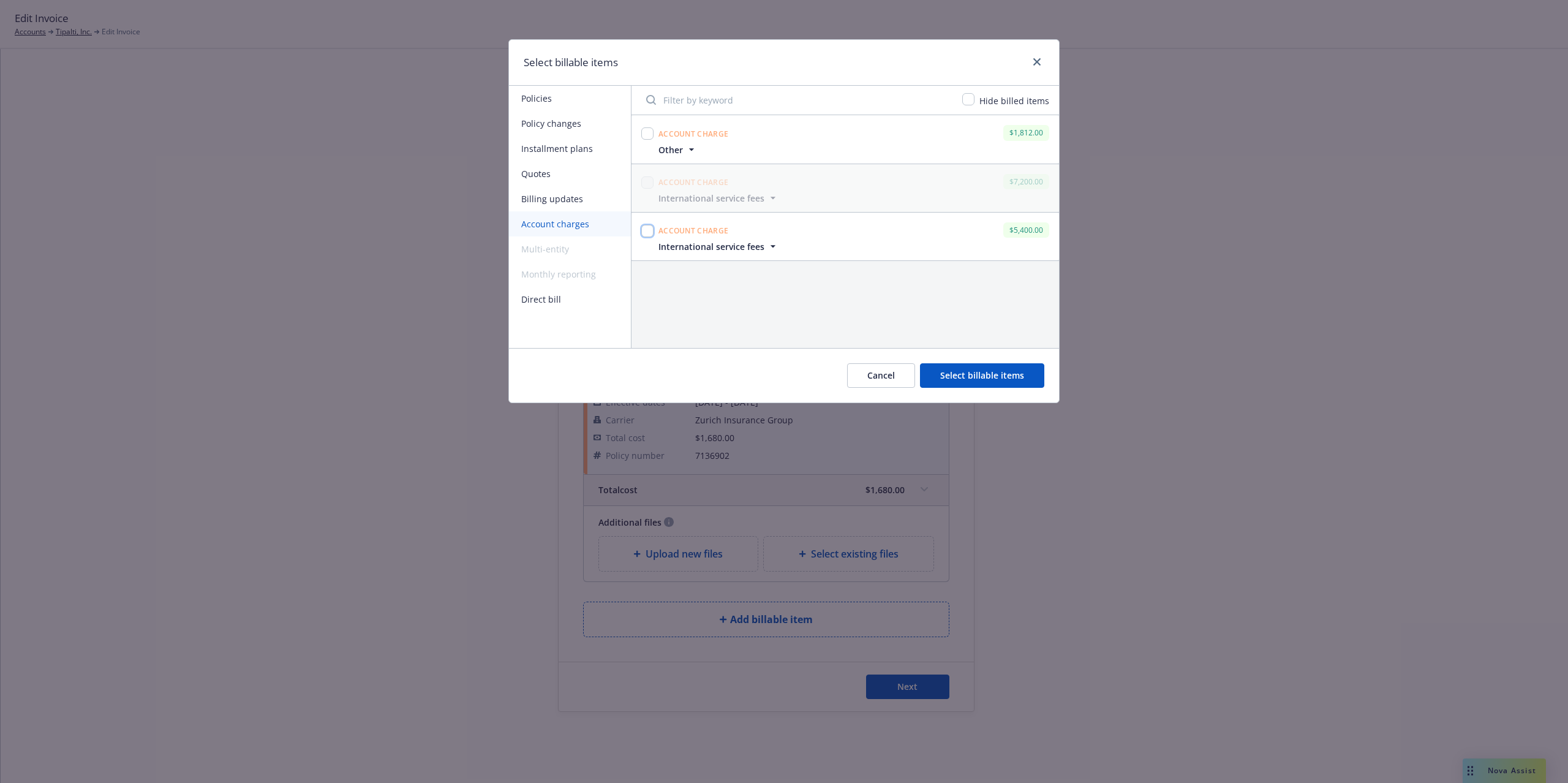
click at [647, 234] on input "checkbox" at bounding box center [647, 230] width 12 height 12
checkbox input "true"
click at [995, 381] on button "Select billable items" at bounding box center [982, 376] width 125 height 25
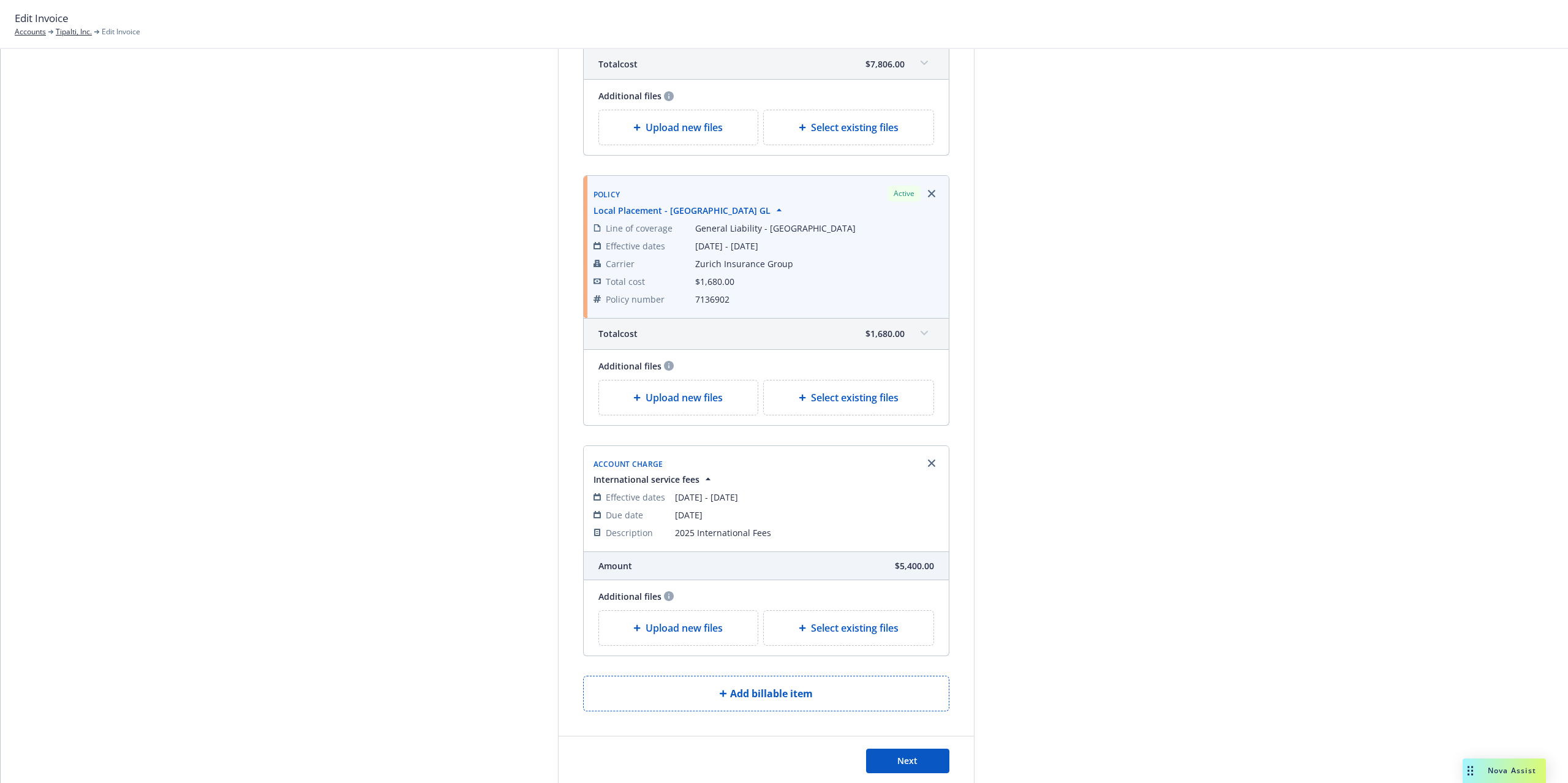
scroll to position [989, 0]
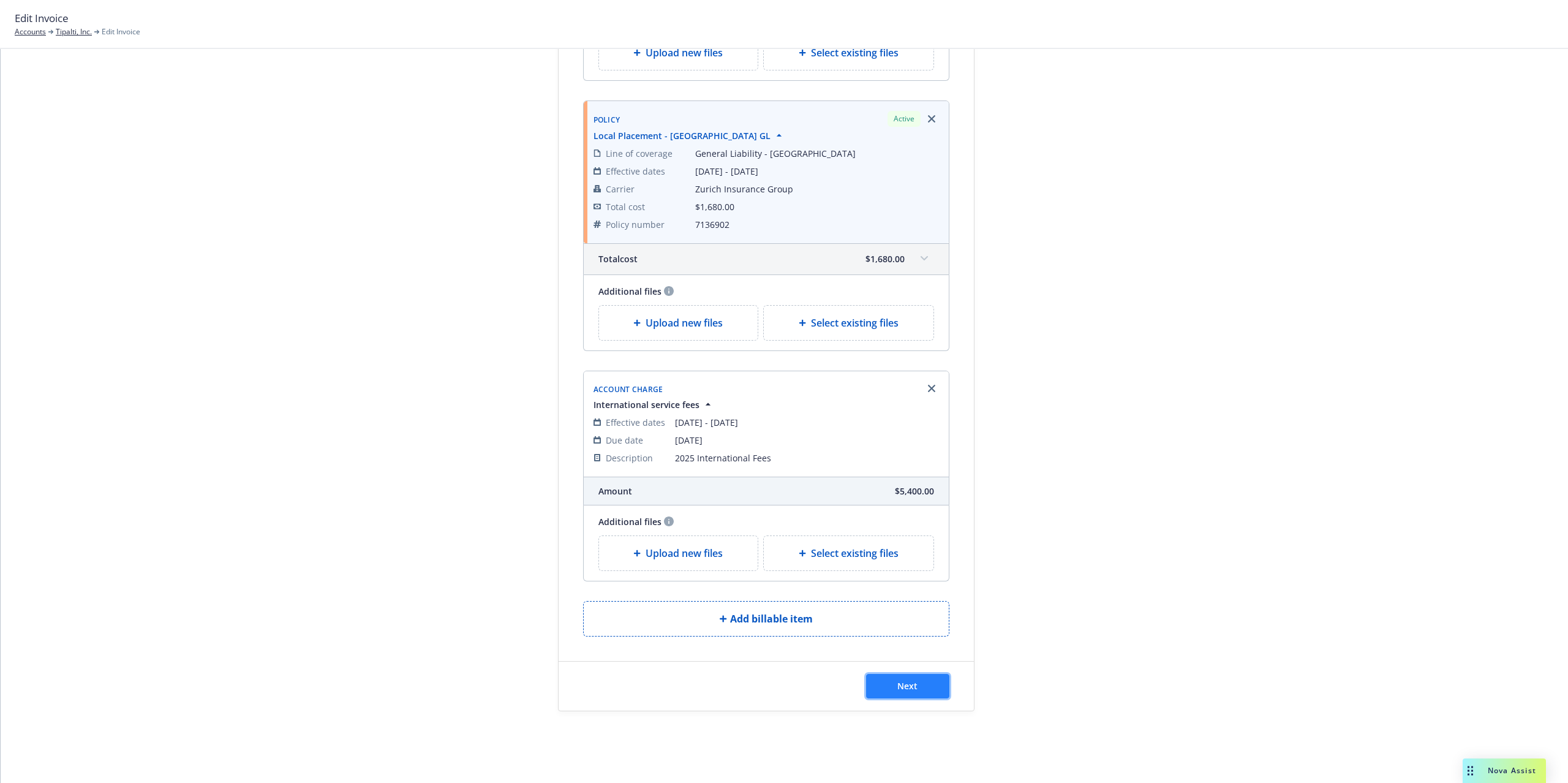
click at [899, 682] on span "Next" at bounding box center [907, 686] width 20 height 12
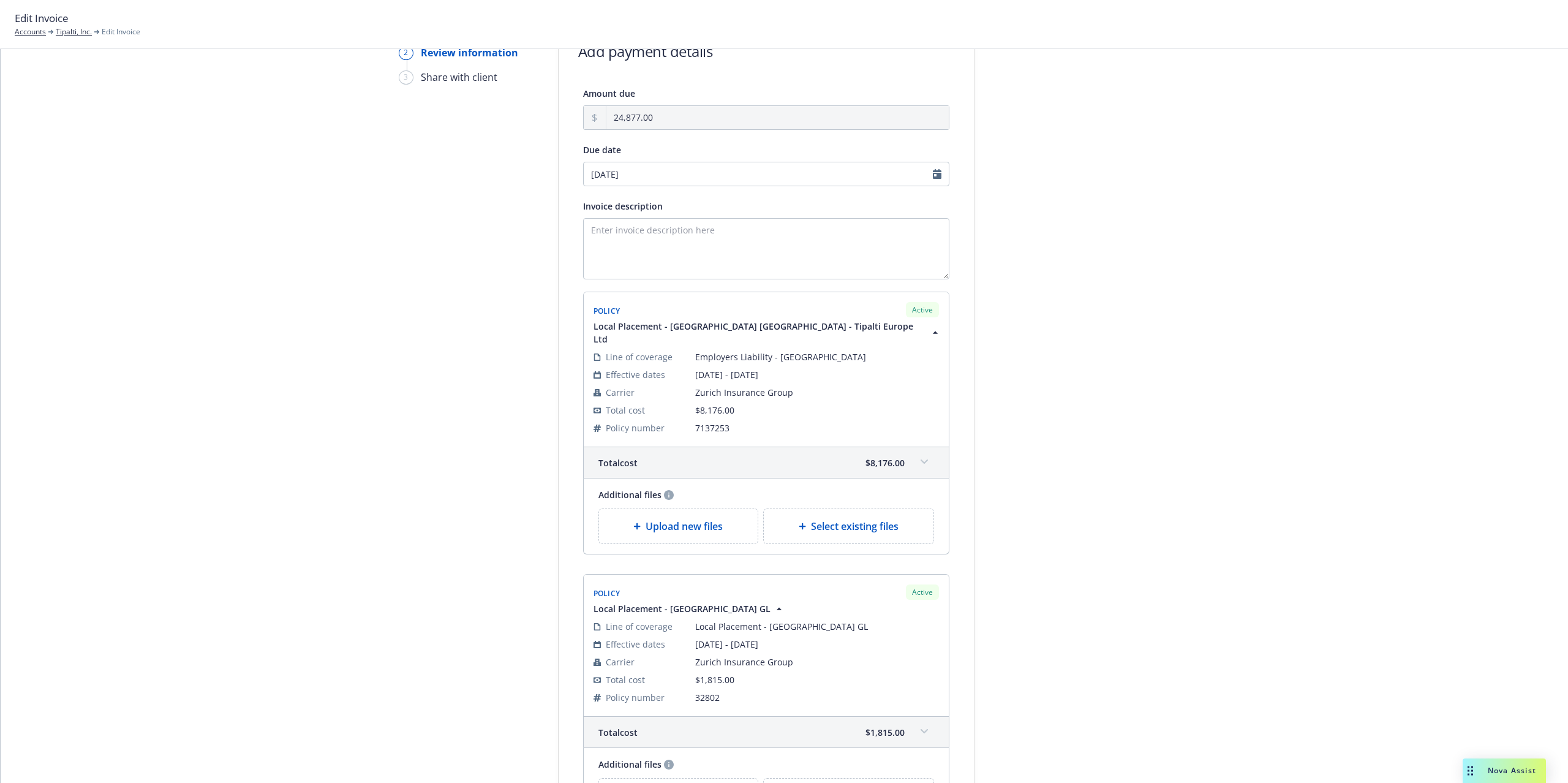
scroll to position [0, 0]
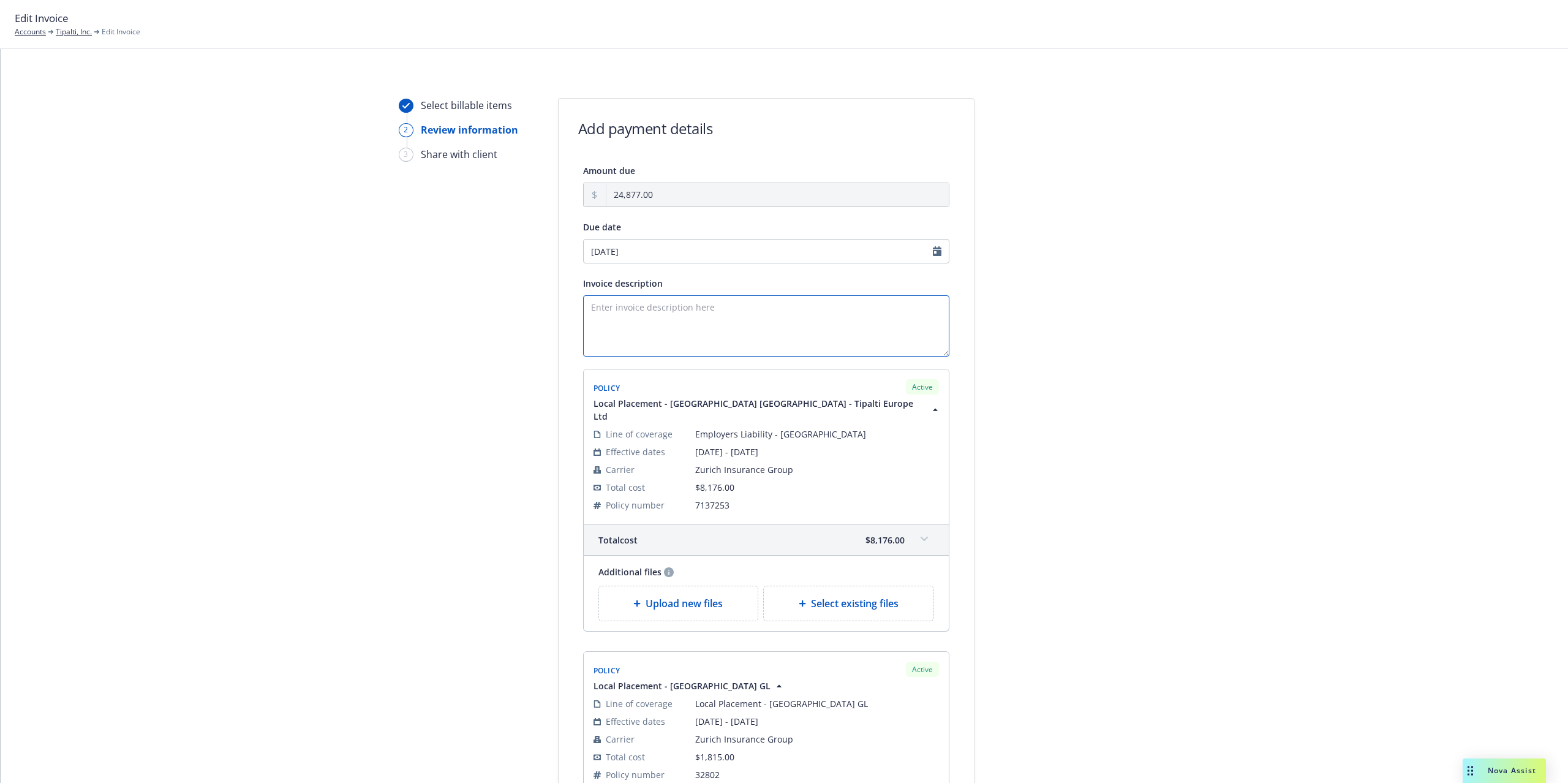
drag, startPoint x: 627, startPoint y: 306, endPoint x: 644, endPoint y: 305, distance: 17.0
click at [627, 307] on textarea "Invoice description" at bounding box center [765, 325] width 366 height 61
type textarea "[DATE]-[DATE] International Insurance Renewal"
drag, startPoint x: 753, startPoint y: 301, endPoint x: 785, endPoint y: 301, distance: 32.0
click at [785, 301] on textarea "[DATE]-[DATE] International Insurance Renewal" at bounding box center [765, 325] width 366 height 61
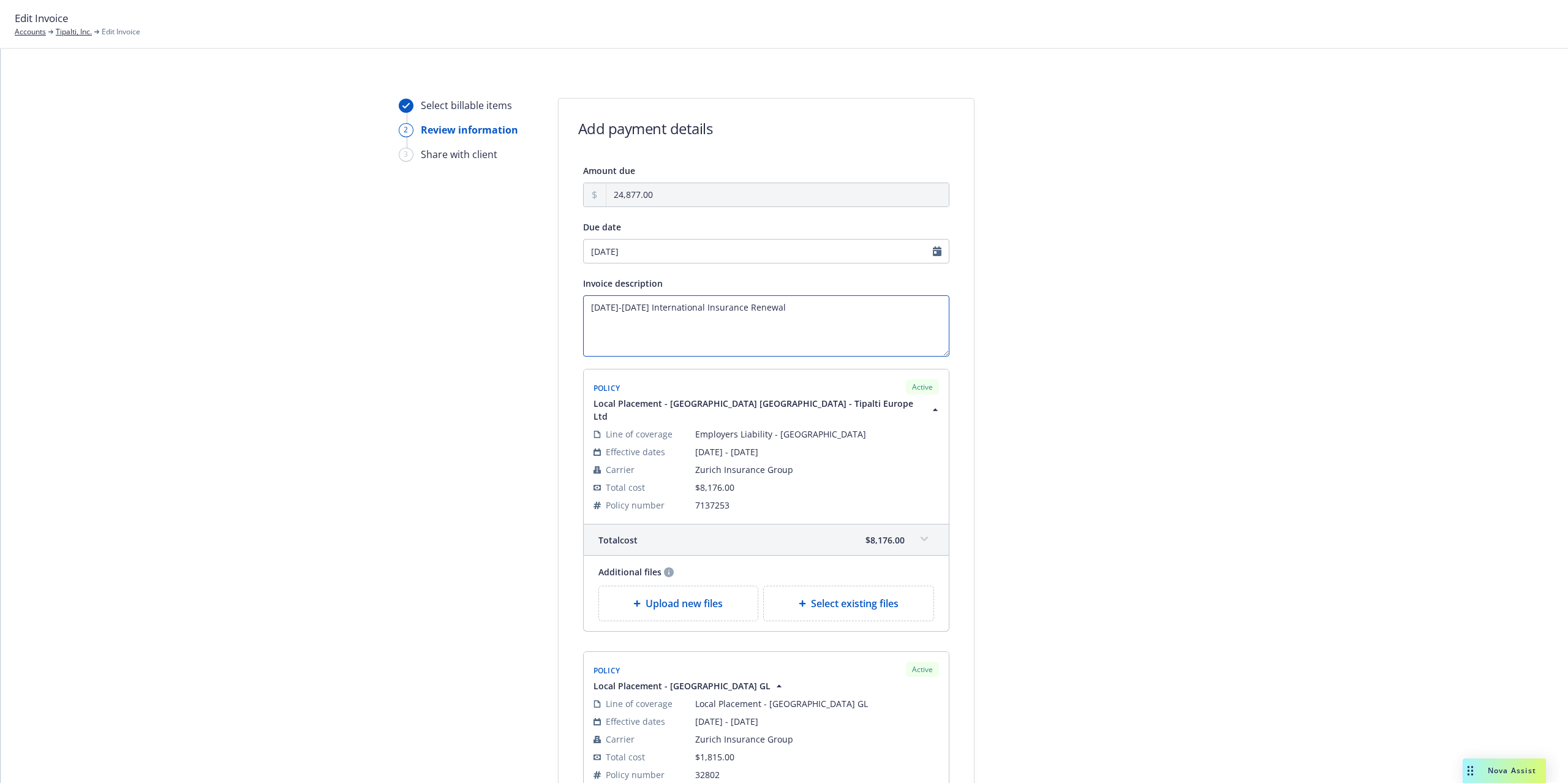
click at [807, 309] on textarea "[DATE]-[DATE] International Insurance Renewal" at bounding box center [765, 325] width 366 height 61
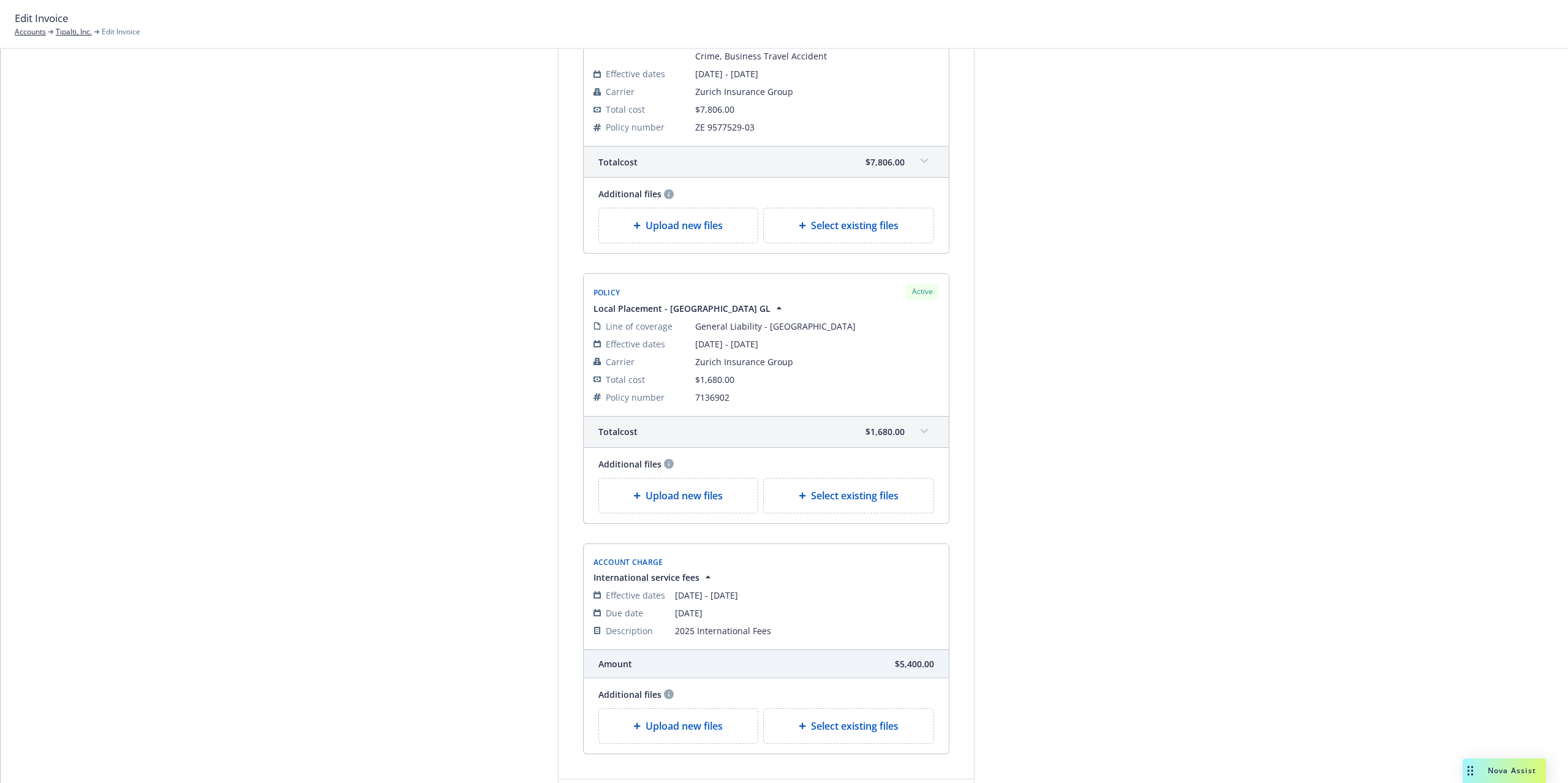
scroll to position [1073, 0]
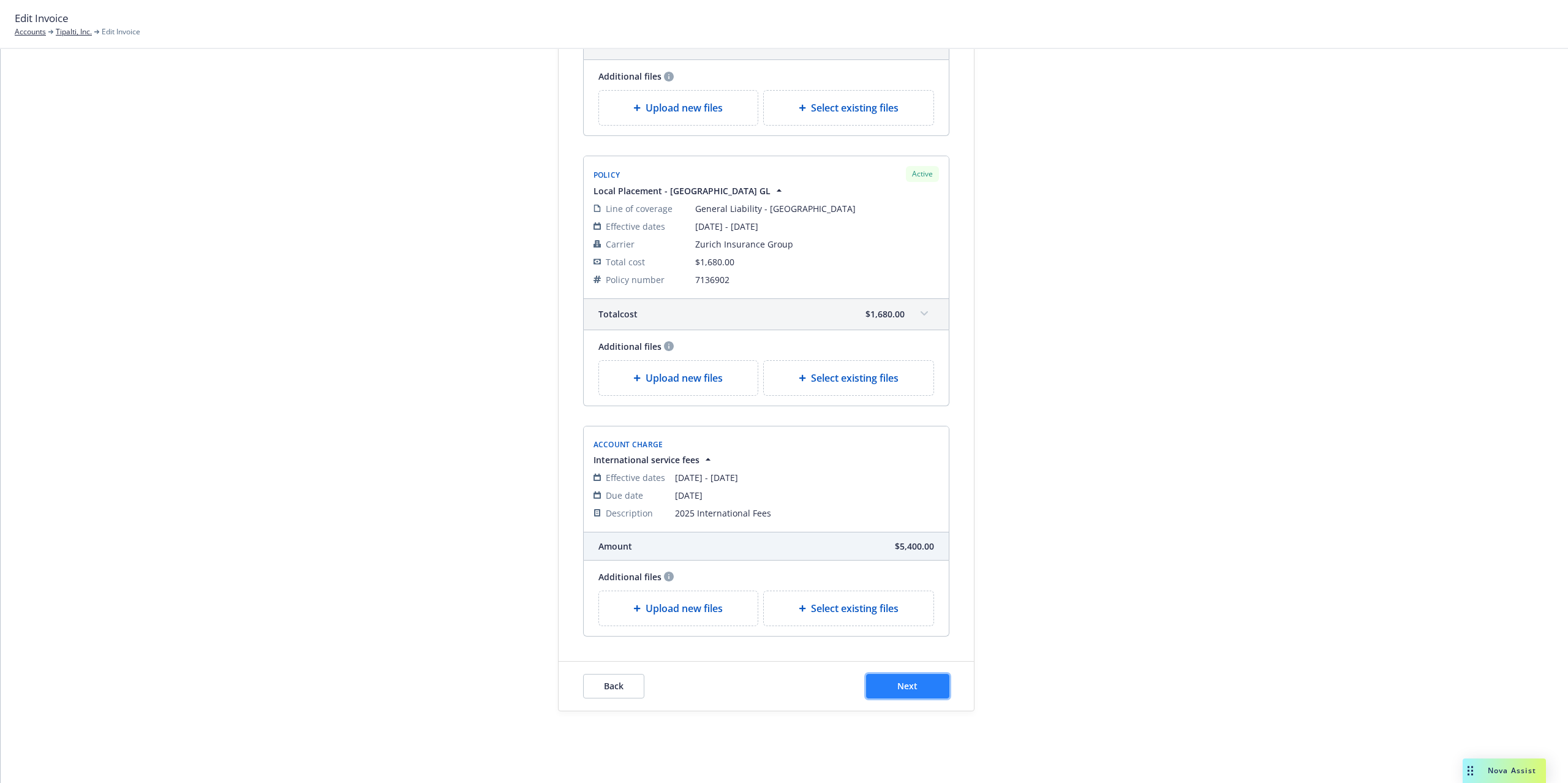
click at [905, 674] on button "Next" at bounding box center [907, 686] width 83 height 25
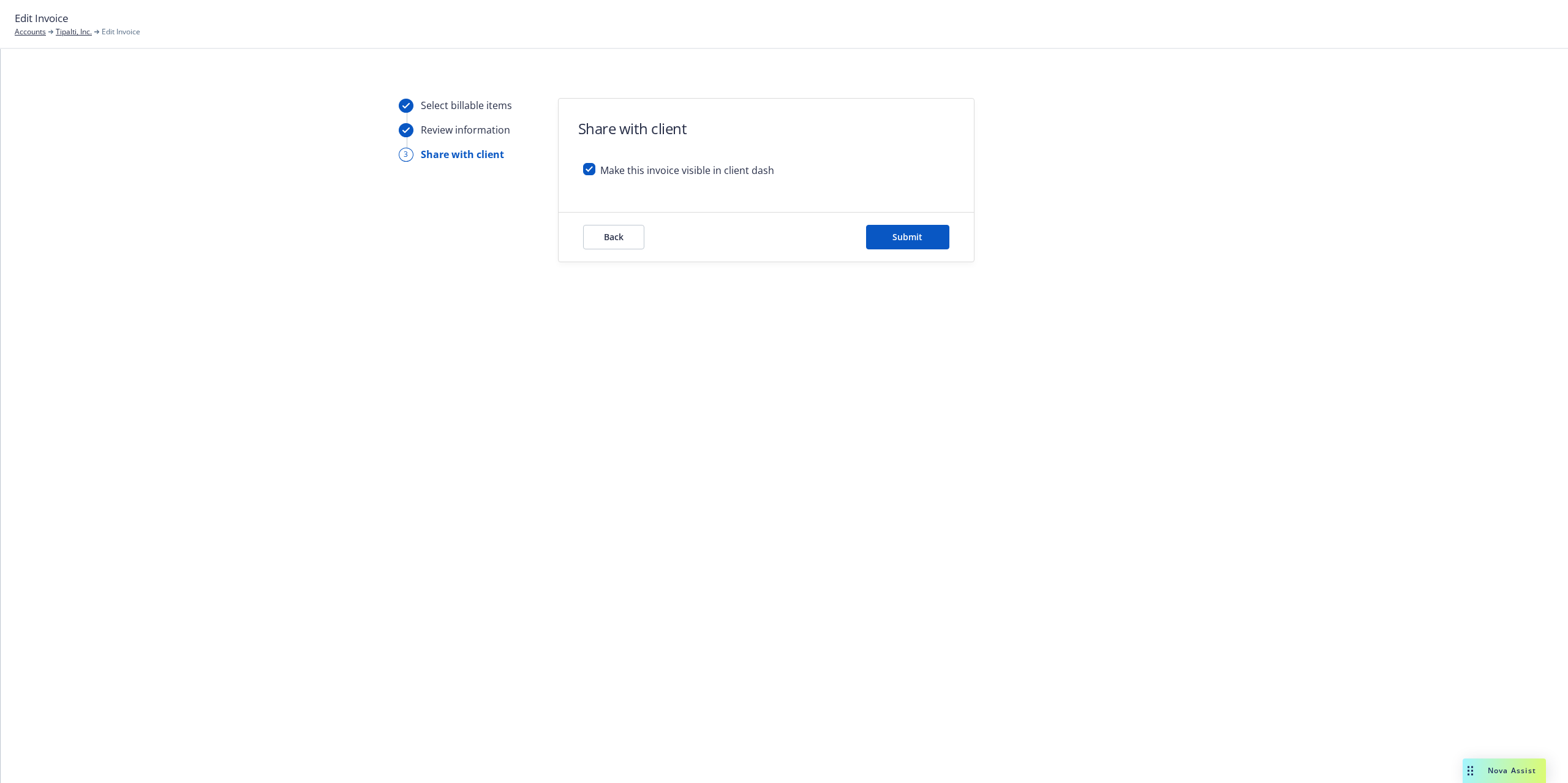
scroll to position [0, 0]
click at [588, 167] on input "checkbox" at bounding box center [589, 168] width 12 height 12
checkbox input "false"
click at [923, 239] on button "Submit" at bounding box center [907, 237] width 83 height 25
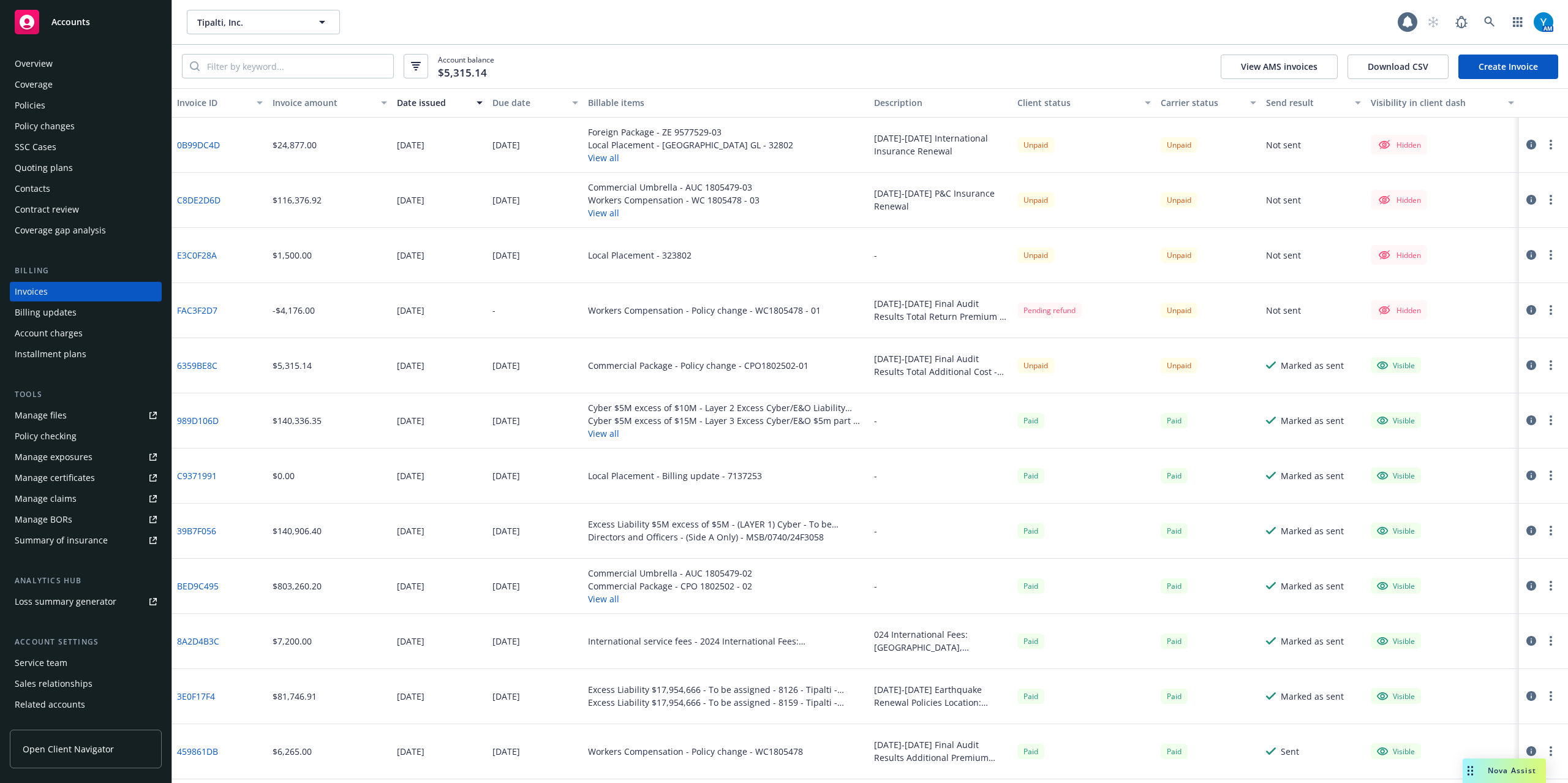
drag, startPoint x: 961, startPoint y: 59, endPoint x: 951, endPoint y: 63, distance: 10.8
click at [963, 59] on div "Account balance $5,315.14 View AMS invoices Download CSV Create Invoice" at bounding box center [869, 66] width 1395 height 44
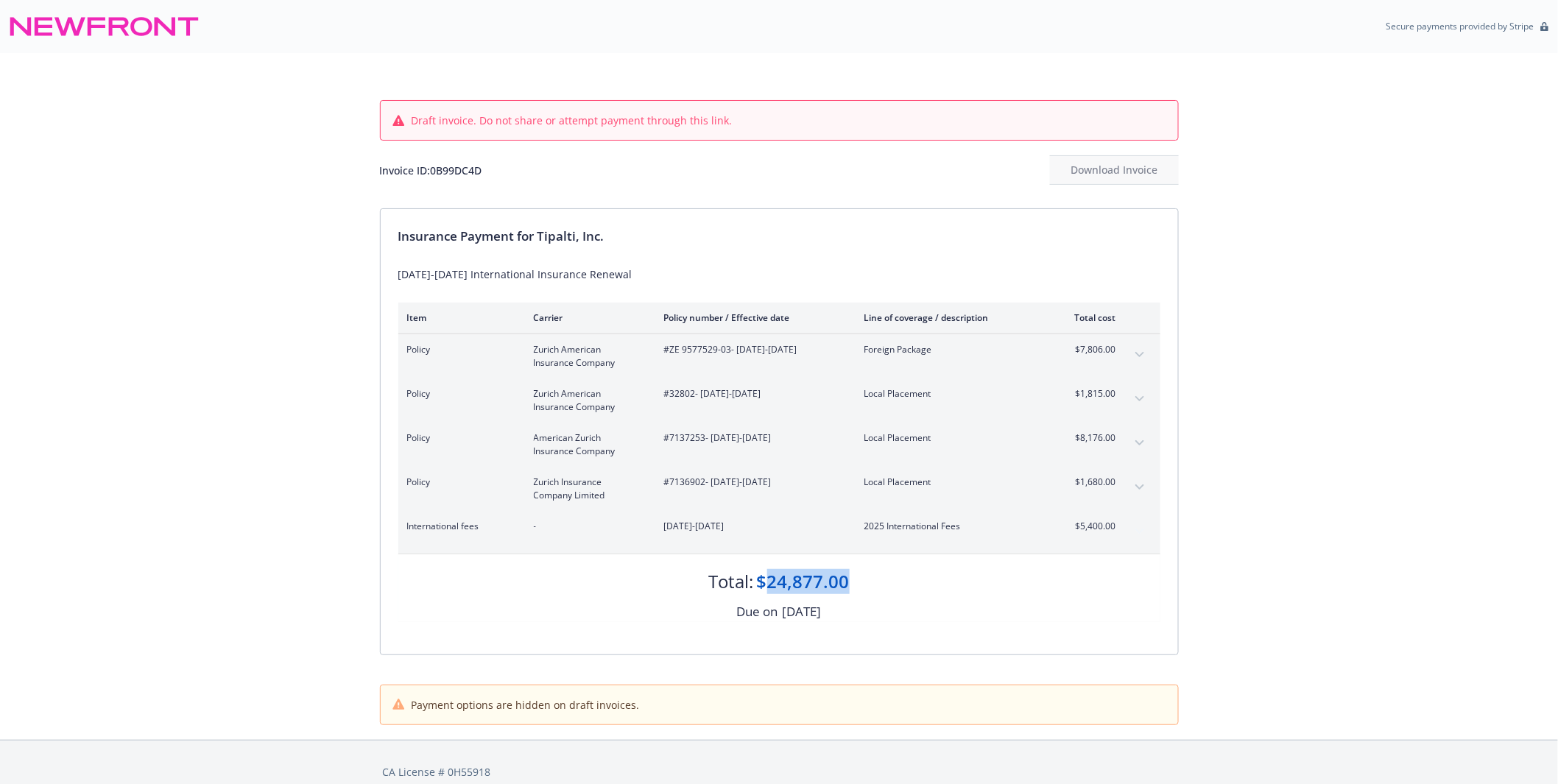
drag, startPoint x: 764, startPoint y: 580, endPoint x: 1006, endPoint y: 577, distance: 242.0
click at [873, 583] on div "Total: $24,877.00" at bounding box center [779, 574] width 763 height 40
click at [1139, 391] on button "expand content" at bounding box center [1140, 399] width 24 height 24
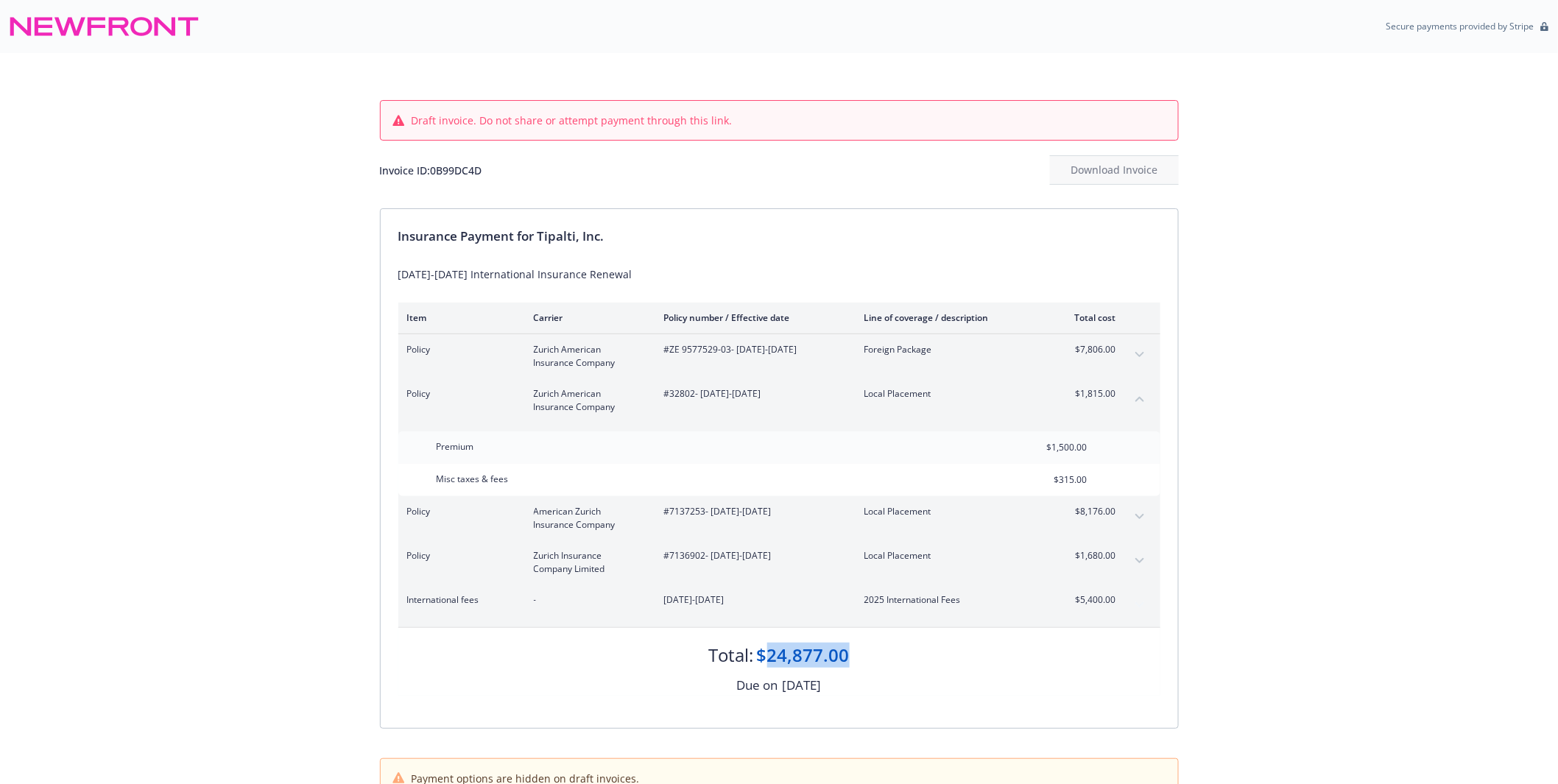
click at [1136, 518] on icon "expand content" at bounding box center [1140, 517] width 9 height 6
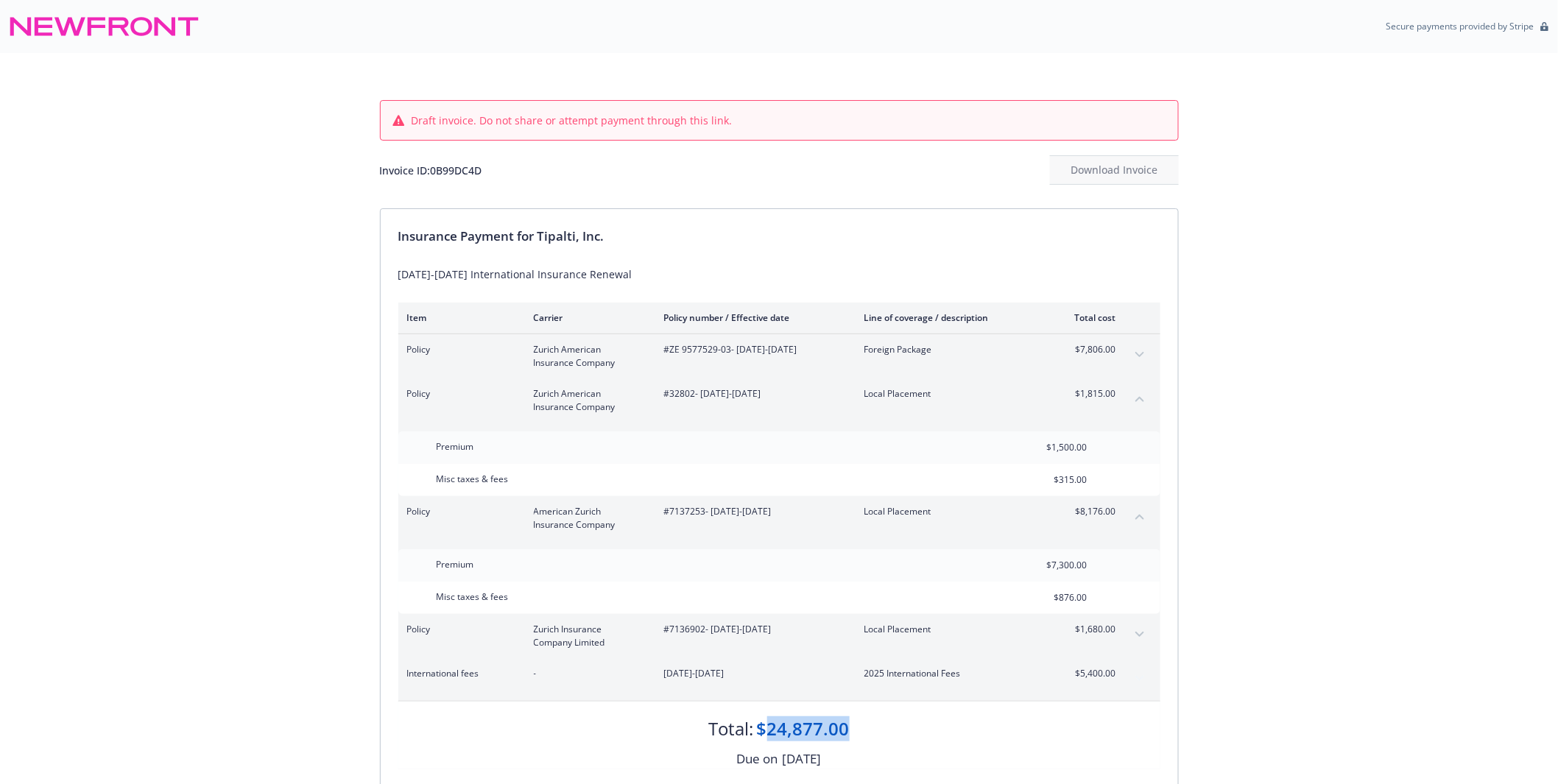
click at [1140, 631] on icon "expand content" at bounding box center [1140, 634] width 9 height 6
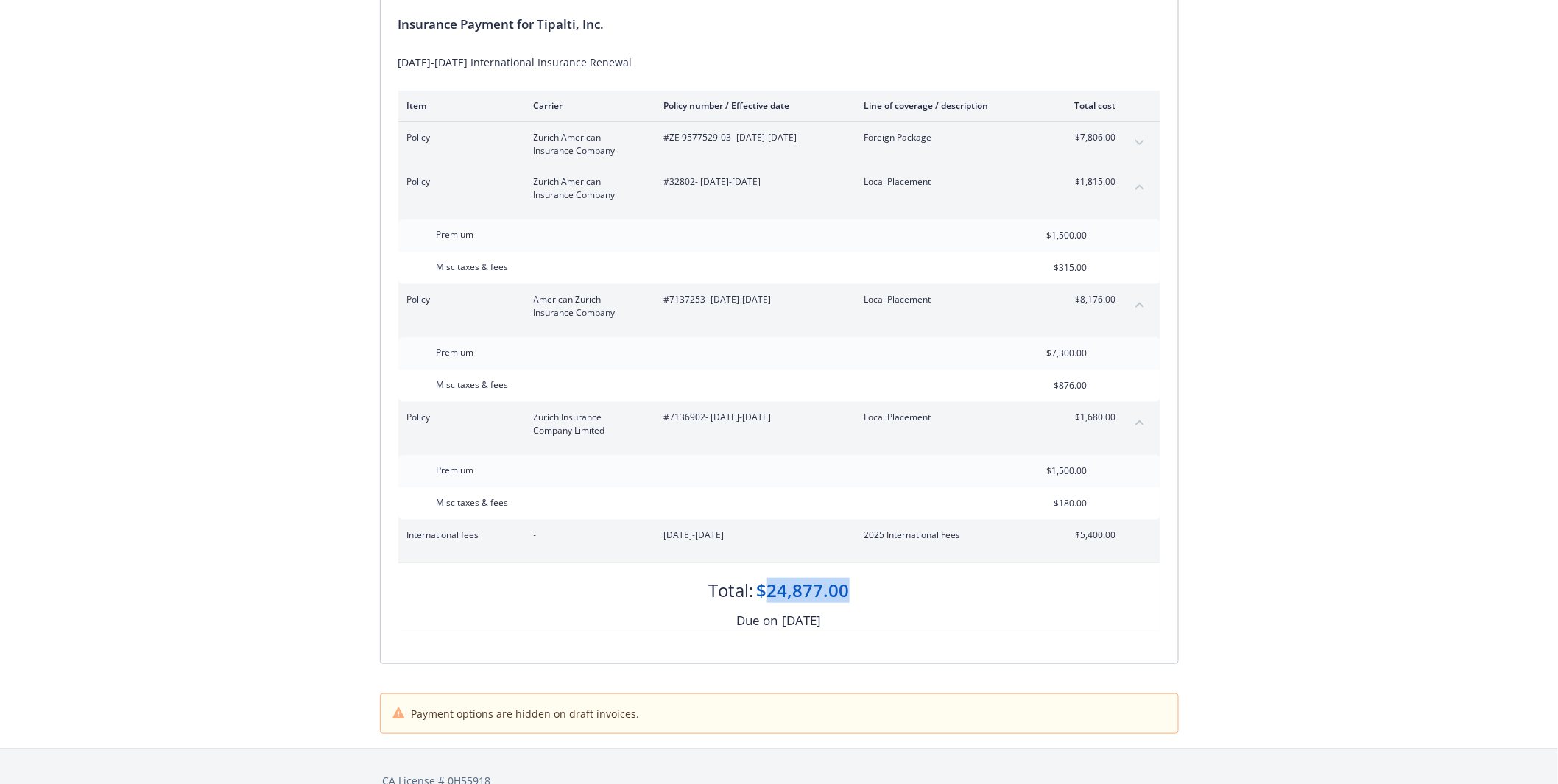
scroll to position [239, 0]
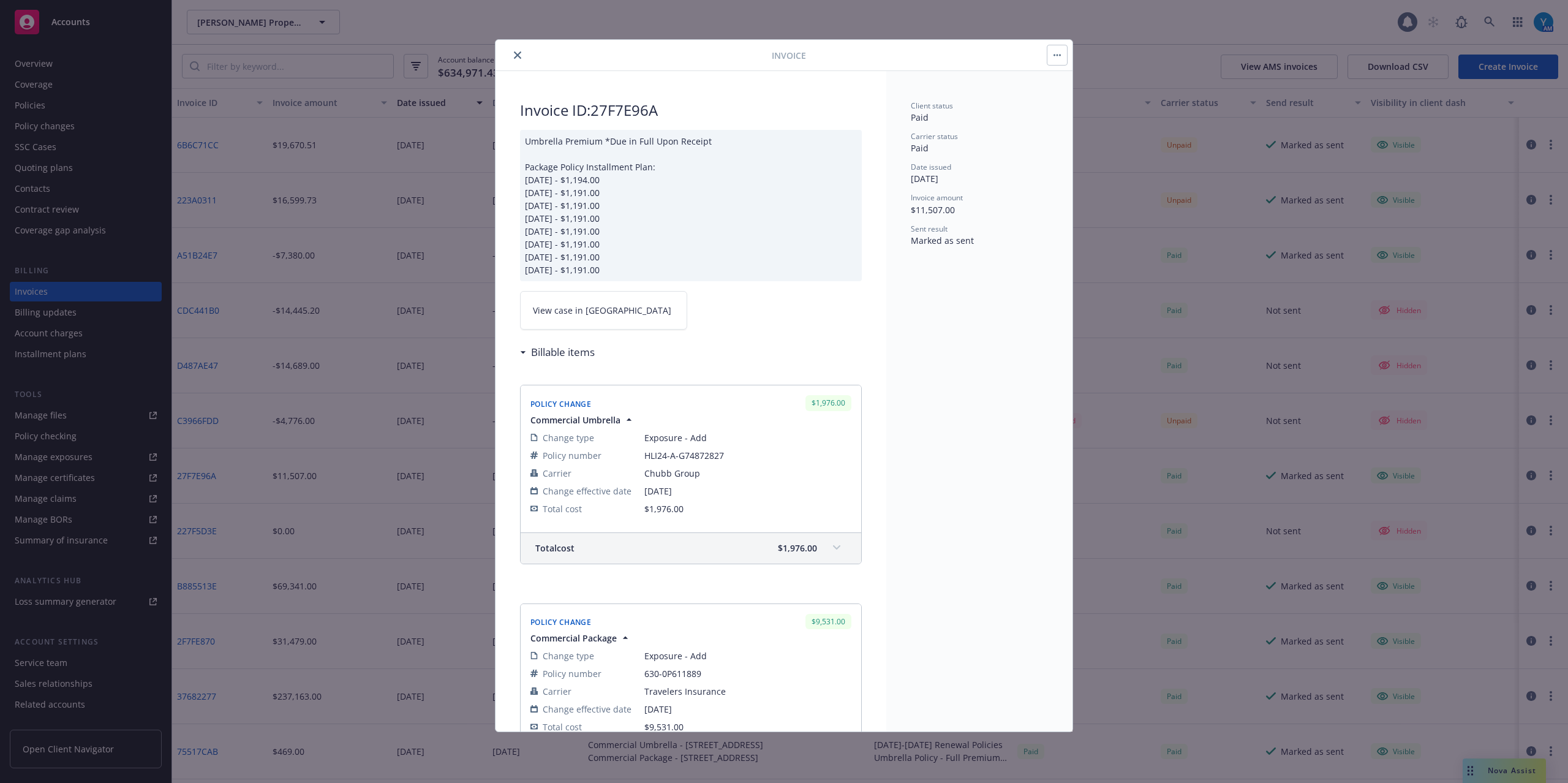
click at [586, 302] on link "View case in SSC" at bounding box center [604, 310] width 167 height 39
click at [518, 55] on icon "close" at bounding box center [517, 55] width 7 height 7
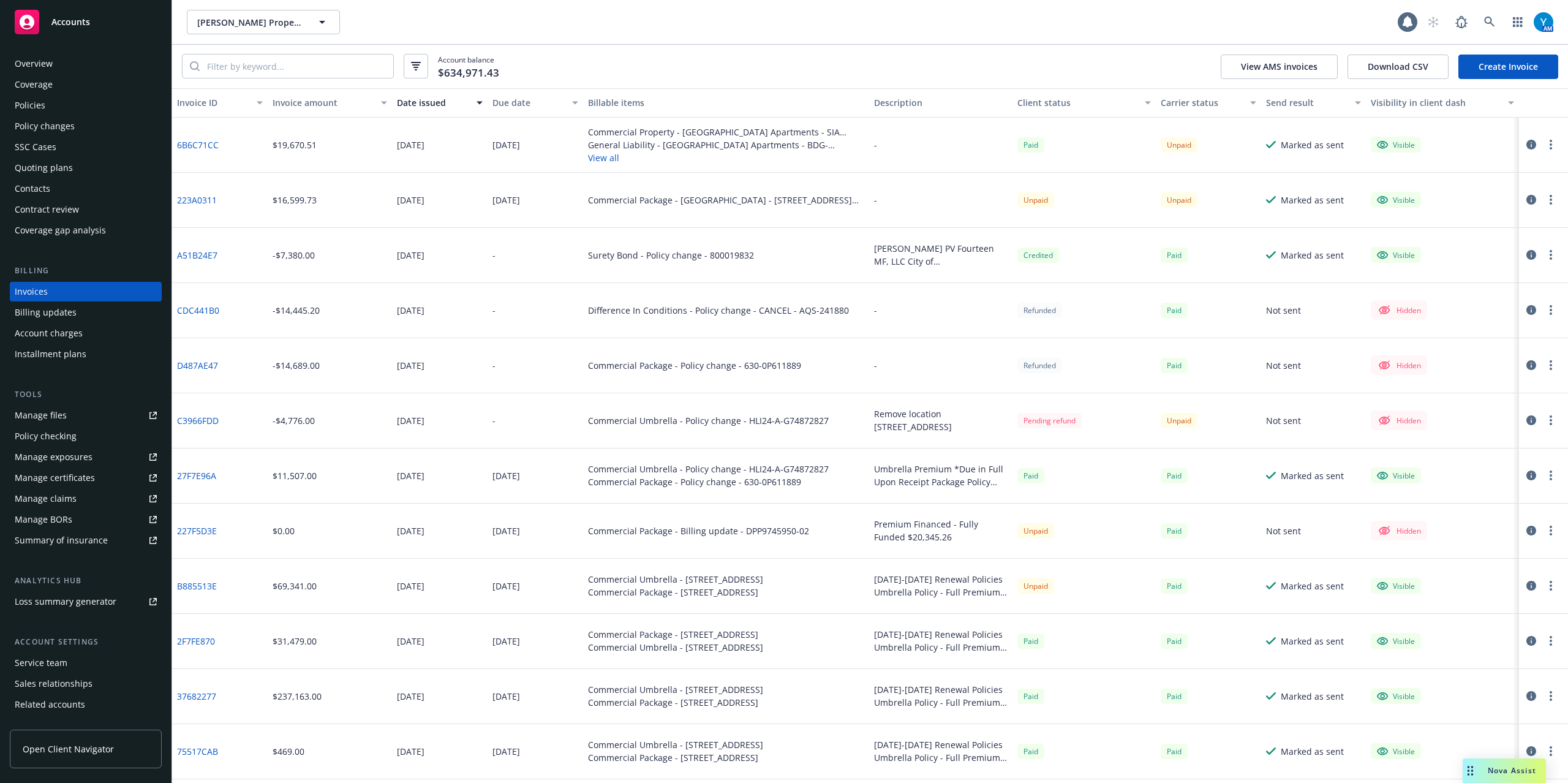
click at [31, 106] on div "Policies" at bounding box center [30, 106] width 31 height 20
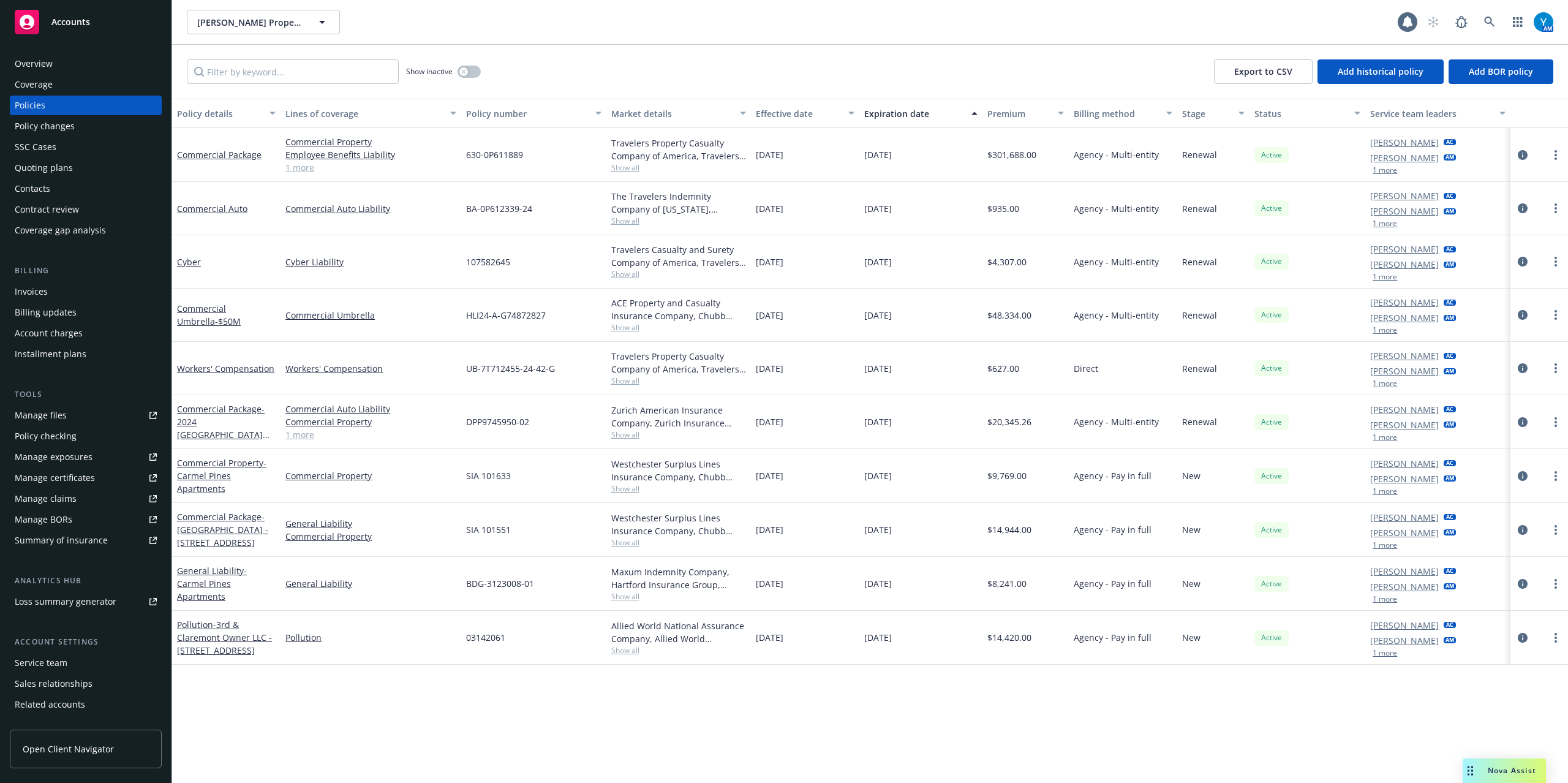
click at [282, 59] on div "Show inactive Export to CSV Add historical policy Add BOR policy" at bounding box center [869, 71] width 1395 height 54
click at [282, 70] on input "Filter by keyword..." at bounding box center [292, 72] width 212 height 25
paste input "HLI24-A-G74872827"
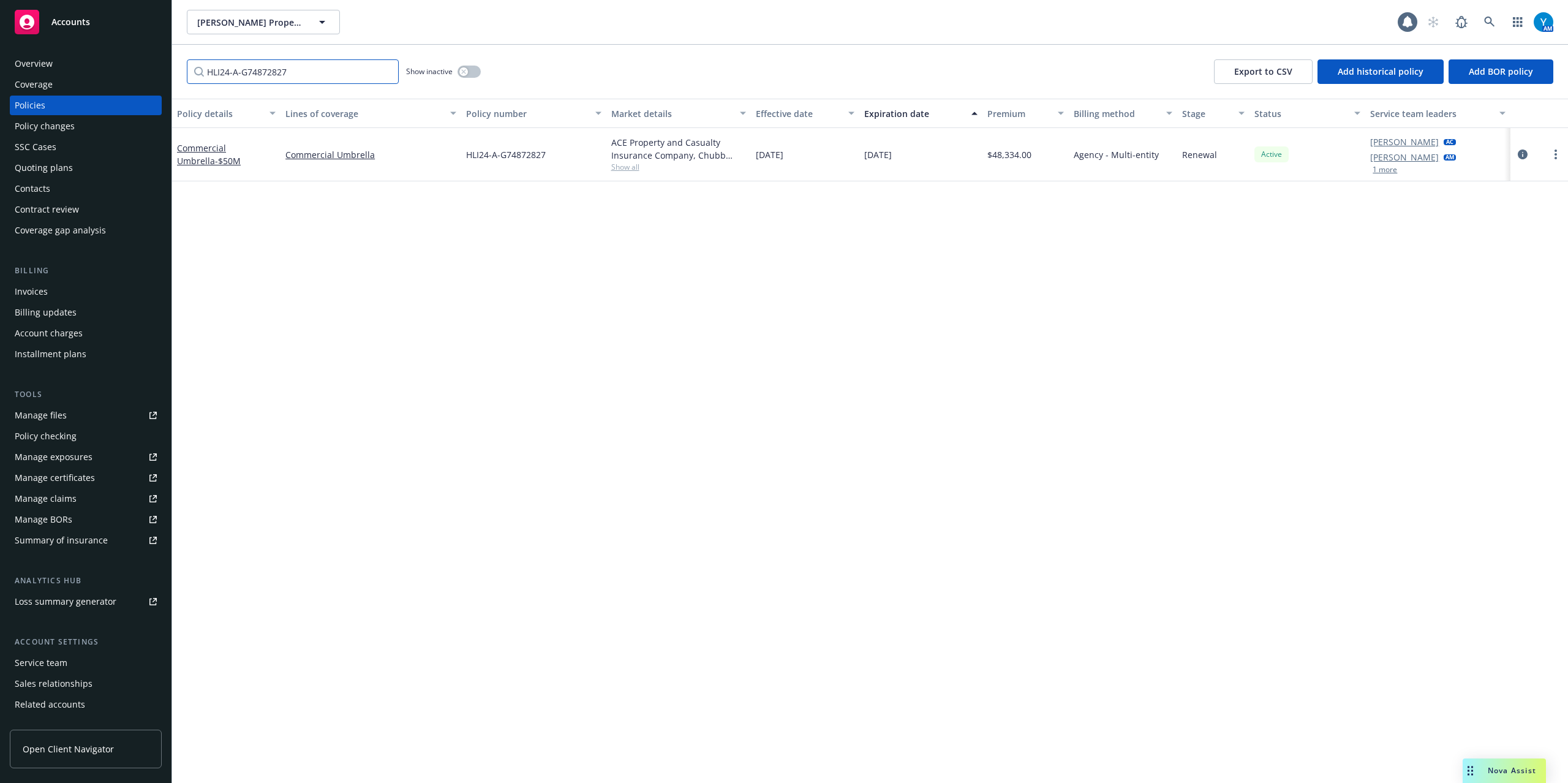
drag, startPoint x: 307, startPoint y: 71, endPoint x: 36, endPoint y: 83, distance: 271.3
click at [43, 83] on div "Accounts Overview Coverage Policies Policy changes SSC Cases Quoting plans Cont…" at bounding box center [784, 392] width 1568 height 783
paste input "630-0P611889"
type input "630-0P611889"
drag, startPoint x: 305, startPoint y: 73, endPoint x: 59, endPoint y: 84, distance: 246.2
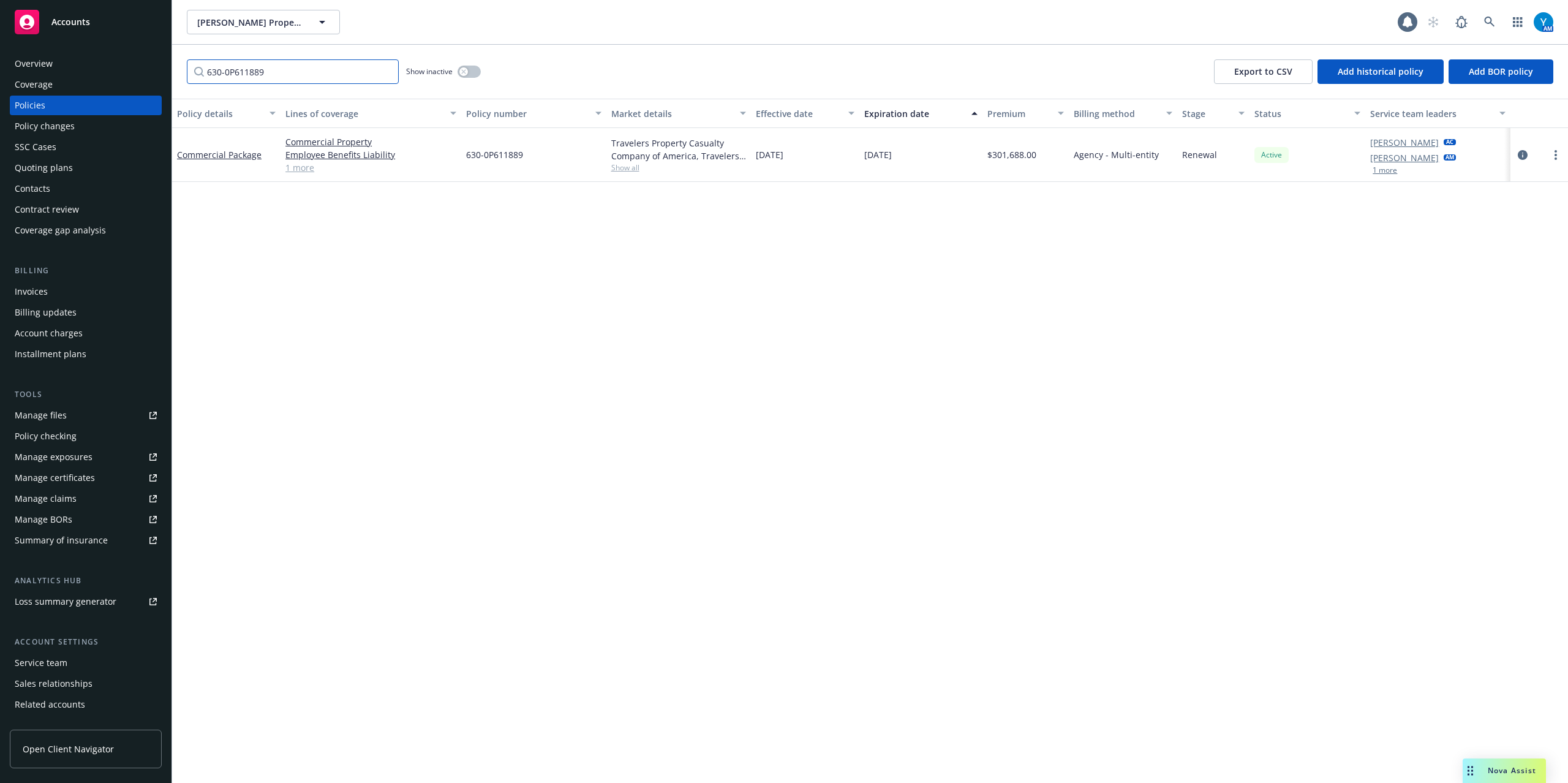
click at [73, 83] on div "Accounts Overview Coverage Policies Policy changes SSC Cases Quoting plans Cont…" at bounding box center [784, 392] width 1568 height 783
click at [1518, 150] on icon "circleInformation" at bounding box center [1523, 155] width 10 height 10
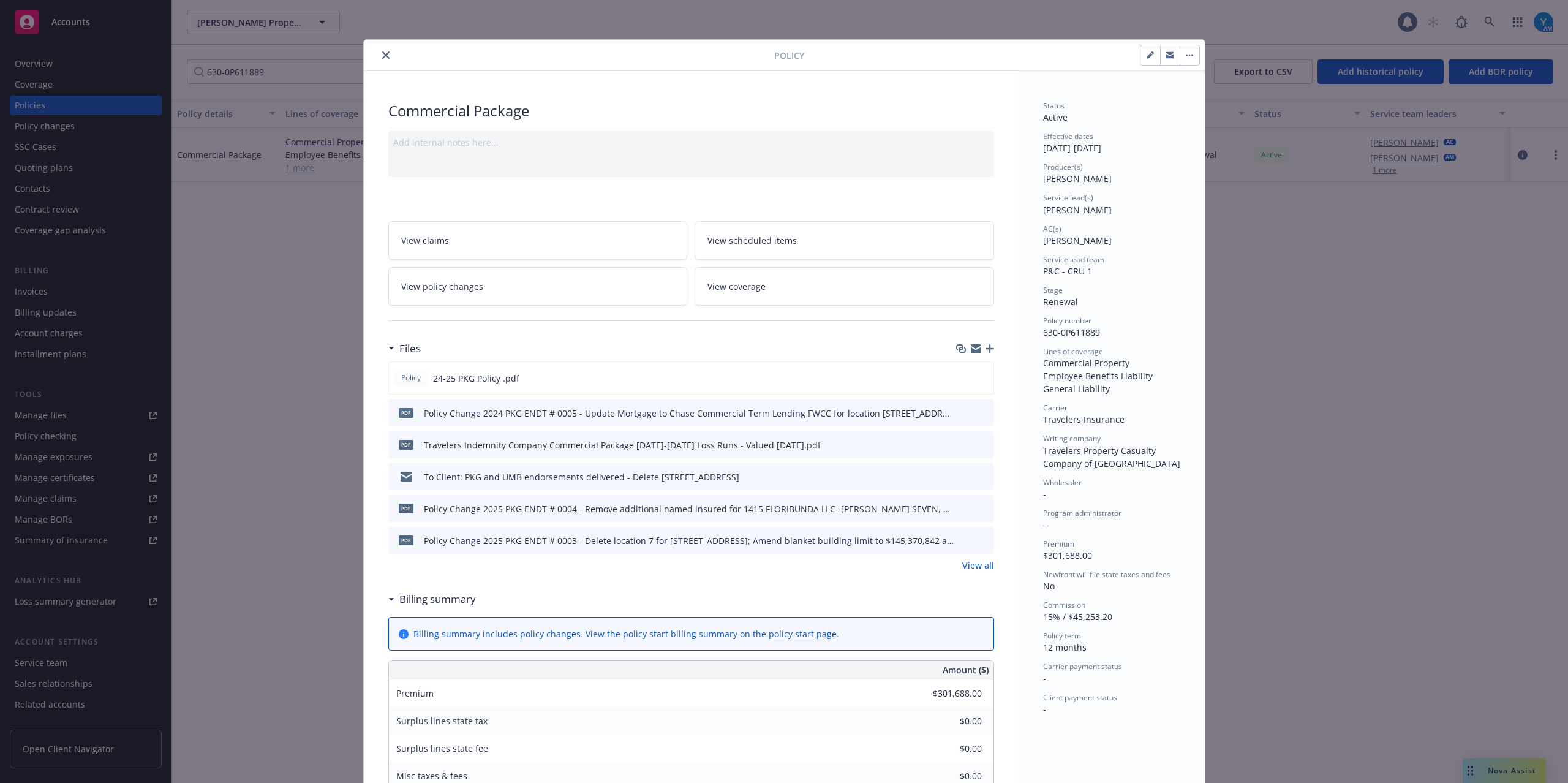
click at [505, 295] on link "View policy changes" at bounding box center [538, 286] width 300 height 39
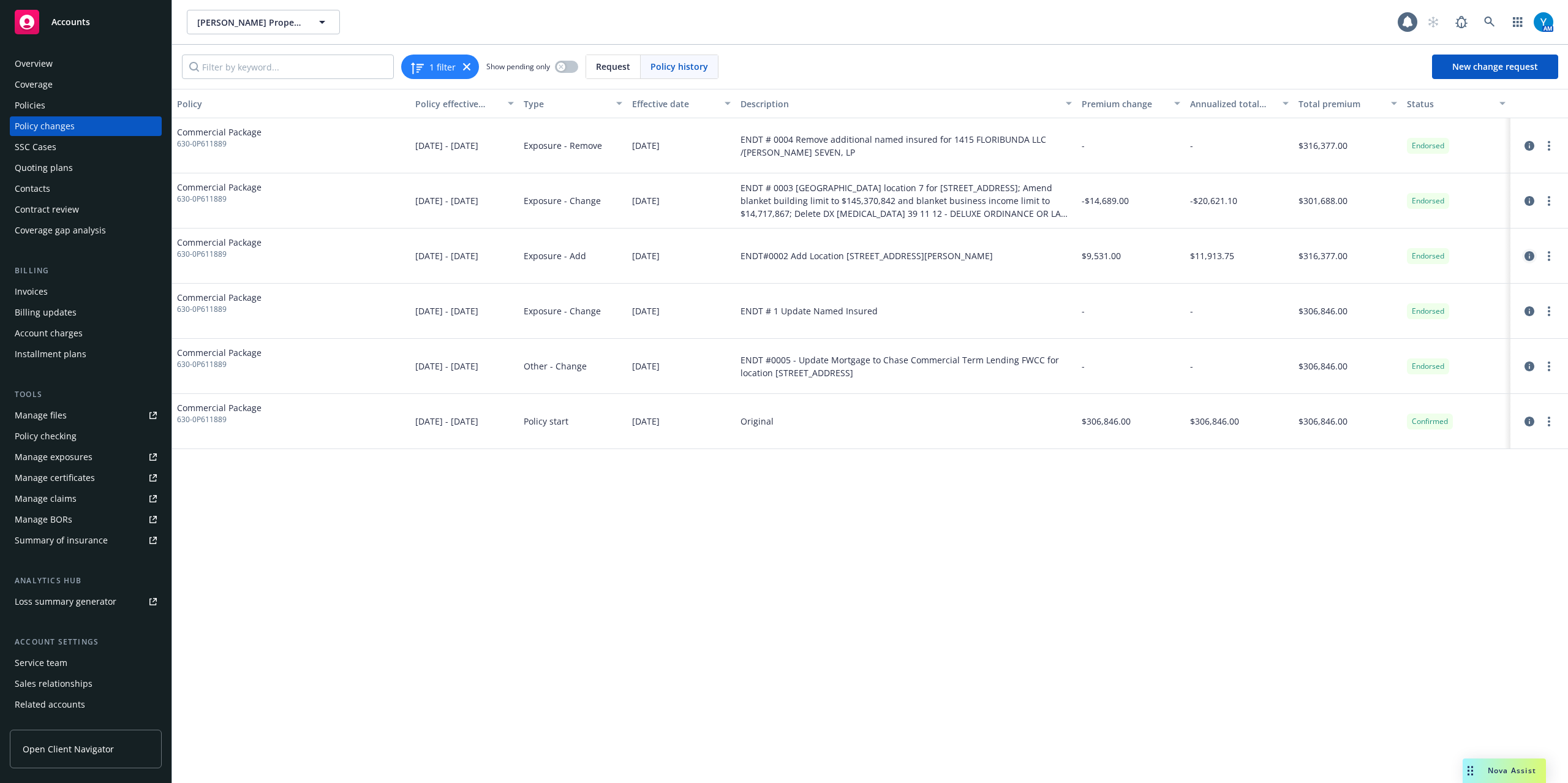
click at [1532, 256] on icon "circleInformation" at bounding box center [1529, 256] width 10 height 10
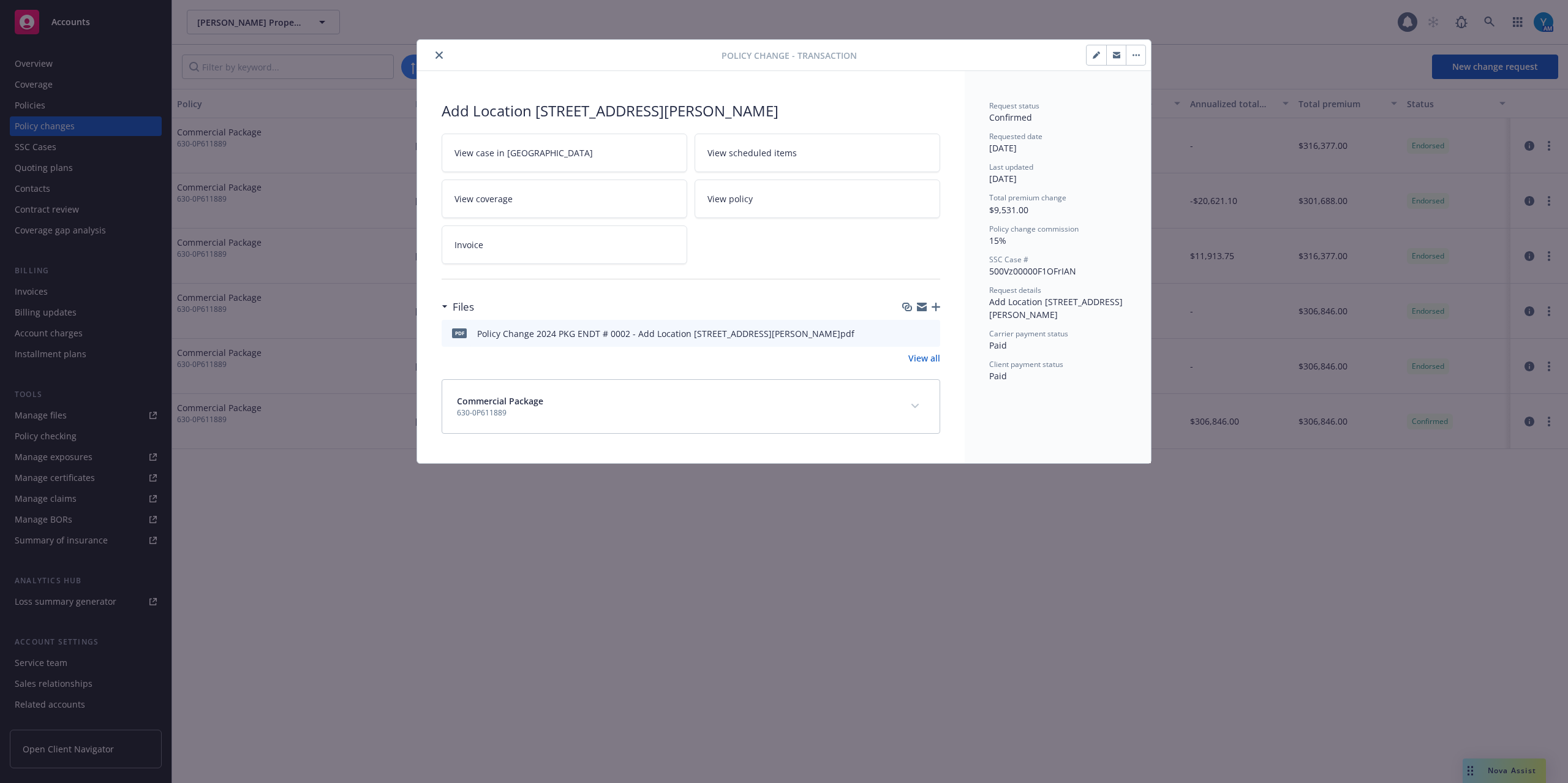
click at [930, 334] on icon "preview file" at bounding box center [928, 333] width 11 height 8
click at [439, 50] on button "close" at bounding box center [439, 55] width 15 height 15
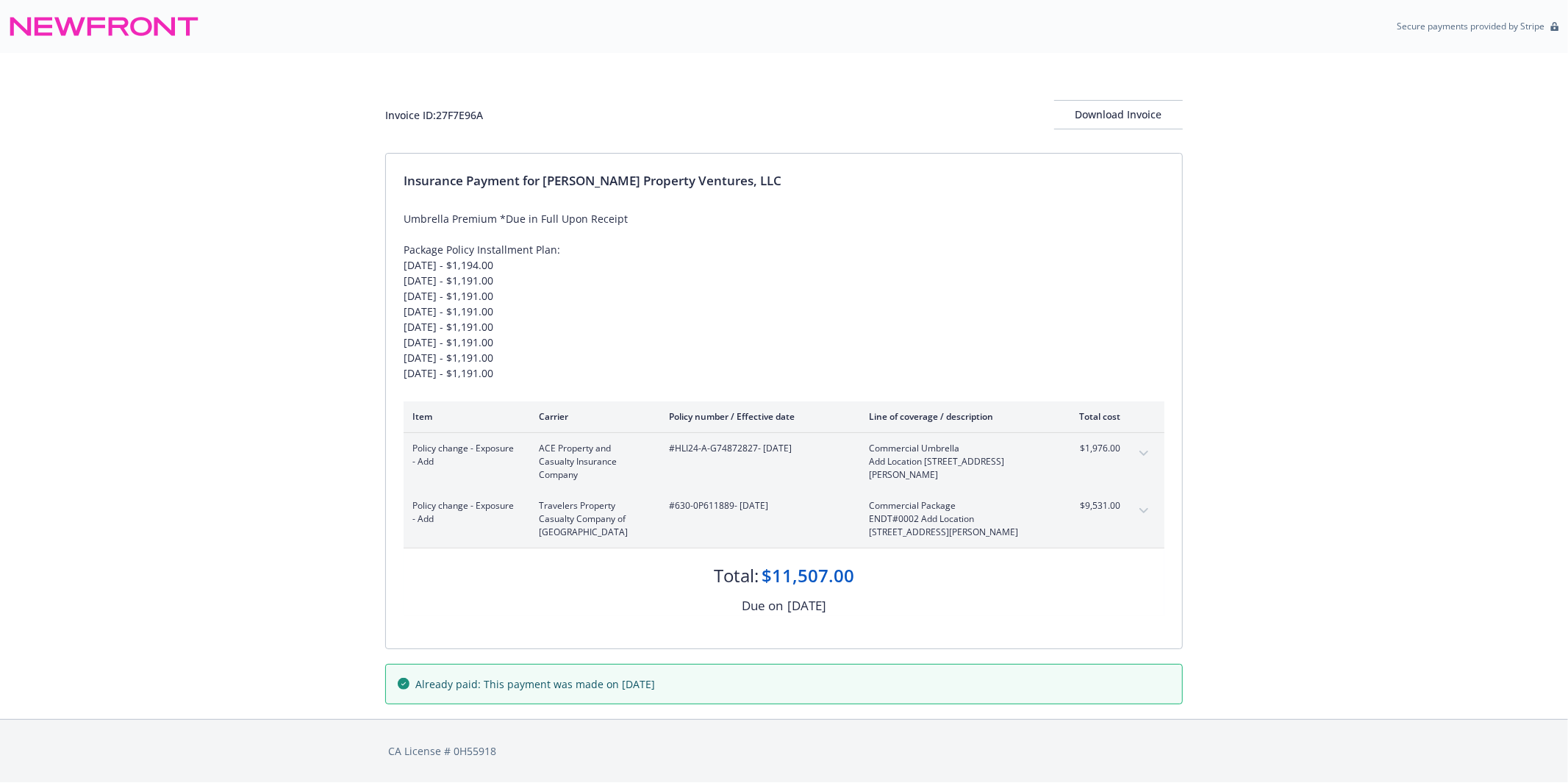
drag, startPoint x: 396, startPoint y: 372, endPoint x: 652, endPoint y: 372, distance: 256.0
click at [523, 373] on div "Insurance Payment for [PERSON_NAME] Property Ventures, LLC Umbrella Premium *Du…" at bounding box center [783, 400] width 796 height 495
drag, startPoint x: 1259, startPoint y: 368, endPoint x: 1233, endPoint y: 368, distance: 26.0
click at [1259, 369] on div "Invoice ID: 27F7E96A Download Invoice Insurance Payment for [PERSON_NAME] Prope…" at bounding box center [784, 386] width 1568 height 666
click at [1140, 465] on div "Policy change - Exposure - Add ACE Property and Casualty Insurance Company #HLI…" at bounding box center [784, 462] width 761 height 57
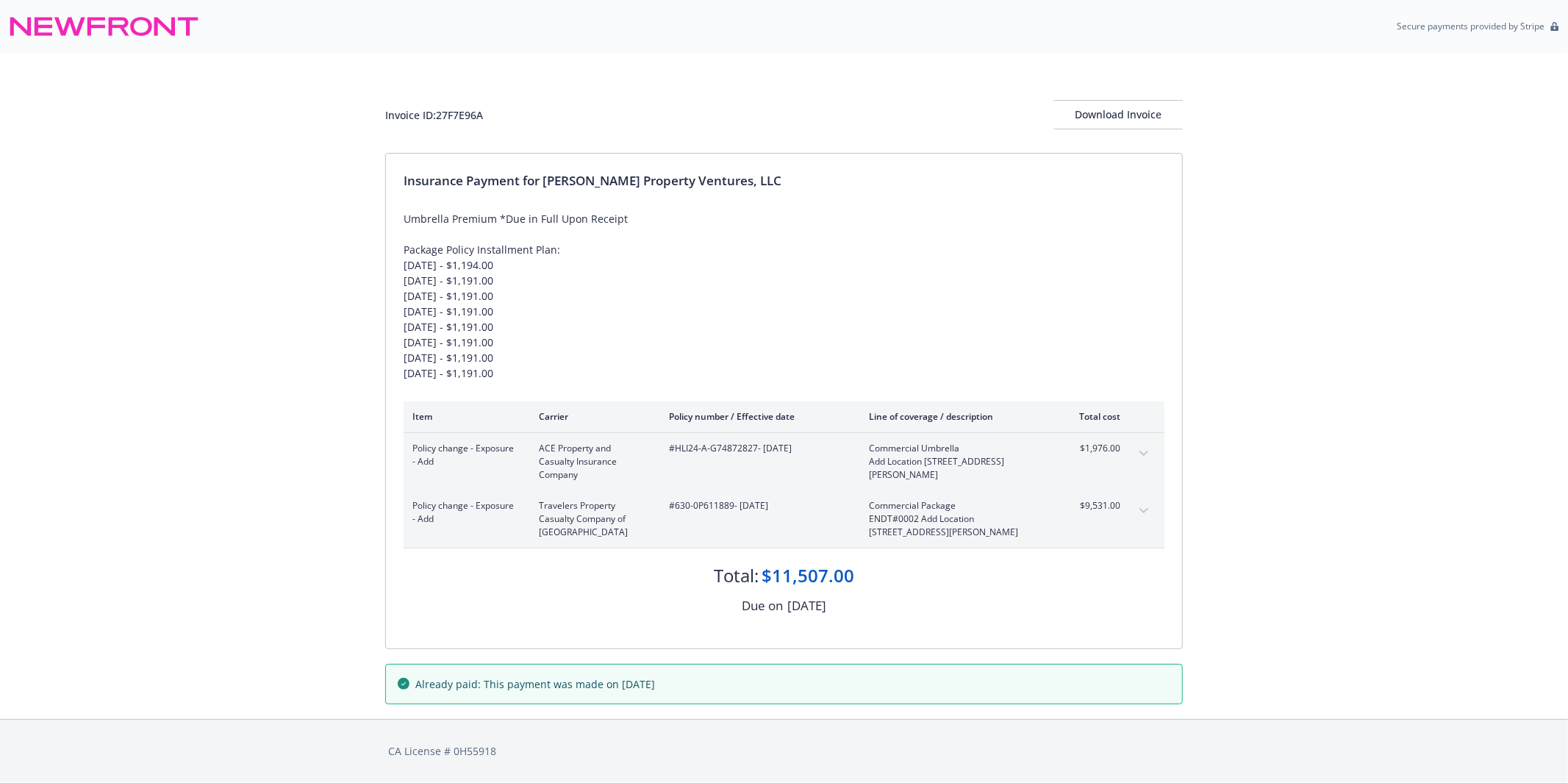
click at [1144, 452] on icon "expand content" at bounding box center [1144, 454] width 9 height 6
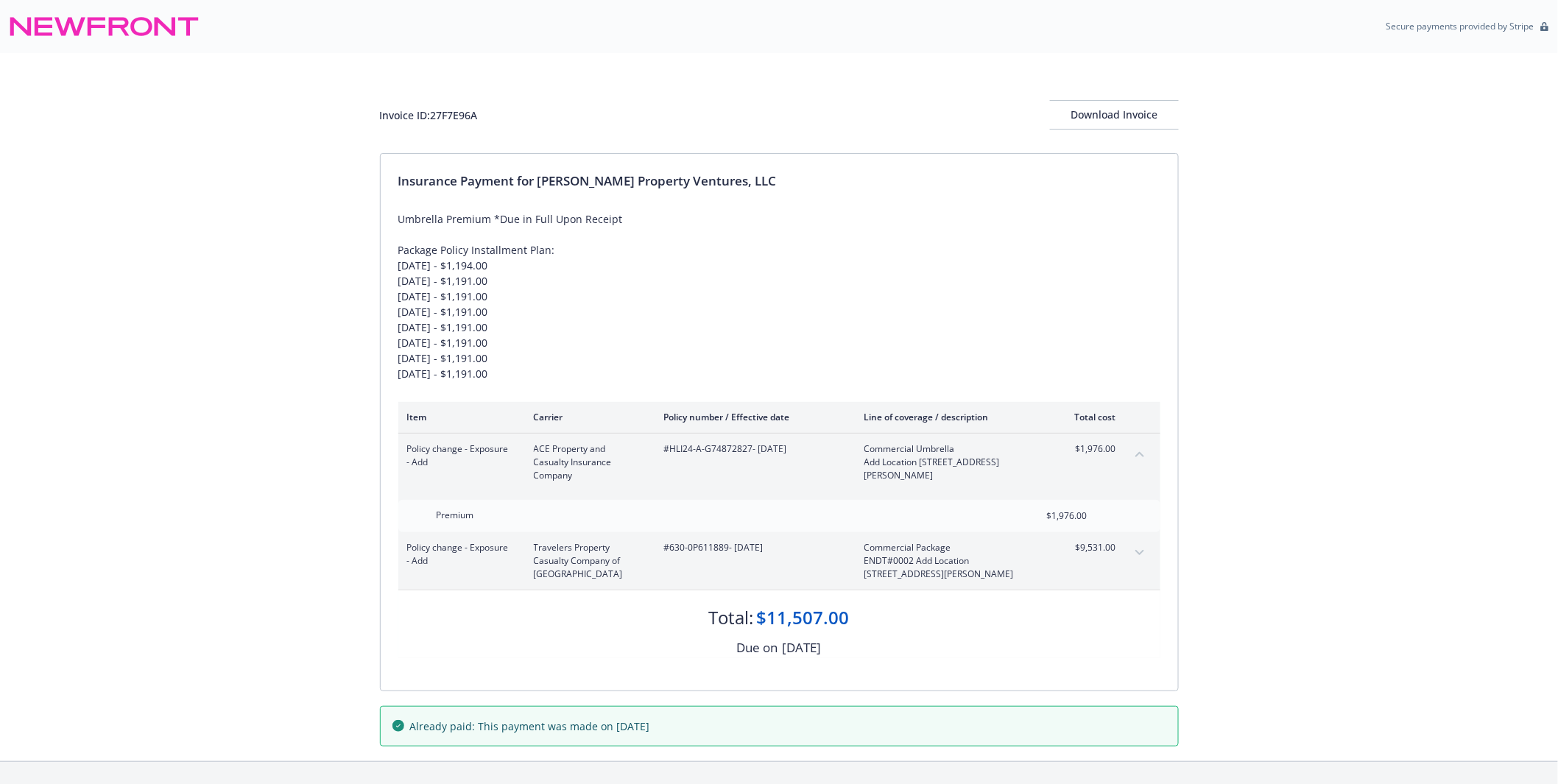
click at [1144, 550] on icon "expand content" at bounding box center [1140, 553] width 9 height 6
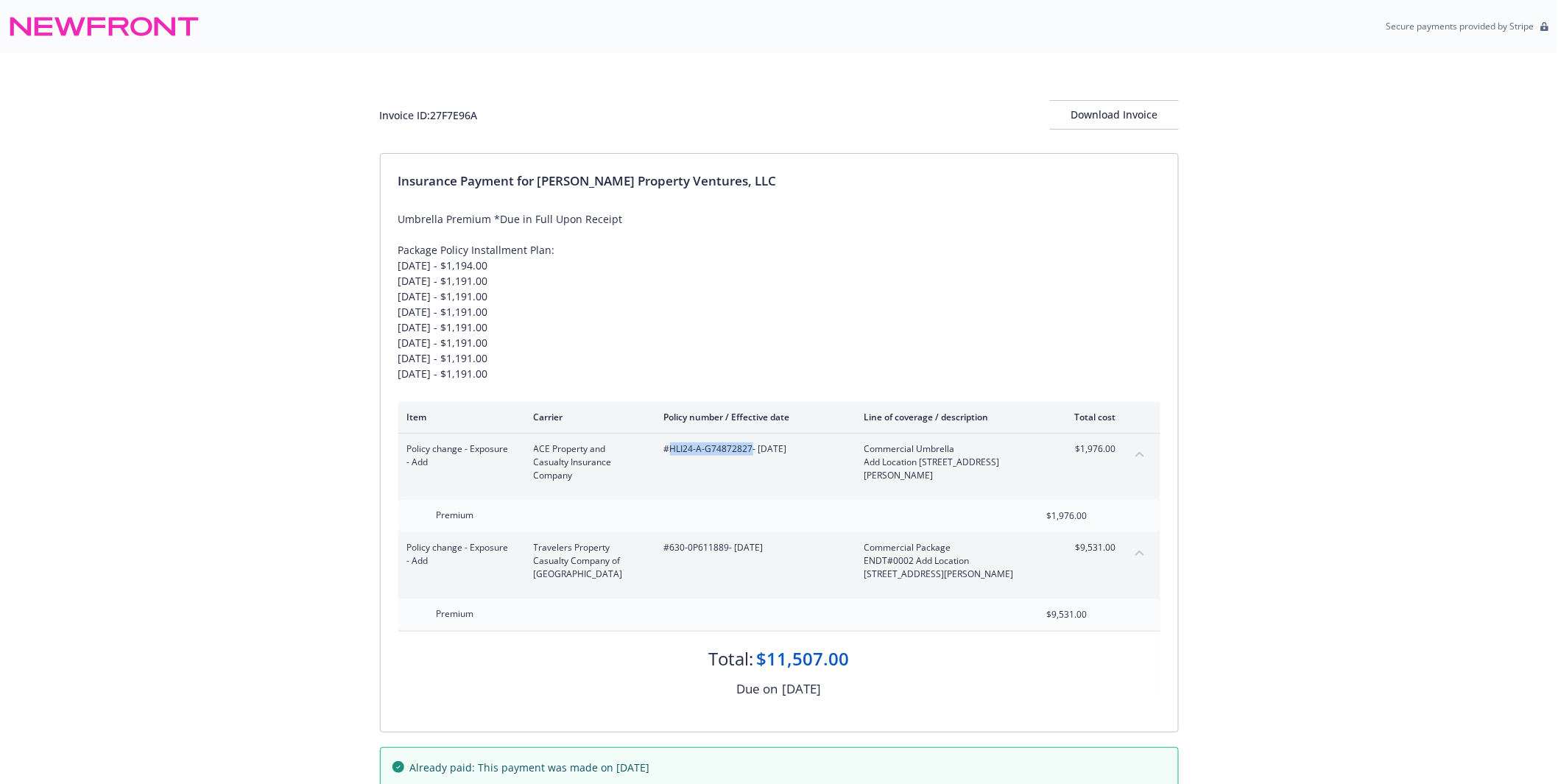
drag, startPoint x: 671, startPoint y: 451, endPoint x: 750, endPoint y: 452, distance: 79.0
click at [750, 452] on span "#HLI24-A-G74872827 - 12/13/2024" at bounding box center [753, 449] width 177 height 13
copy span "HLI24-A-G74872827"
drag, startPoint x: 668, startPoint y: 546, endPoint x: 728, endPoint y: 548, distance: 60.0
click at [728, 548] on span "#630-0P611889 - 12/13/2024" at bounding box center [753, 547] width 177 height 13
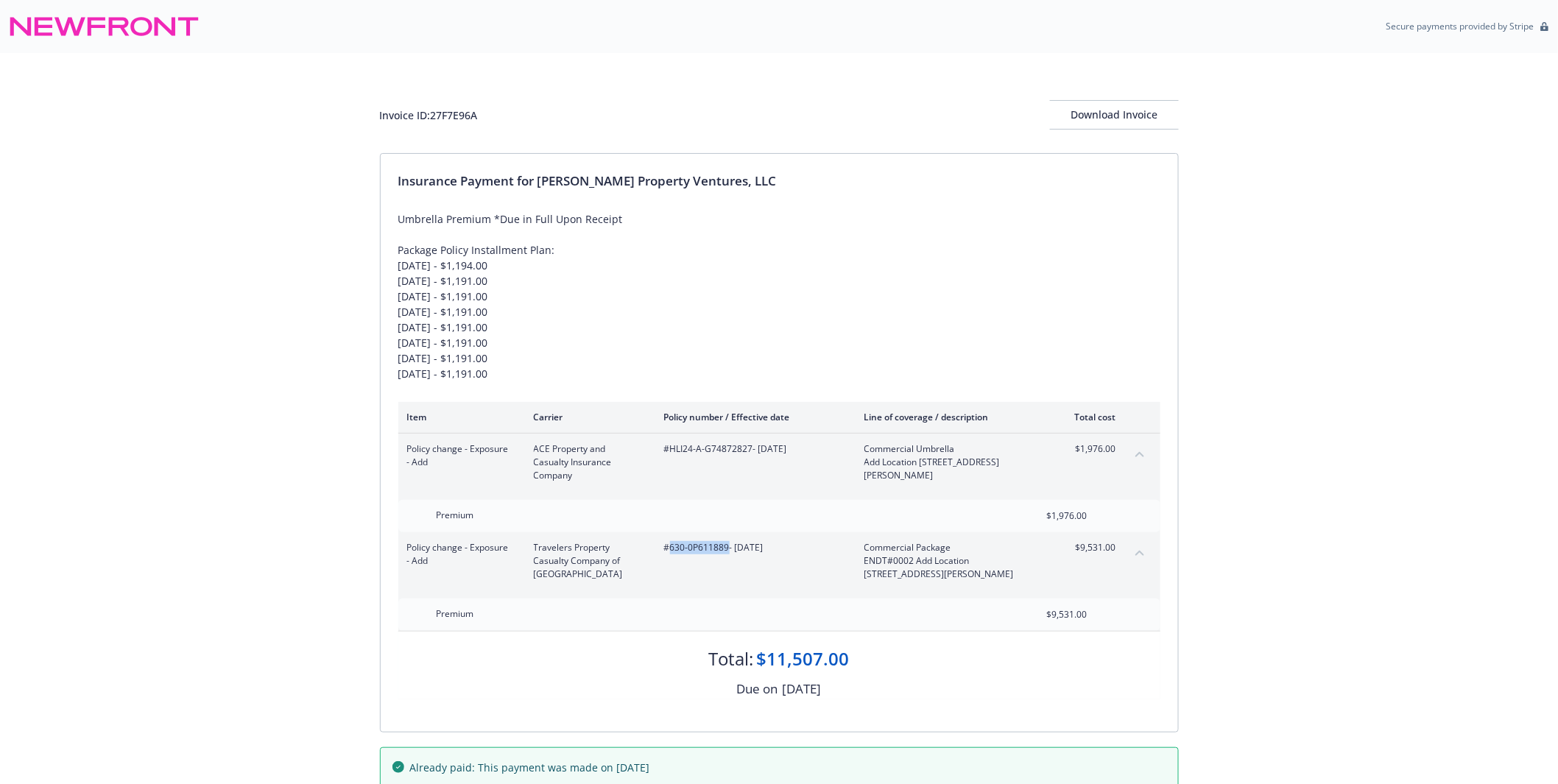
copy span "630-0P611889"
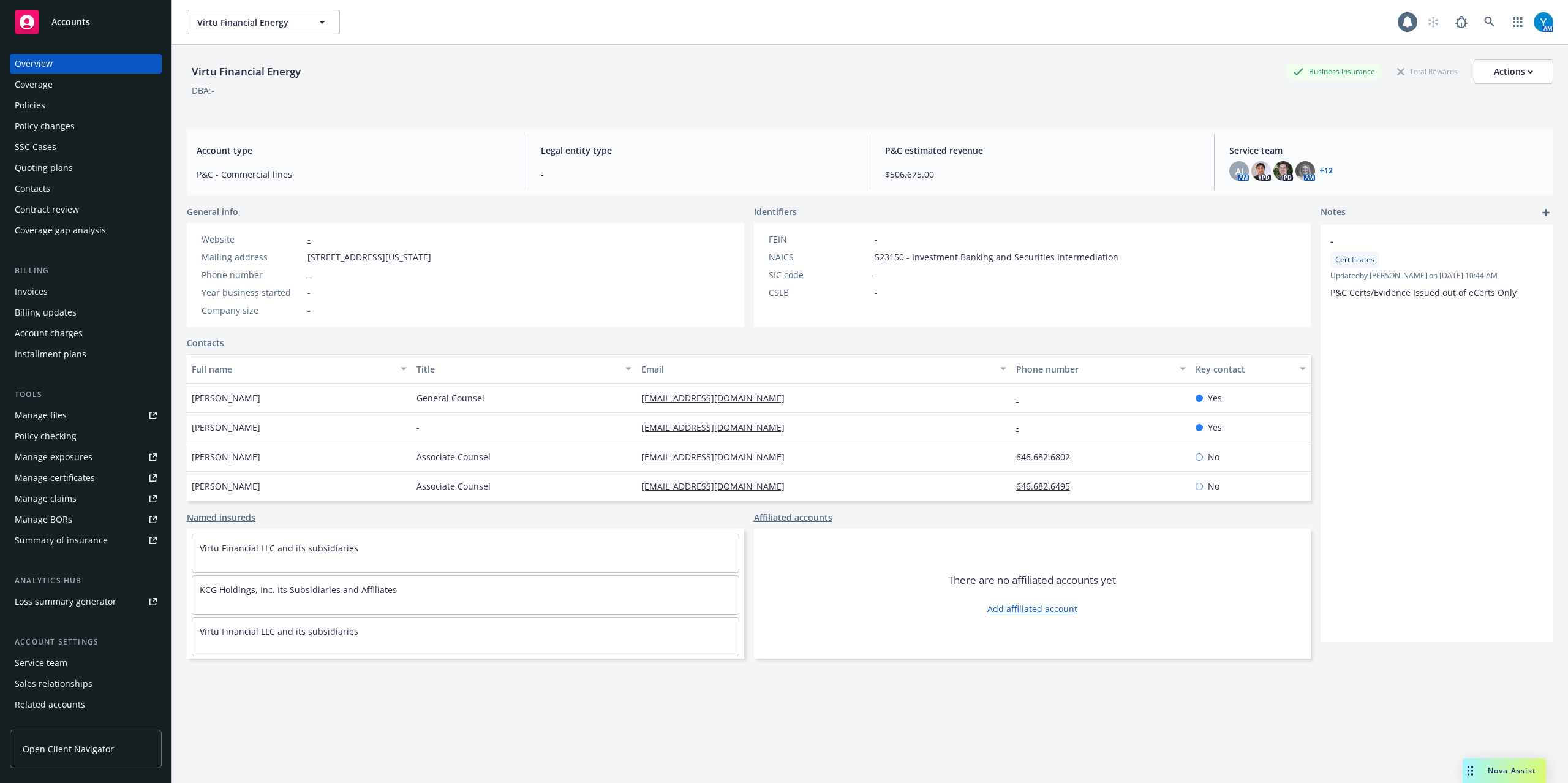
click at [30, 113] on div "Policies" at bounding box center [30, 106] width 31 height 20
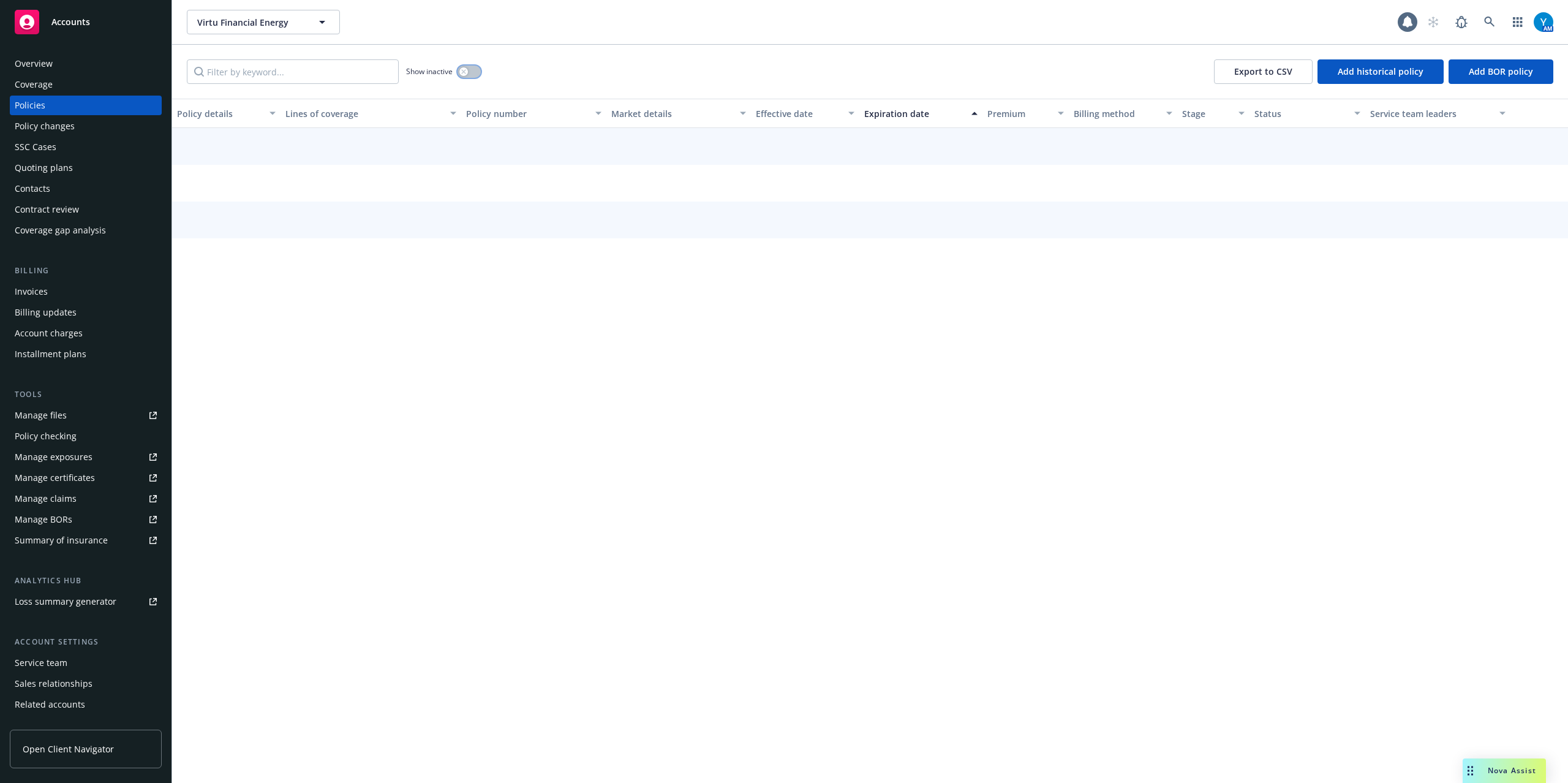
click at [468, 69] on div "button" at bounding box center [463, 72] width 8 height 8
click at [285, 74] on input "Filter by keyword..." at bounding box center [292, 72] width 212 height 25
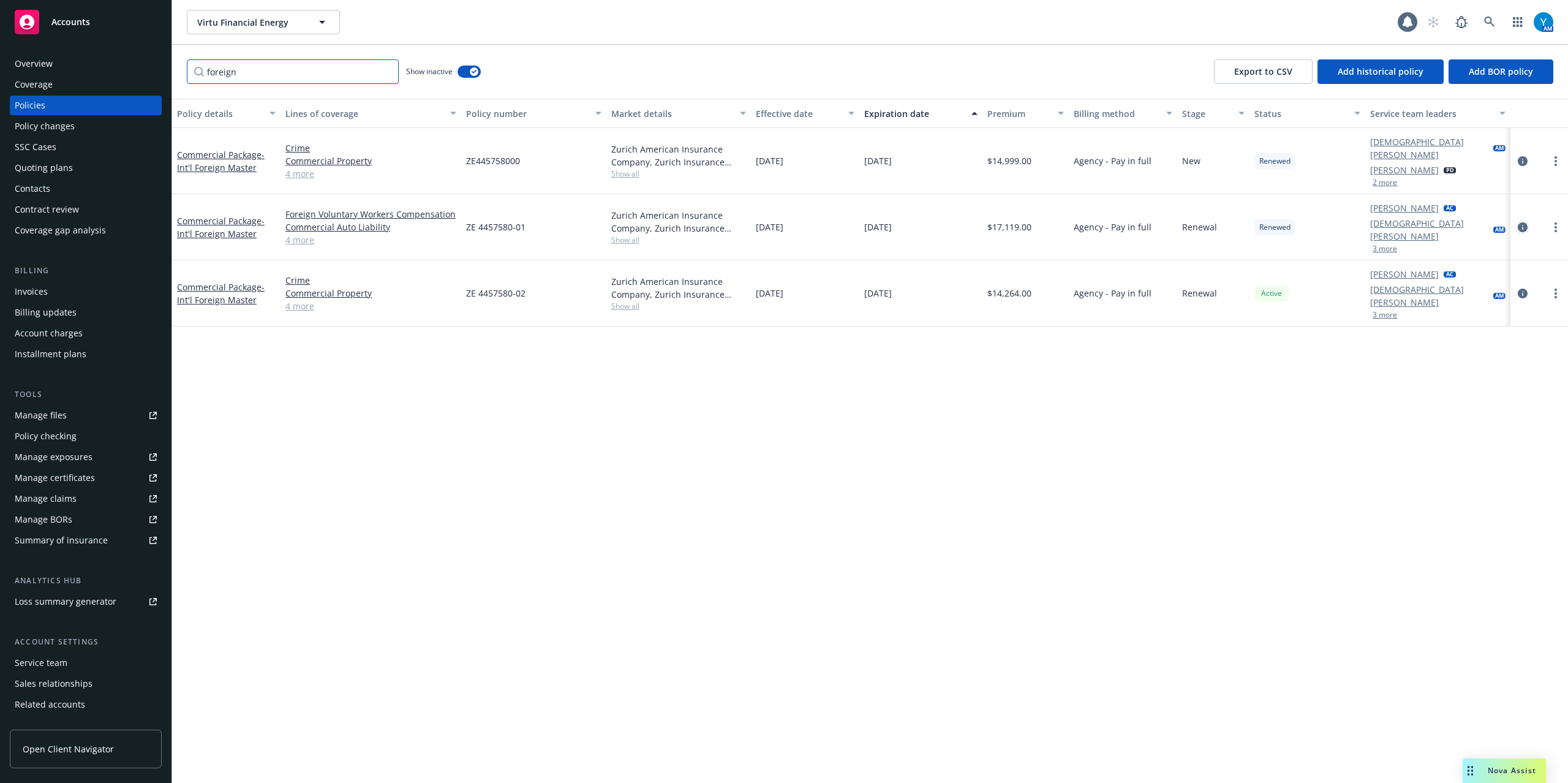
type input "foreign"
click at [1519, 222] on icon "circleInformation" at bounding box center [1523, 227] width 10 height 10
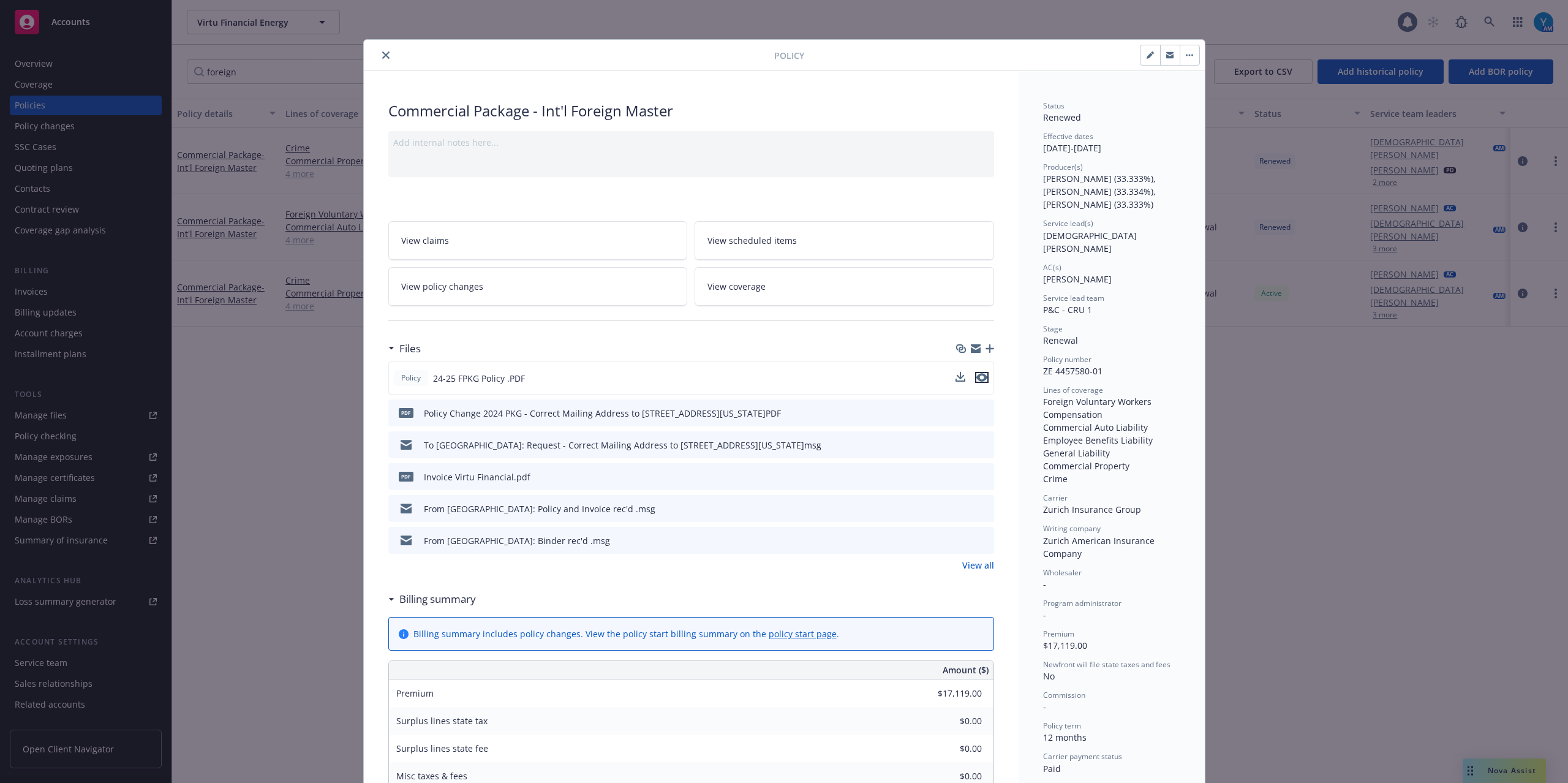
click at [976, 378] on icon "preview file" at bounding box center [981, 377] width 11 height 8
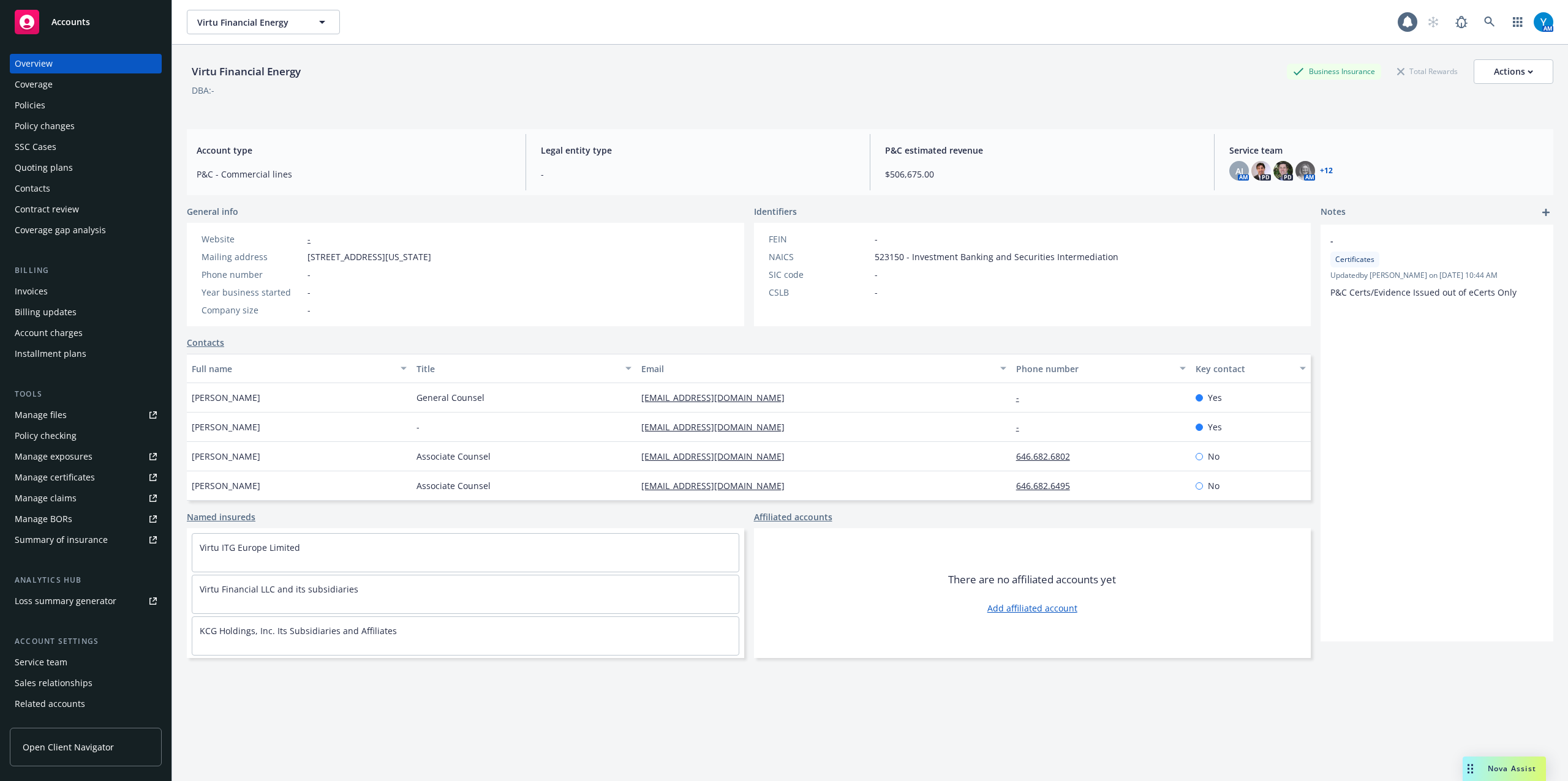
click at [27, 101] on div "Policies" at bounding box center [30, 106] width 31 height 20
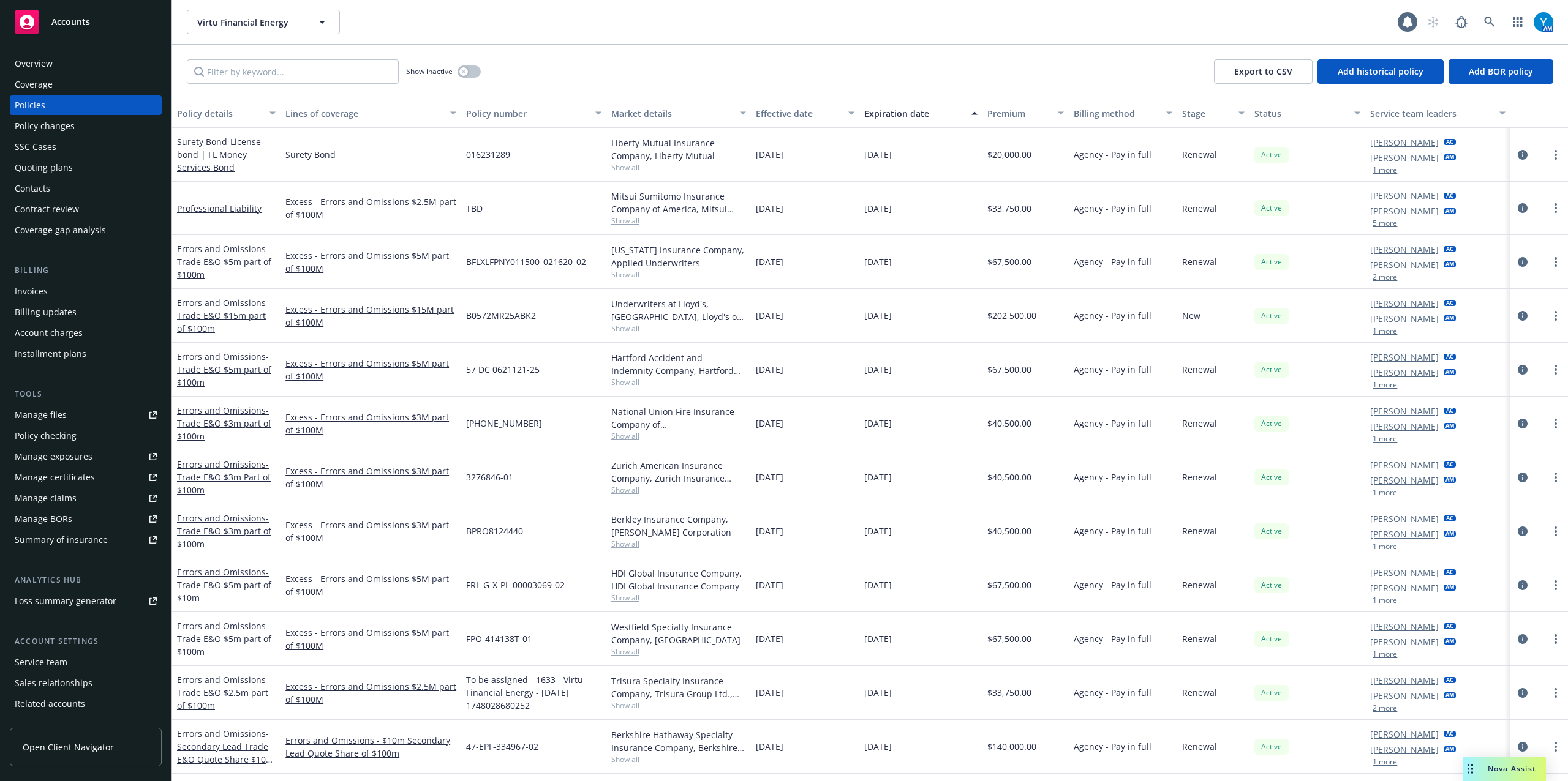
click at [60, 408] on div "Manage files" at bounding box center [40, 415] width 52 height 20
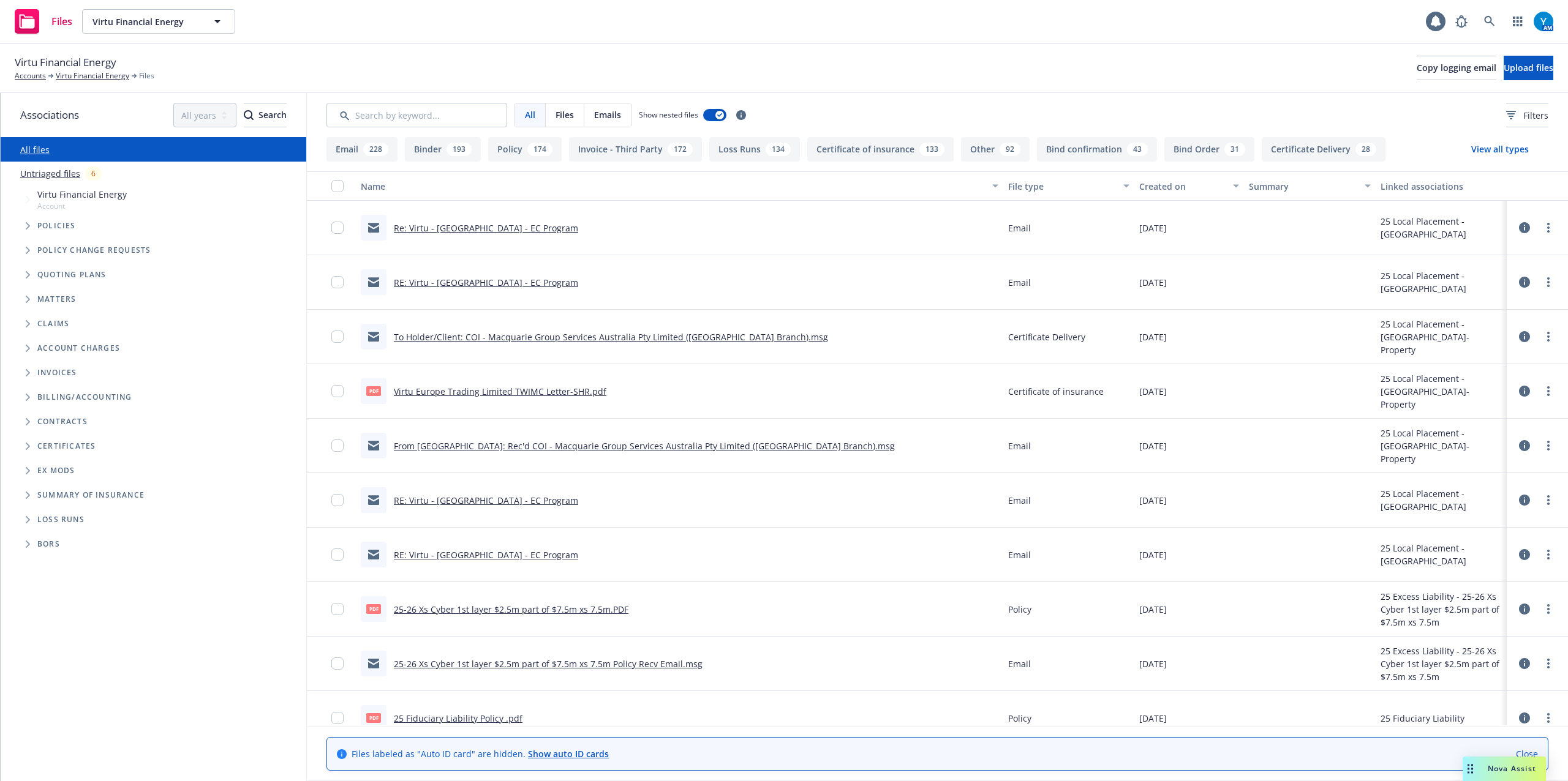
click at [420, 114] on input "Search by keyword..." at bounding box center [416, 116] width 181 height 25
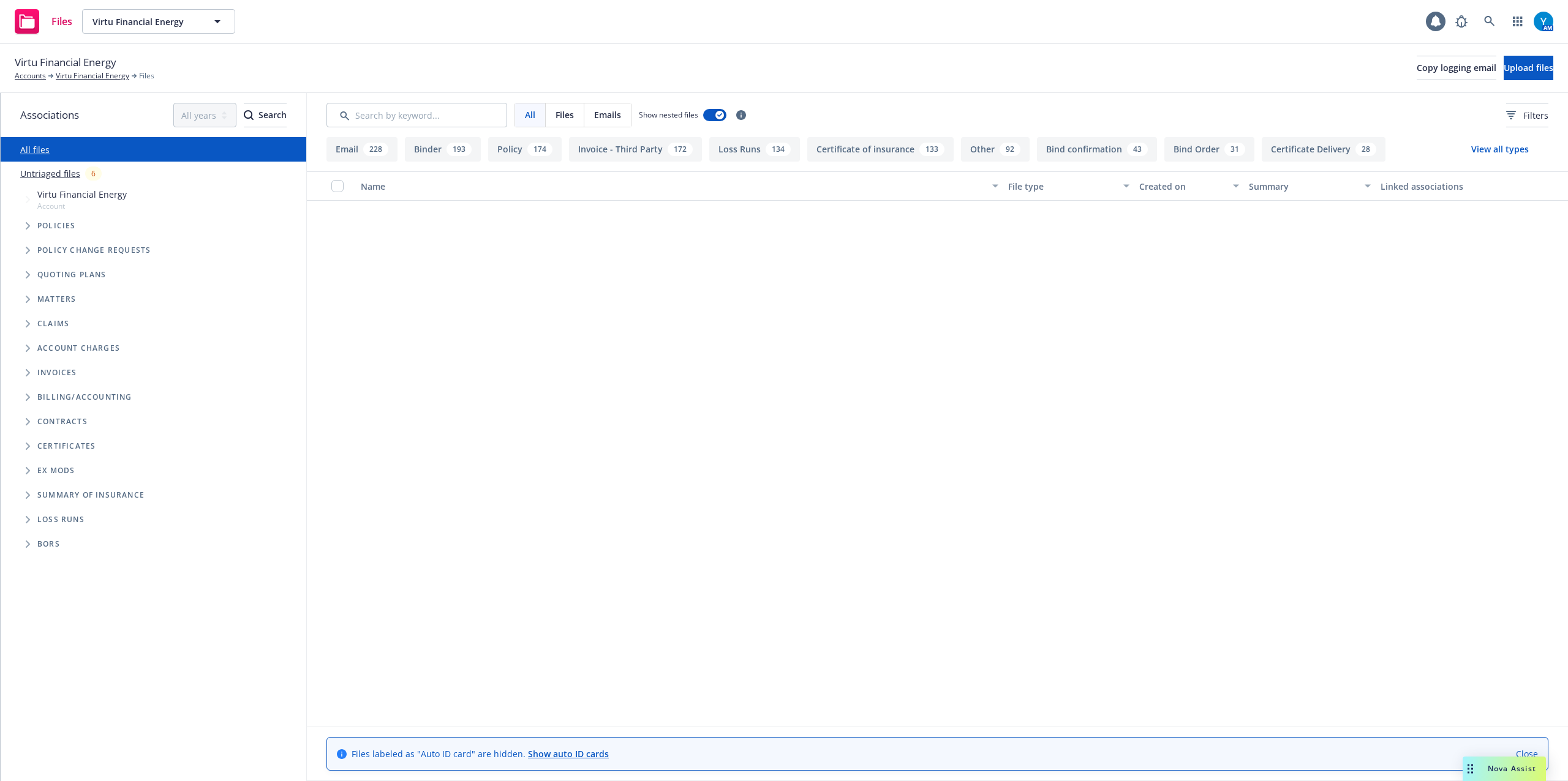
scroll to position [4735, 0]
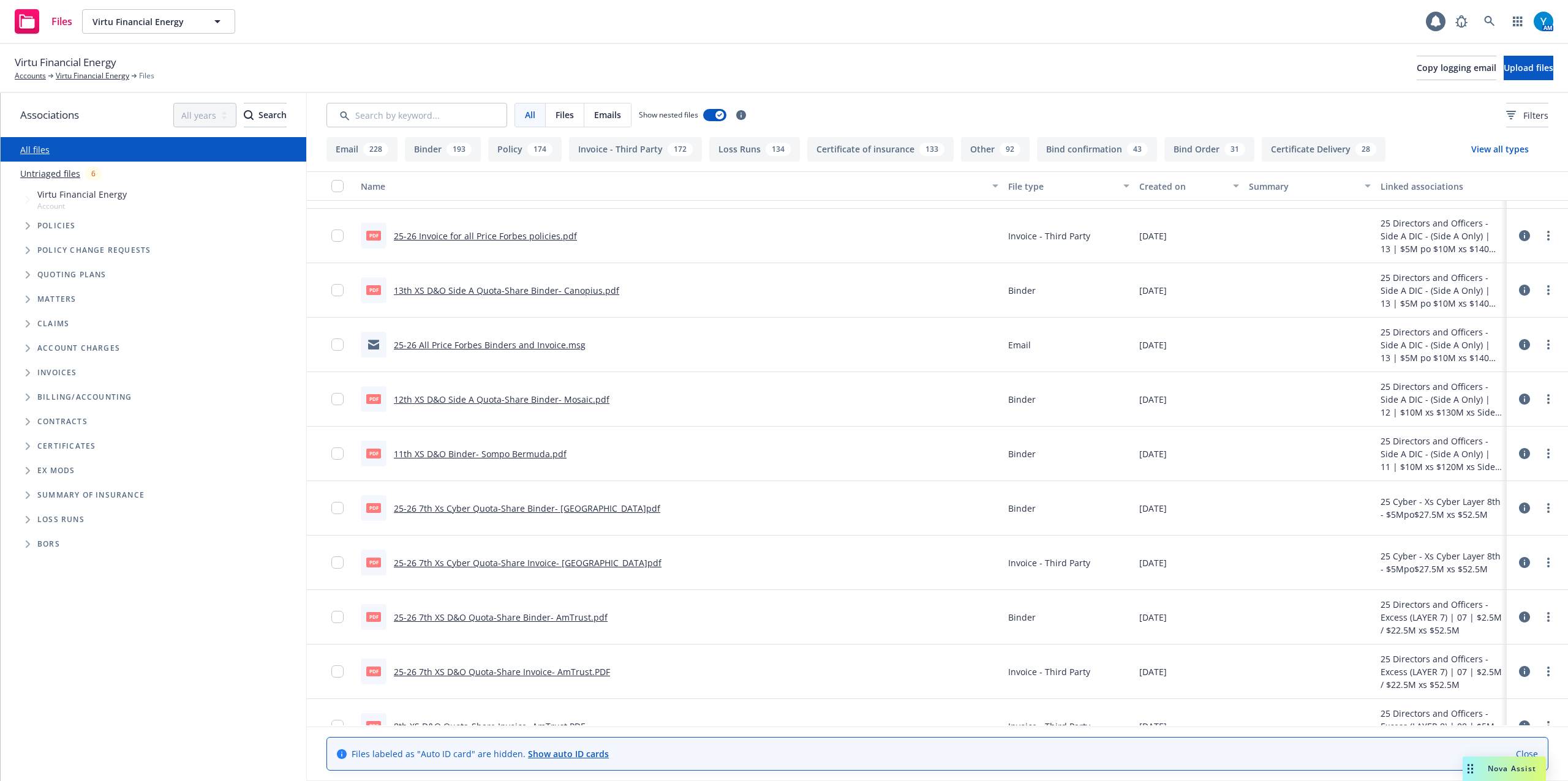
click at [420, 120] on input "Search by keyword..." at bounding box center [416, 116] width 181 height 25
click at [571, 116] on span "Files" at bounding box center [565, 115] width 18 height 13
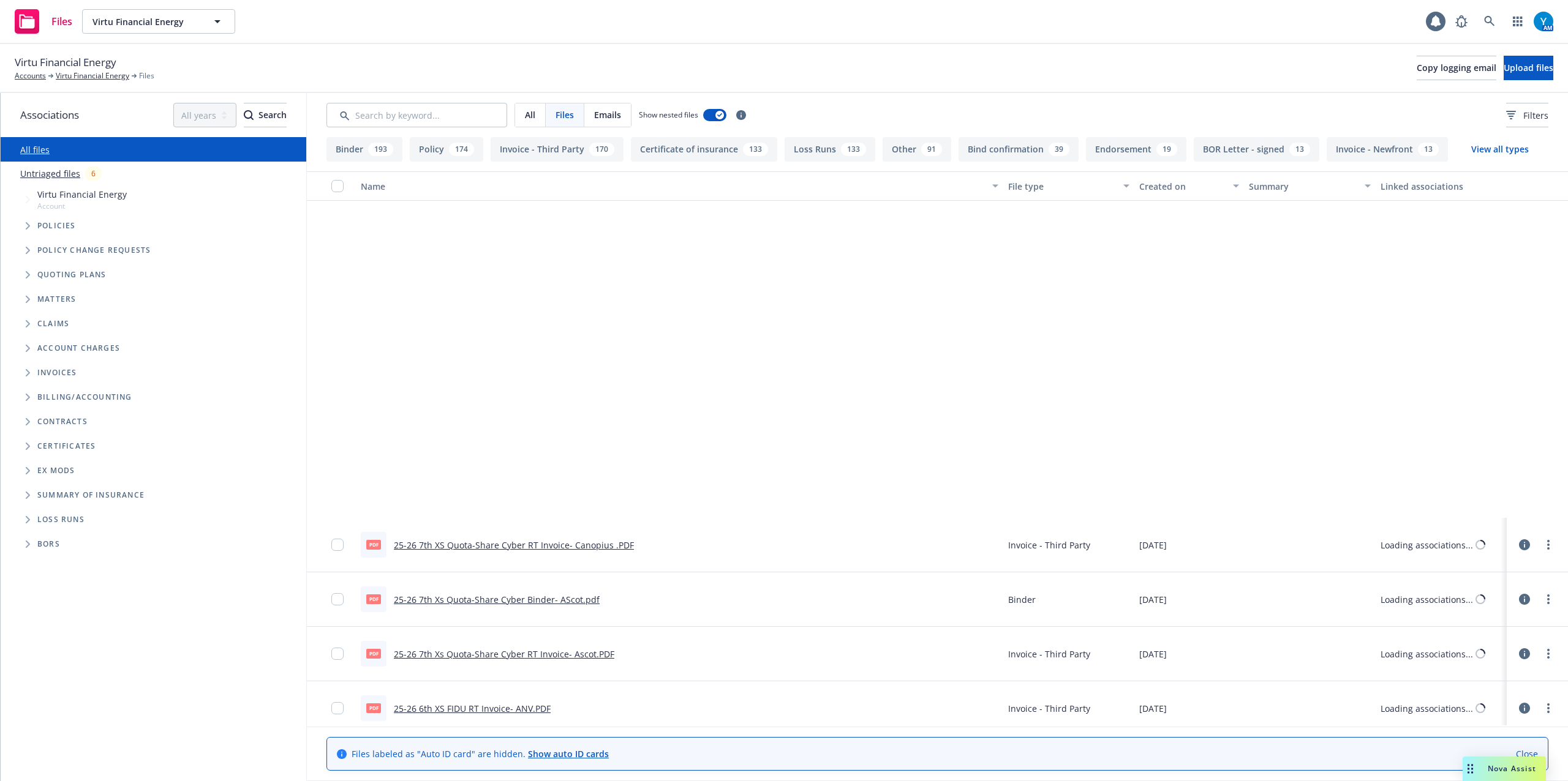
scroll to position [6802, 0]
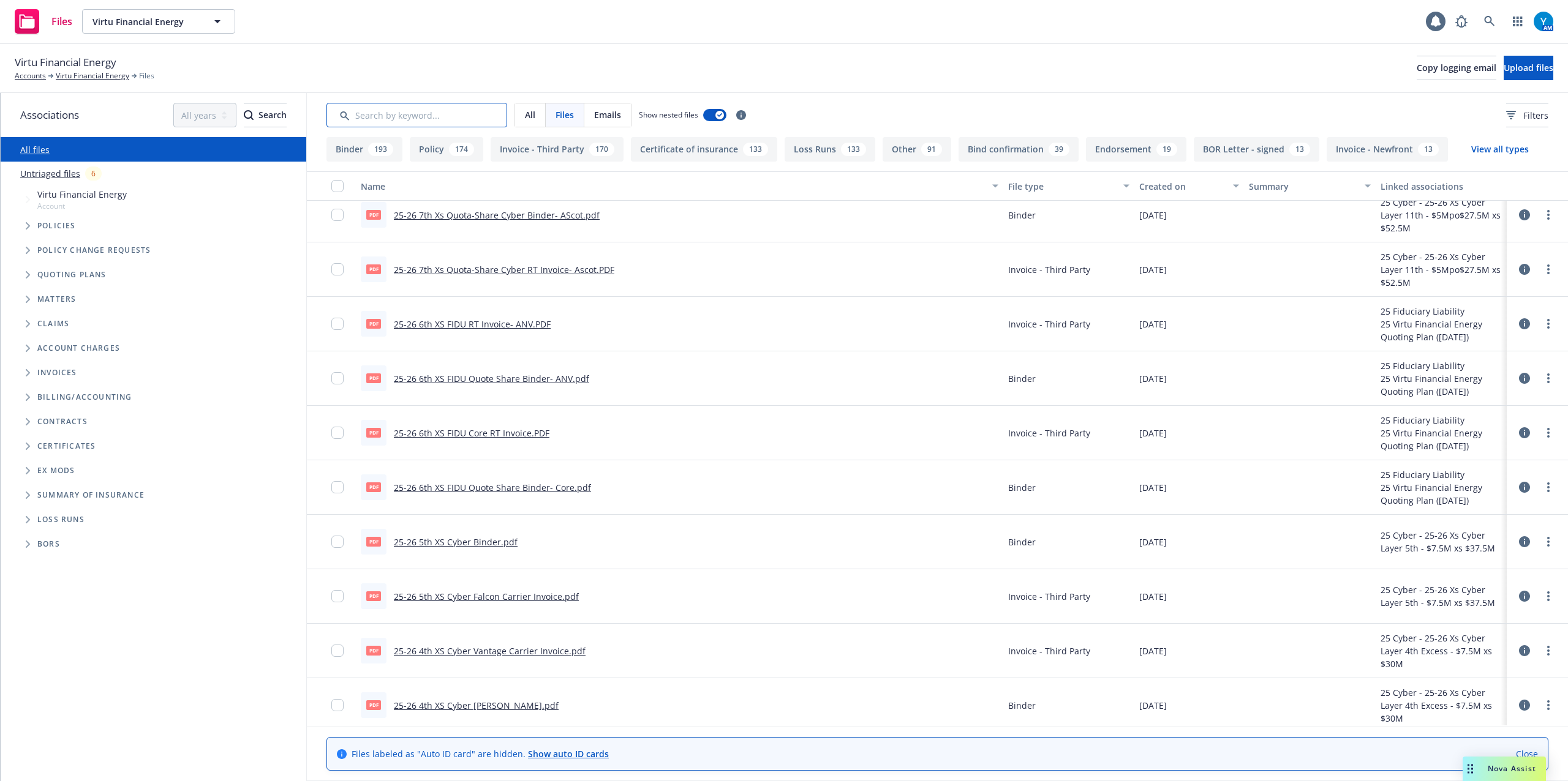
click at [366, 117] on input "Search by keyword..." at bounding box center [416, 116] width 181 height 25
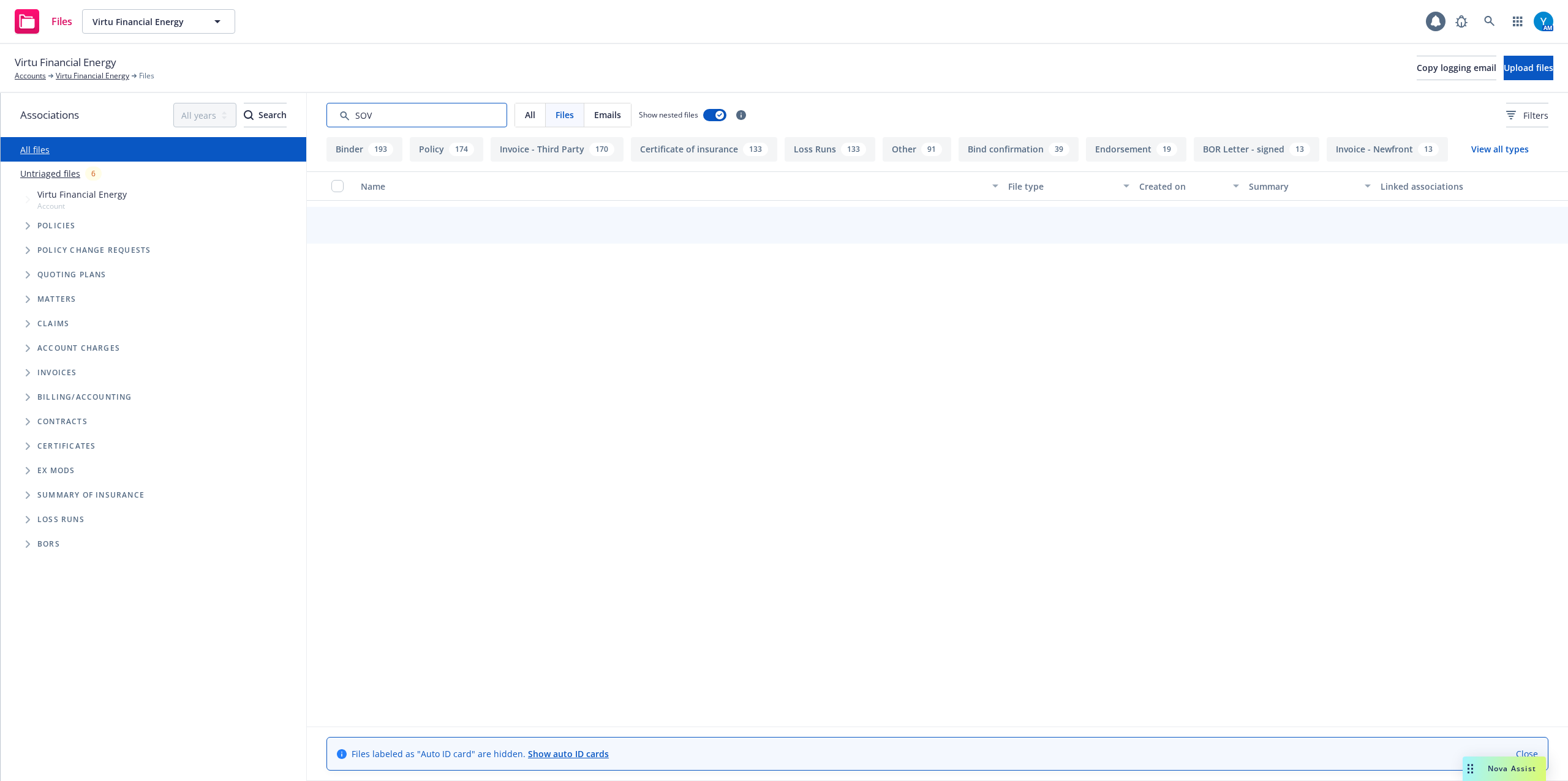
scroll to position [175, 0]
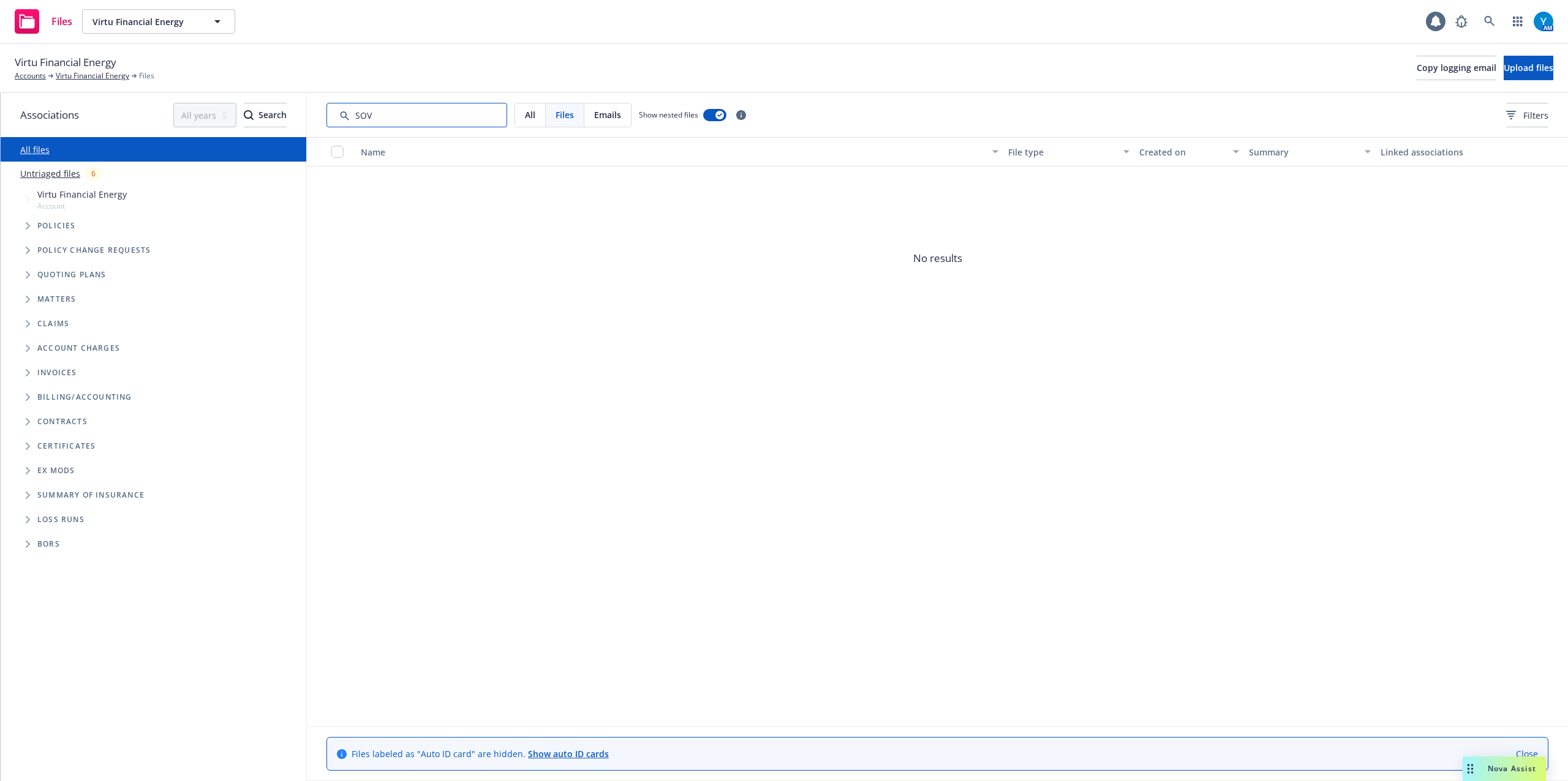
drag, startPoint x: 390, startPoint y: 114, endPoint x: 372, endPoint y: 141, distance: 32.4
click at [320, 114] on div "All Files Emails Show nested files Filters" at bounding box center [937, 115] width 1261 height 44
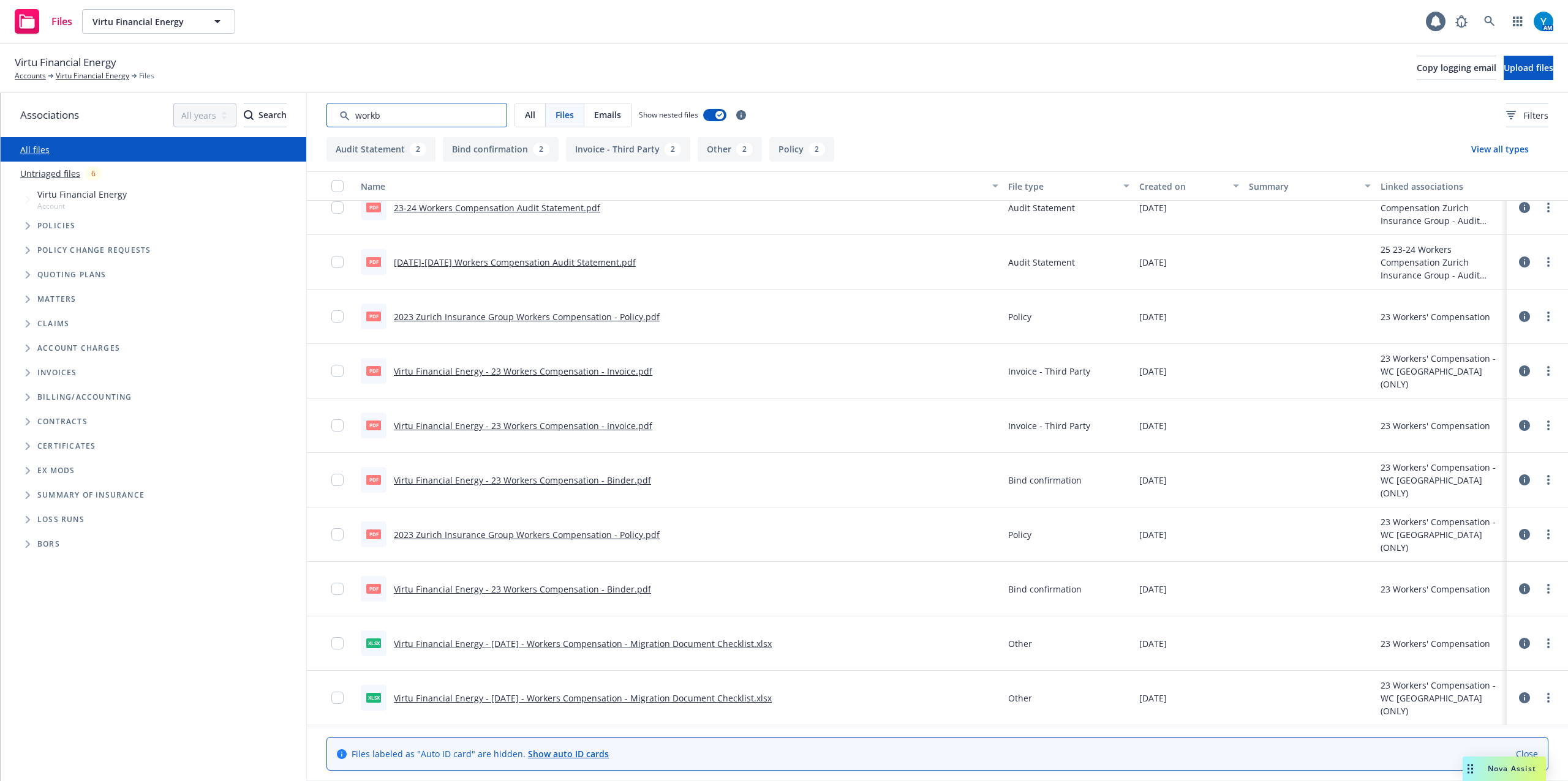
scroll to position [13, 0]
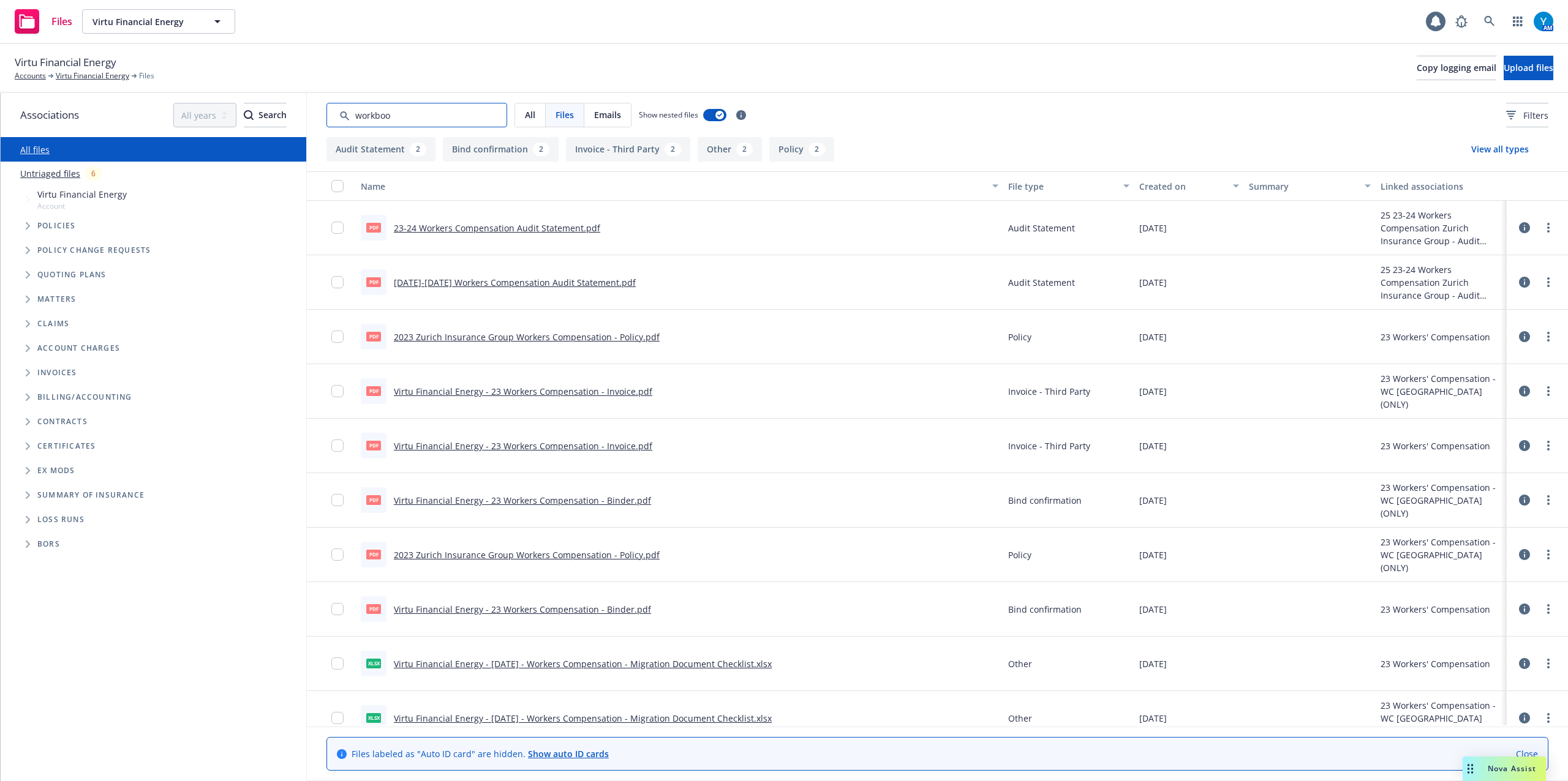
type input "workbook"
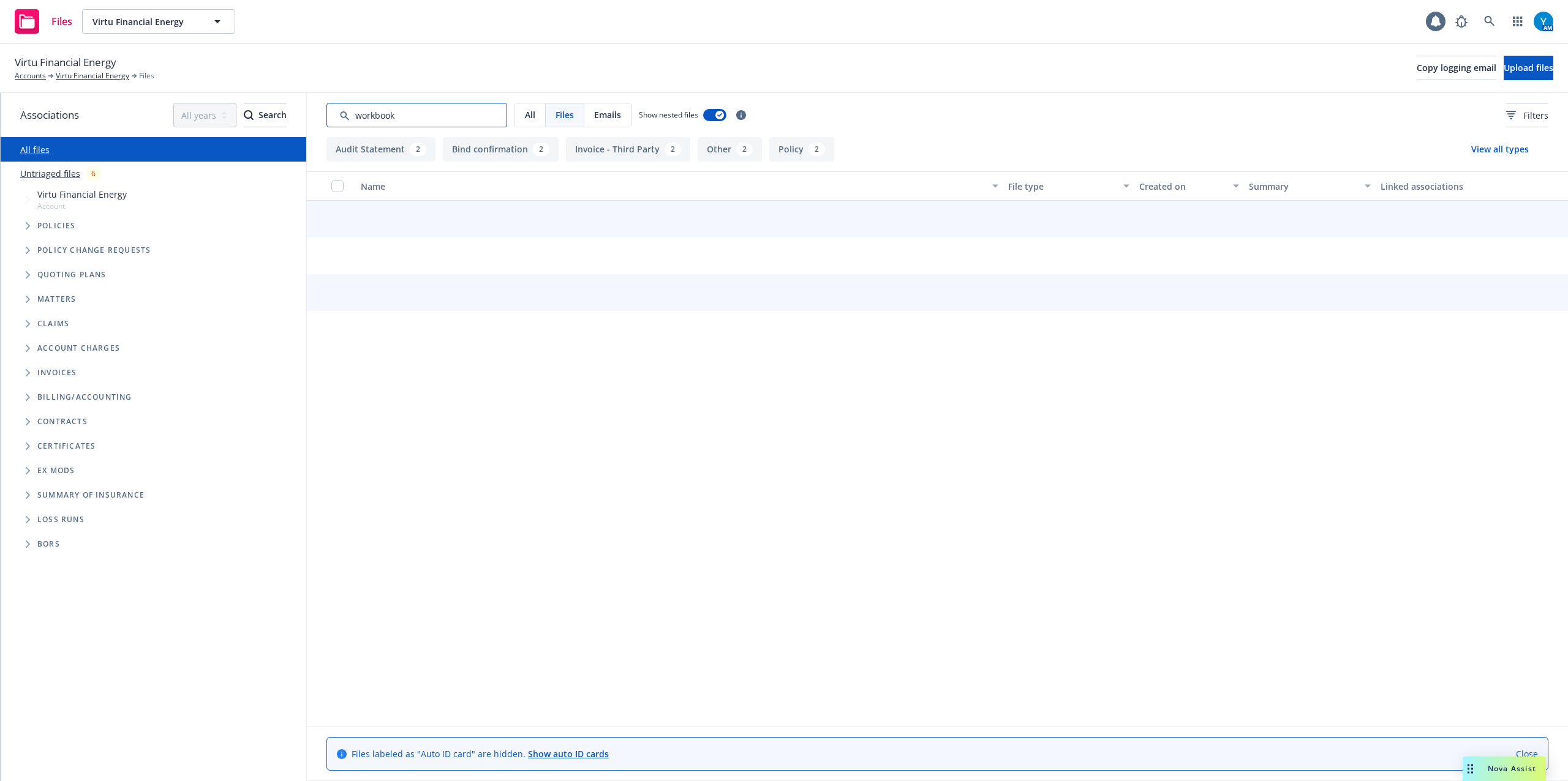
scroll to position [0, 0]
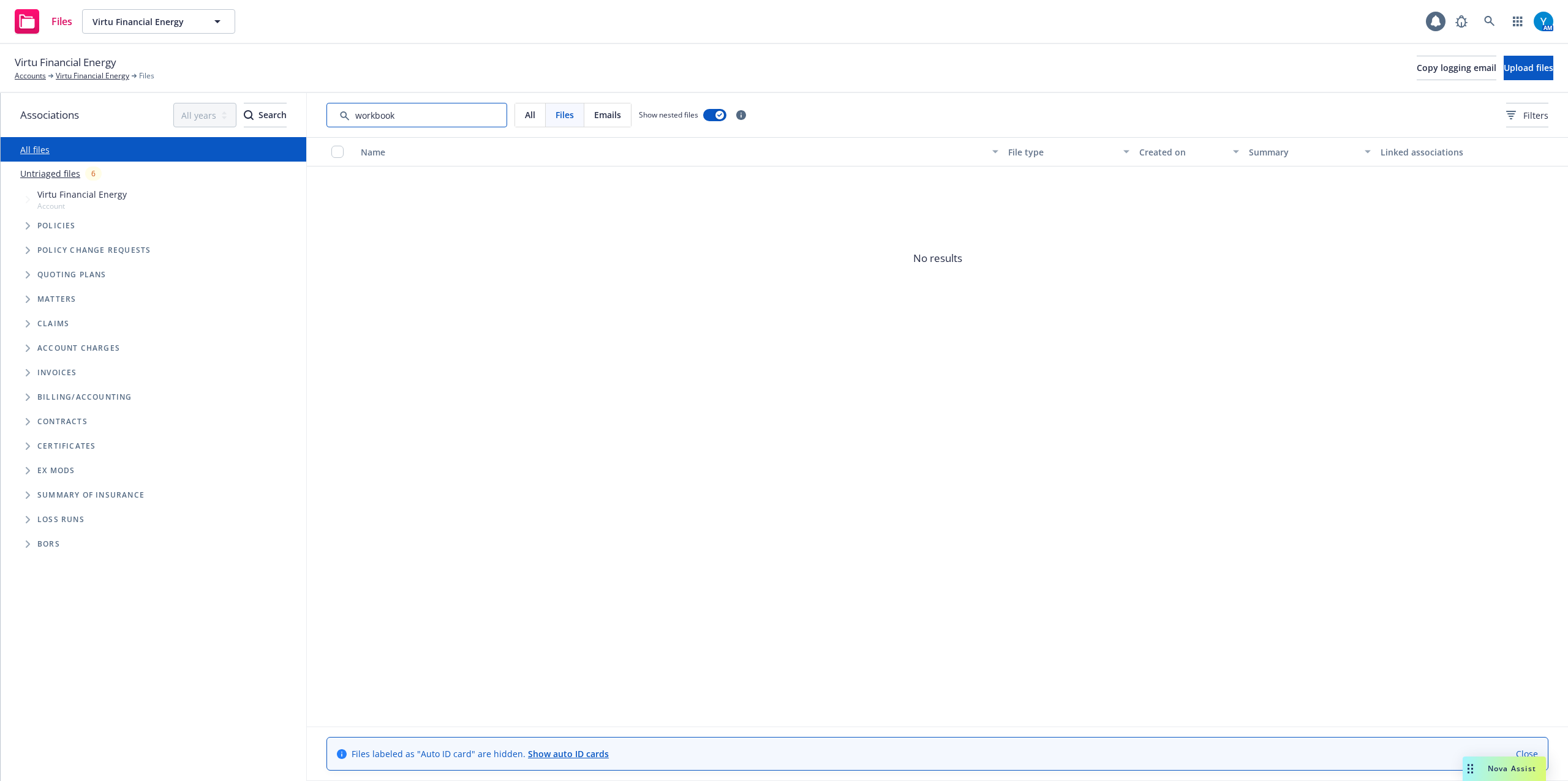
drag, startPoint x: 414, startPoint y: 120, endPoint x: 459, endPoint y: 164, distance: 62.9
click at [311, 119] on div "All Files Emails Show nested files Filters" at bounding box center [937, 115] width 1261 height 44
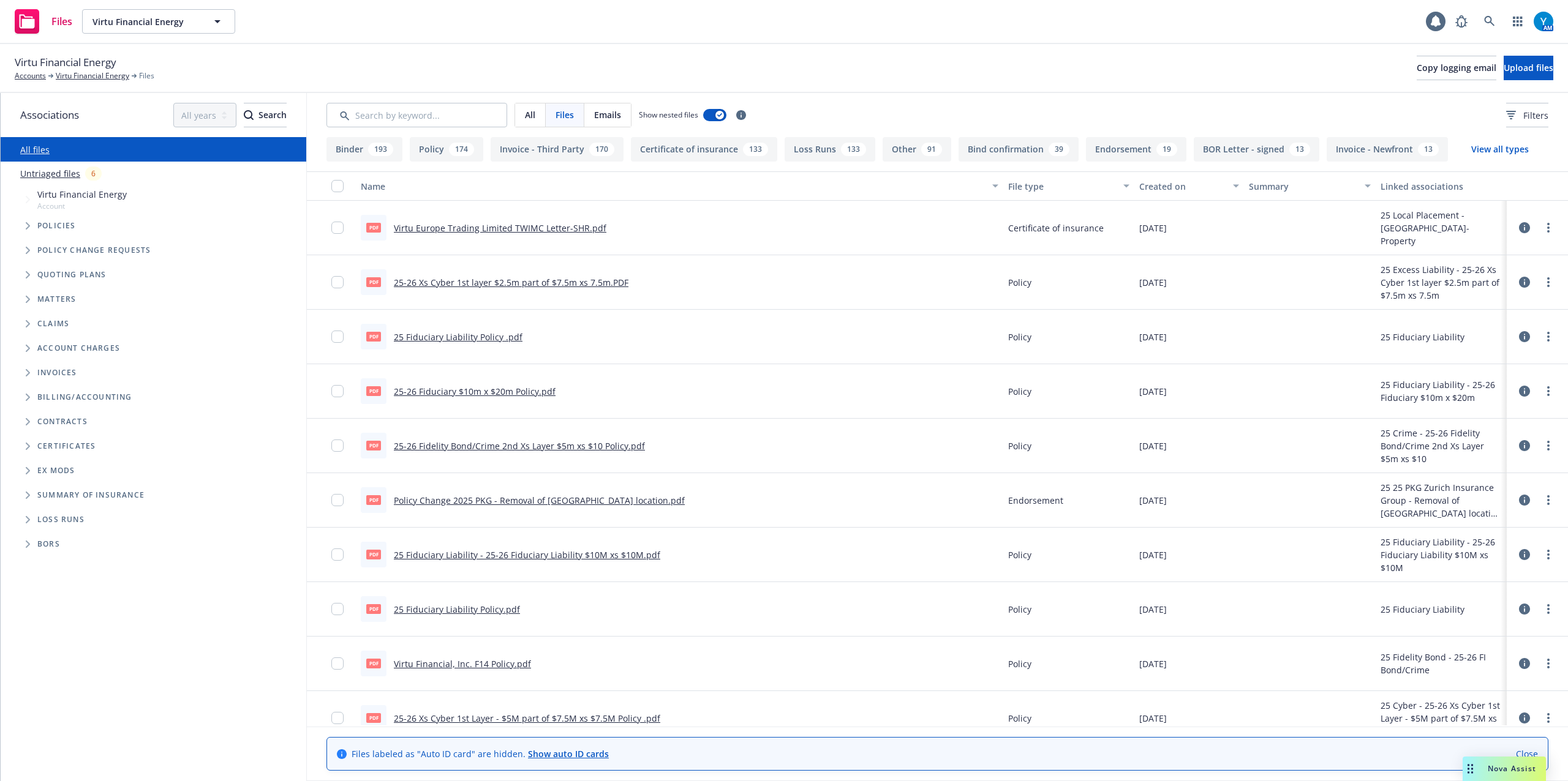
click at [523, 225] on link "Virtu Europe Trading Limited TWIMC Letter-SHR.pdf" at bounding box center [500, 228] width 212 height 12
